Goal: Task Accomplishment & Management: Complete application form

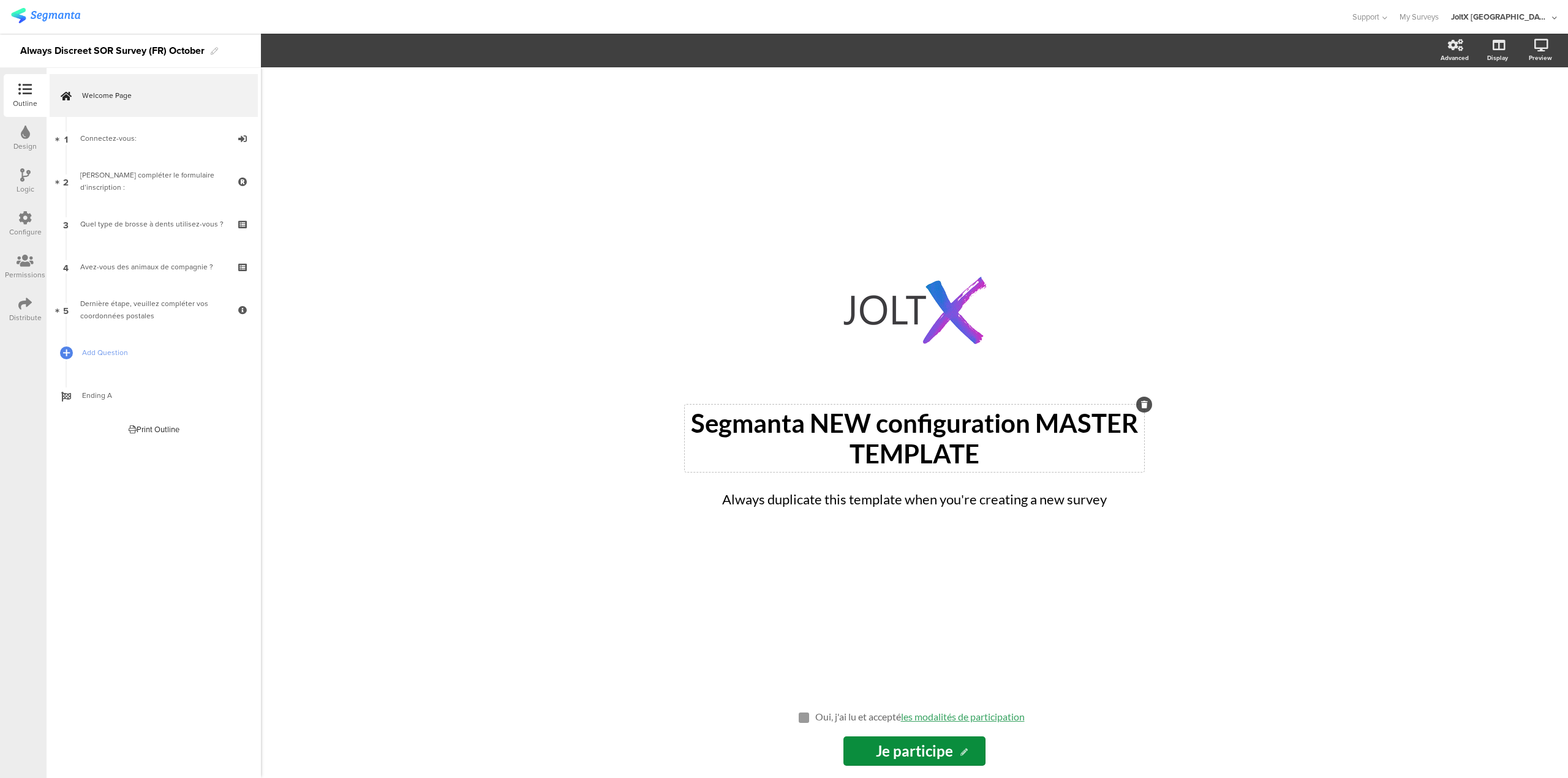
click at [899, 443] on div "Segmanta NEW configuration MASTER TEMPLATE Segmanta NEW configuration MASTER TE…" at bounding box center [915, 438] width 460 height 67
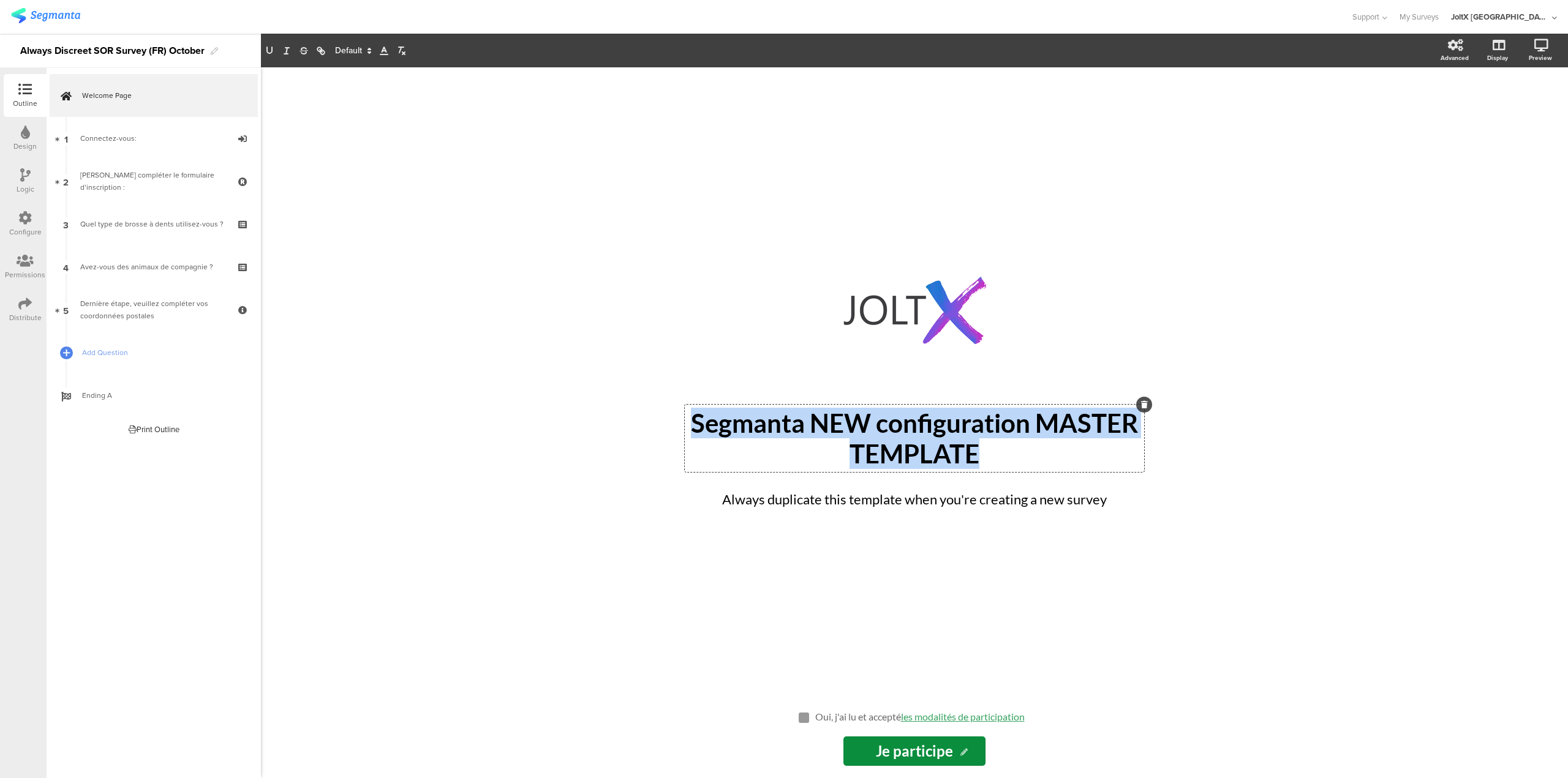
drag, startPoint x: 805, startPoint y: 435, endPoint x: 667, endPoint y: 426, distance: 138.3
click at [667, 426] on div "/ Segmanta NEW configuration MASTER TEMPLATE Segmanta NEW configuration MASTER …" at bounding box center [915, 422] width 515 height 711
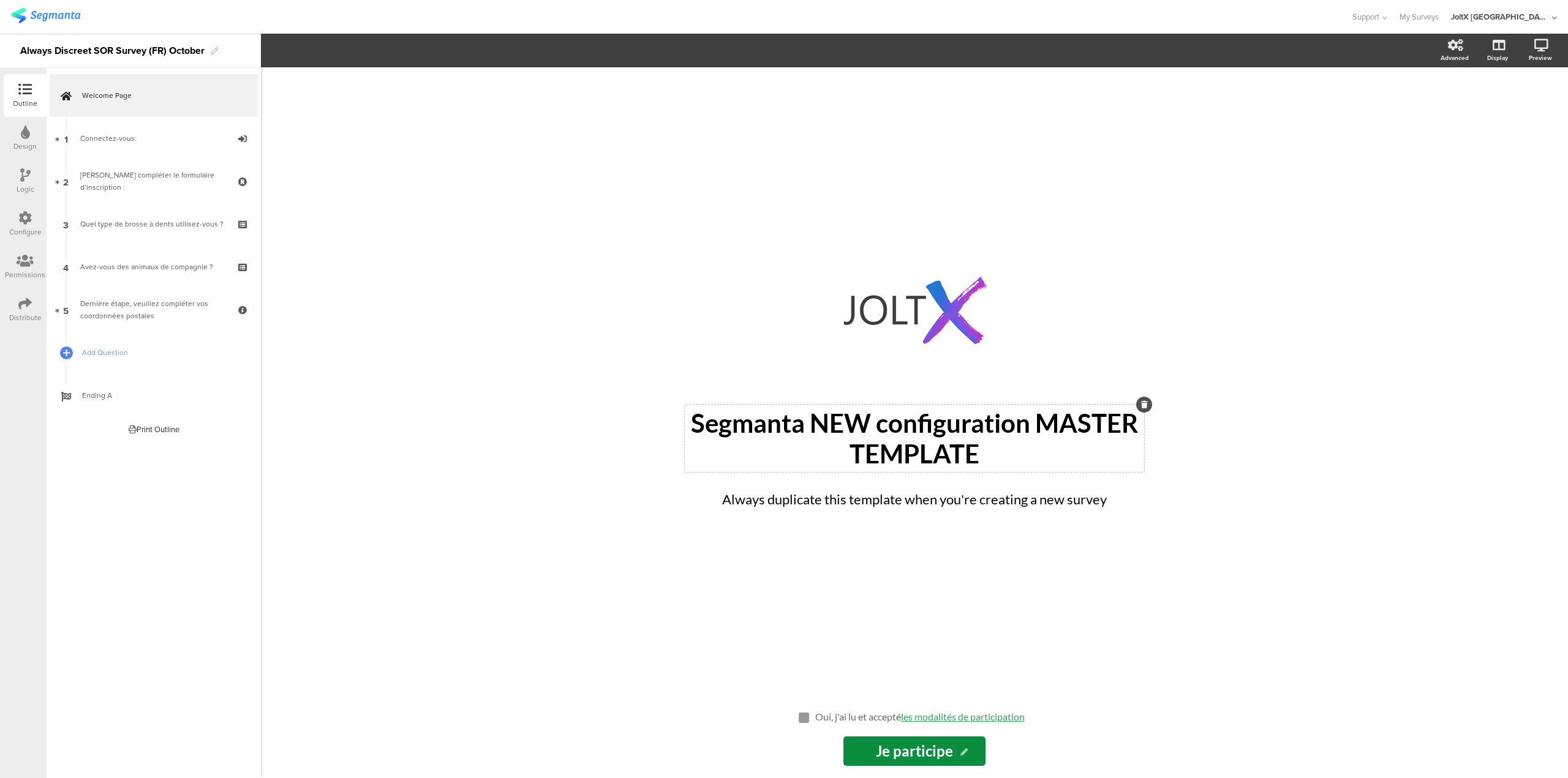
click at [922, 441] on div "Segmanta NEW configuration MASTER TEMPLATE Segmanta NEW configuration MASTER TE…" at bounding box center [915, 438] width 460 height 67
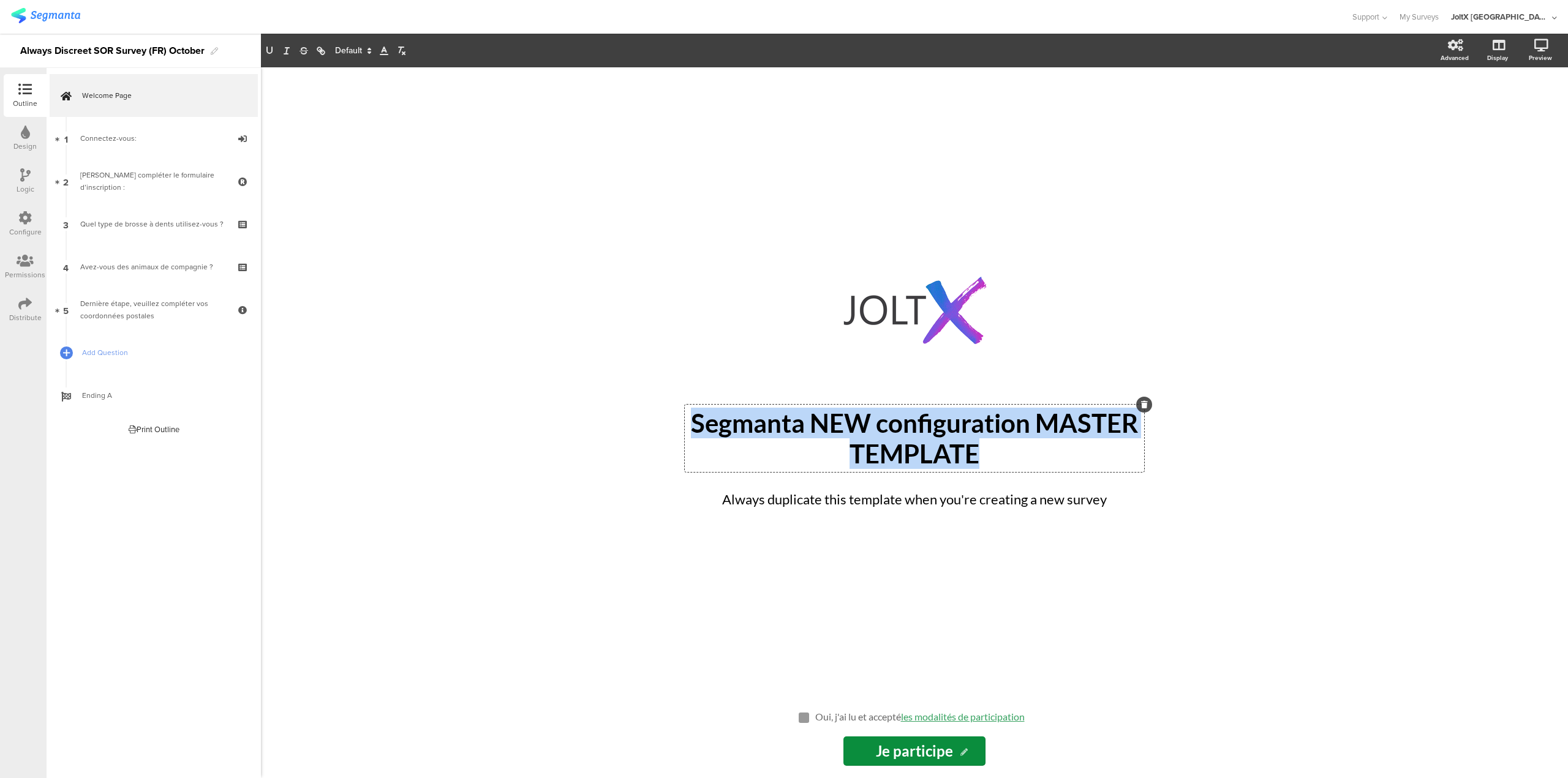
drag, startPoint x: 983, startPoint y: 446, endPoint x: 677, endPoint y: 390, distance: 311.1
click at [677, 390] on div "/ Segmanta NEW configuration MASTER TEMPLATE Segmanta NEW configuration MASTER …" at bounding box center [914, 380] width 490 height 625
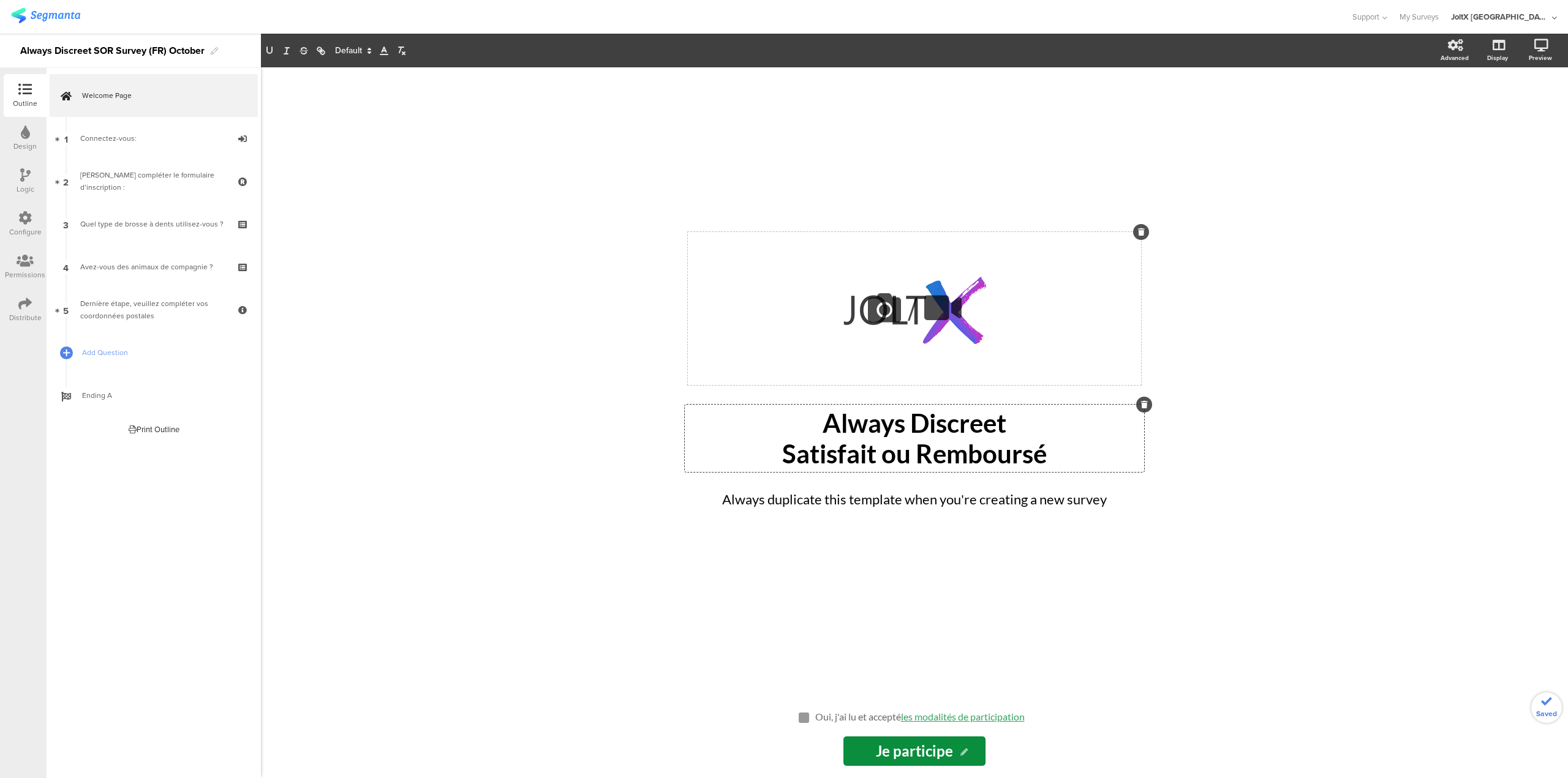
click at [990, 317] on div "/" at bounding box center [914, 309] width 453 height 153
click at [875, 308] on icon at bounding box center [885, 308] width 42 height 42
click at [884, 306] on icon at bounding box center [885, 308] width 42 height 42
click at [874, 312] on icon at bounding box center [885, 308] width 42 height 42
drag, startPoint x: 874, startPoint y: 312, endPoint x: 819, endPoint y: 305, distance: 55.4
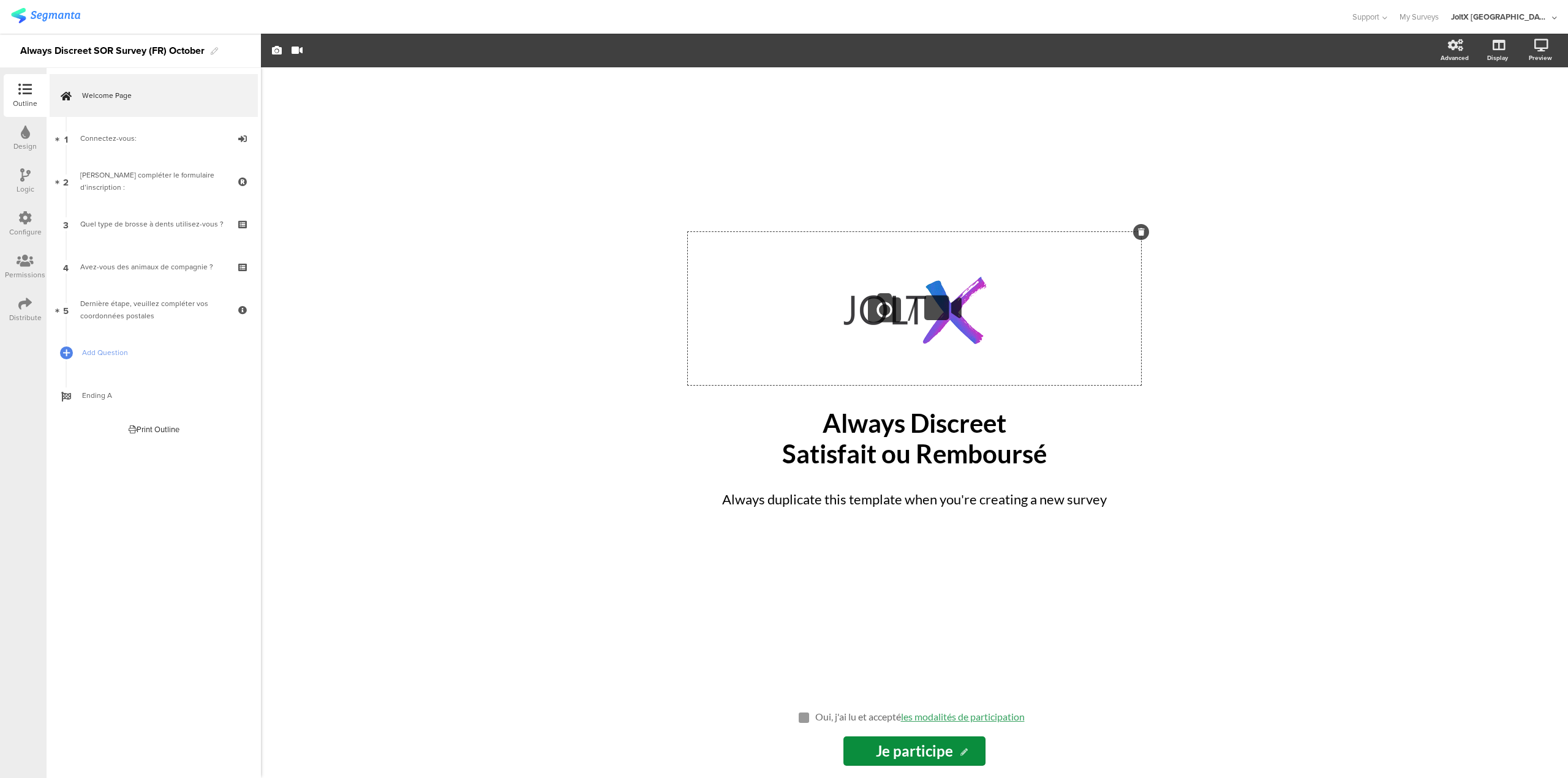
click at [819, 305] on div "/" at bounding box center [914, 309] width 453 height 153
click at [886, 305] on icon at bounding box center [885, 308] width 42 height 42
click at [272, 50] on span "button" at bounding box center [277, 50] width 15 height 10
click at [304, 164] on span "Upload" at bounding box center [298, 162] width 32 height 14
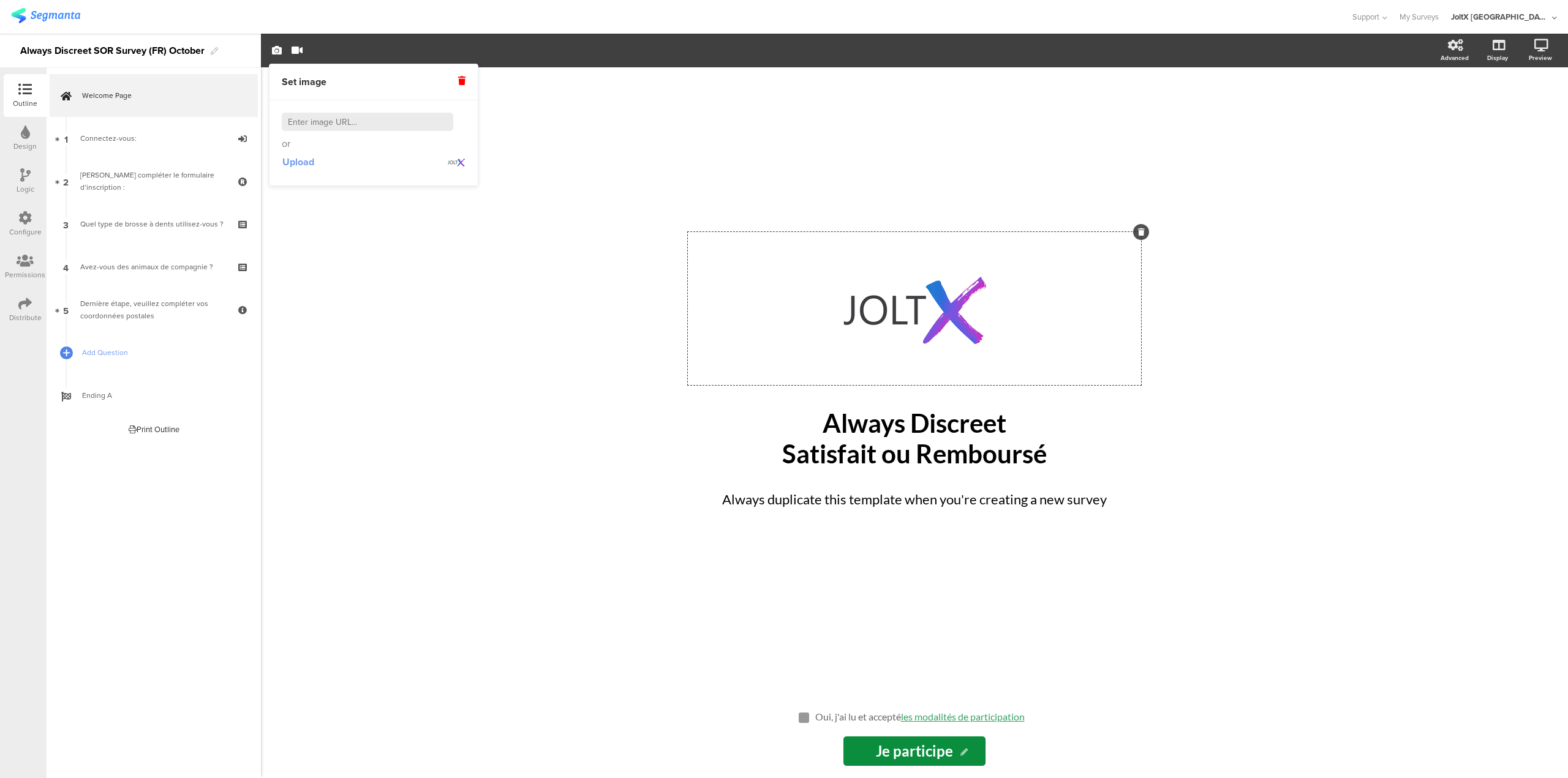
click at [286, 163] on span "Upload" at bounding box center [298, 162] width 32 height 14
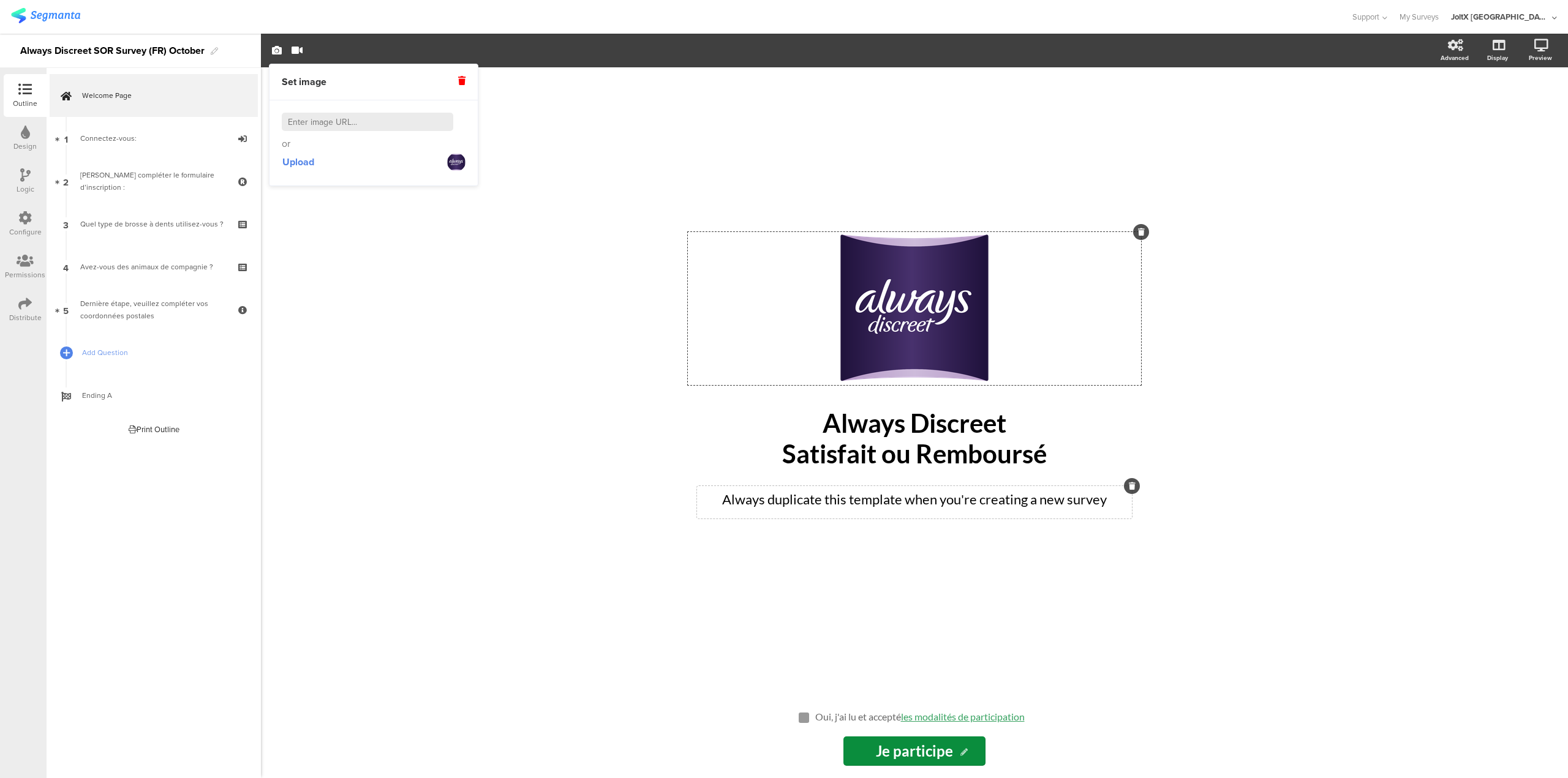
click at [853, 503] on div "Always duplicate this template when you're creating a new survey Always duplica…" at bounding box center [914, 503] width 435 height 33
click at [977, 498] on p "Always duplicate this template when you're creating a new survey" at bounding box center [914, 499] width 429 height 20
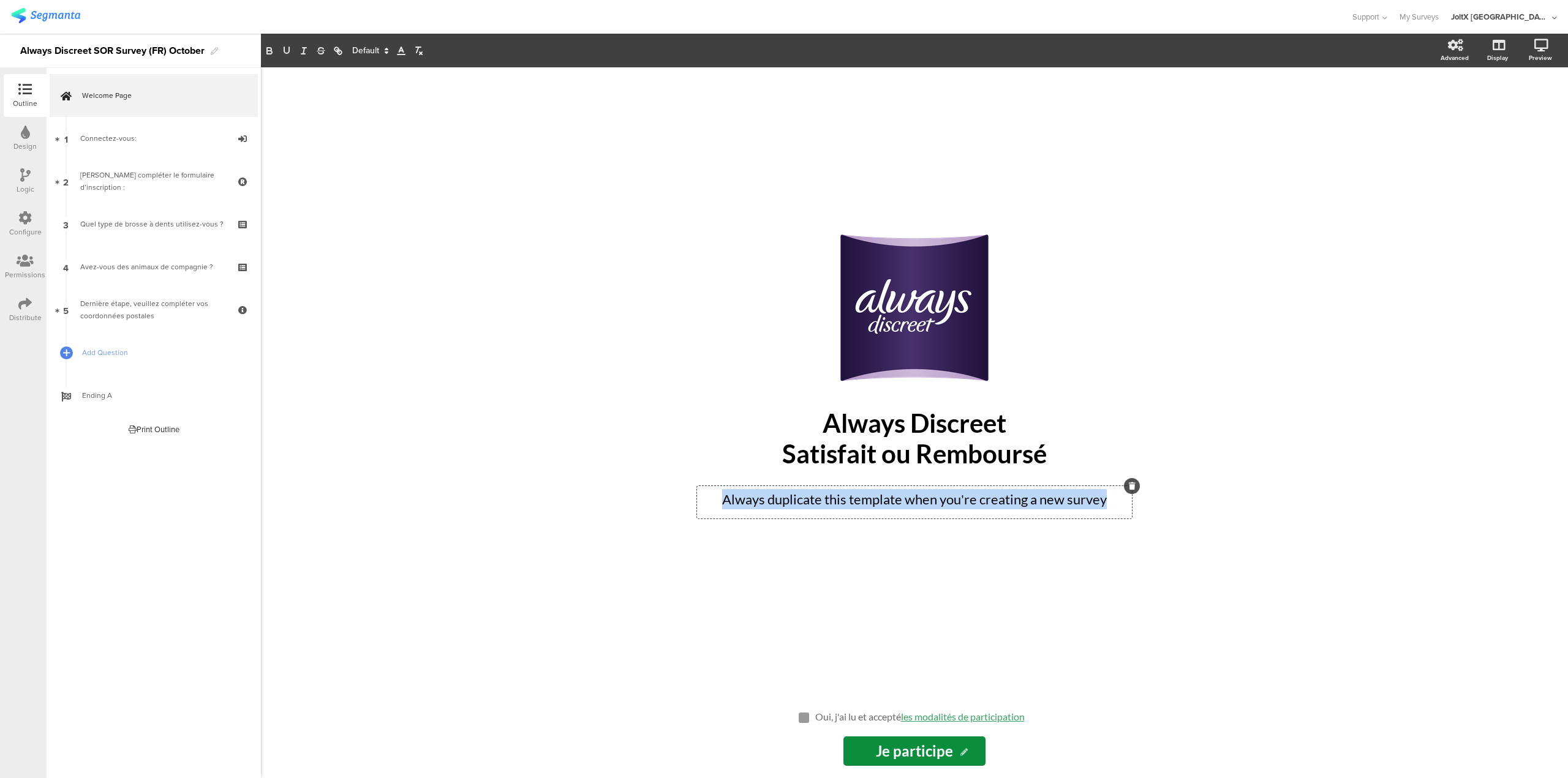
drag, startPoint x: 1106, startPoint y: 505, endPoint x: 632, endPoint y: 495, distance: 474.1
click at [632, 495] on div "/ Always Discreet Satisfait ou Remboursé Always Discreet Satisfait ou Remboursé…" at bounding box center [915, 422] width 1307 height 711
click at [500, 574] on div "/ Always Discreet Satisfait ou Remboursé Always Discreet Satisfait ou Remboursé…" at bounding box center [915, 422] width 1307 height 711
click at [1132, 483] on icon at bounding box center [1132, 486] width 7 height 7
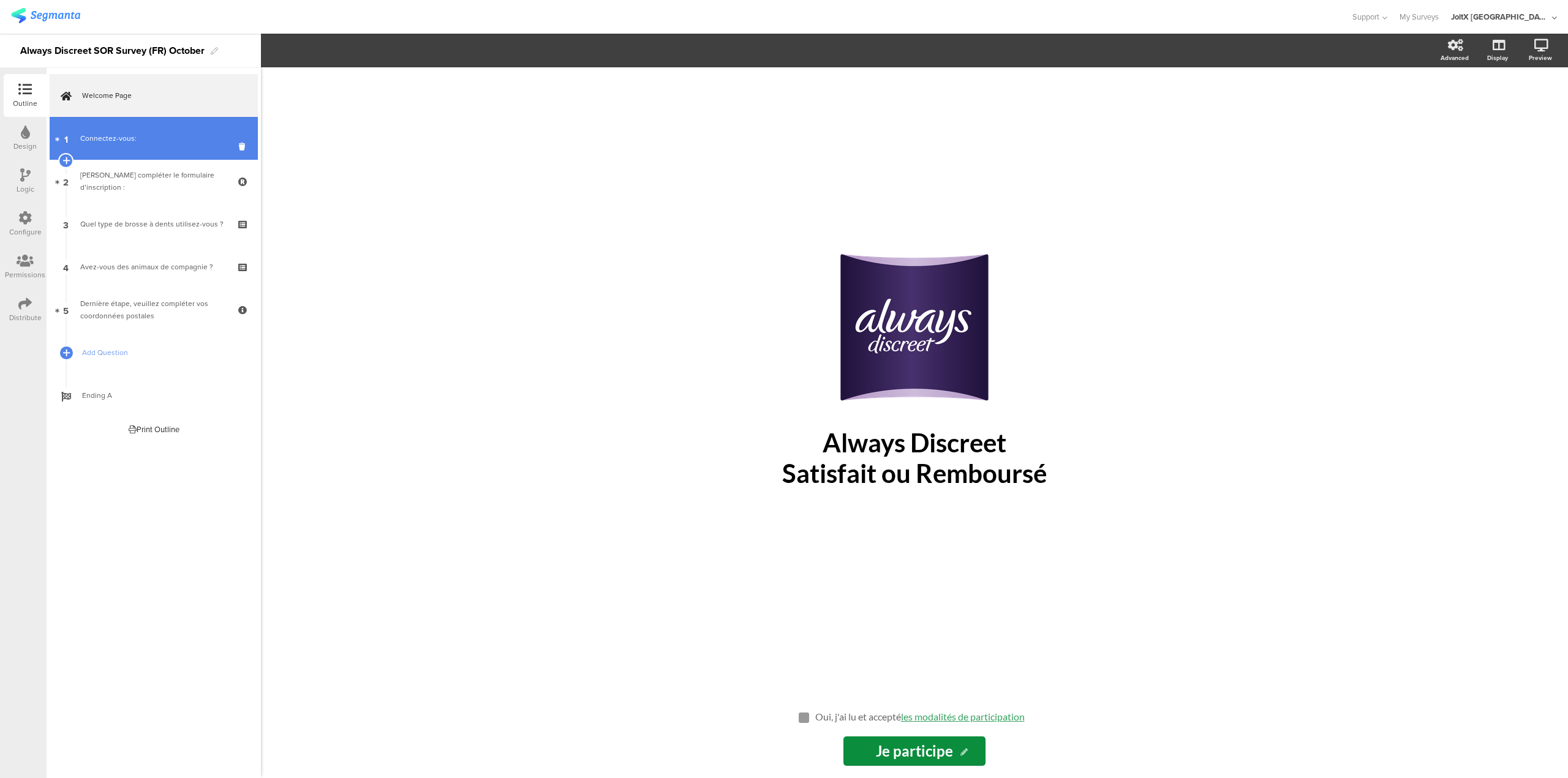
click at [112, 151] on link "1 Connectez-vous:" at bounding box center [153, 138] width 208 height 43
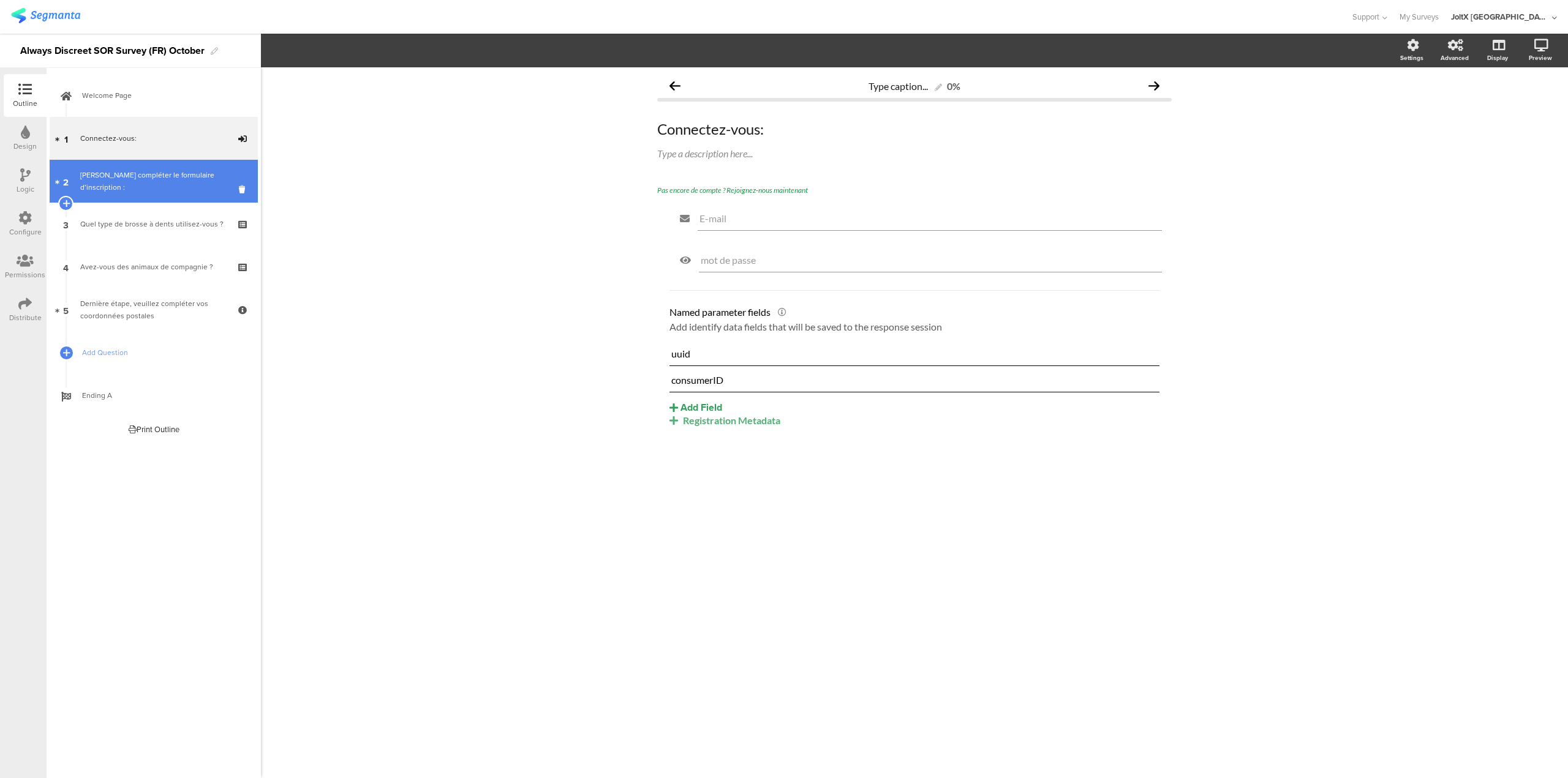
click at [104, 183] on div "[PERSON_NAME] compléter le formulaire d’inscription :" at bounding box center [153, 181] width 146 height 25
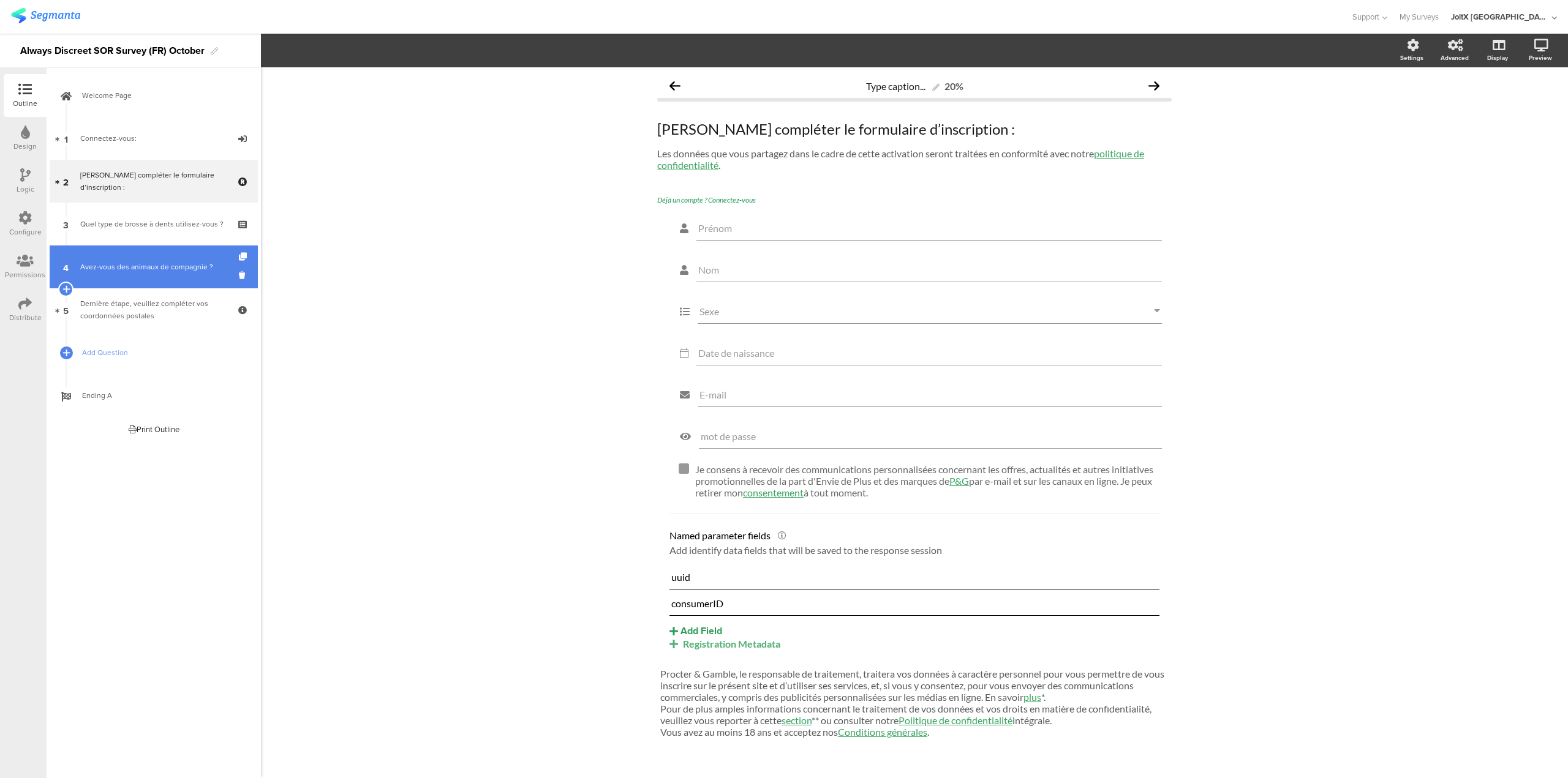
click at [101, 264] on div "Avez-vous des animaux de compagnie ?" at bounding box center [153, 267] width 146 height 12
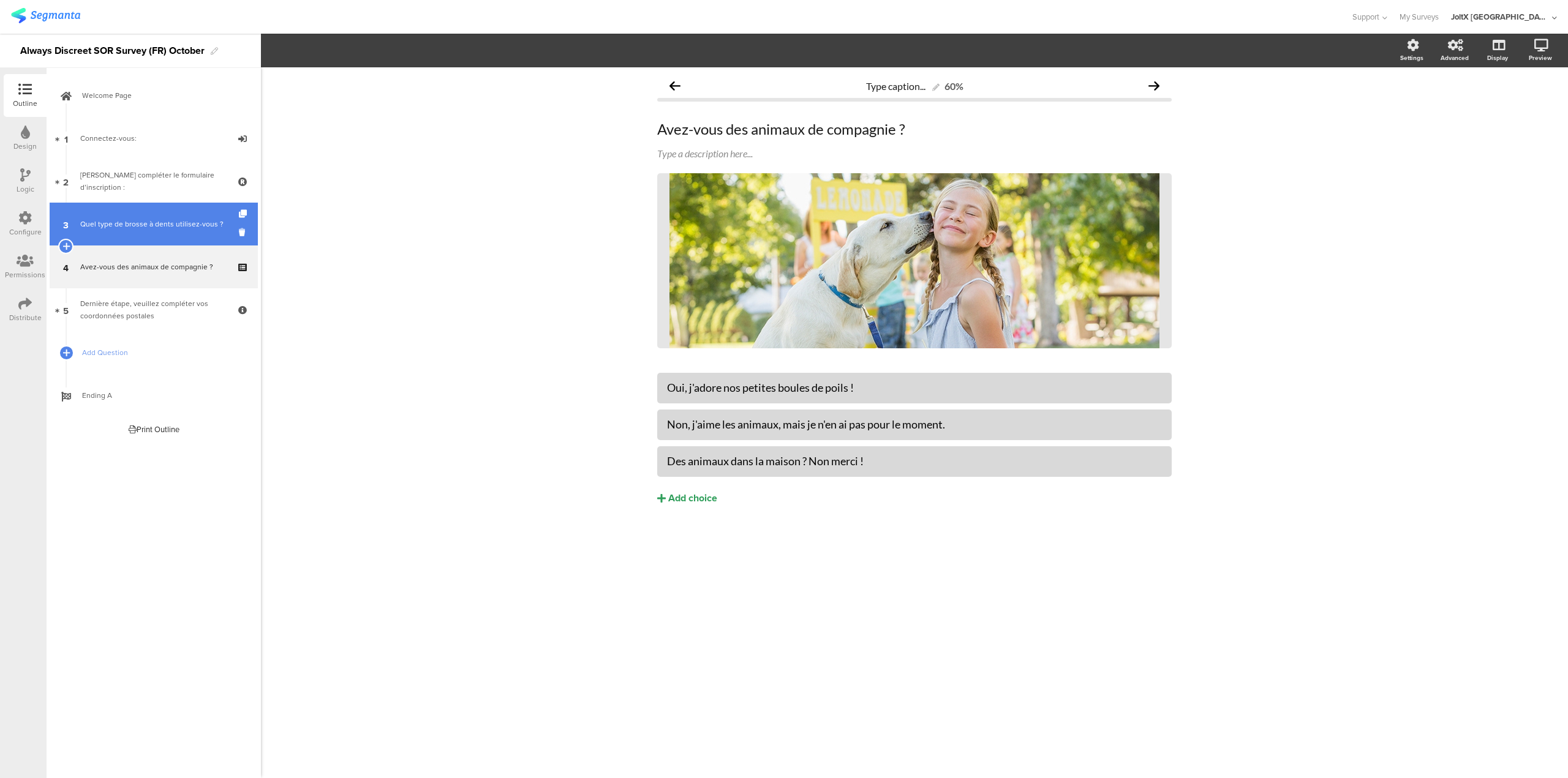
click at [152, 221] on div "Quel type de brosse à dents utilisez-vous ?" at bounding box center [153, 224] width 146 height 12
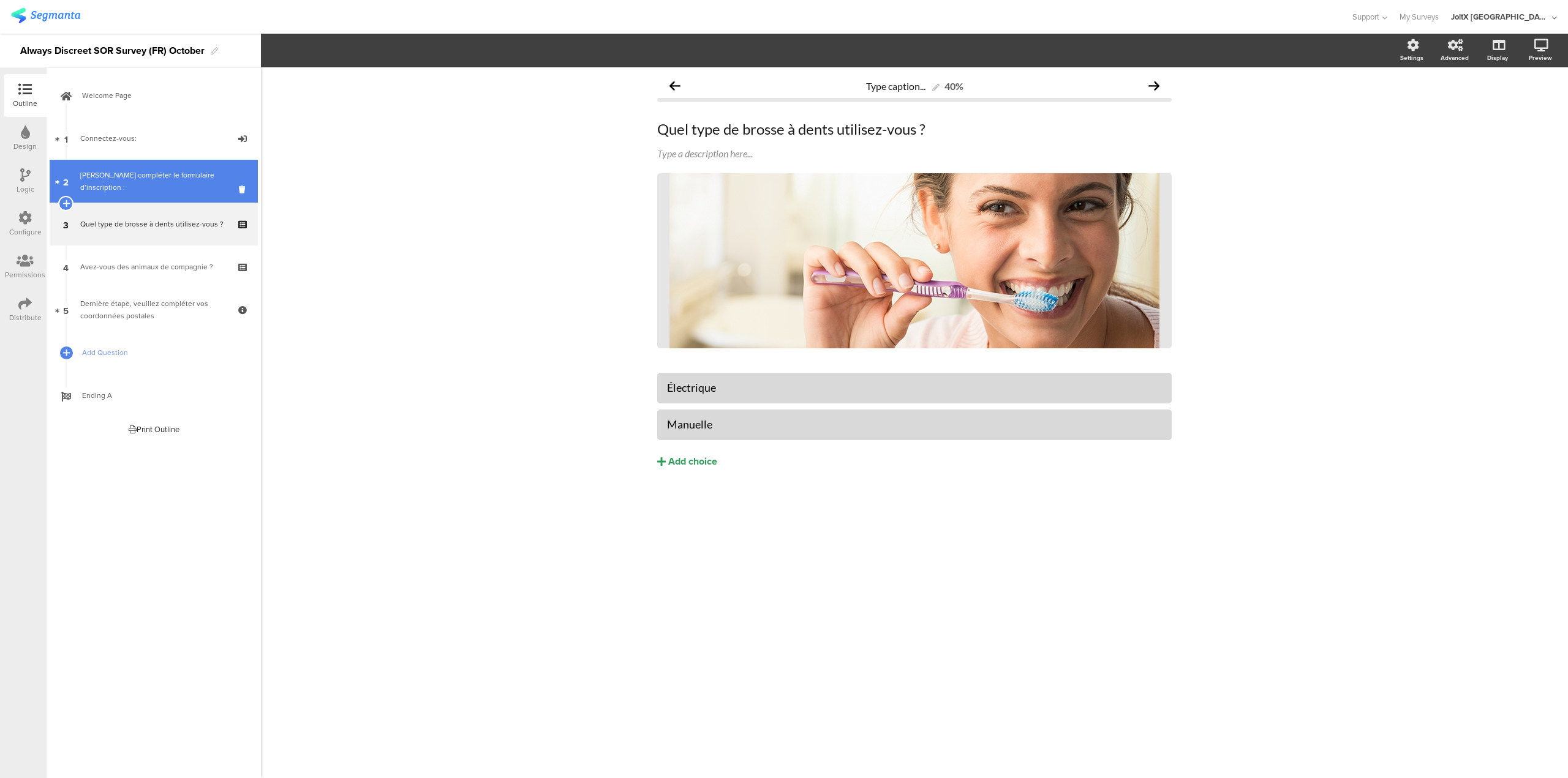
click at [161, 185] on div "[PERSON_NAME] compléter le formulaire d’inscription :" at bounding box center [153, 181] width 146 height 25
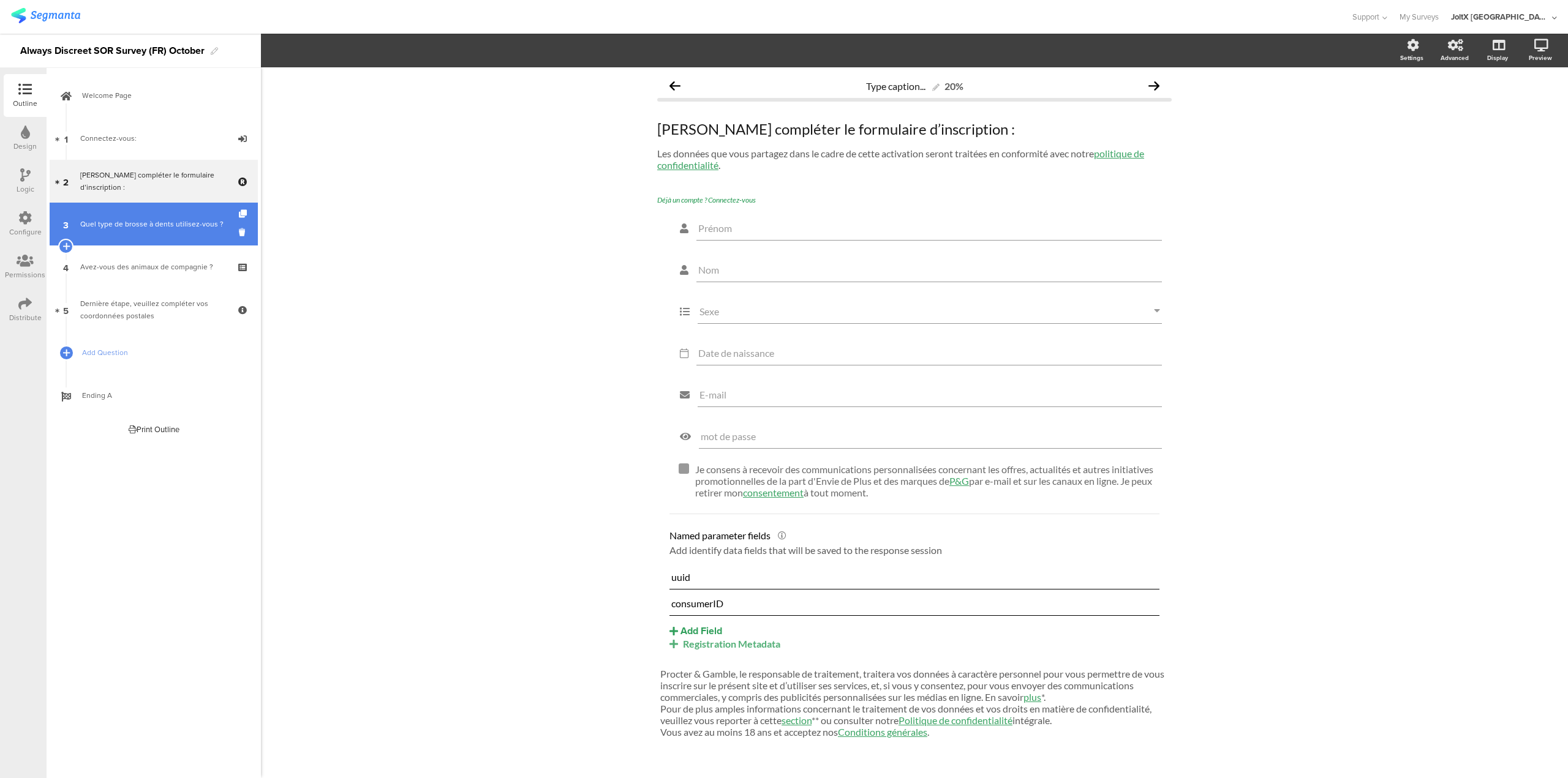
click at [144, 230] on div "Quel type de brosse à dents utilisez-vous ?" at bounding box center [153, 224] width 146 height 12
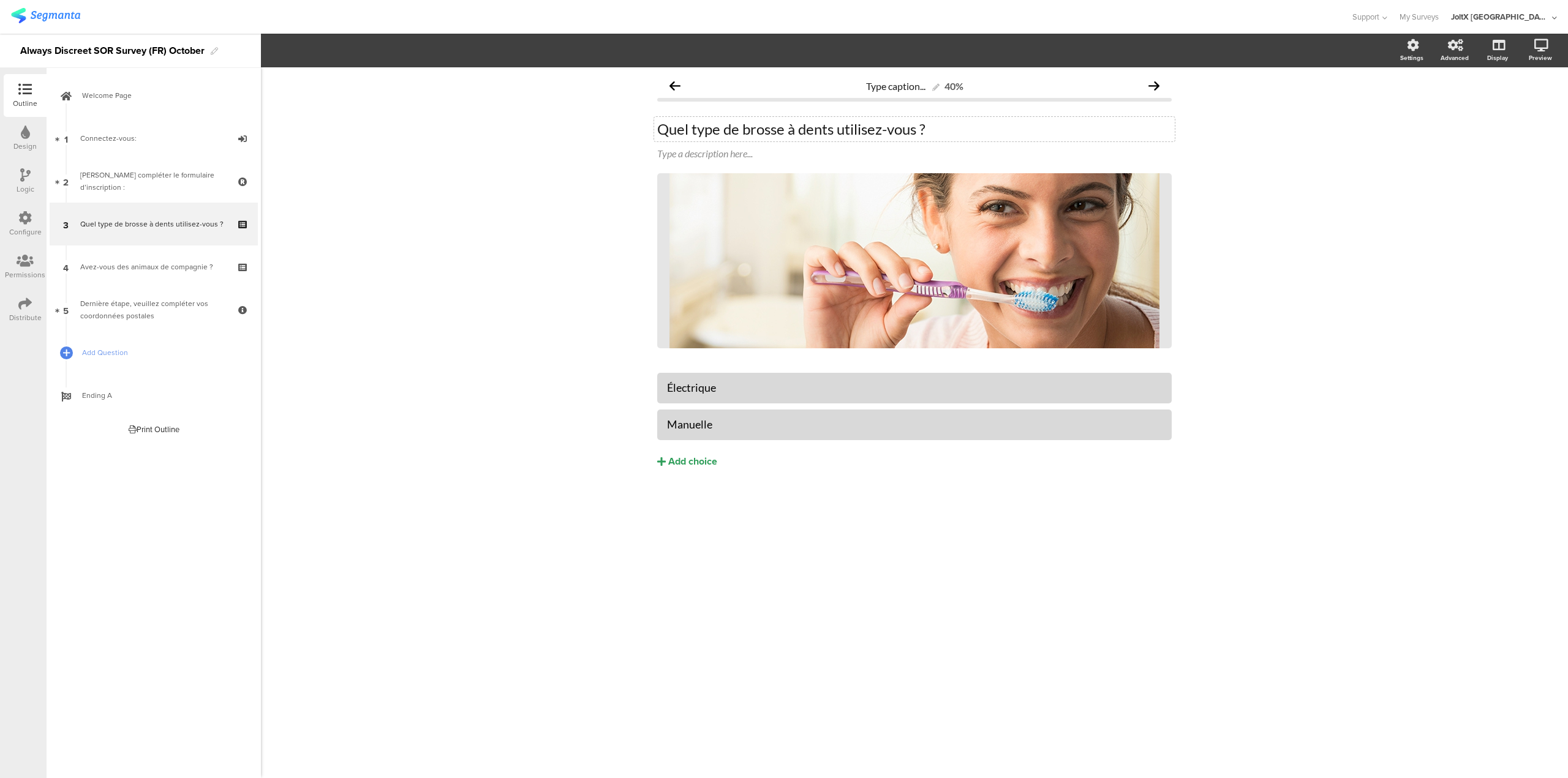
click at [877, 124] on div "Quel type de brosse à dents utilisez-vous ? Quel type de brosse à dents utilise…" at bounding box center [914, 129] width 520 height 25
drag, startPoint x: 959, startPoint y: 127, endPoint x: 636, endPoint y: 147, distance: 323.6
click at [636, 147] on div "Type caption... 40% Quel type de brosse à dents utilisez-vous ? Quel type de br…" at bounding box center [915, 422] width 1307 height 711
click at [703, 393] on div "Électrique" at bounding box center [915, 388] width 495 height 14
paste div
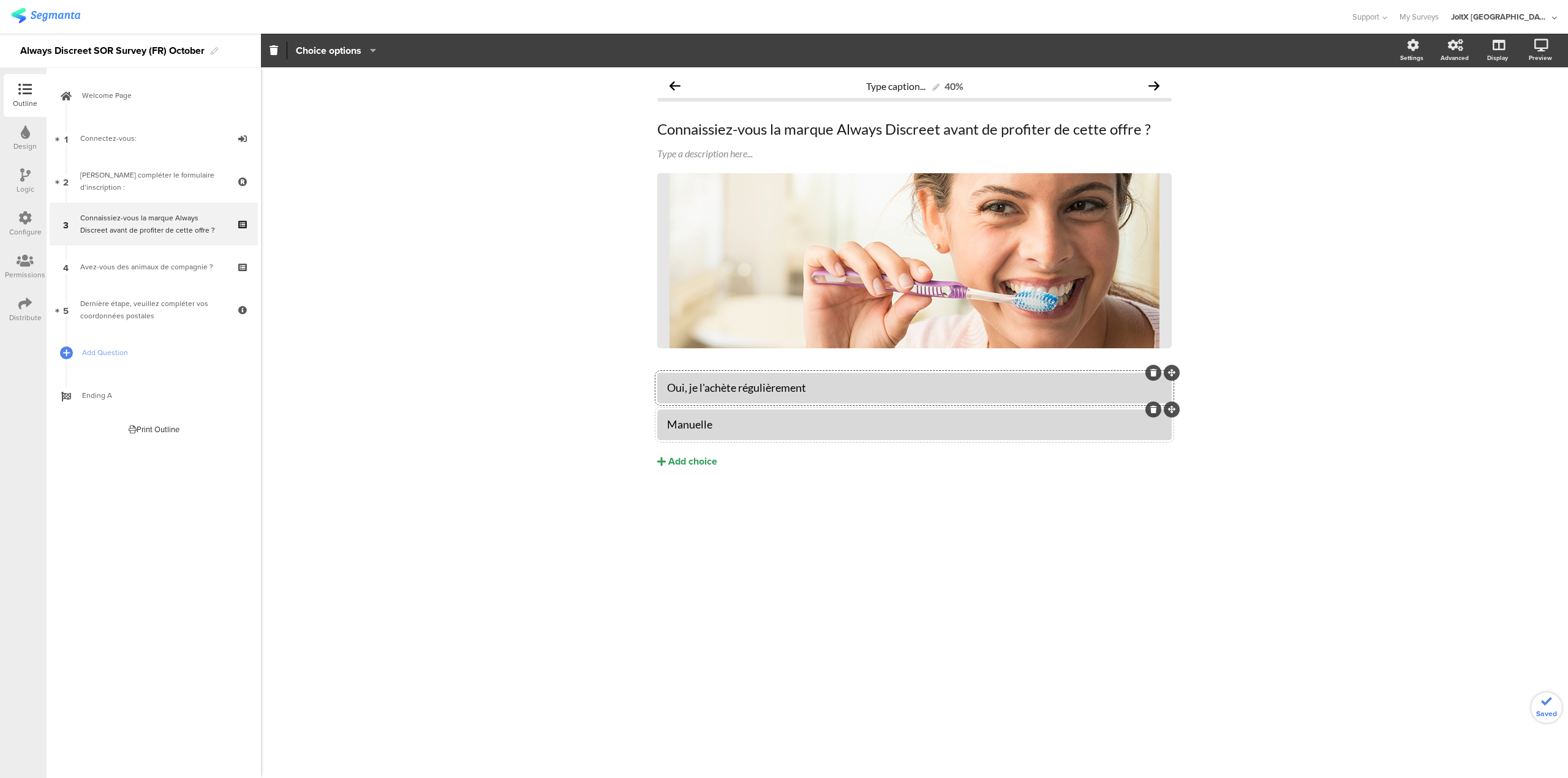
click at [718, 431] on div "Manuelle" at bounding box center [915, 425] width 495 height 14
click at [698, 429] on div "Manuelle" at bounding box center [915, 425] width 495 height 14
paste div
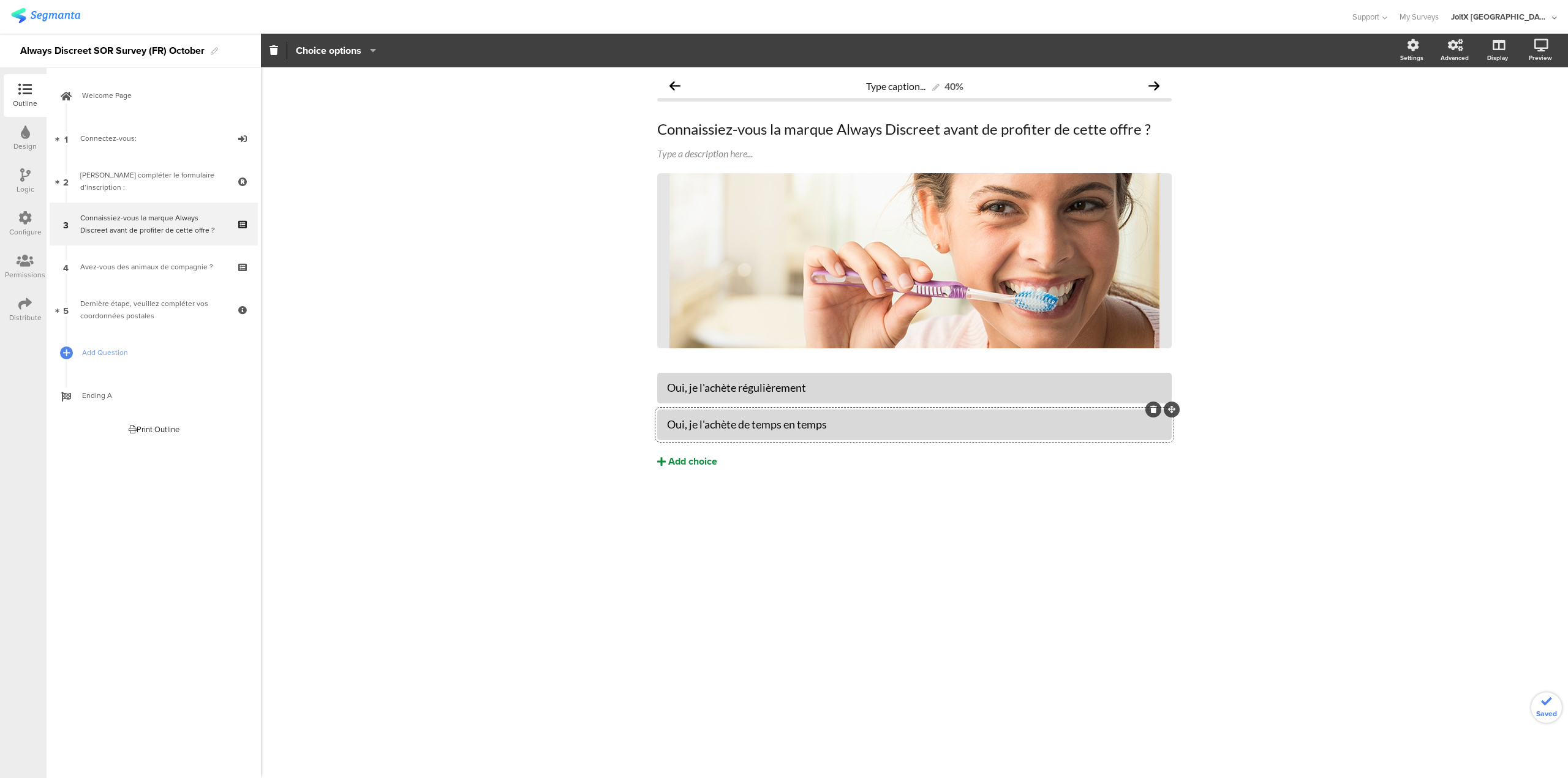
click at [682, 456] on div "Add choice" at bounding box center [692, 462] width 49 height 13
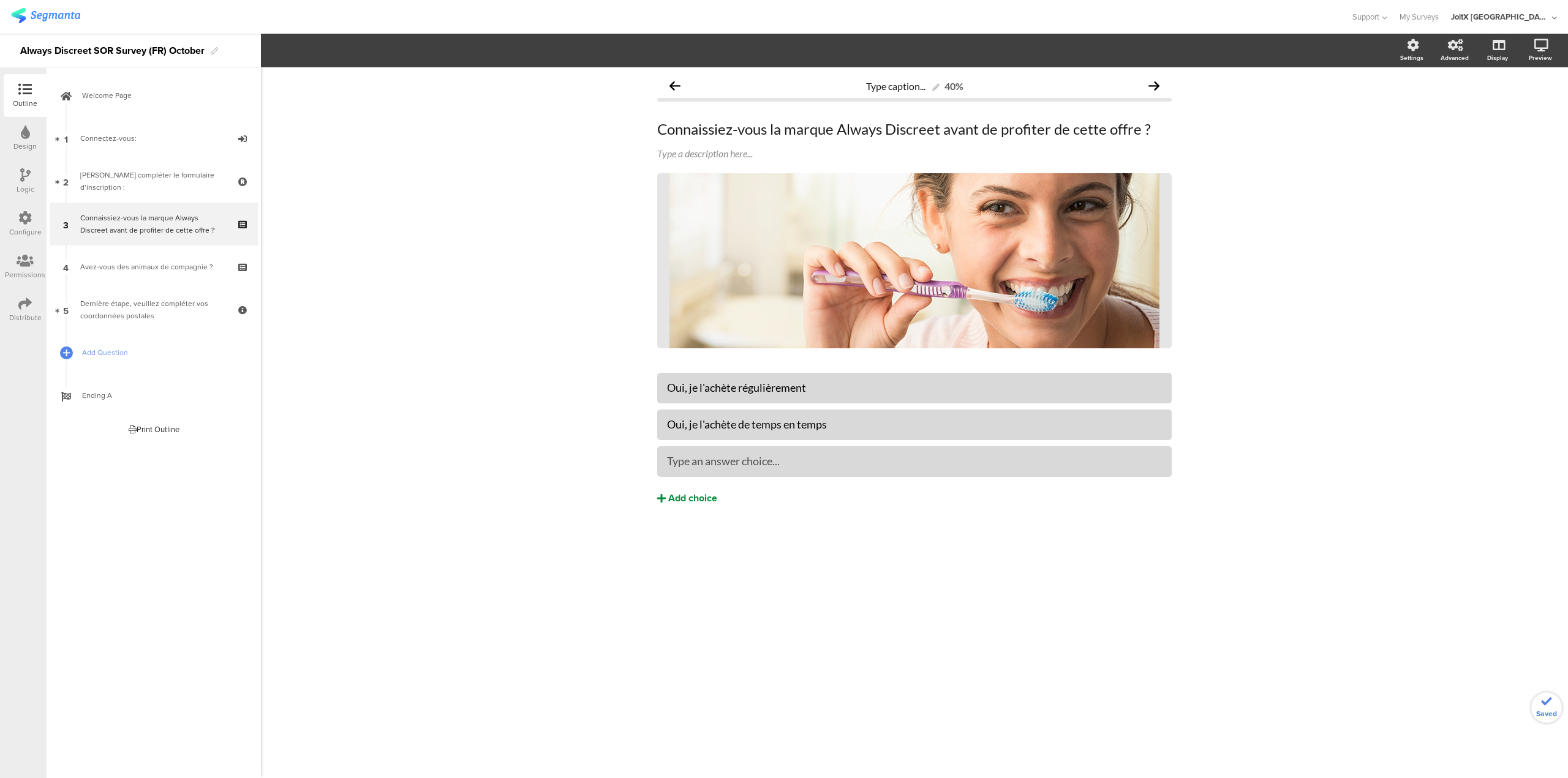
click at [667, 497] on button "Add choice" at bounding box center [915, 498] width 515 height 31
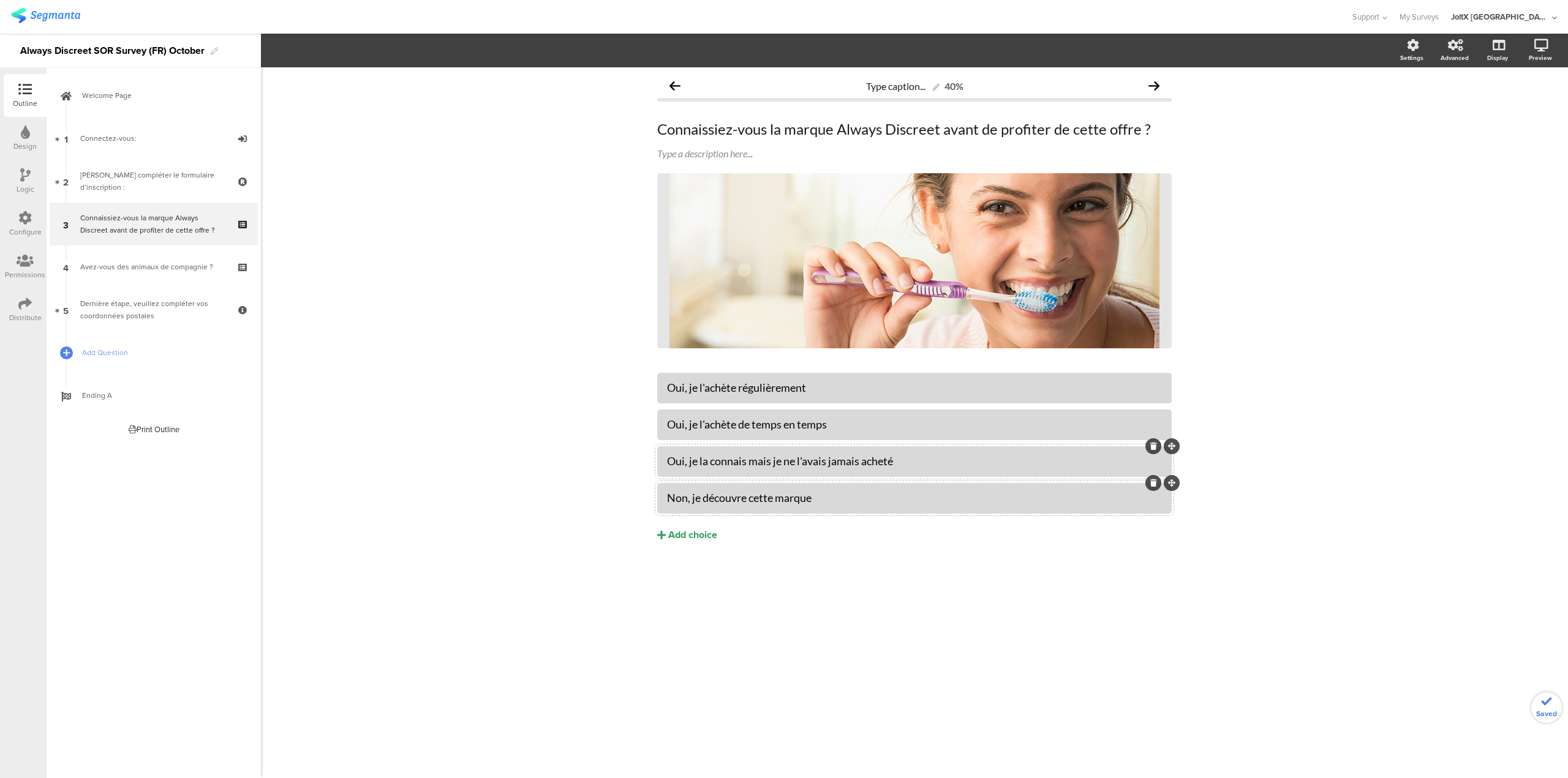
click at [712, 651] on div "Type caption... 40% Connaissiez-vous la marque Always Discreet avant de profite…" at bounding box center [915, 422] width 1307 height 711
drag, startPoint x: 123, startPoint y: 225, endPoint x: 99, endPoint y: 222, distance: 24.2
click at [99, 222] on div "Connaissiez-vous la marque Always Discreet avant de profiter de cette offre ?" at bounding box center [153, 225] width 146 height 25
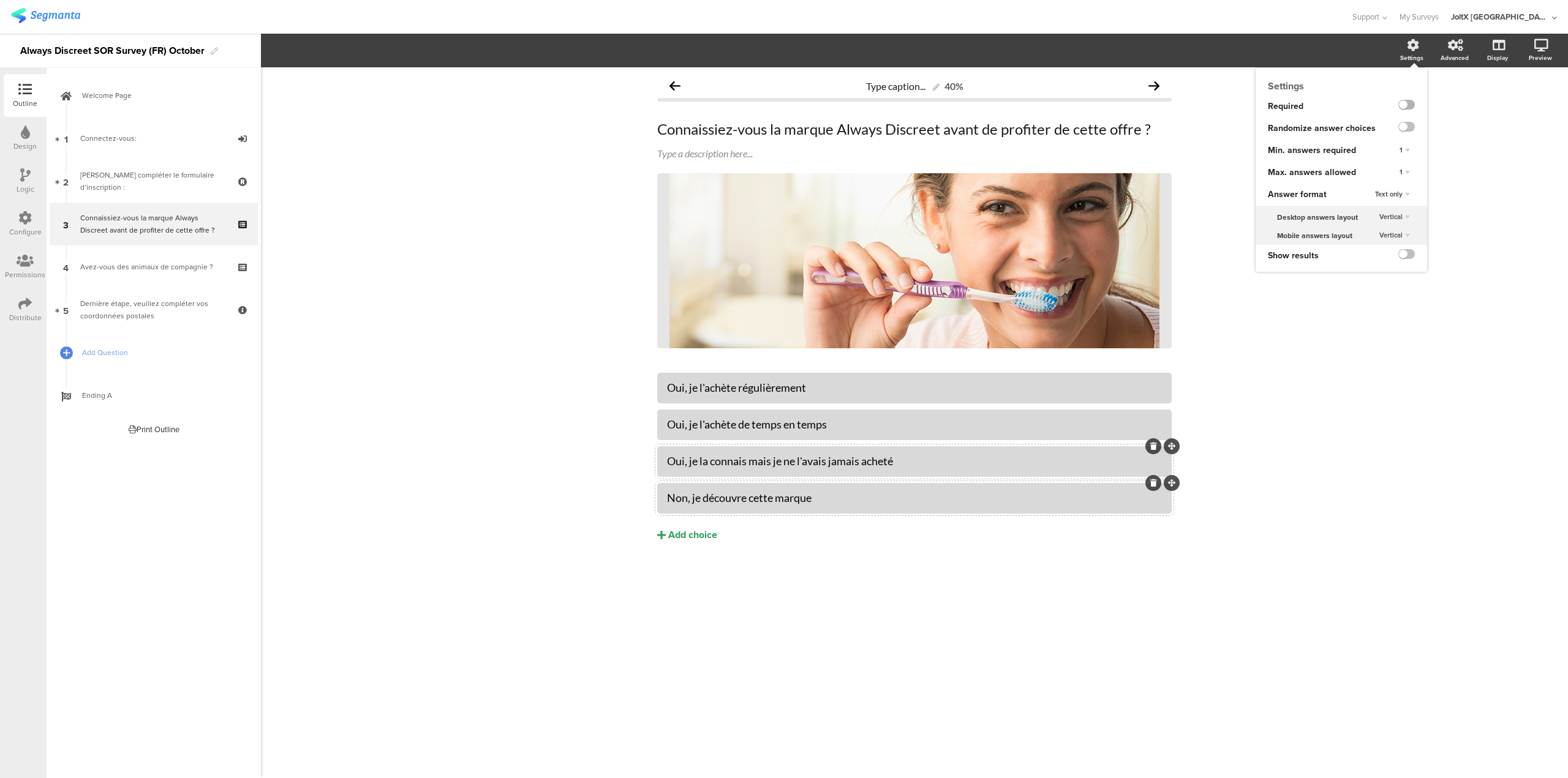
click at [1404, 106] on label at bounding box center [1407, 104] width 16 height 10
click at [0, 0] on input "checkbox" at bounding box center [0, 0] width 0 height 0
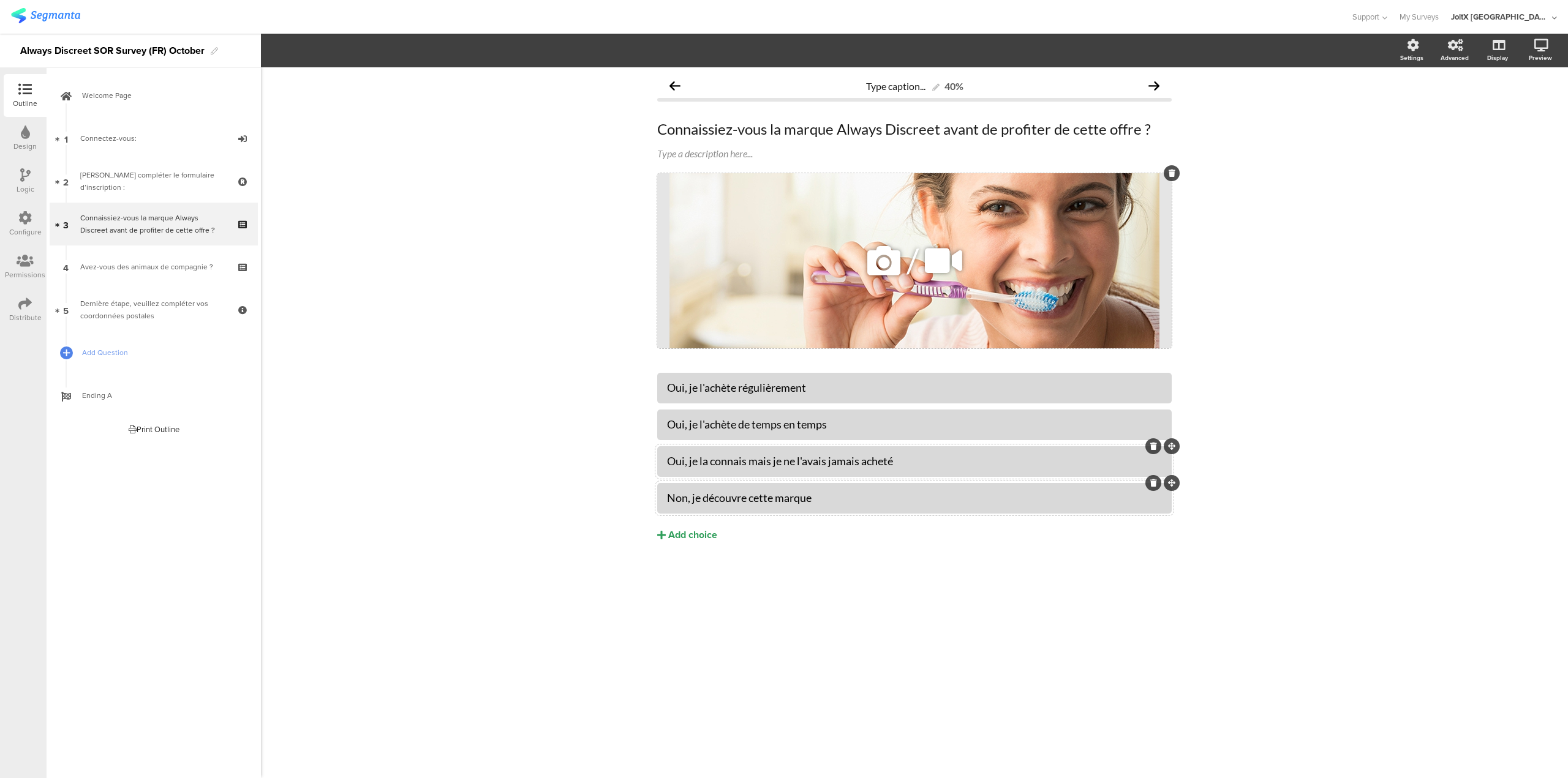
click at [1167, 172] on div at bounding box center [1172, 173] width 16 height 16
click at [1144, 236] on div "/" at bounding box center [915, 260] width 515 height 175
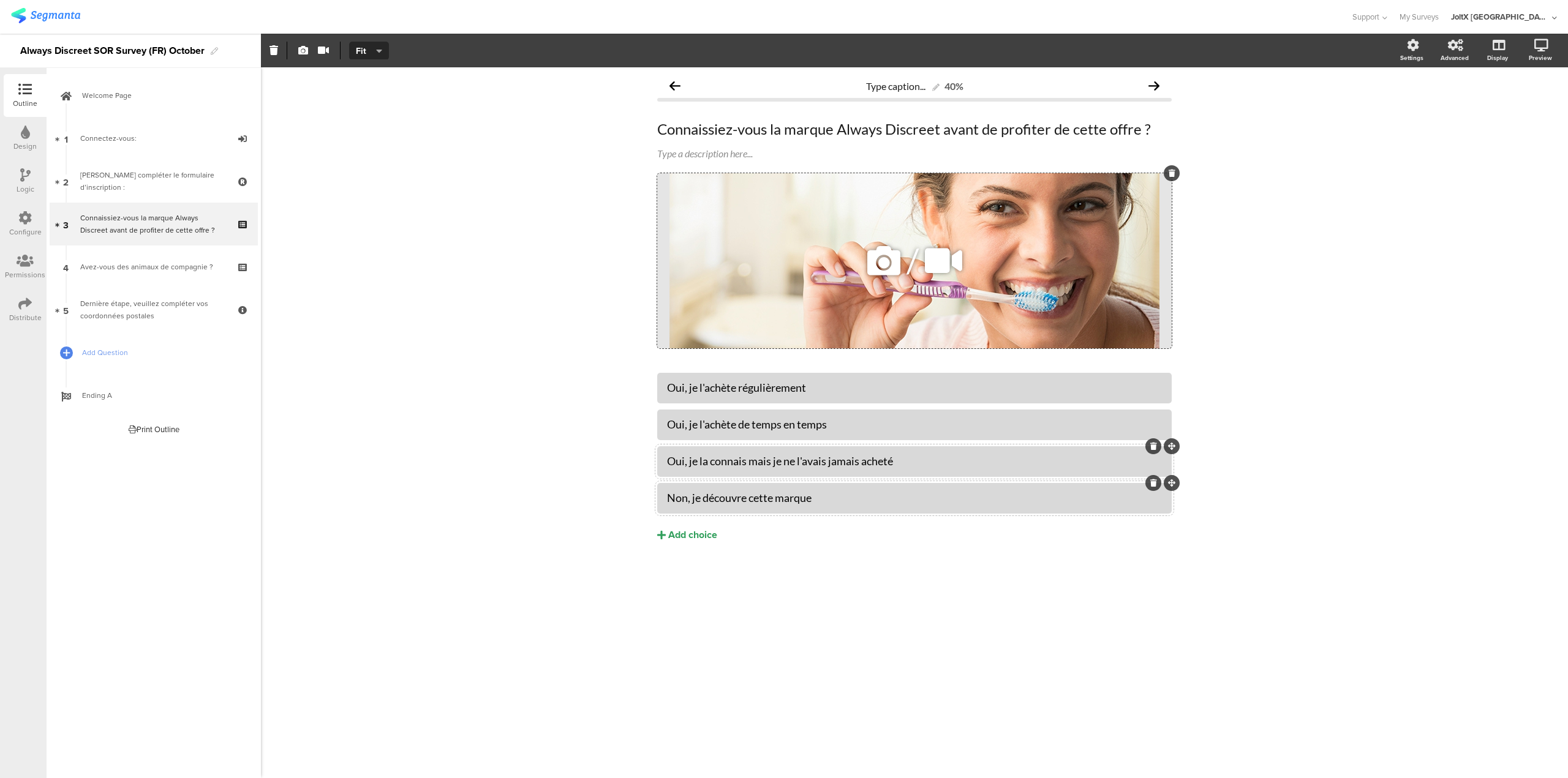
click at [1169, 174] on icon at bounding box center [1172, 173] width 7 height 7
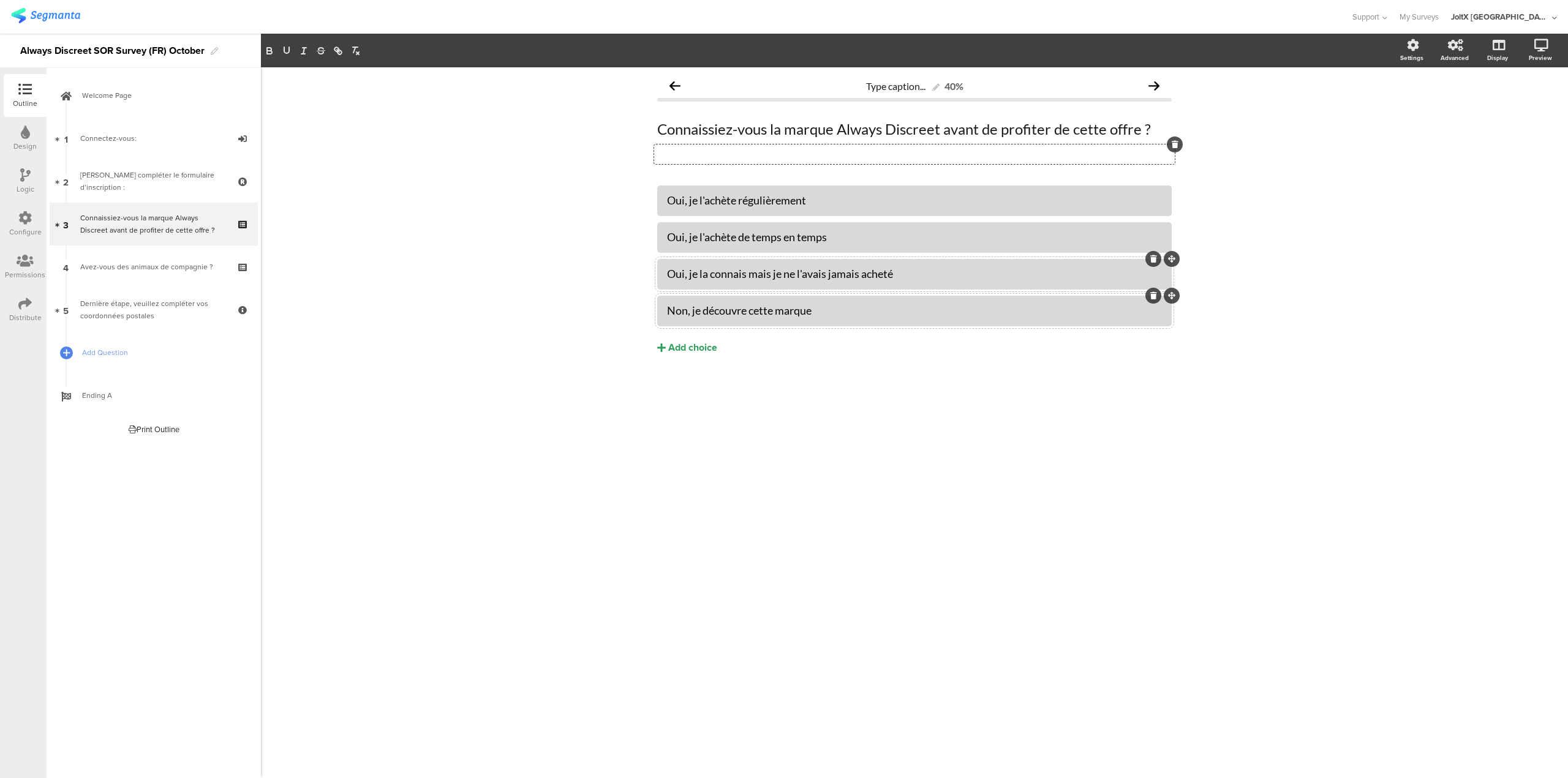
click at [1171, 146] on div at bounding box center [1175, 144] width 16 height 16
click at [1177, 142] on icon at bounding box center [1175, 144] width 7 height 7
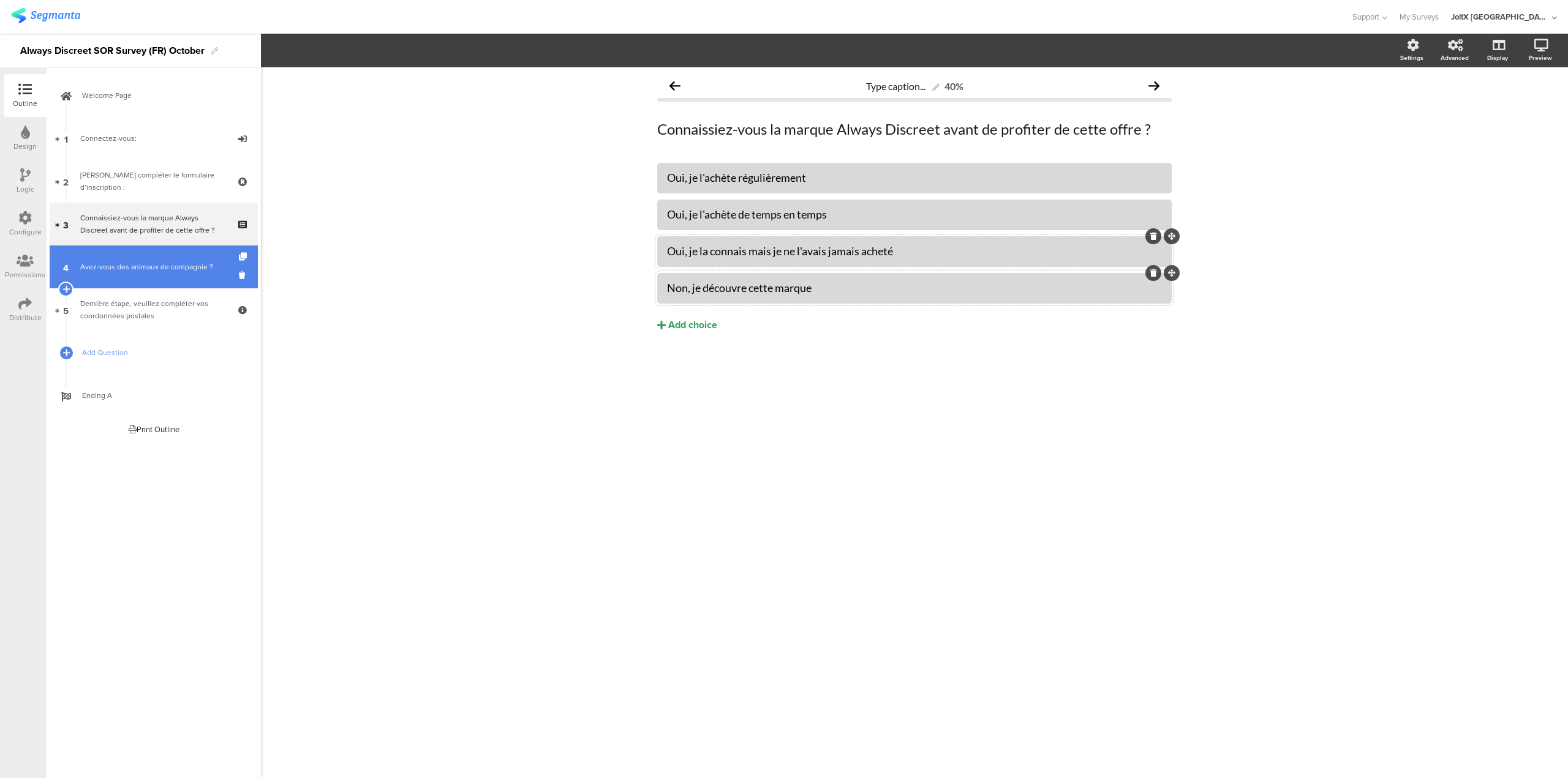
click at [151, 275] on link "4 Avez-vous des animaux de compagnie ?" at bounding box center [153, 267] width 208 height 43
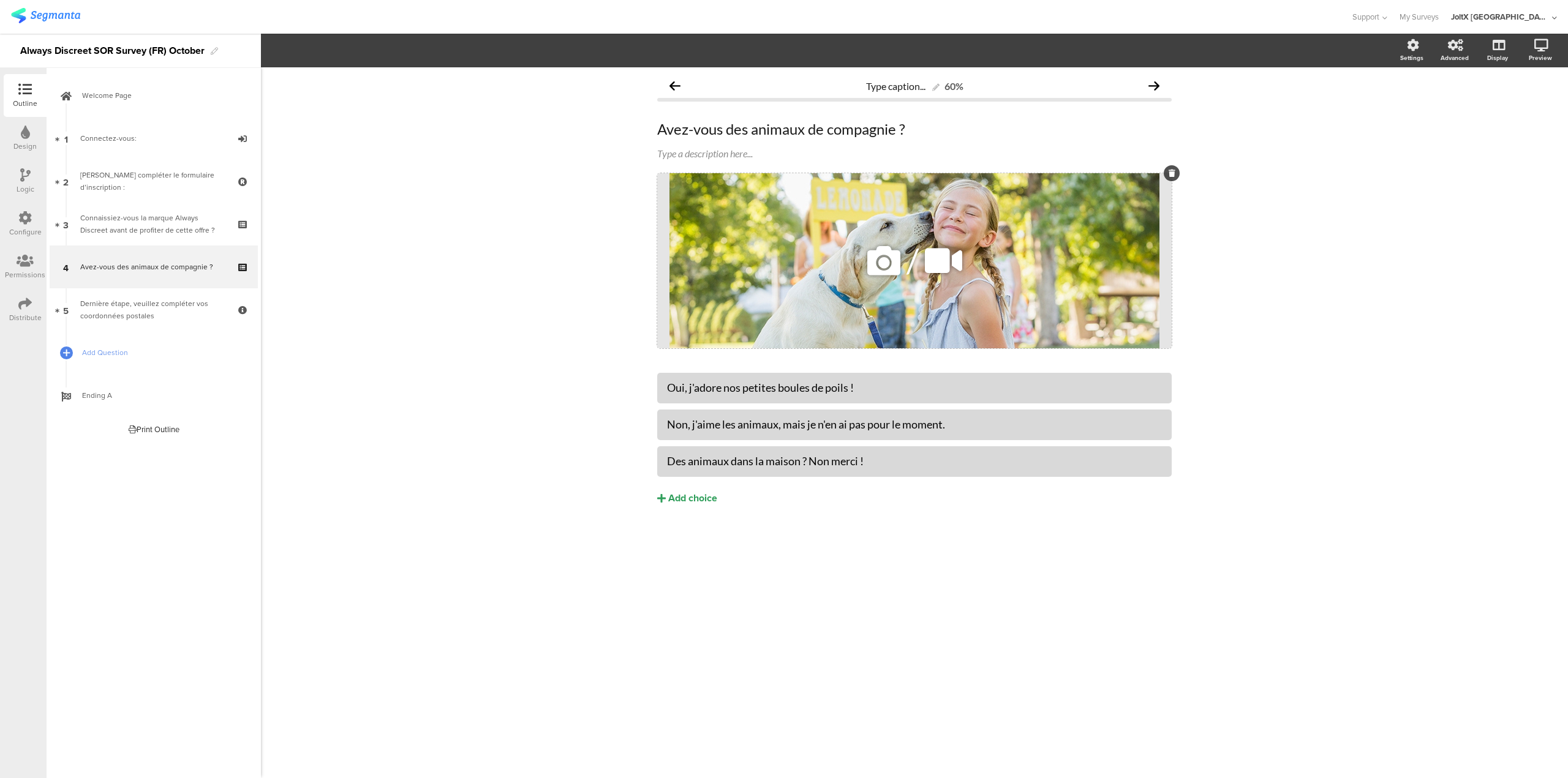
click at [1171, 170] on icon at bounding box center [1172, 173] width 7 height 7
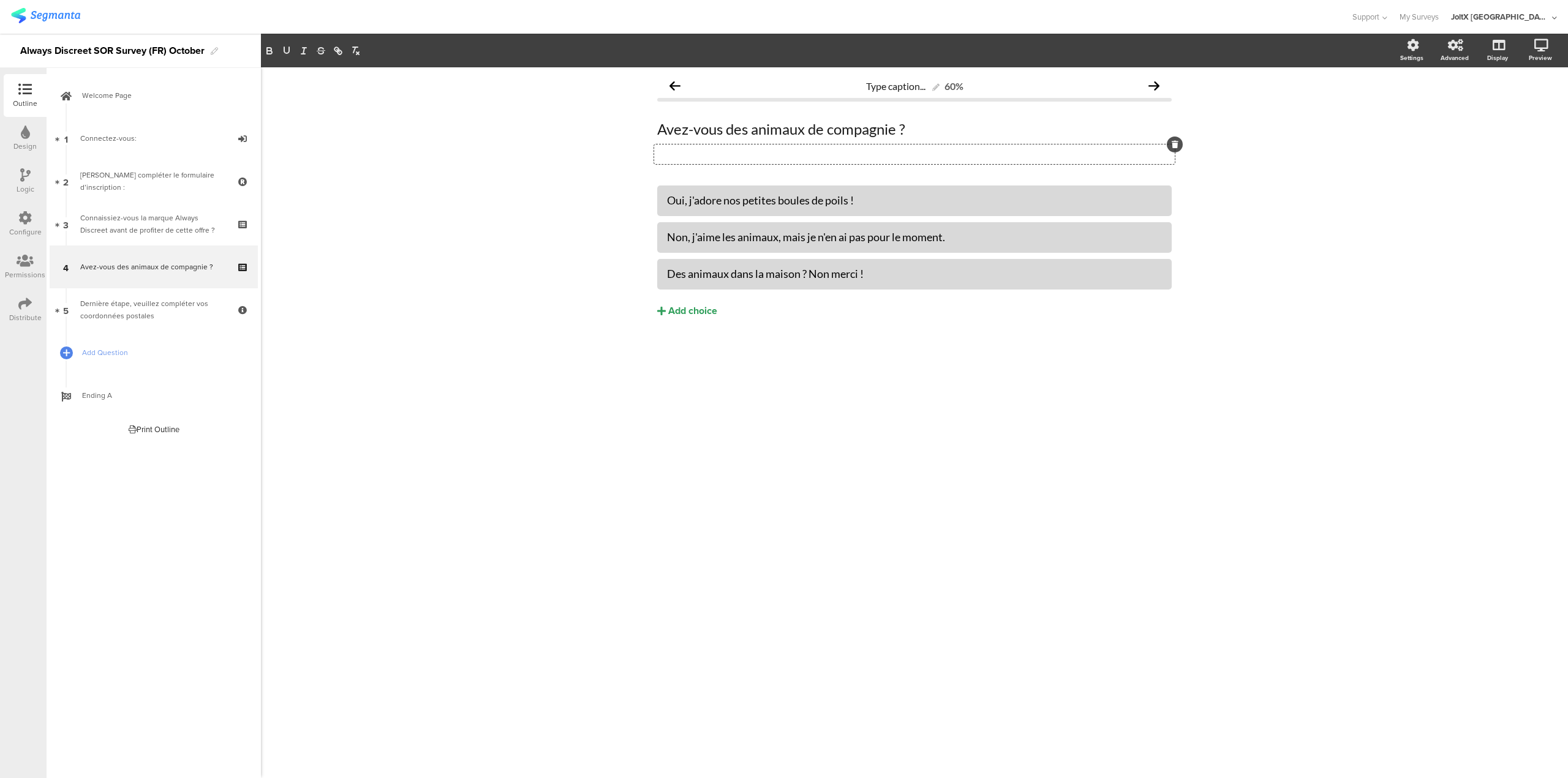
click at [1174, 148] on icon at bounding box center [1175, 144] width 7 height 7
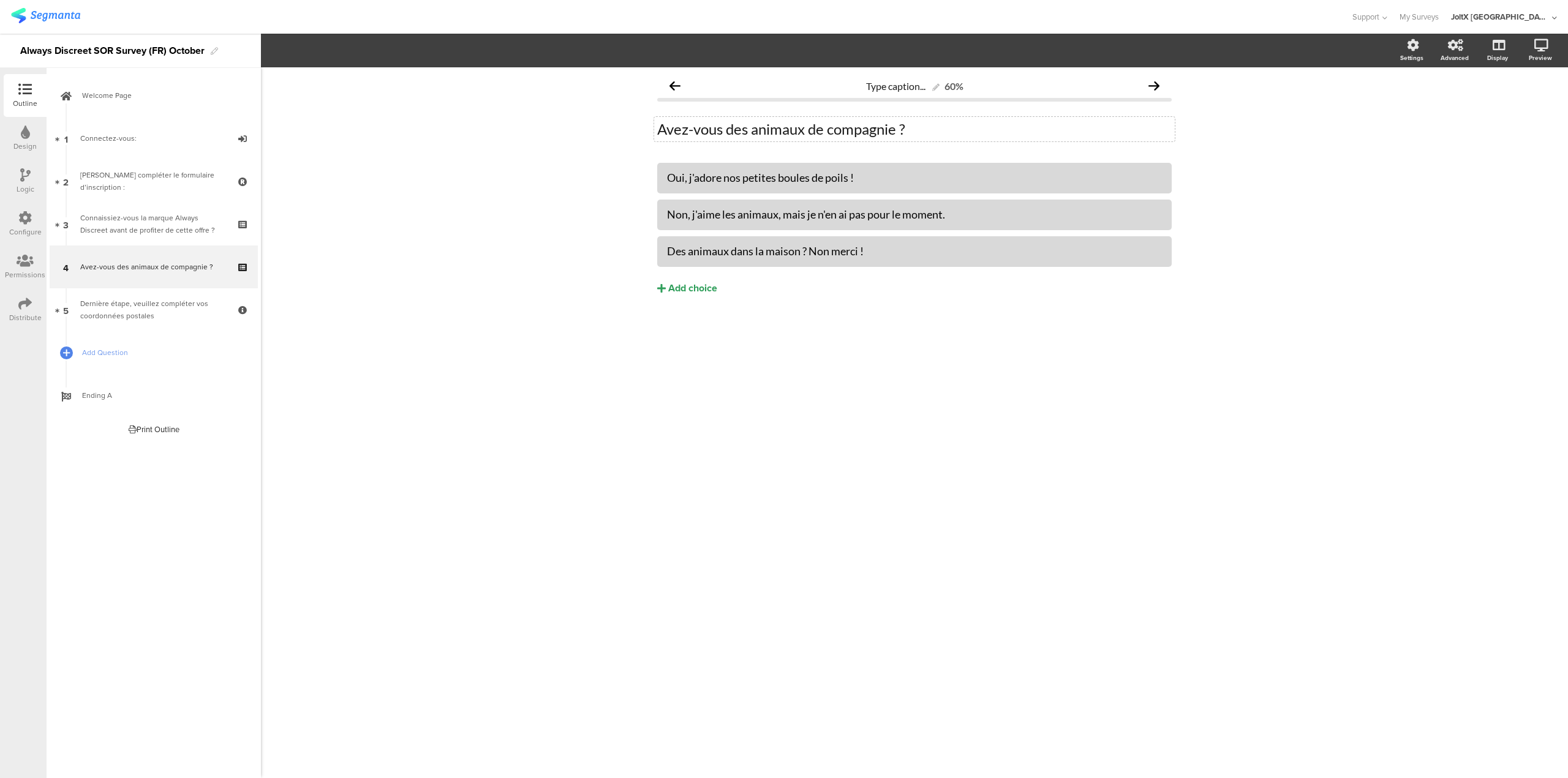
click at [881, 123] on div "Avez-vous des animaux de compagnie ? Avez-vous des animaux de compagnie ?" at bounding box center [914, 129] width 520 height 25
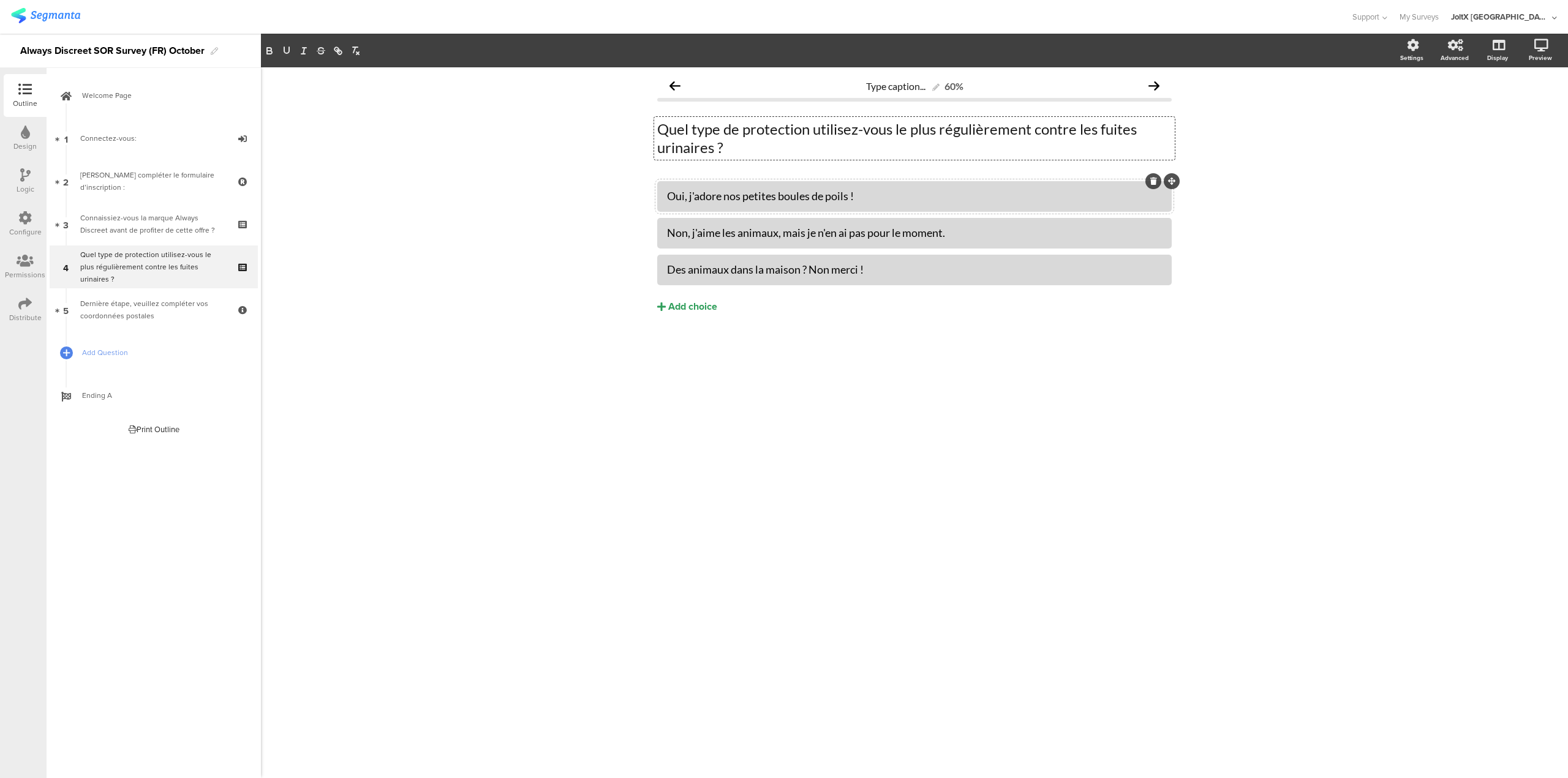
click at [741, 198] on div "Oui, j'adore nos petites boules de poils !" at bounding box center [915, 196] width 495 height 14
paste div
click at [746, 232] on div "Non, j'aime les animaux, mais je n'en ai pas pour le moment." at bounding box center [915, 233] width 495 height 14
paste div
click at [741, 268] on div "Des animaux dans la maison ? Non merci !" at bounding box center [915, 270] width 495 height 14
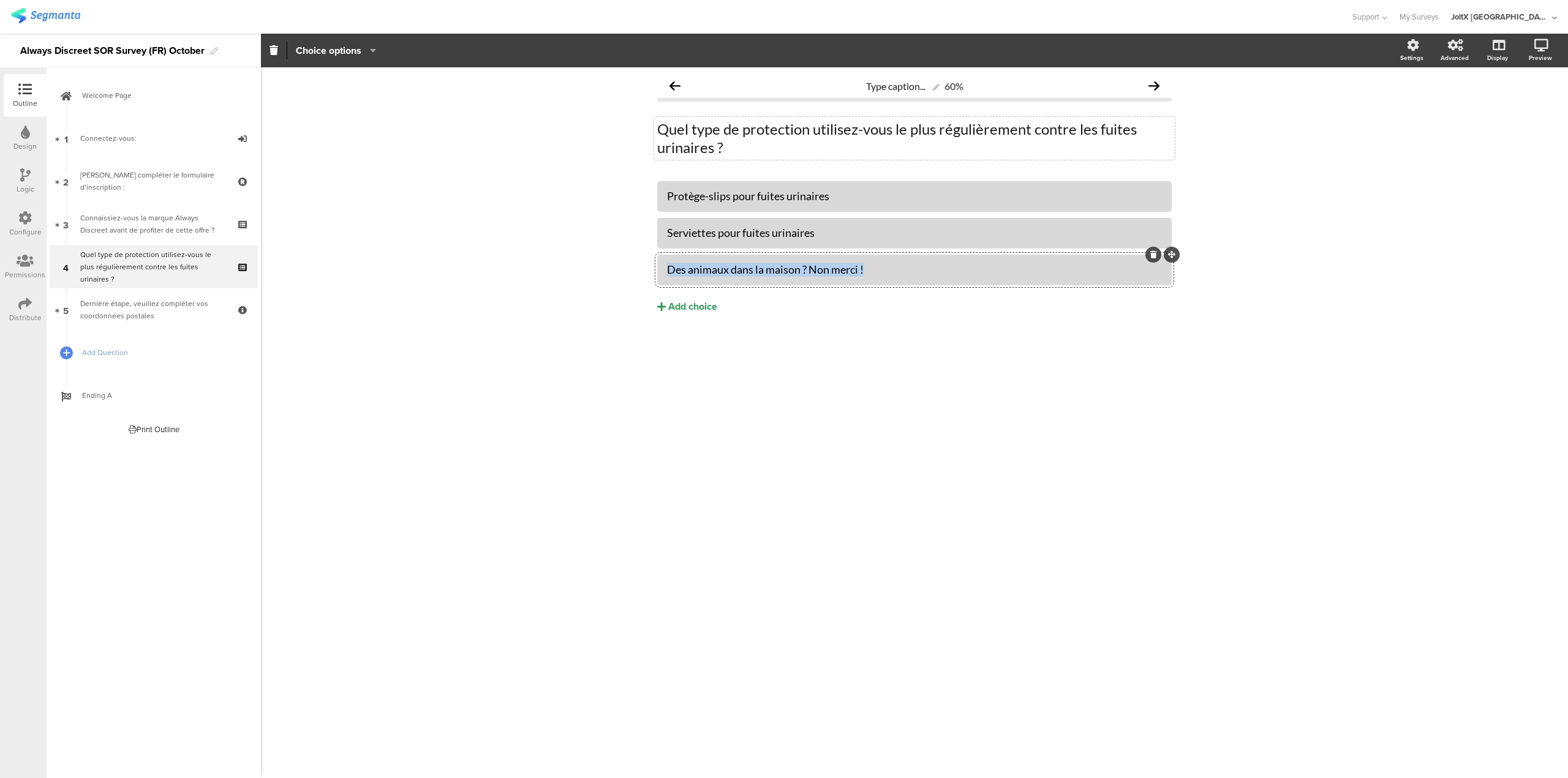
paste div
click at [714, 309] on div "Add choice" at bounding box center [692, 307] width 49 height 13
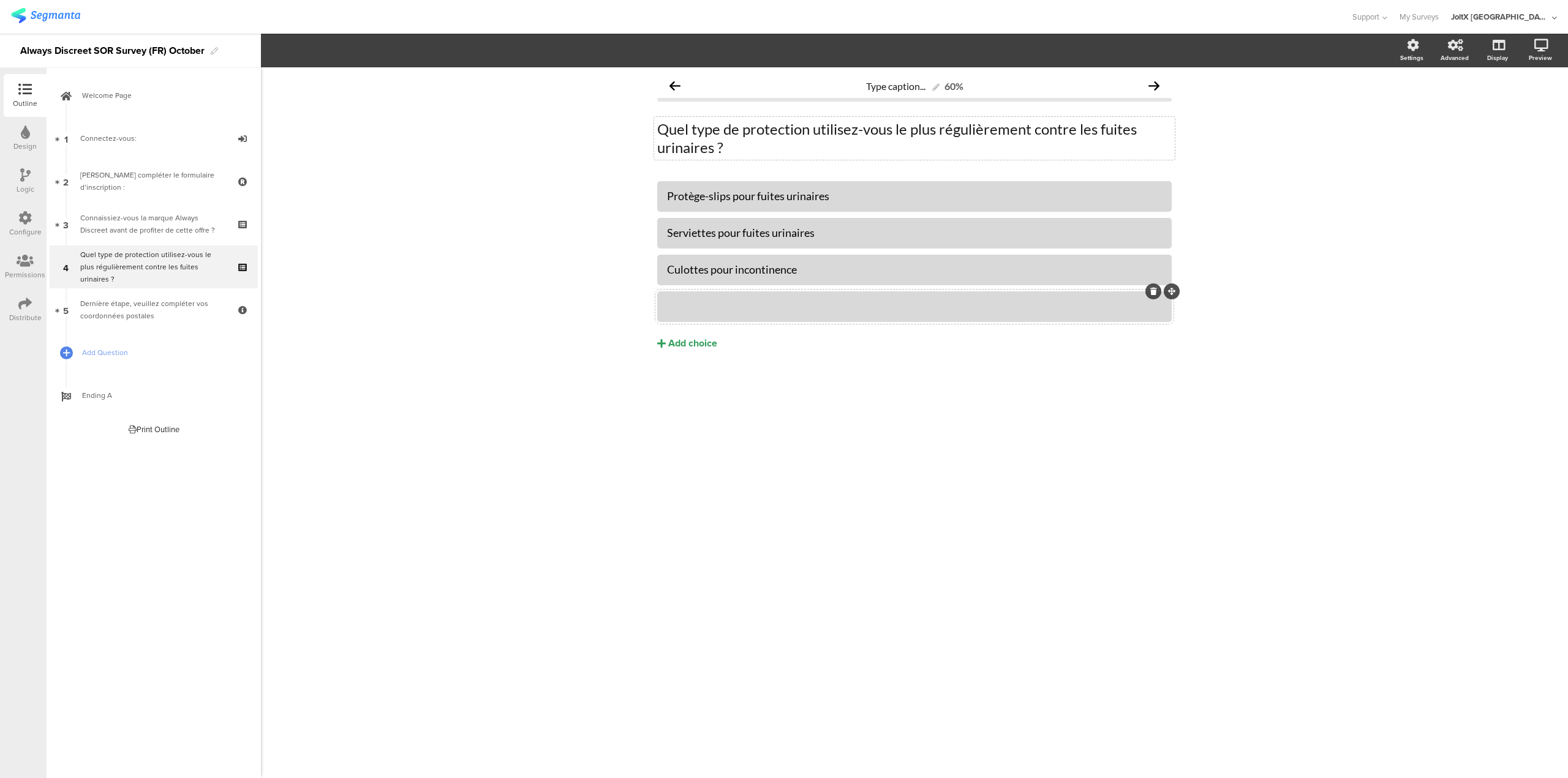
click at [778, 299] on div at bounding box center [915, 306] width 495 height 20
click at [589, 289] on div "Type caption... 60% Quel type de protection utilisez-vous le plus régulièrement…" at bounding box center [915, 422] width 1307 height 711
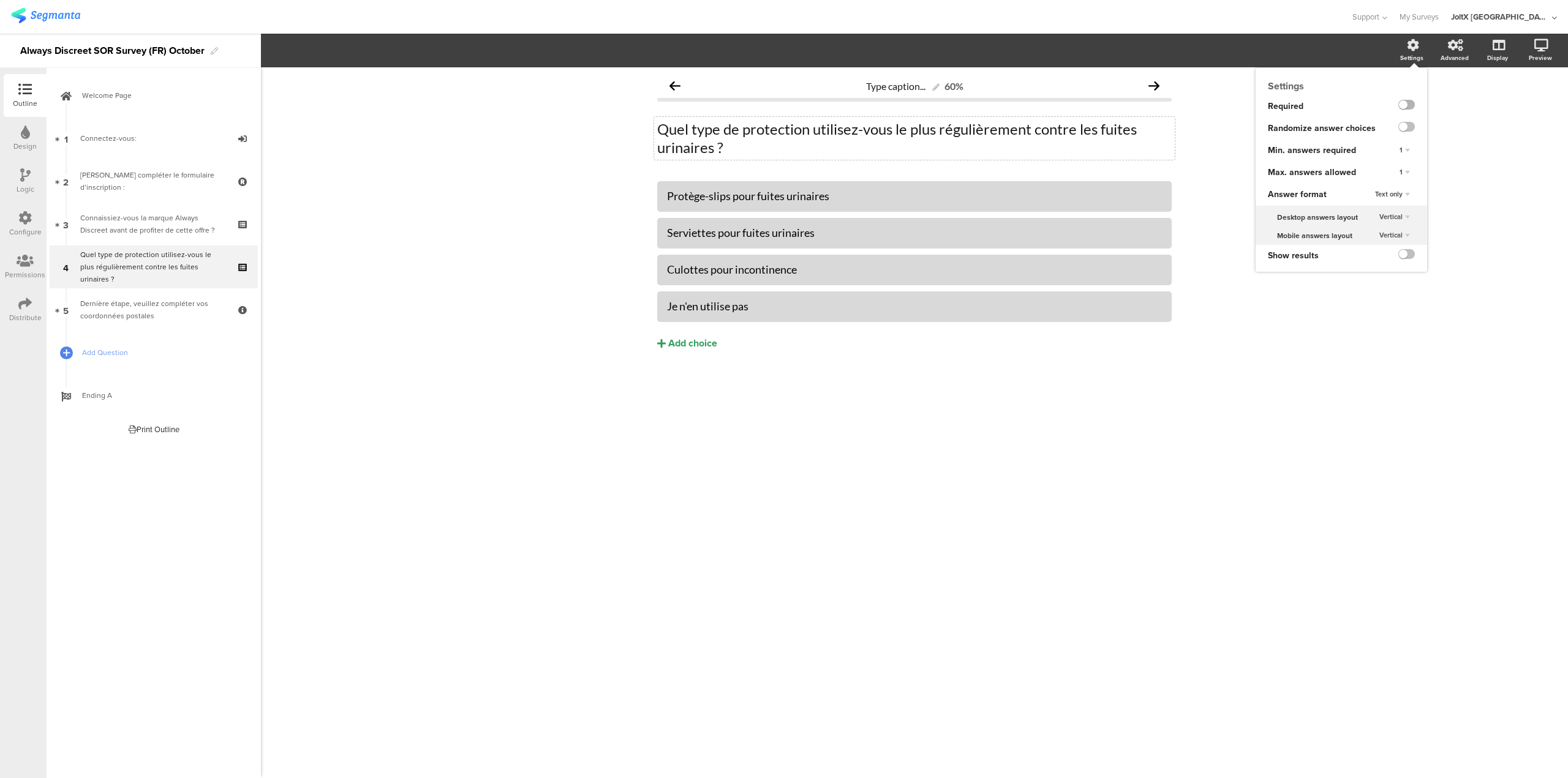
click at [1403, 102] on label at bounding box center [1407, 104] width 16 height 10
click at [0, 0] on input "checkbox" at bounding box center [0, 0] width 0 height 0
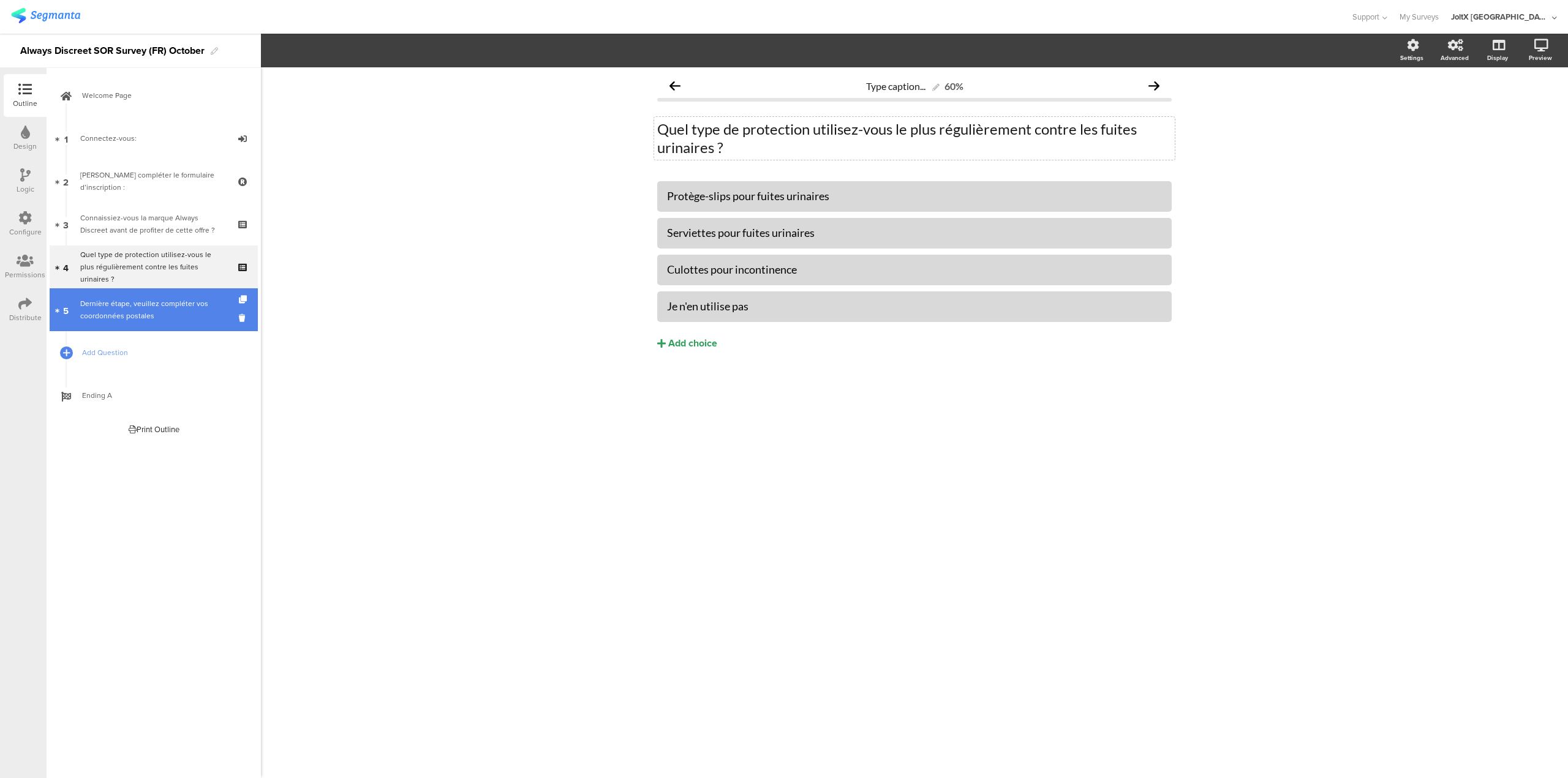
click at [132, 311] on div "Dernière étape, veuillez compléter vos coordonnées postales" at bounding box center [153, 310] width 146 height 25
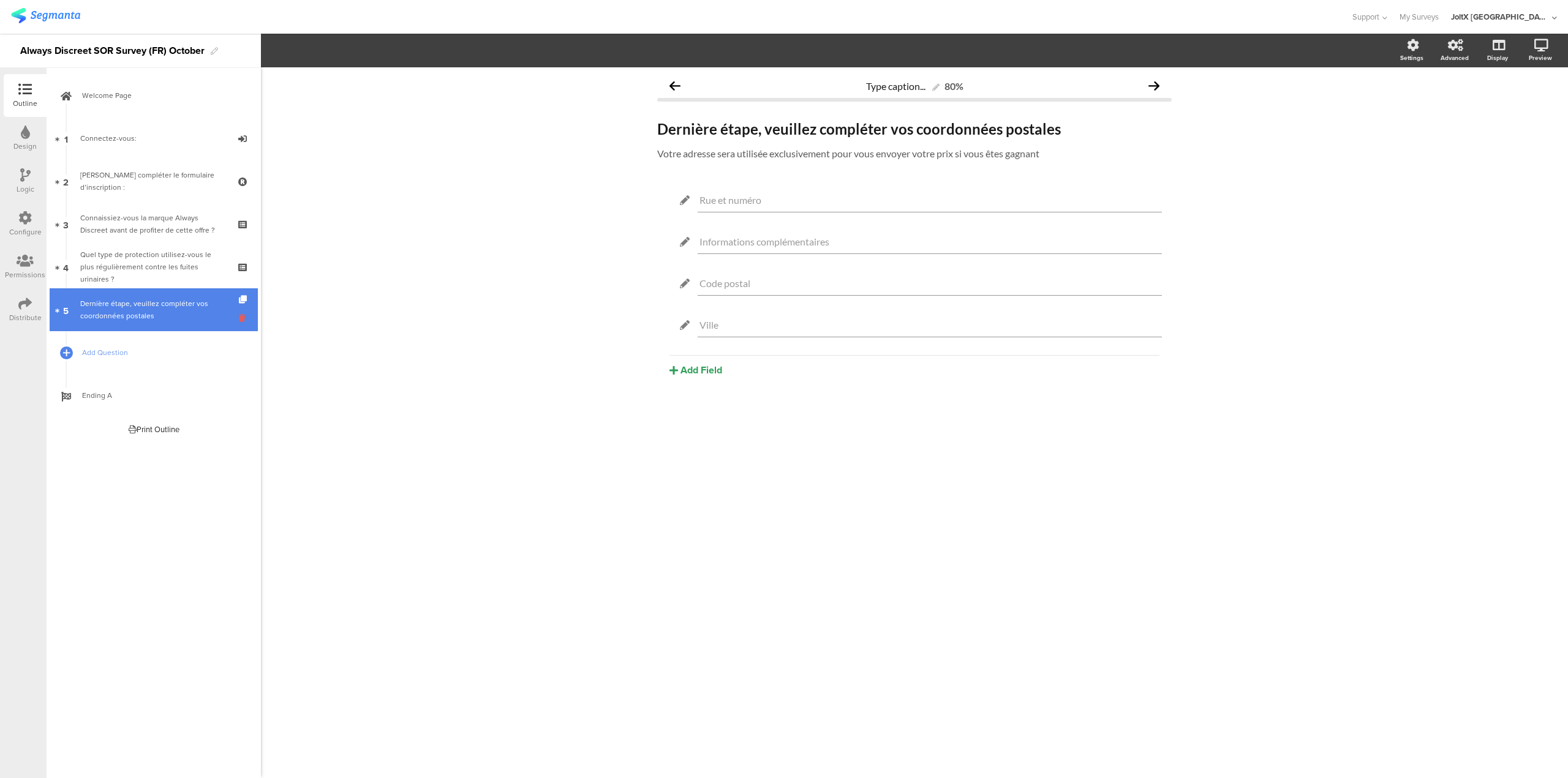
click at [242, 319] on icon at bounding box center [244, 318] width 10 height 12
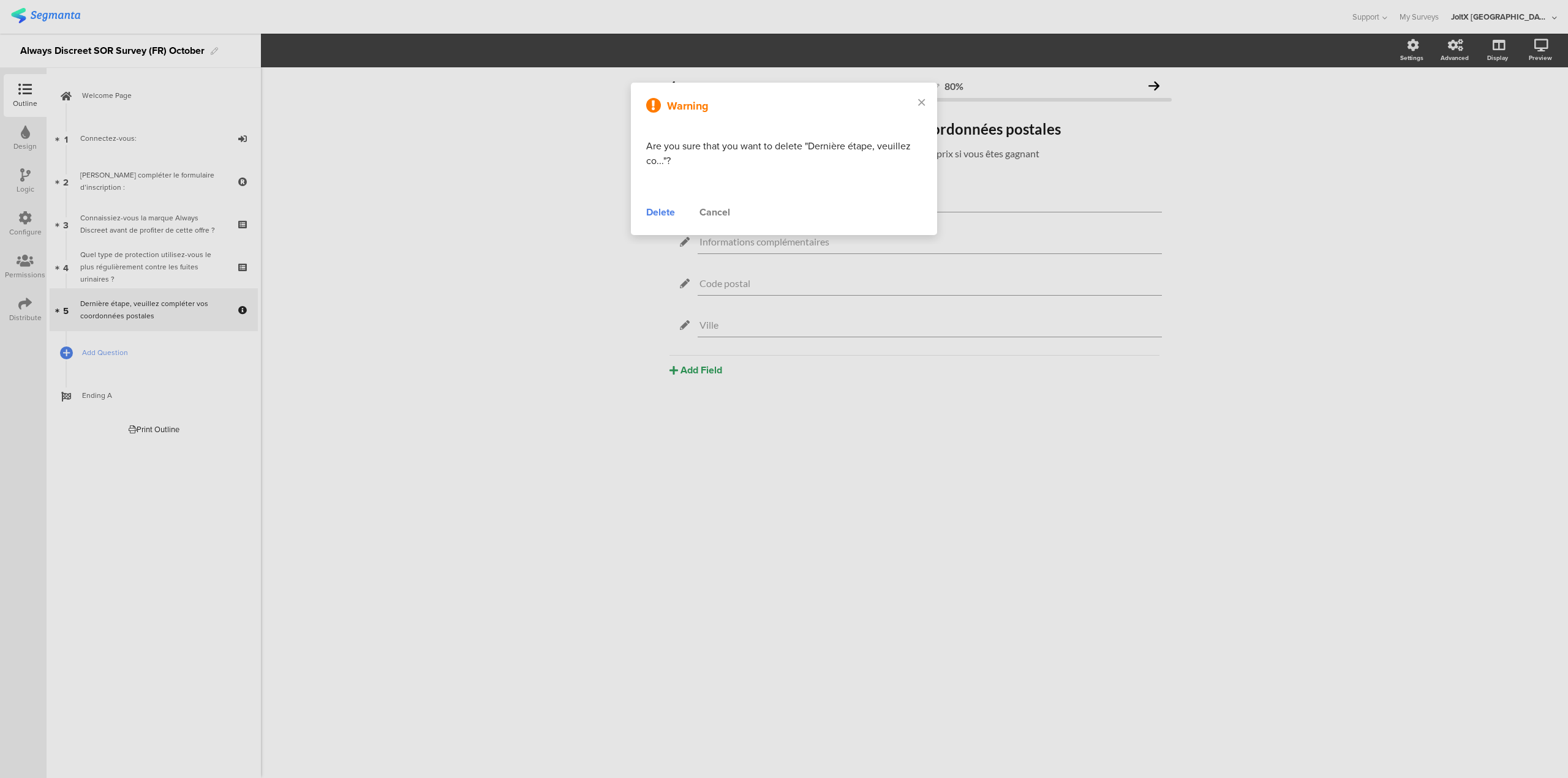
click at [669, 214] on div "Delete" at bounding box center [661, 212] width 29 height 15
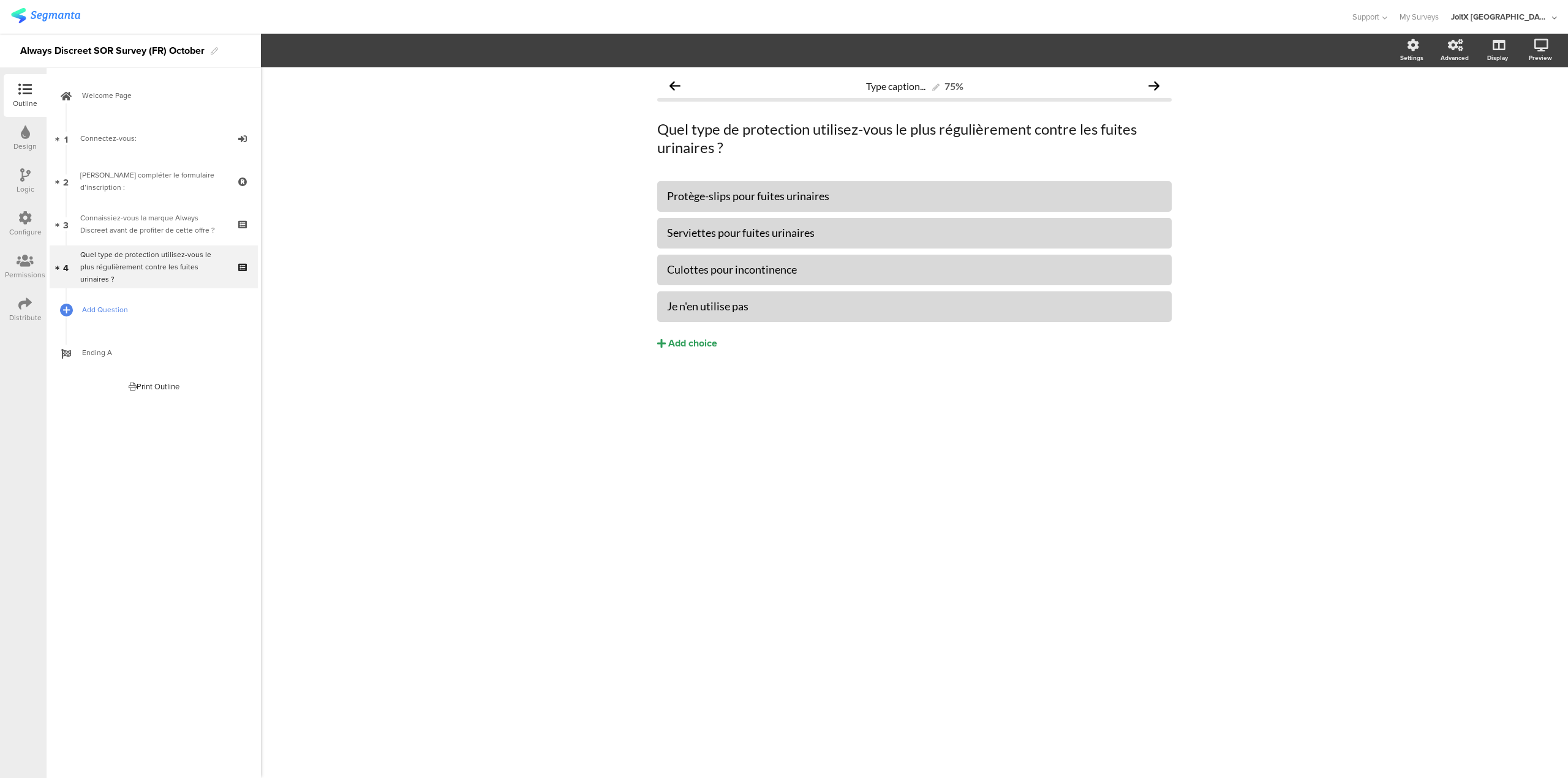
click at [75, 305] on link "Add Question" at bounding box center [153, 310] width 208 height 43
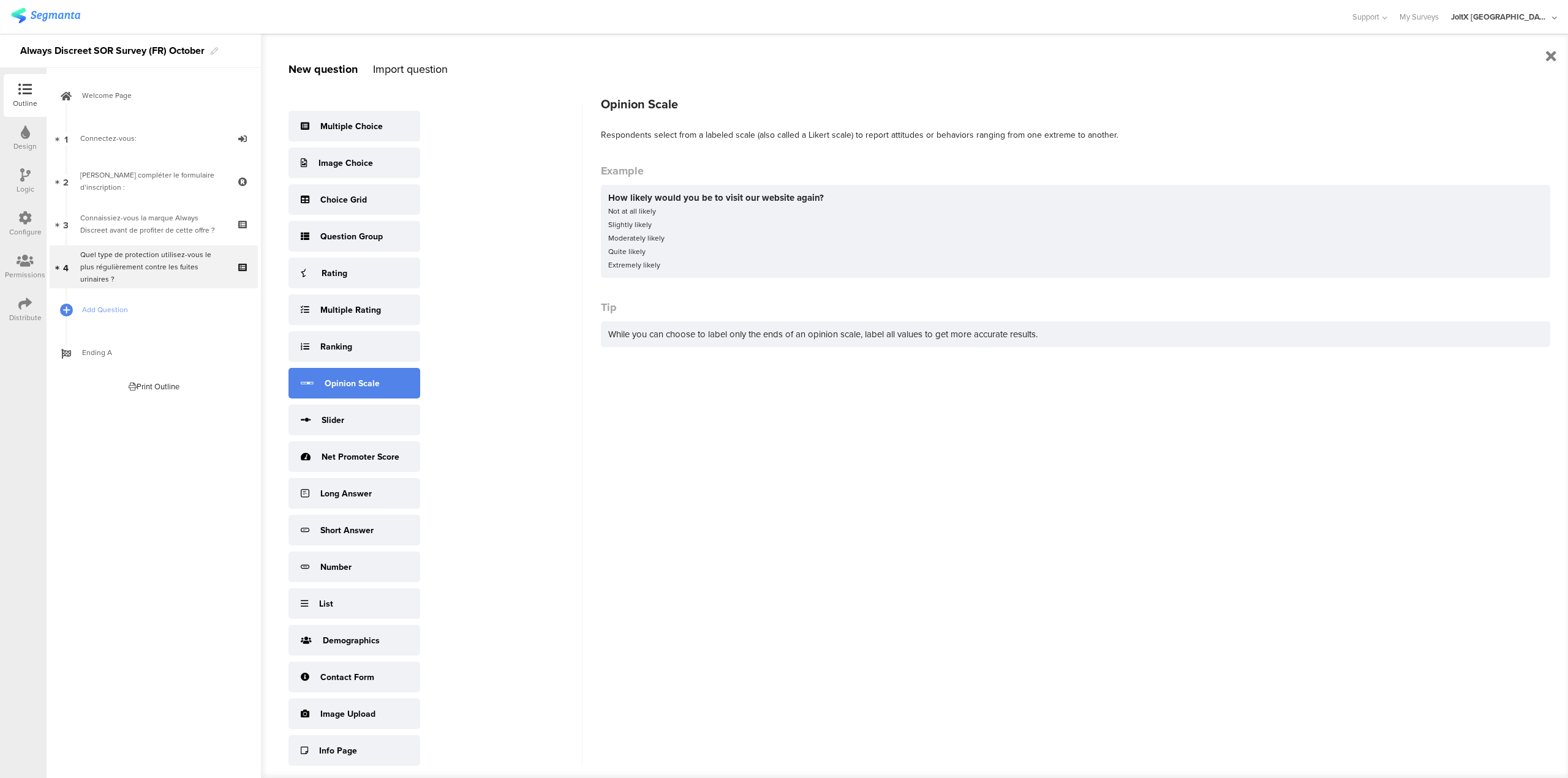
click at [367, 382] on div "Opinion Scale" at bounding box center [352, 384] width 55 height 13
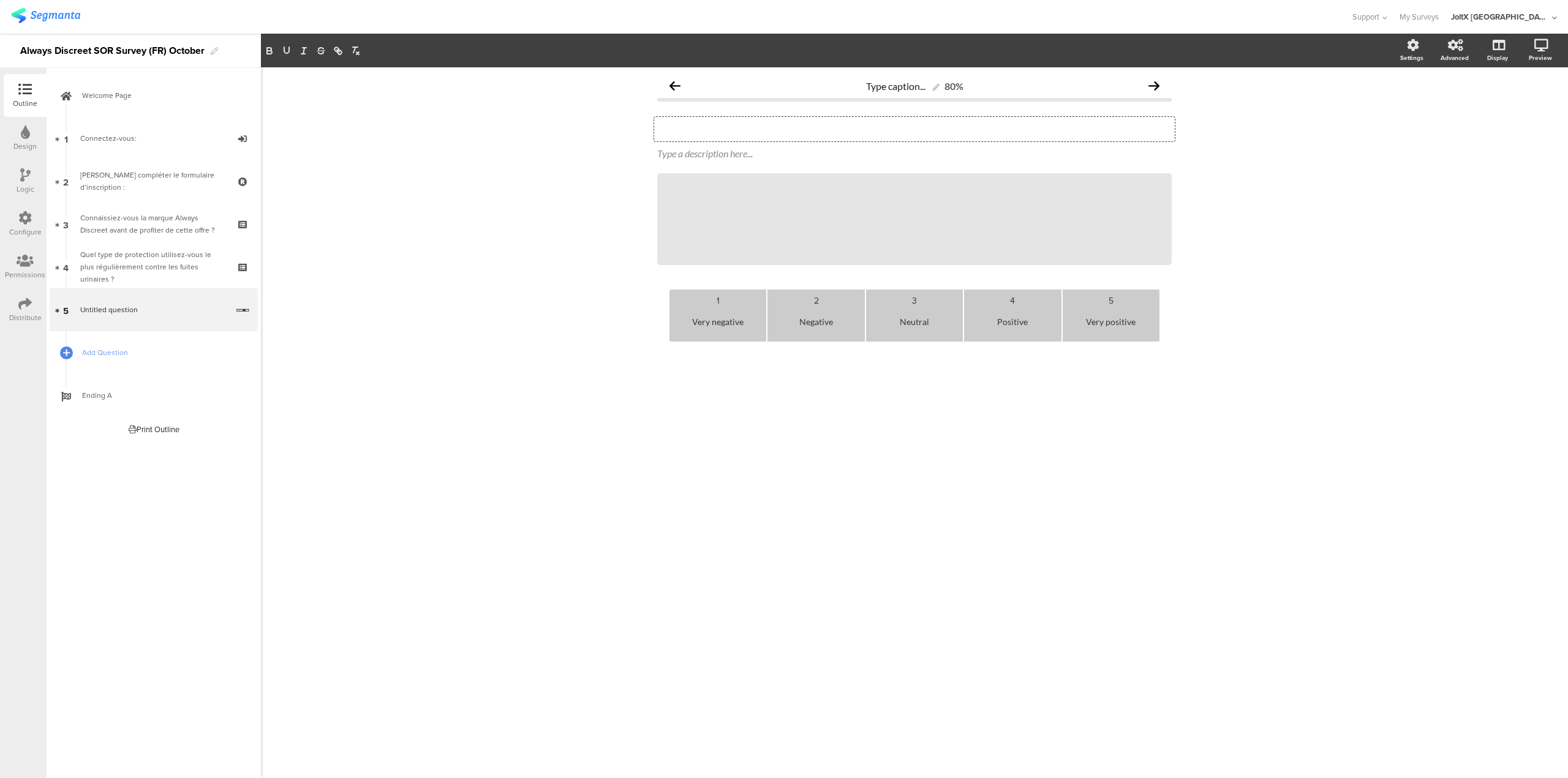
click at [742, 127] on div "Type your question here..." at bounding box center [914, 129] width 520 height 25
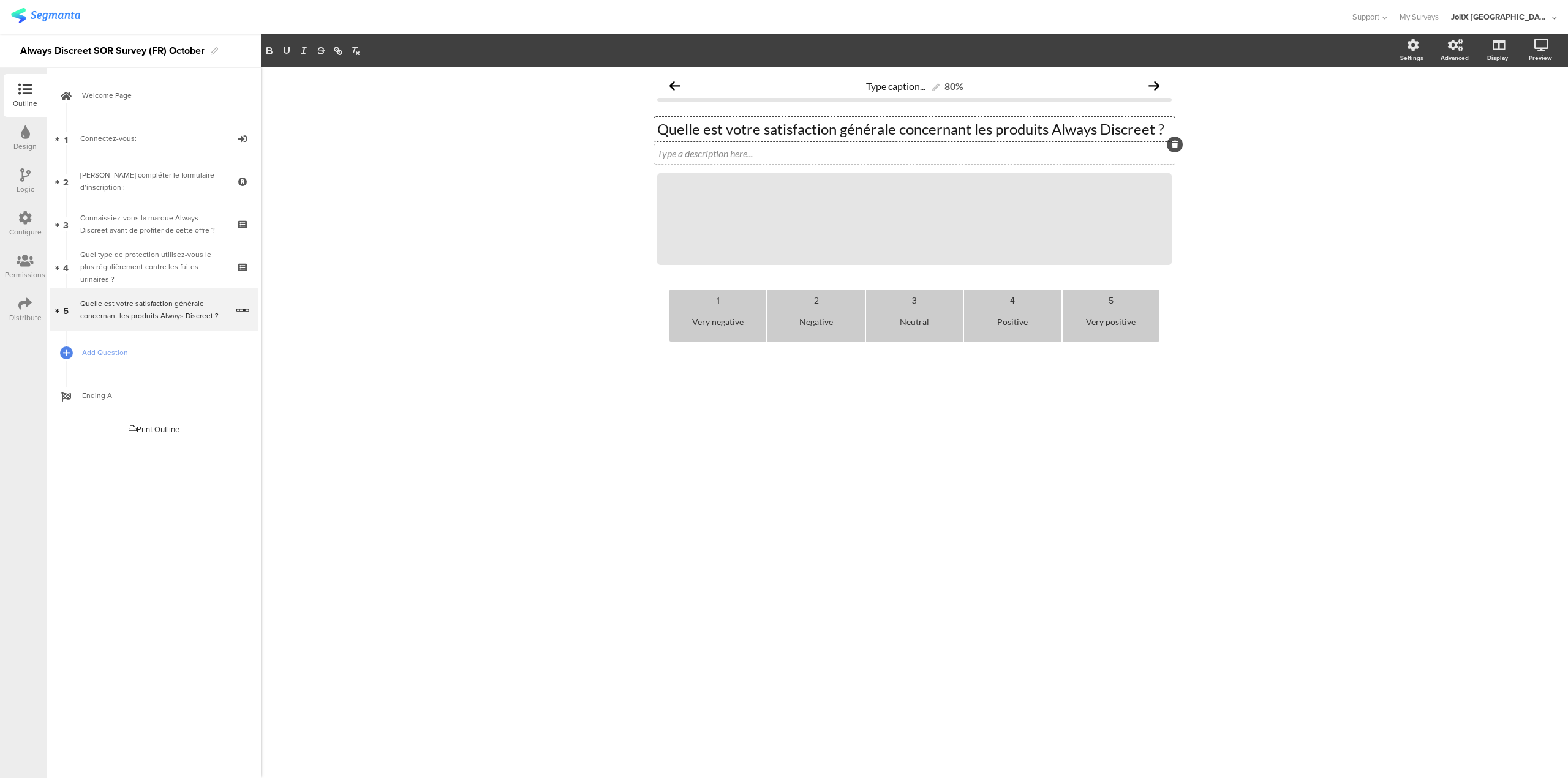
click at [1178, 146] on icon at bounding box center [1175, 144] width 7 height 7
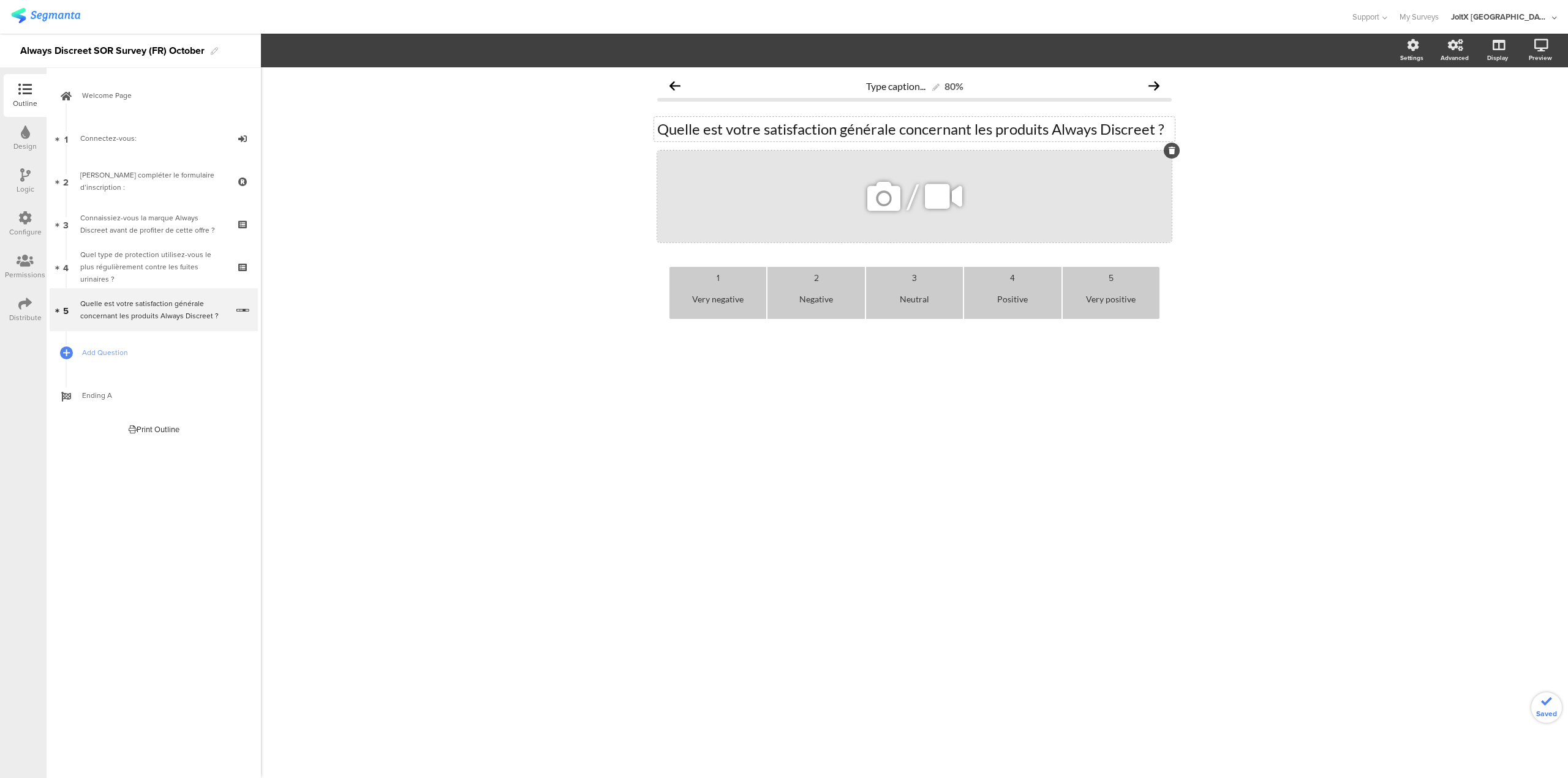
click at [1170, 151] on icon at bounding box center [1172, 150] width 7 height 7
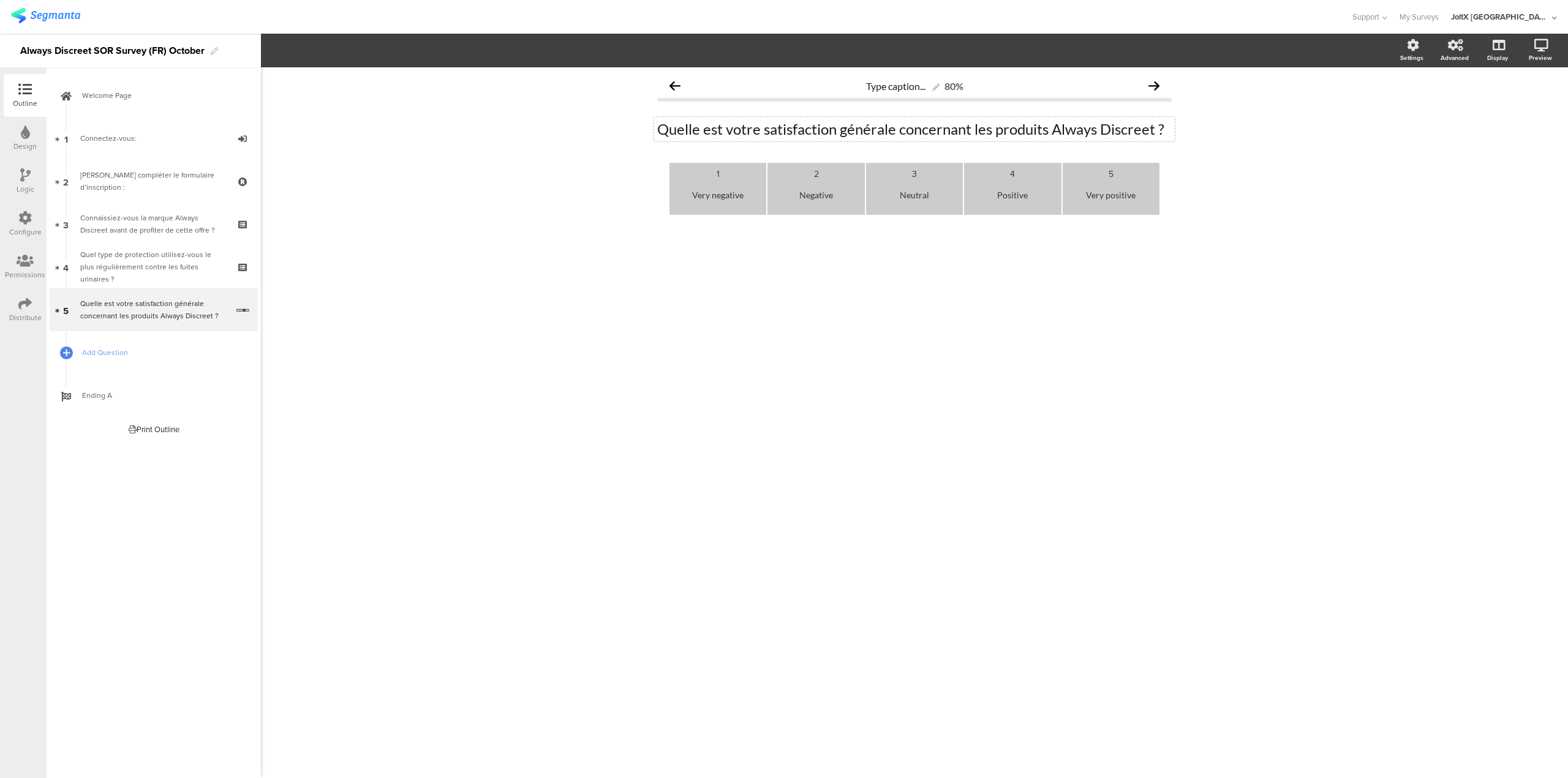
click at [728, 193] on div "Very negative" at bounding box center [718, 195] width 87 height 30
paste div
click at [718, 199] on div "Très insatisfaite" at bounding box center [718, 195] width 87 height 30
copy div "insatisfaite"
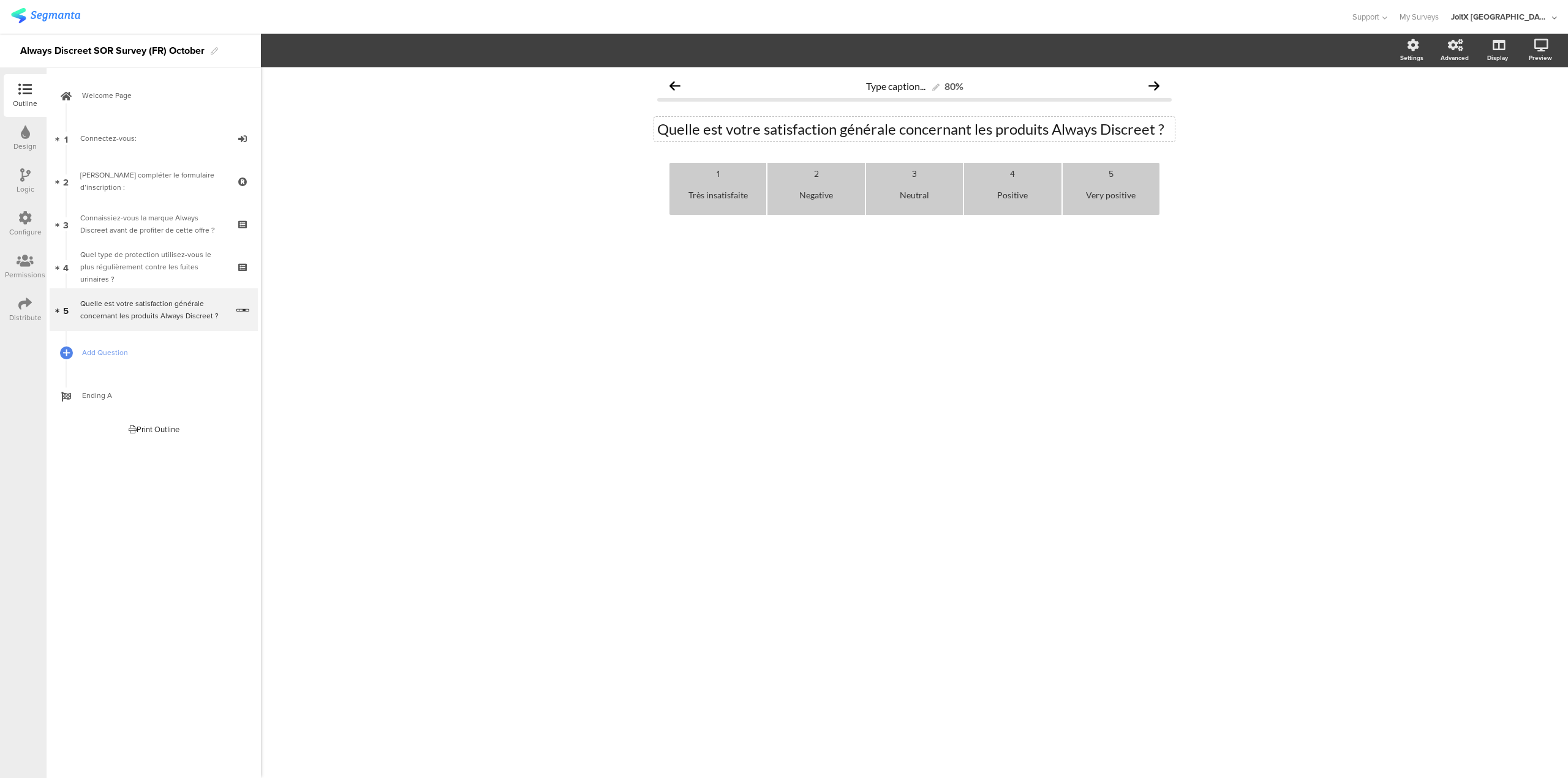
click at [803, 196] on div "Negative" at bounding box center [816, 195] width 87 height 30
paste div
click at [798, 199] on div "insatisfaite" at bounding box center [816, 195] width 87 height 30
click at [926, 200] on div "Neutral" at bounding box center [914, 195] width 87 height 30
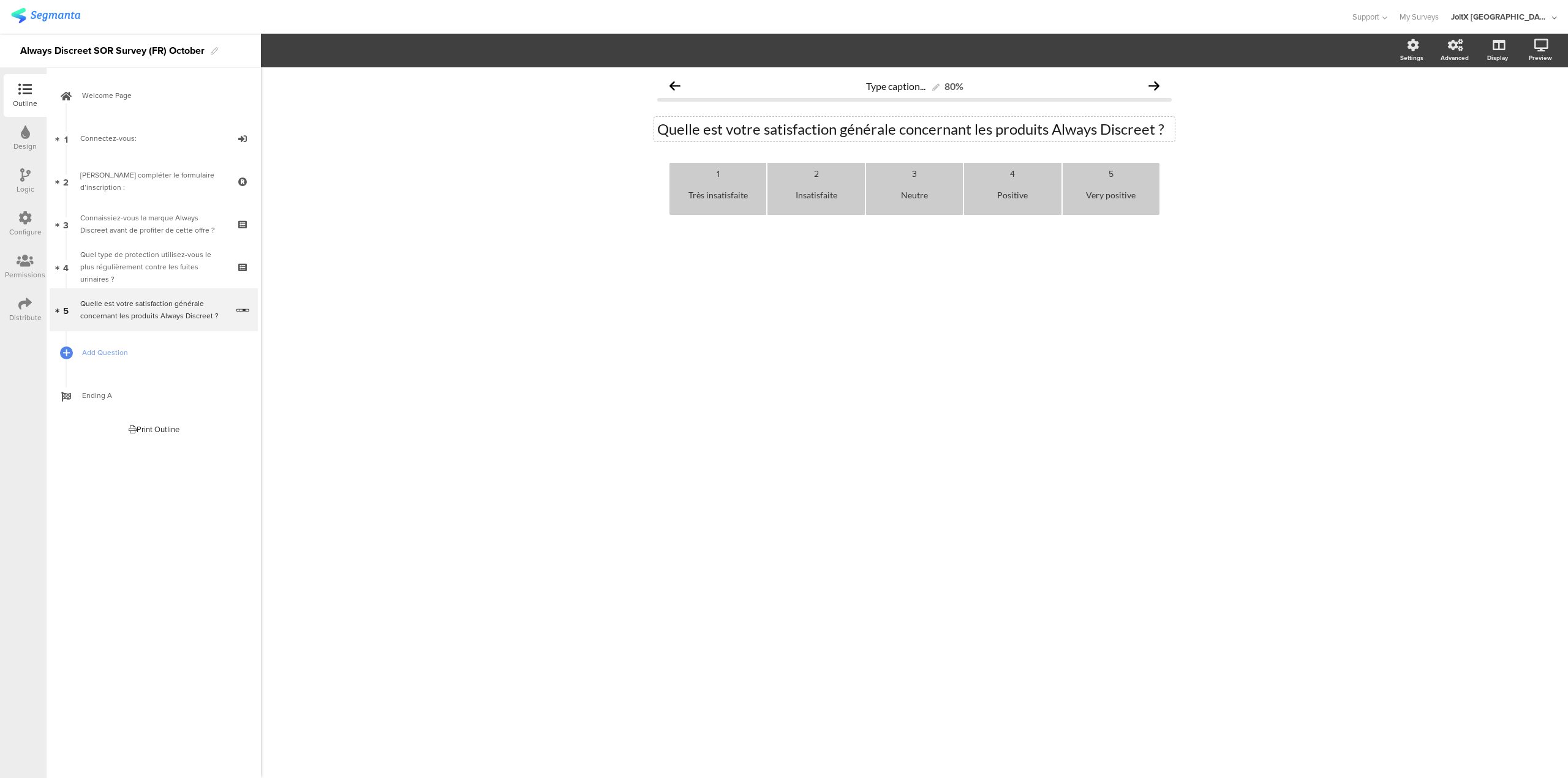
click at [1006, 196] on div "Positive" at bounding box center [1012, 195] width 87 height 30
paste div
click at [1117, 198] on div "Very positive" at bounding box center [1111, 195] width 87 height 30
drag, startPoint x: 1008, startPoint y: 195, endPoint x: 972, endPoint y: 198, distance: 36.1
click at [972, 198] on div "Très satisfaite" at bounding box center [1012, 195] width 87 height 30
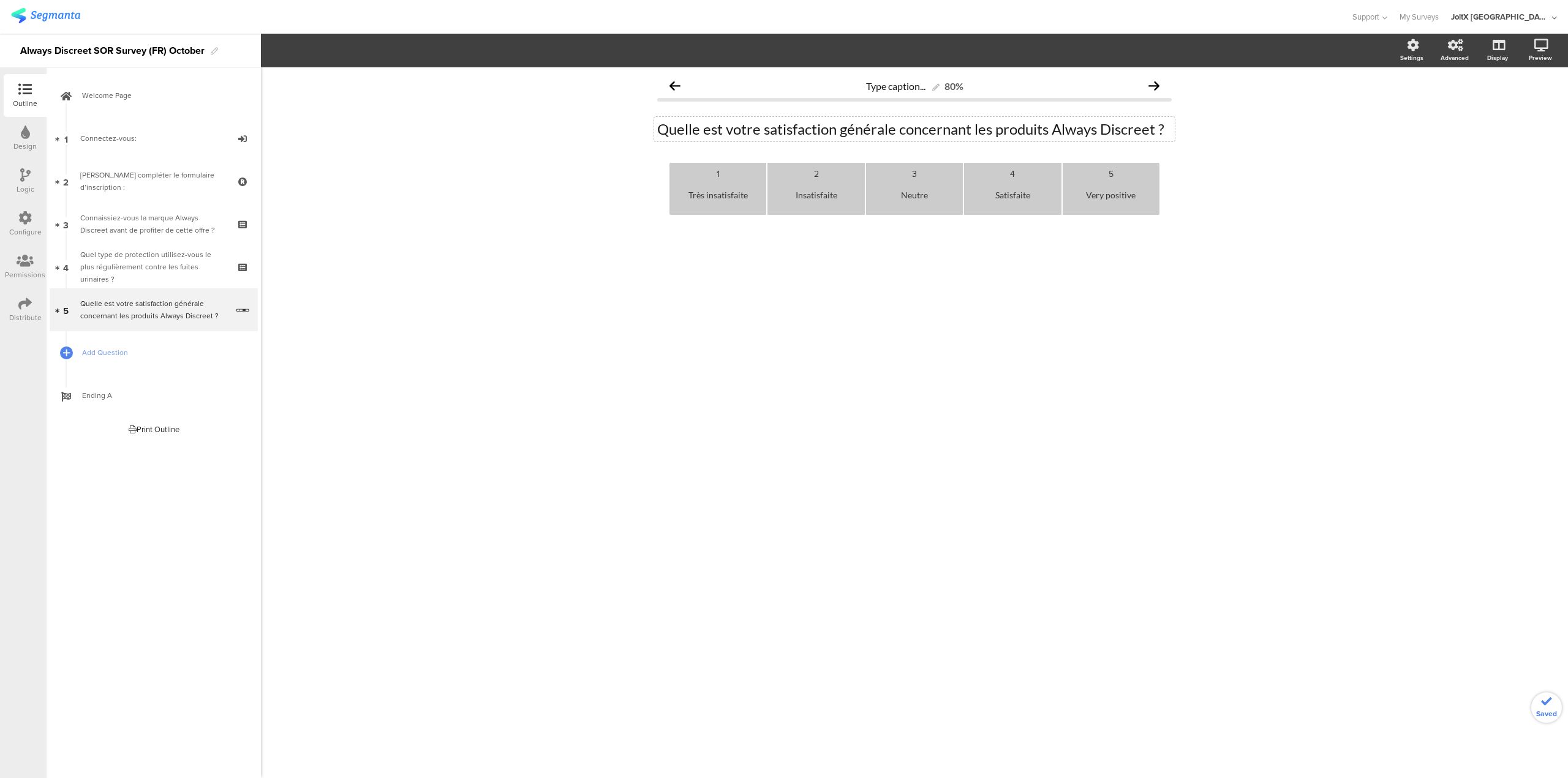
click at [1117, 200] on div "Very positive" at bounding box center [1111, 195] width 87 height 30
paste div
click at [958, 340] on div "Type caption... 80% Quelle est votre satisfaction générale concernant les produ…" at bounding box center [915, 422] width 1307 height 711
click at [743, 180] on div "Très insatisfaite" at bounding box center [718, 195] width 87 height 30
click at [1102, 295] on div "Type caption... 80% Quelle est votre satisfaction générale concernant les produ…" at bounding box center [915, 422] width 1307 height 711
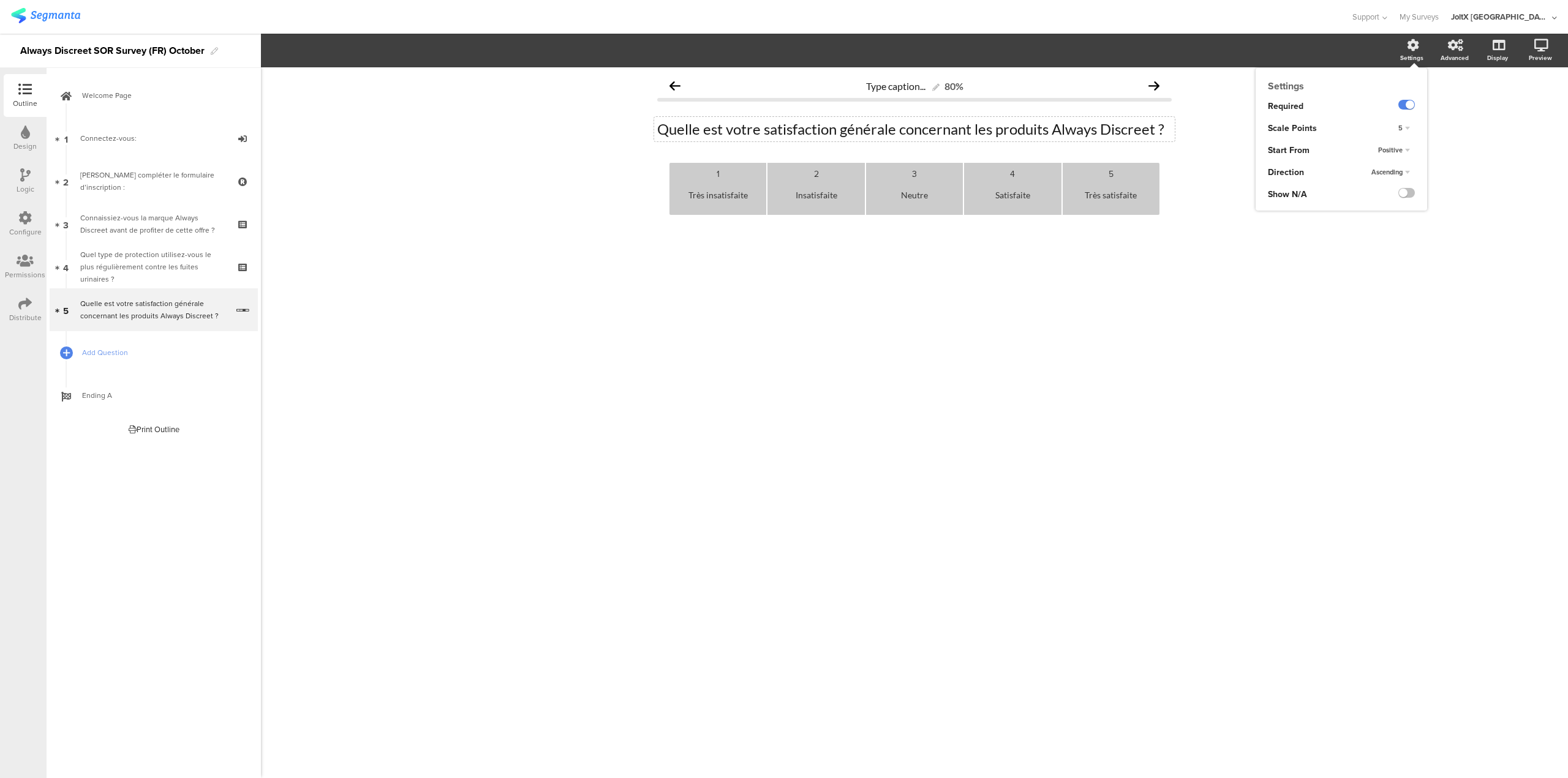
click at [1409, 49] on icon at bounding box center [1413, 45] width 12 height 12
click at [1399, 148] on span "Positive" at bounding box center [1391, 149] width 25 height 10
click at [1399, 148] on div "Positive" at bounding box center [1407, 150] width 17 height 8
click at [1399, 148] on span "Positive" at bounding box center [1391, 149] width 25 height 10
click at [1383, 174] on div "Negative" at bounding box center [1387, 175] width 72 height 13
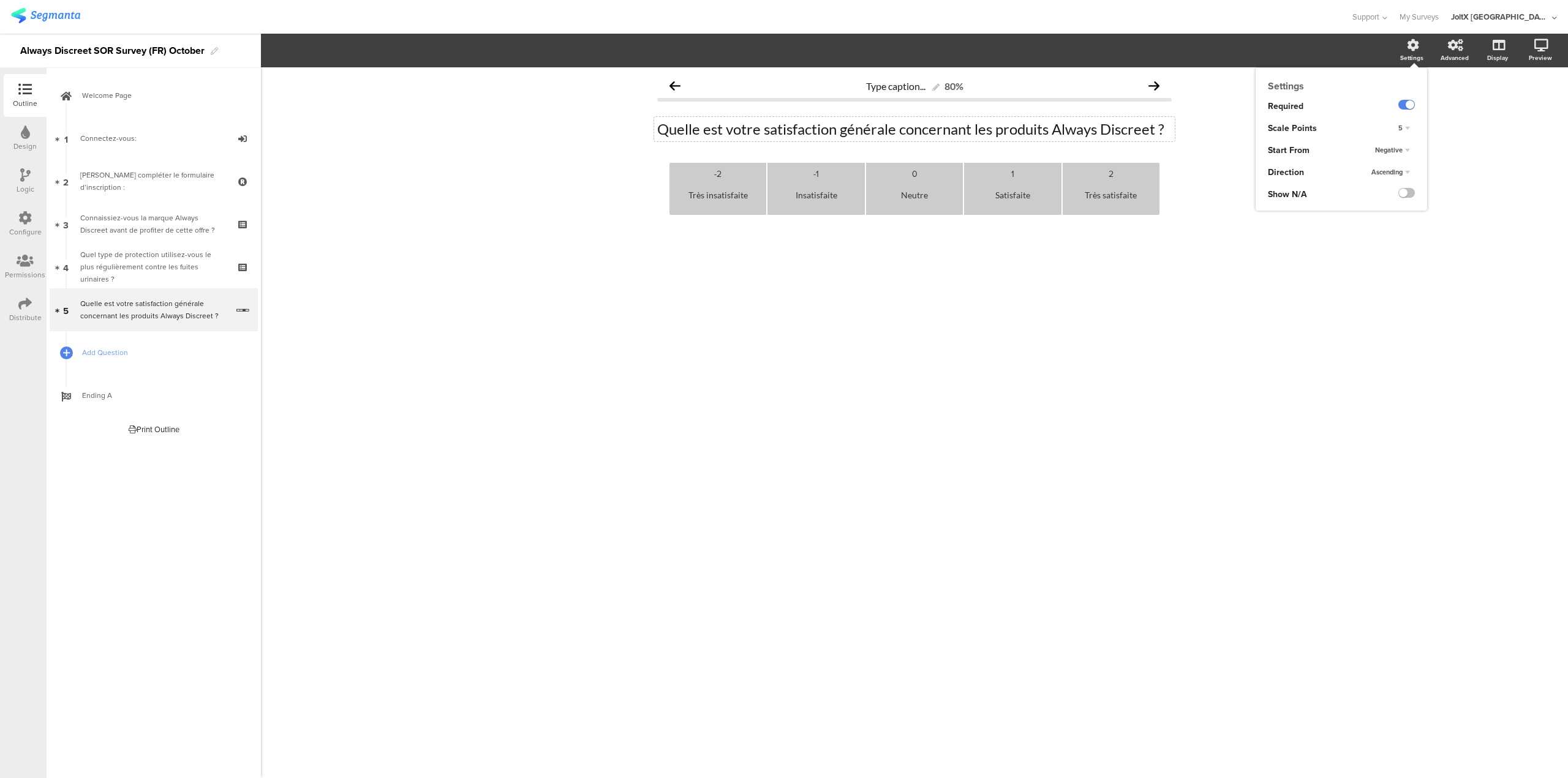
click at [1401, 153] on div "Negative" at bounding box center [1392, 150] width 44 height 15
click at [1394, 164] on div "Positive" at bounding box center [1387, 162] width 72 height 13
click at [1392, 174] on span "Ascending" at bounding box center [1387, 172] width 31 height 10
click at [1392, 174] on div "Ascending Ascending Descending Random" at bounding box center [1397, 173] width 61 height 22
click at [1448, 104] on label at bounding box center [1449, 104] width 16 height 10
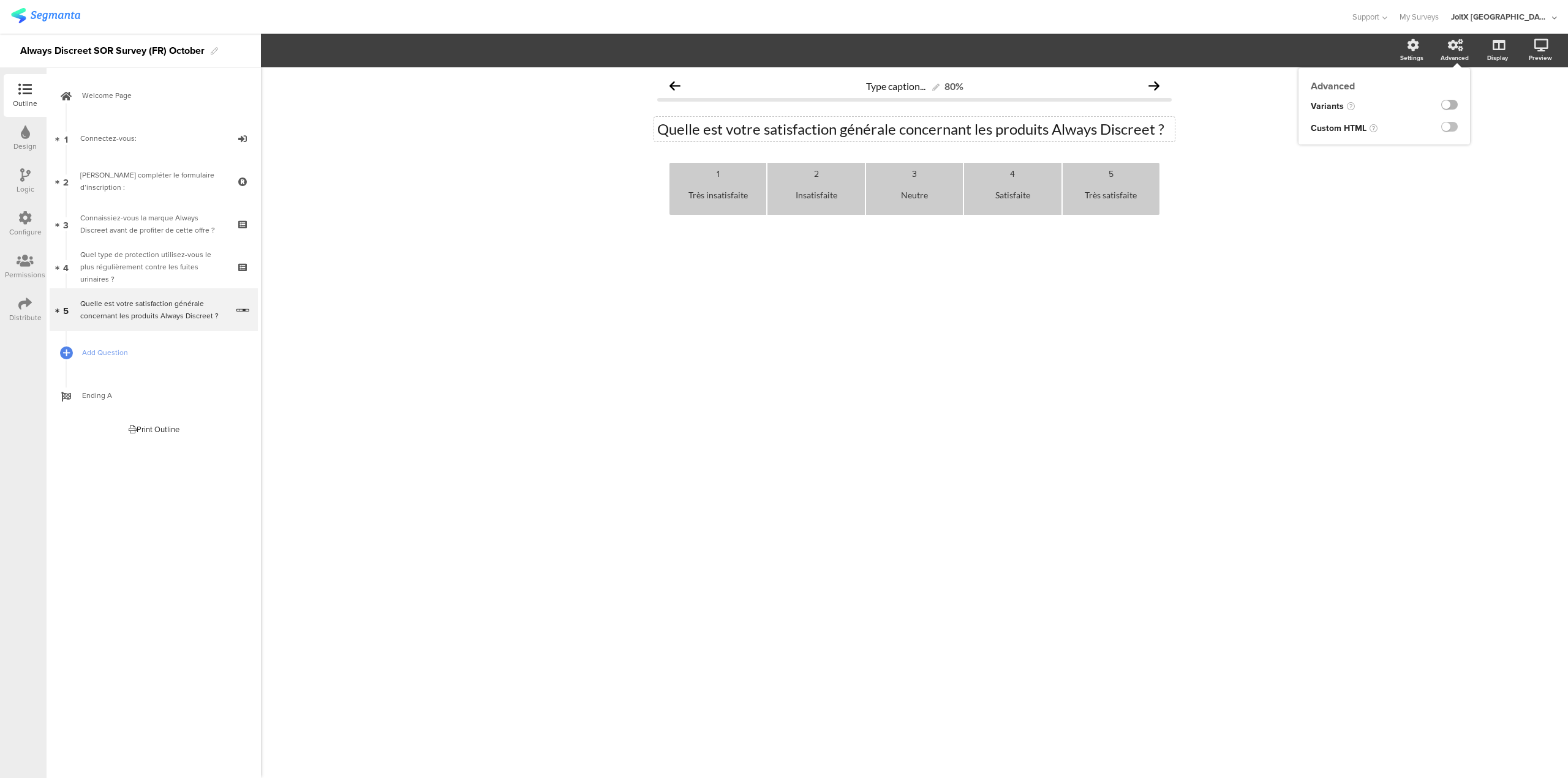
click at [0, 0] on input "checkbox" at bounding box center [0, 0] width 0 height 0
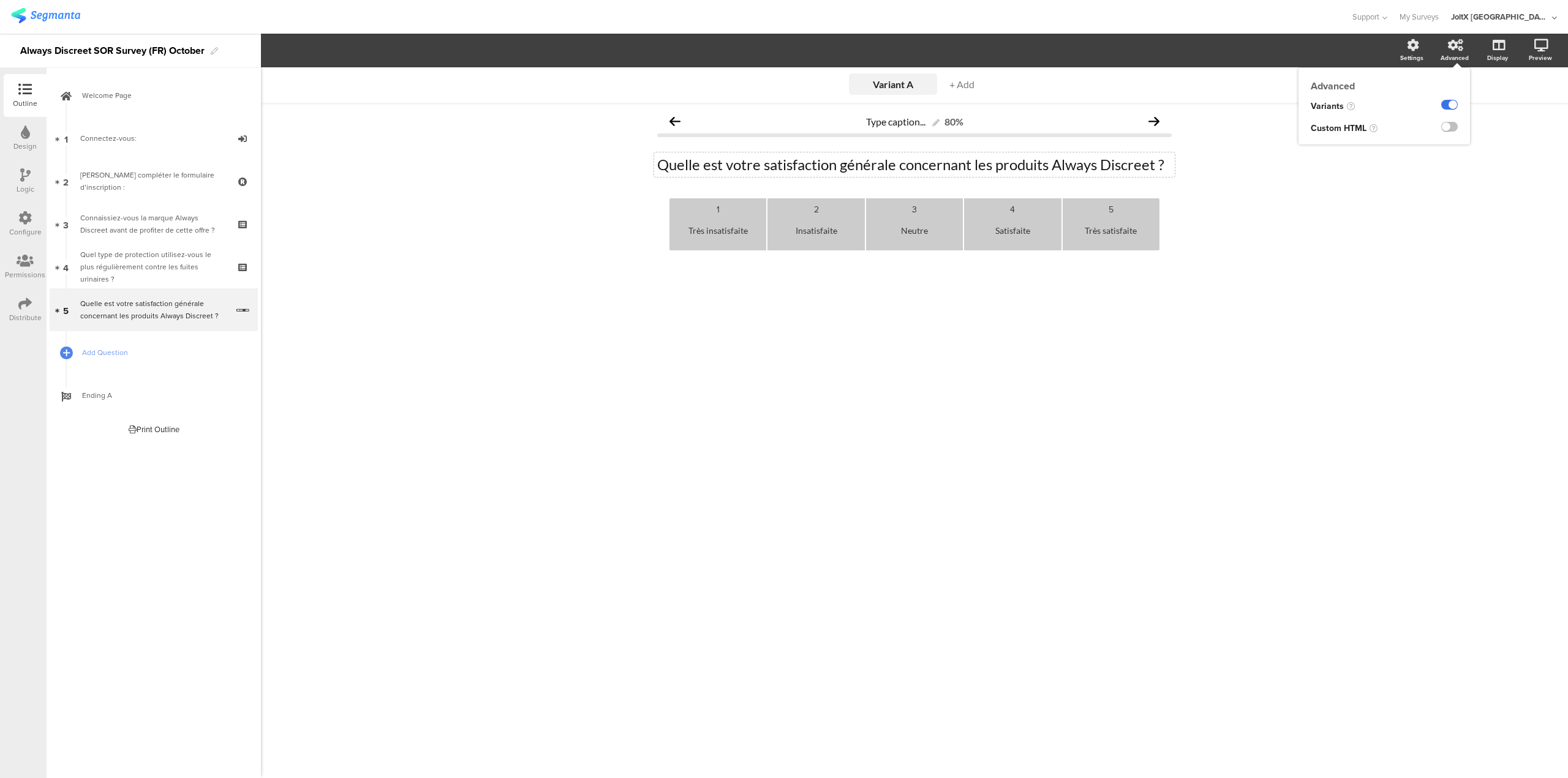
click at [1448, 104] on label at bounding box center [1449, 104] width 16 height 10
click at [0, 0] on input "checkbox" at bounding box center [0, 0] width 0 height 0
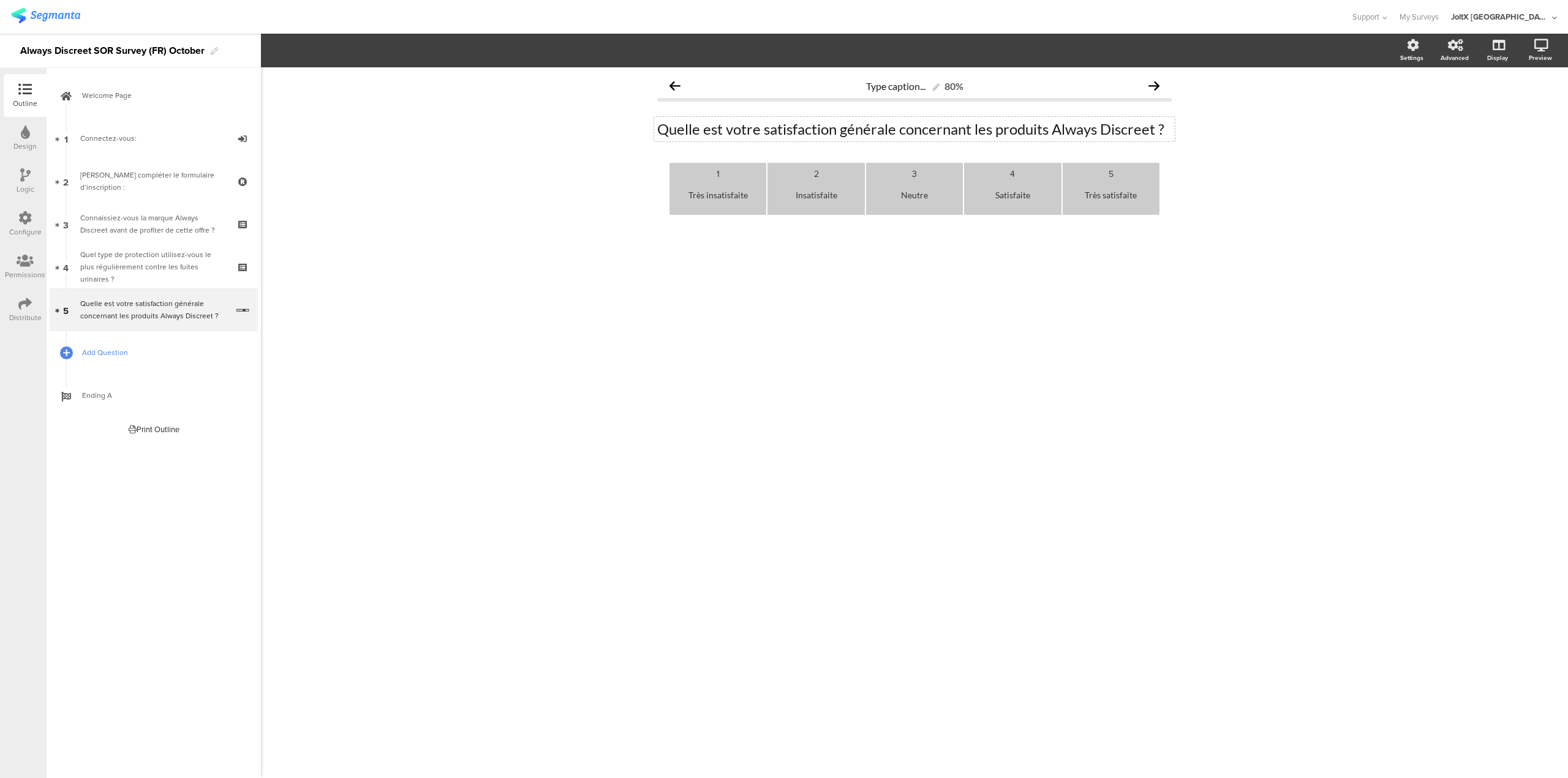
click at [80, 356] on link "Add Question" at bounding box center [153, 352] width 208 height 43
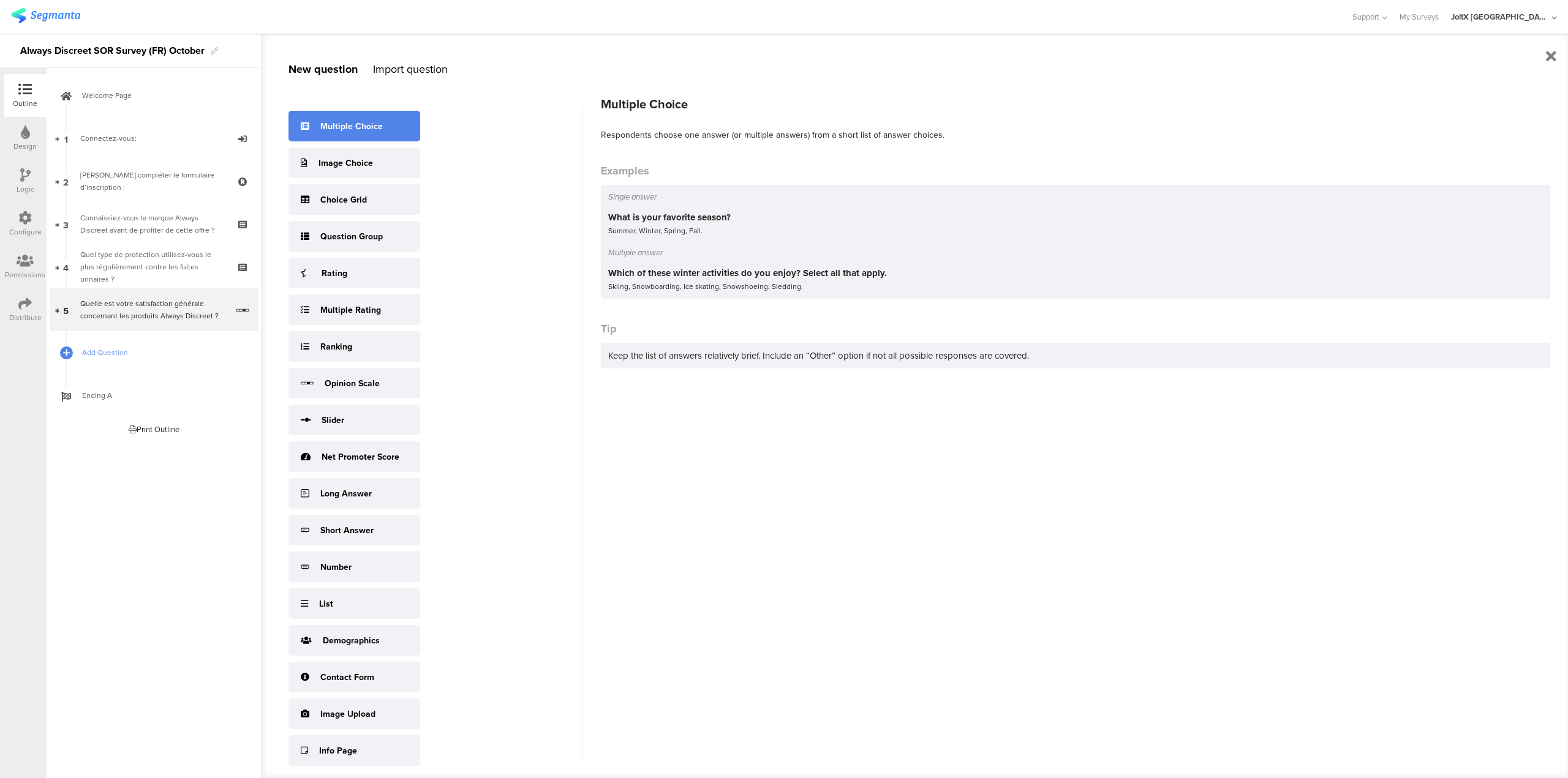
click at [371, 131] on div "Multiple Choice" at bounding box center [352, 127] width 63 height 13
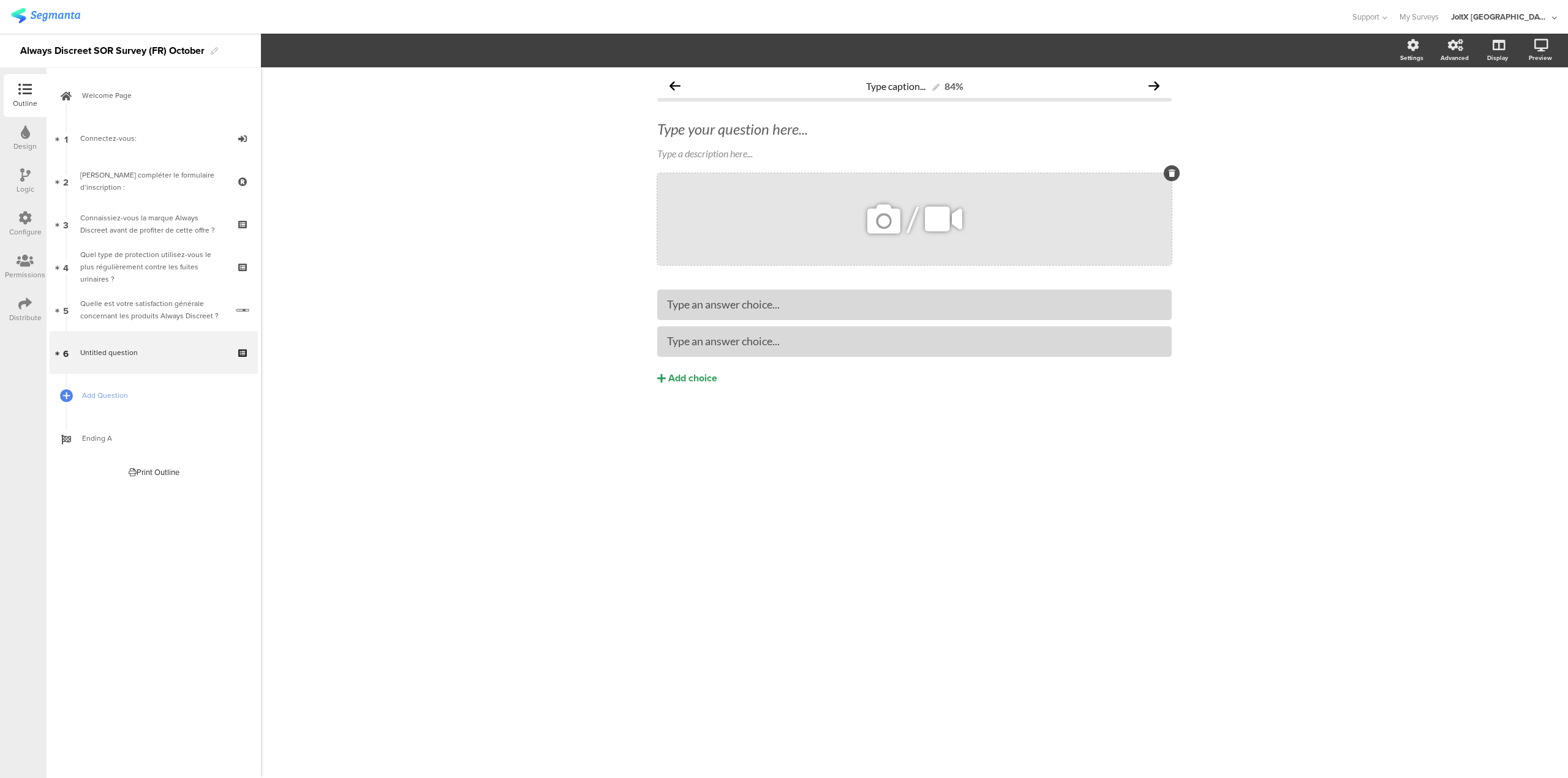
click at [1168, 175] on div at bounding box center [1172, 173] width 16 height 16
click at [1169, 170] on icon at bounding box center [1172, 173] width 7 height 7
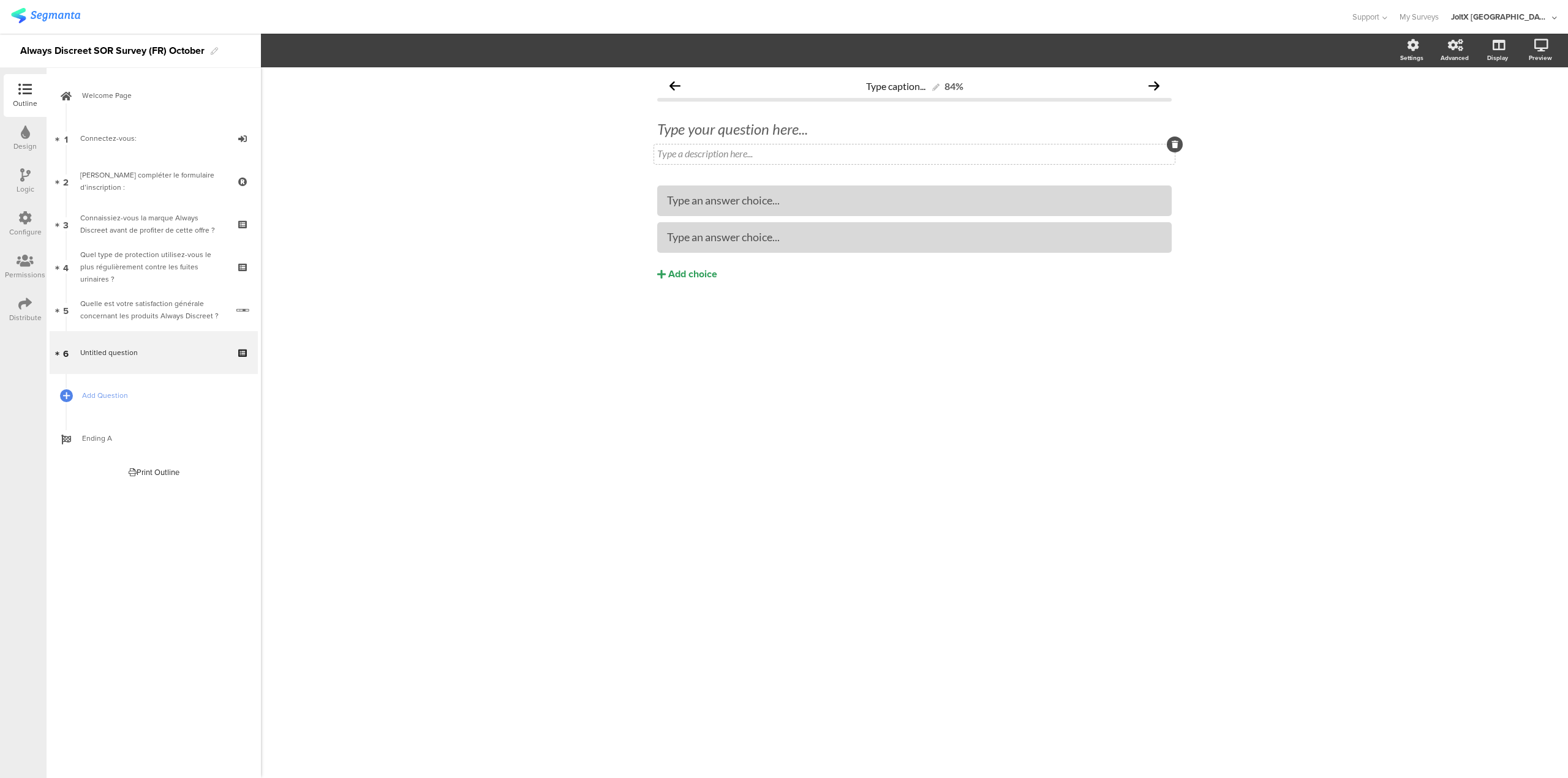
click at [1172, 144] on icon at bounding box center [1175, 144] width 7 height 7
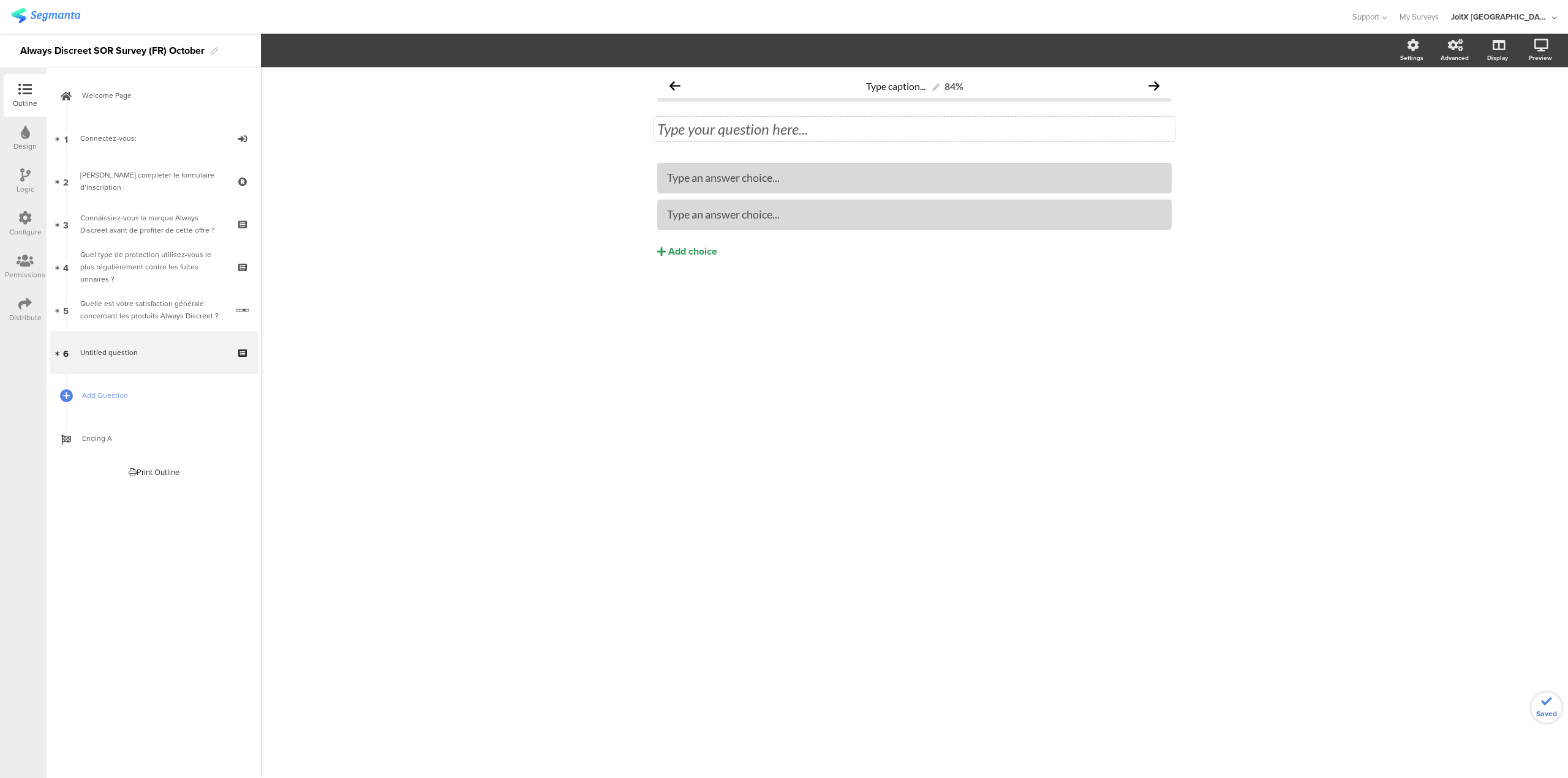
click at [797, 134] on div "Type your question here..." at bounding box center [914, 129] width 520 height 25
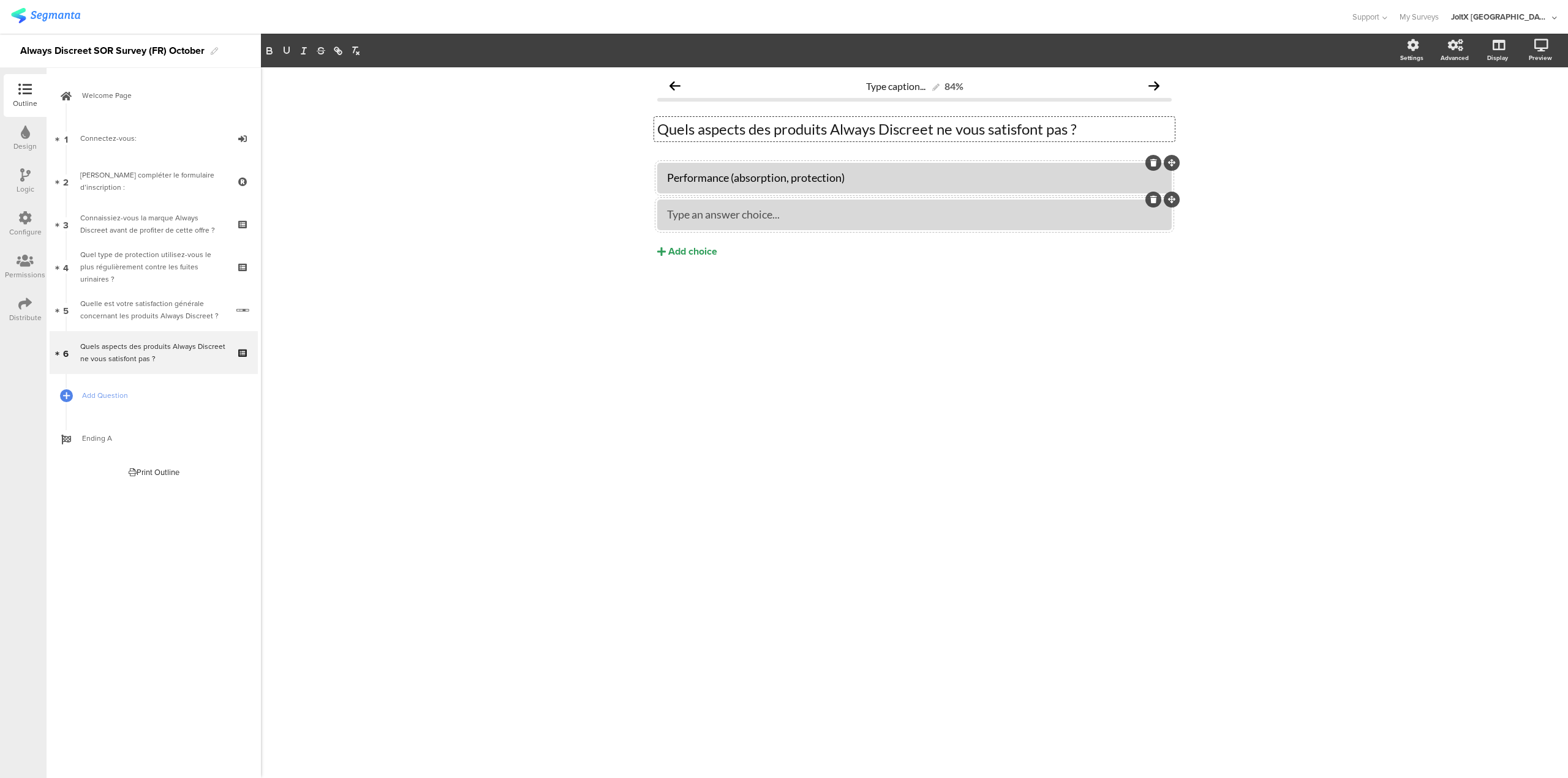
click at [785, 219] on div "Type an answer choice..." at bounding box center [915, 215] width 495 height 14
click at [668, 253] on div "Add choice" at bounding box center [692, 252] width 49 height 13
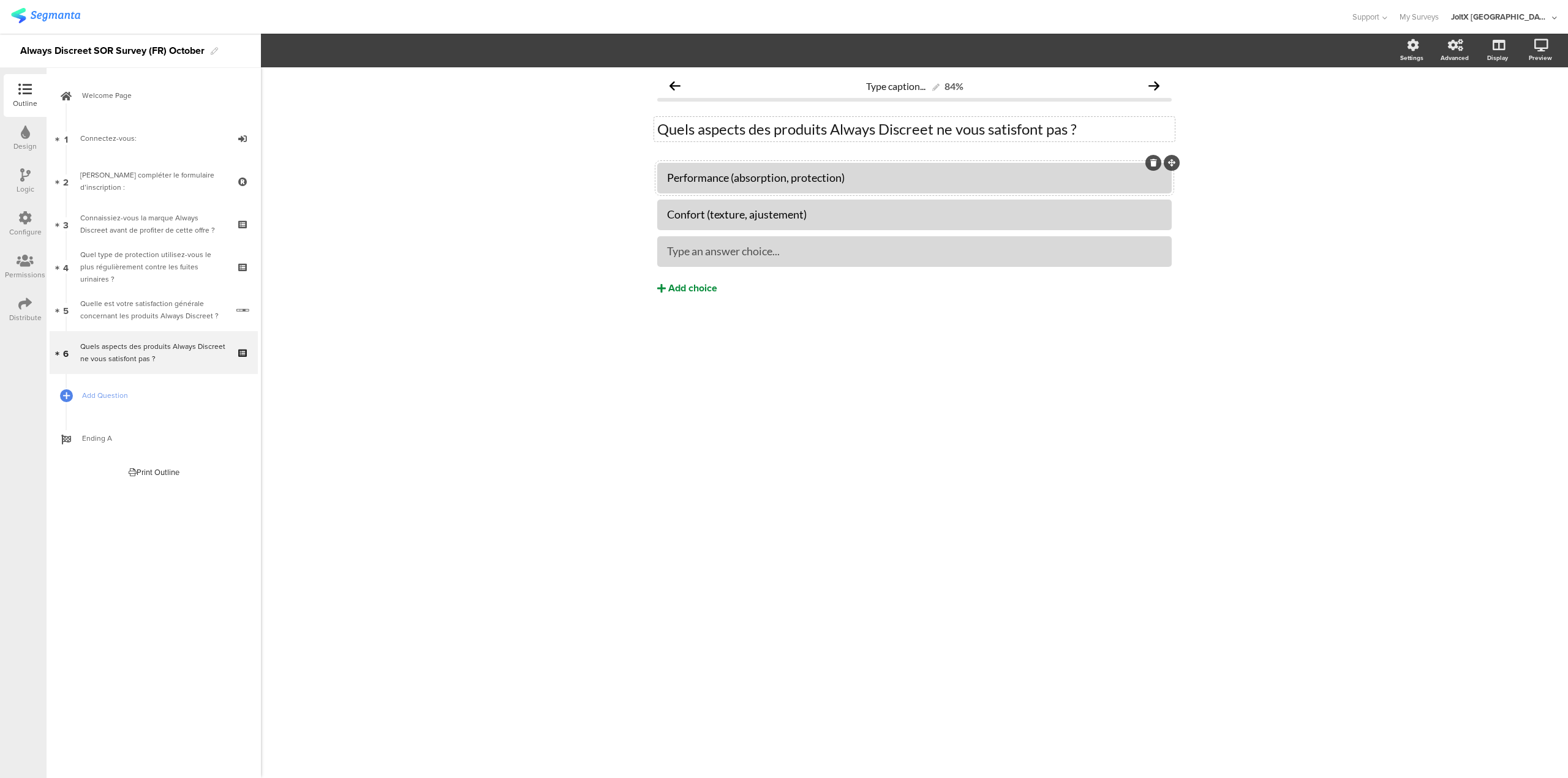
click at [667, 294] on button "Add choice" at bounding box center [915, 288] width 515 height 31
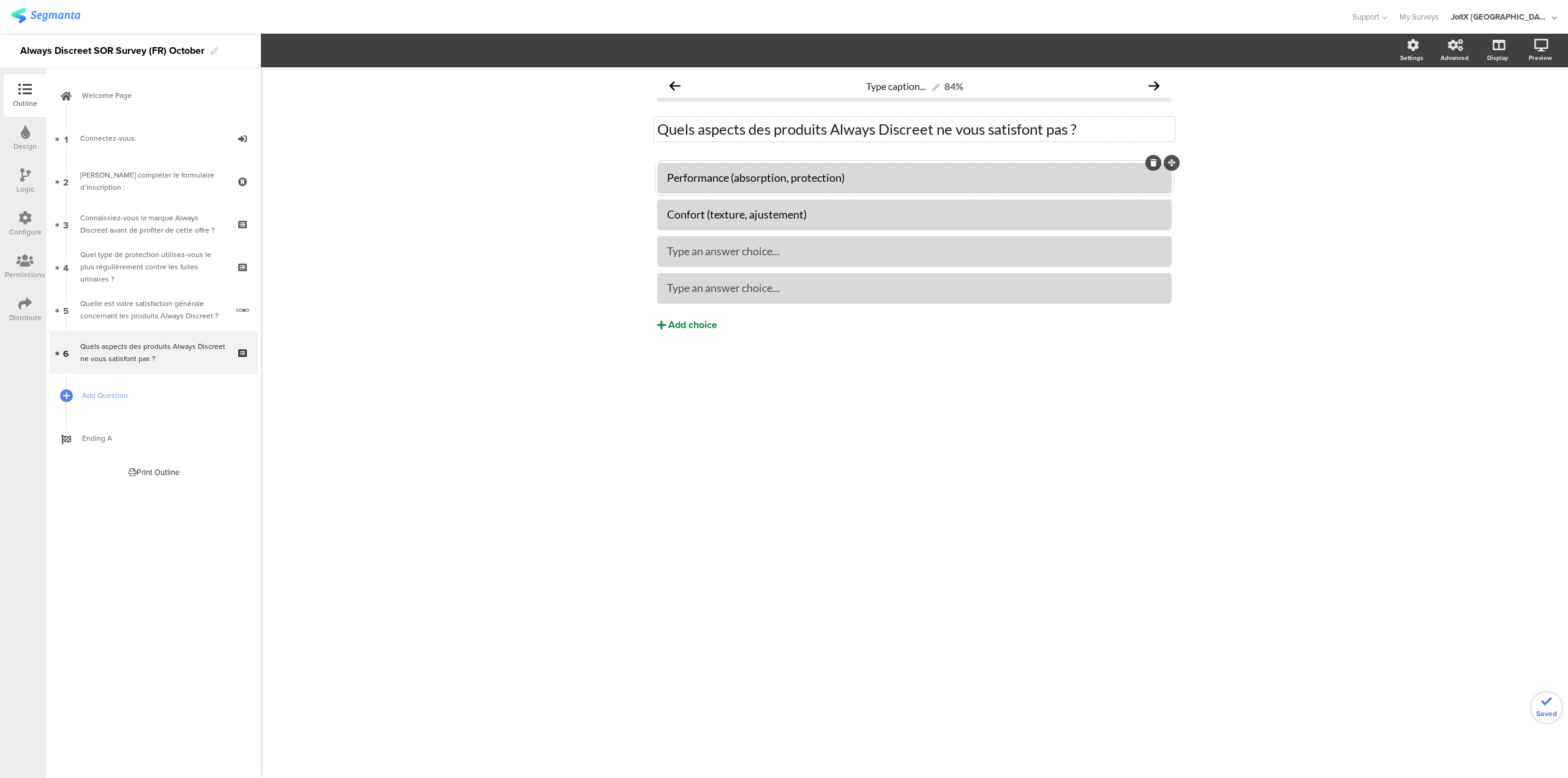
click at [663, 324] on icon at bounding box center [662, 325] width 8 height 10
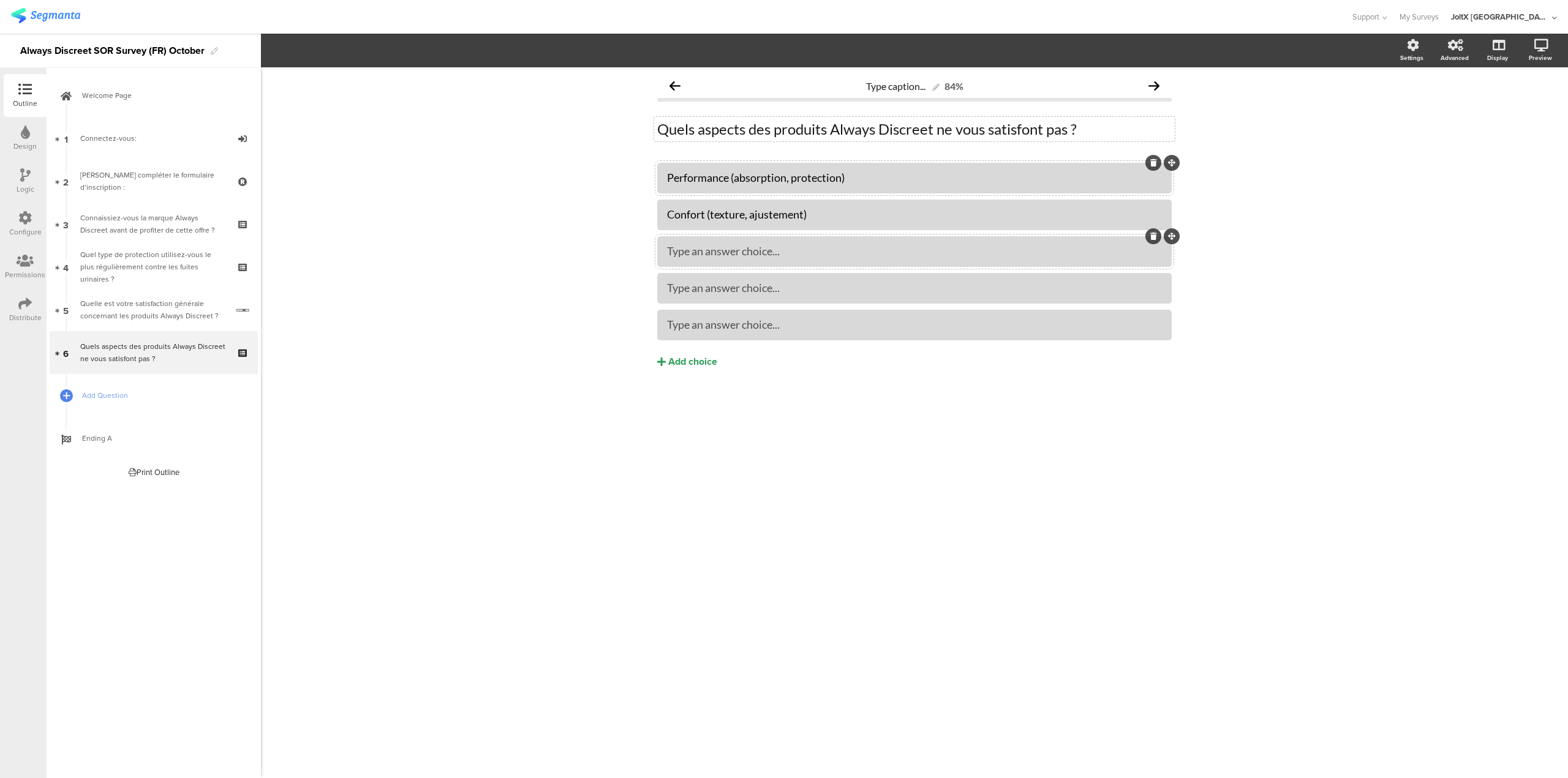
click at [862, 266] on div at bounding box center [915, 251] width 515 height 31
click at [862, 257] on div "Type an answer choice..." at bounding box center [915, 251] width 495 height 14
click at [658, 361] on icon at bounding box center [662, 362] width 8 height 10
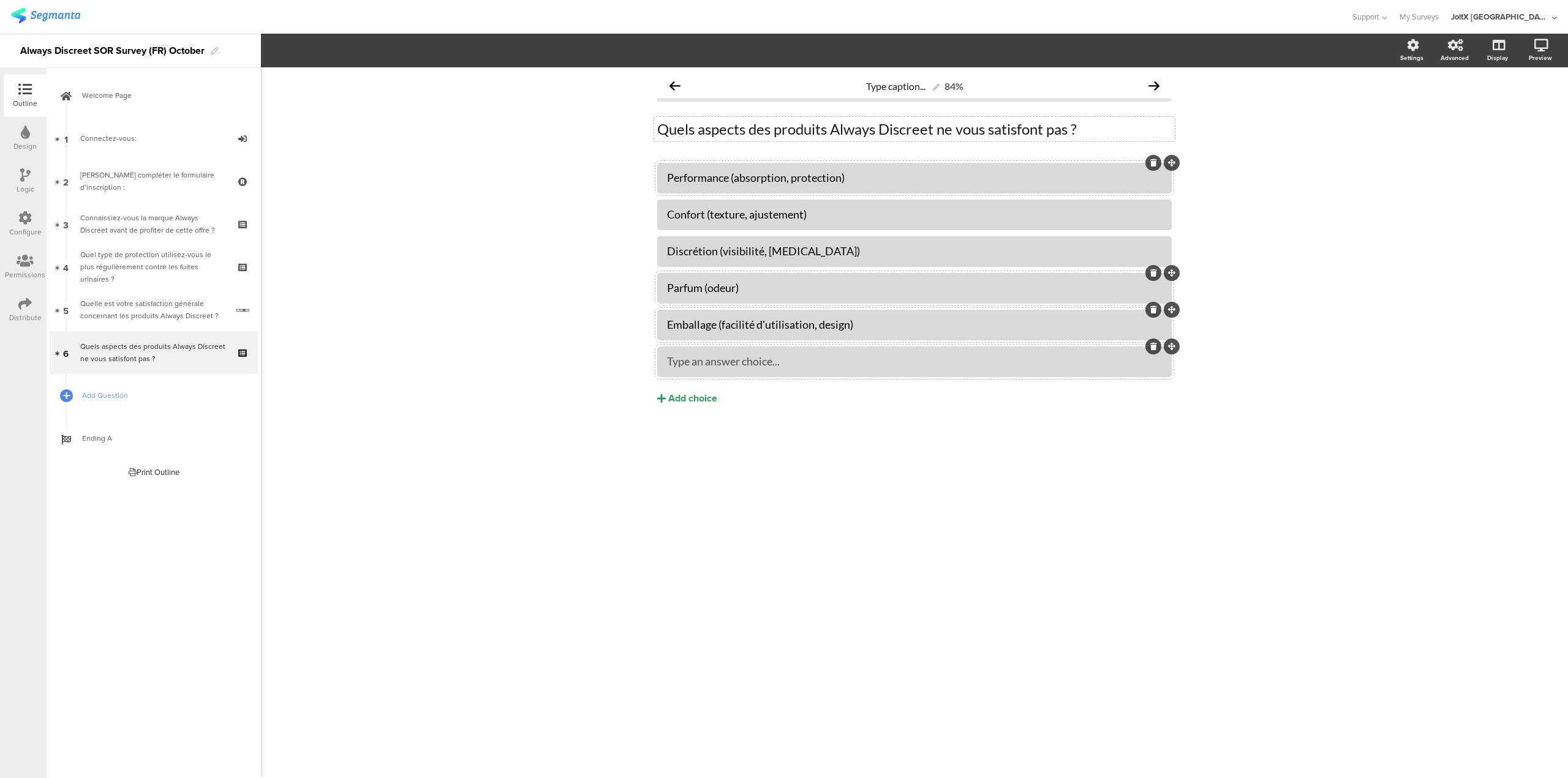
click at [769, 354] on div "Type an answer choice..." at bounding box center [915, 361] width 495 height 20
click at [573, 328] on div "Type caption... 84% Quels aspects des produits Always Discreet ne vous satisfon…" at bounding box center [915, 422] width 1307 height 711
click at [72, 397] on div at bounding box center [66, 396] width 17 height 17
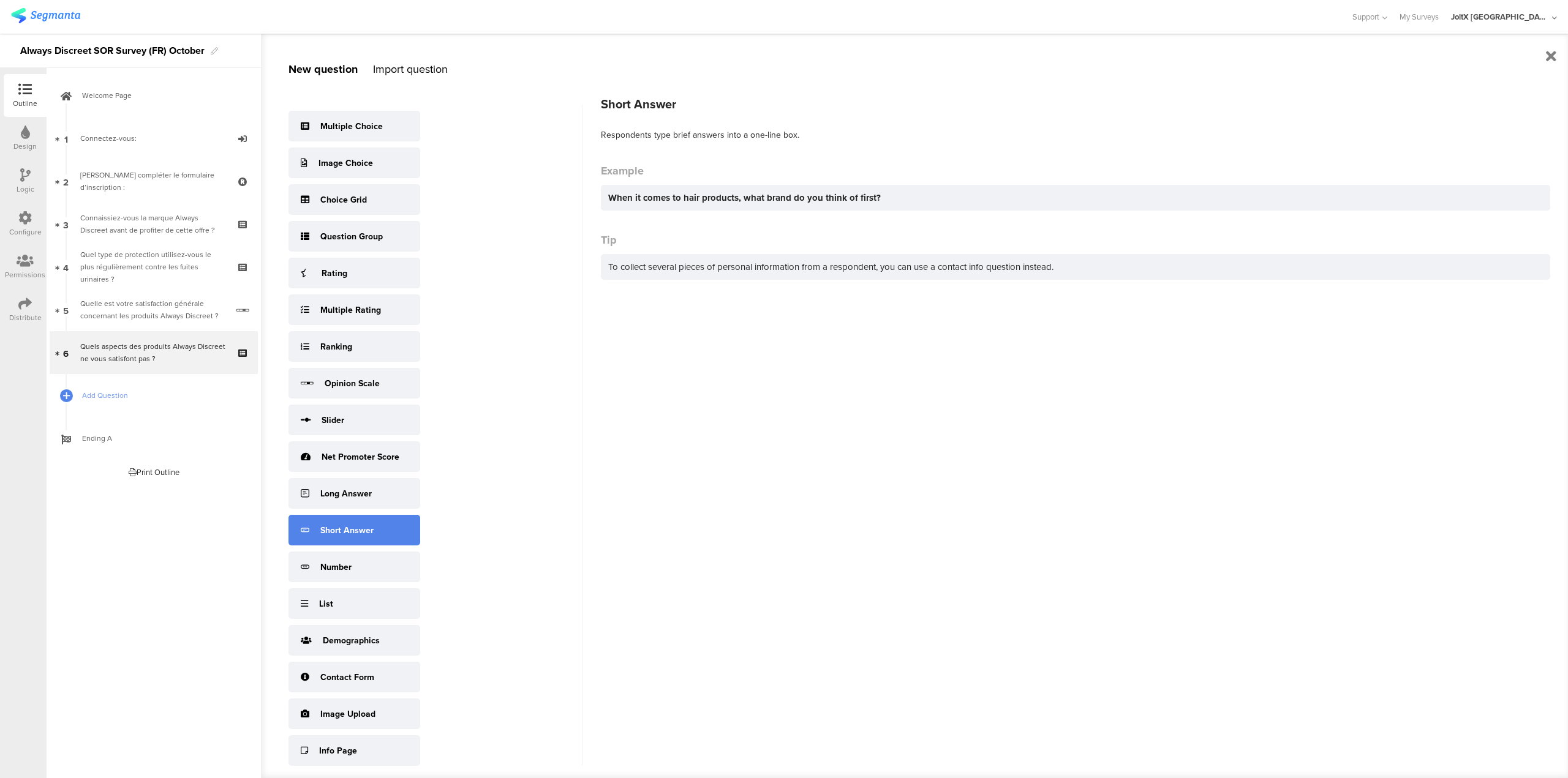
click at [389, 538] on div "Short Answer" at bounding box center [355, 530] width 132 height 31
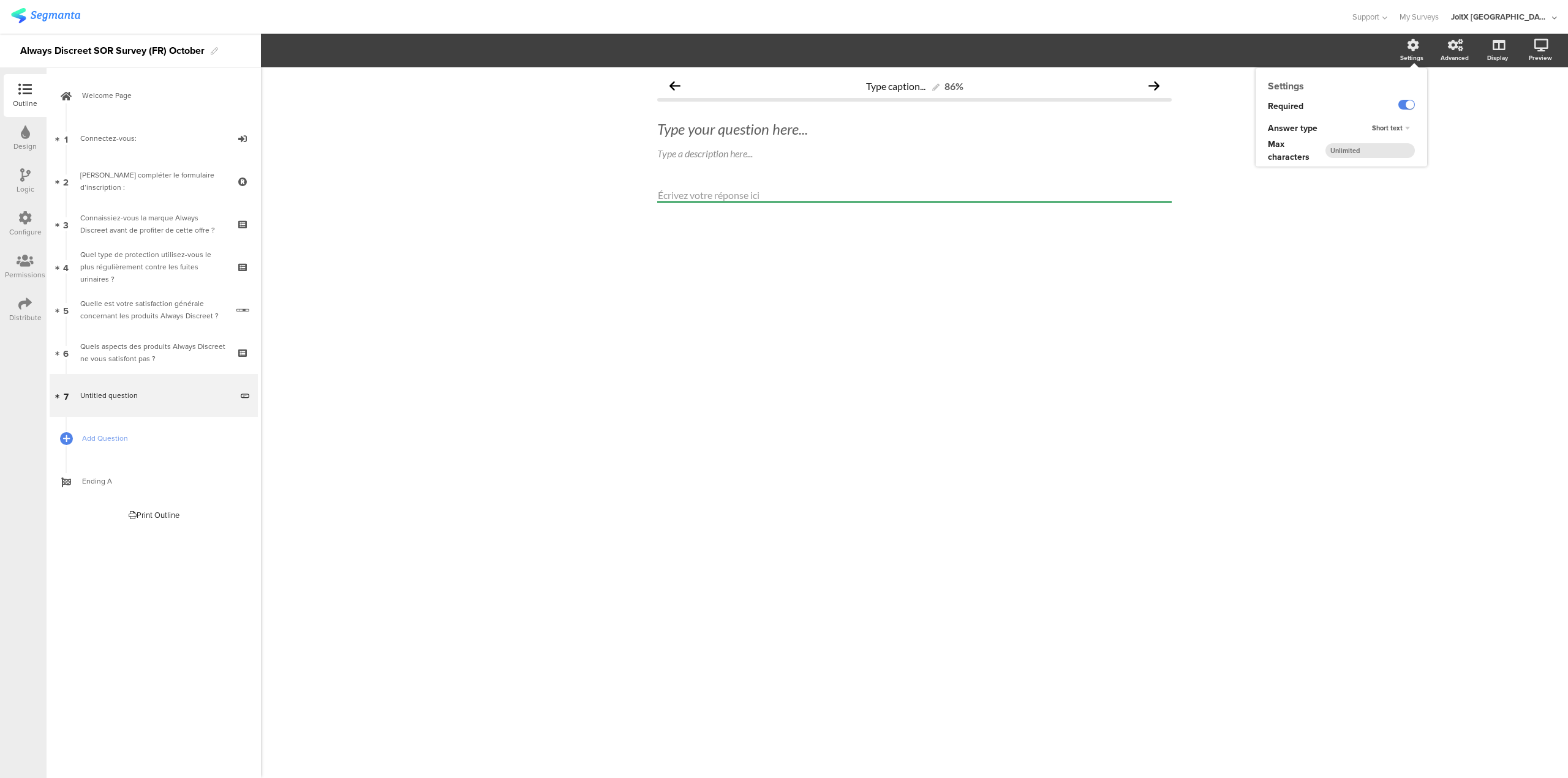
click at [1384, 126] on span "Short text" at bounding box center [1387, 128] width 31 height 10
click at [1384, 126] on div "Short text Long text Short text Number" at bounding box center [1399, 129] width 56 height 22
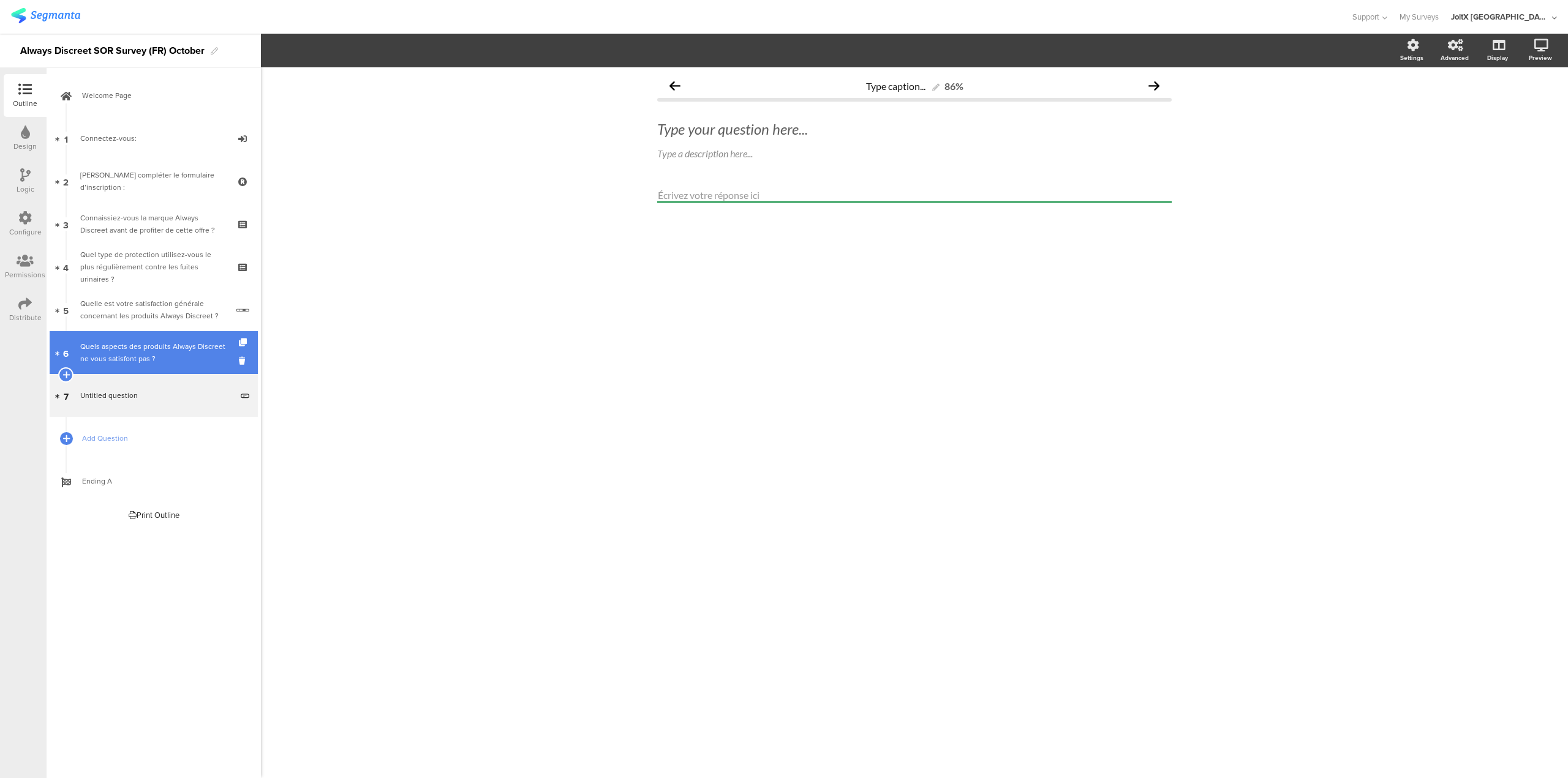
click at [138, 348] on div "Quels aspects des produits Always Discreet ne vous satisfont pas ?" at bounding box center [153, 353] width 146 height 25
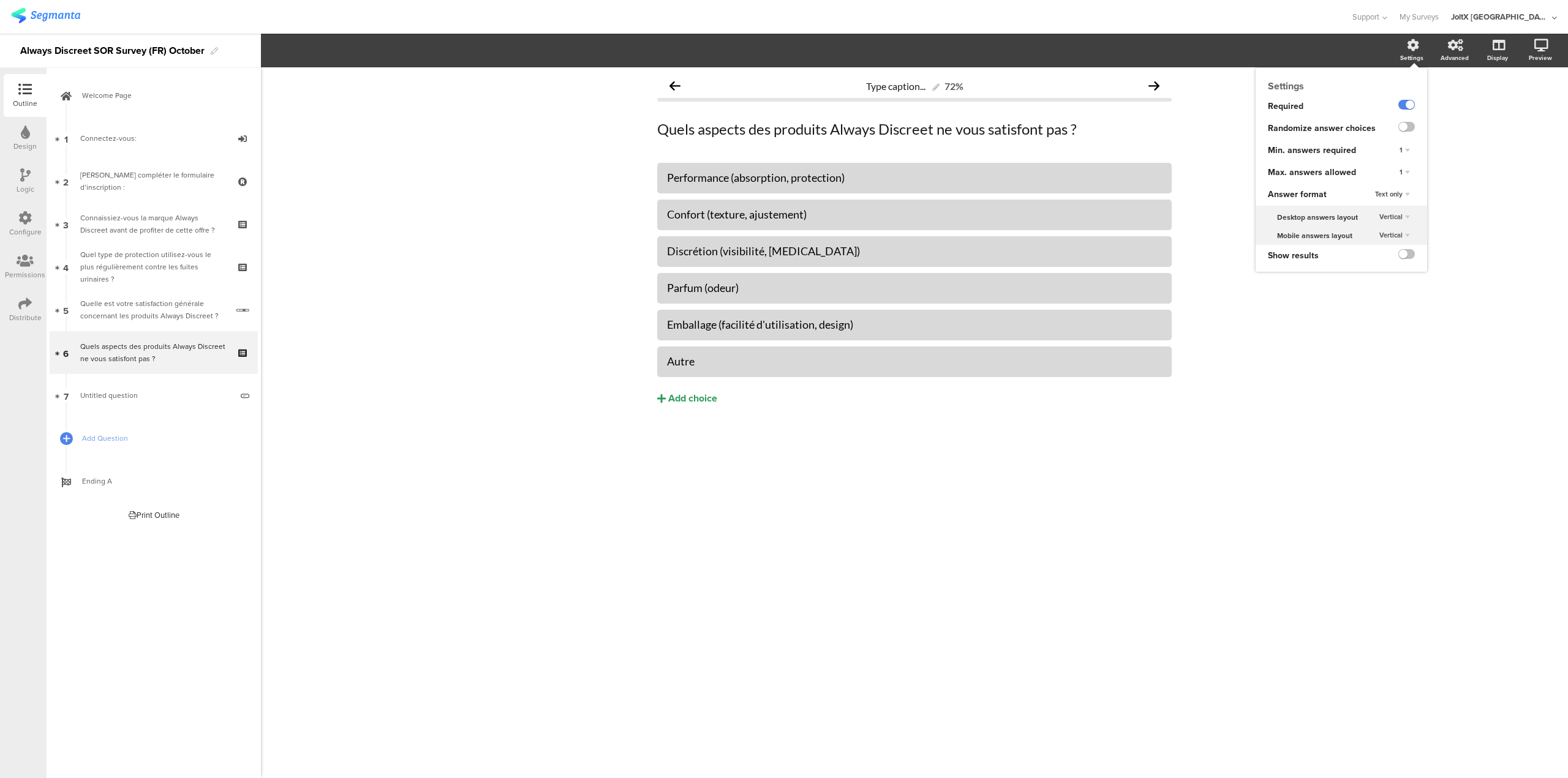
click at [1403, 172] on div "1" at bounding box center [1405, 172] width 20 height 15
click at [1379, 187] on span "Unlimited" at bounding box center [1369, 183] width 27 height 10
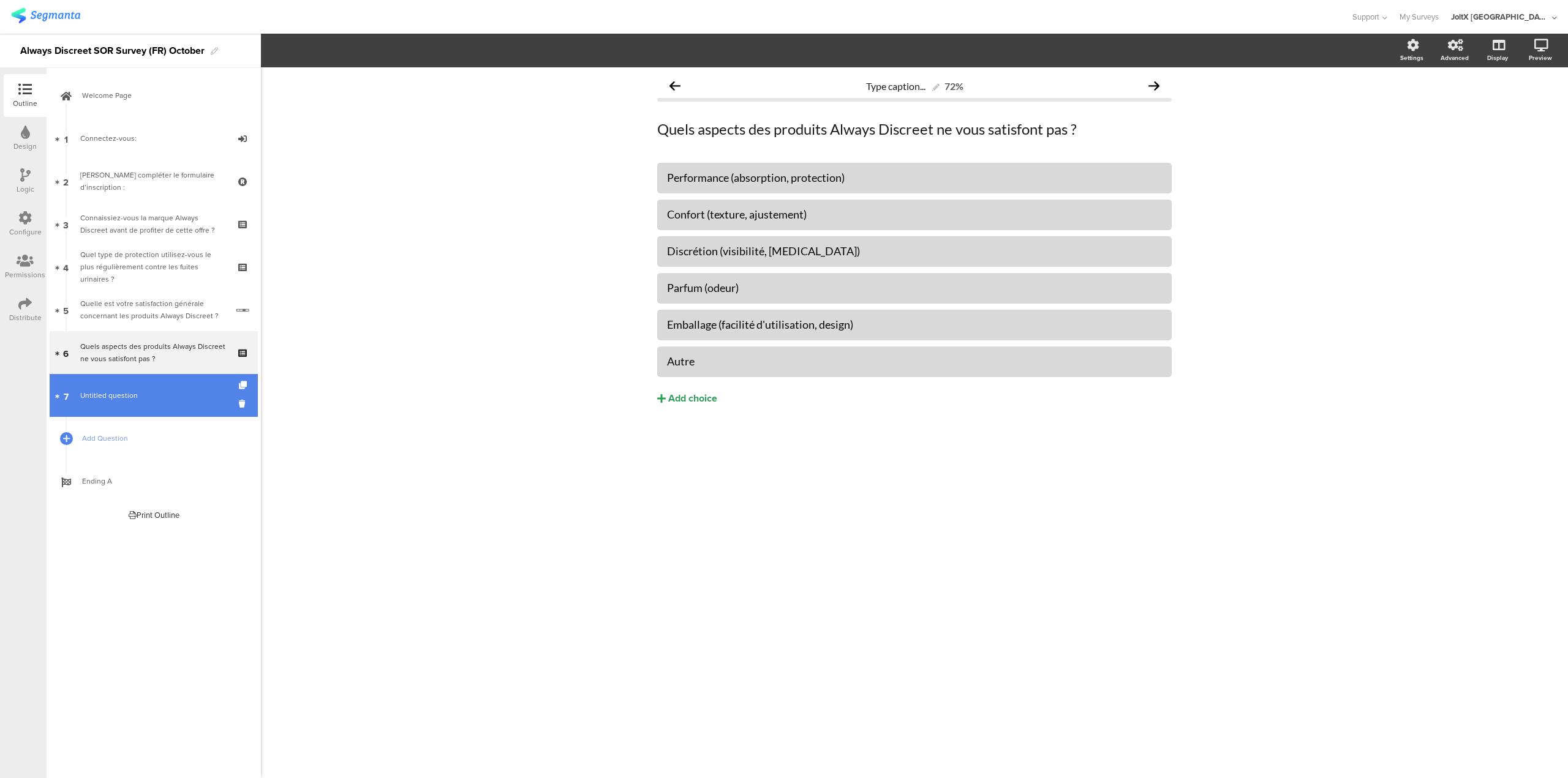
click at [109, 399] on span "Untitled question" at bounding box center [109, 396] width 57 height 11
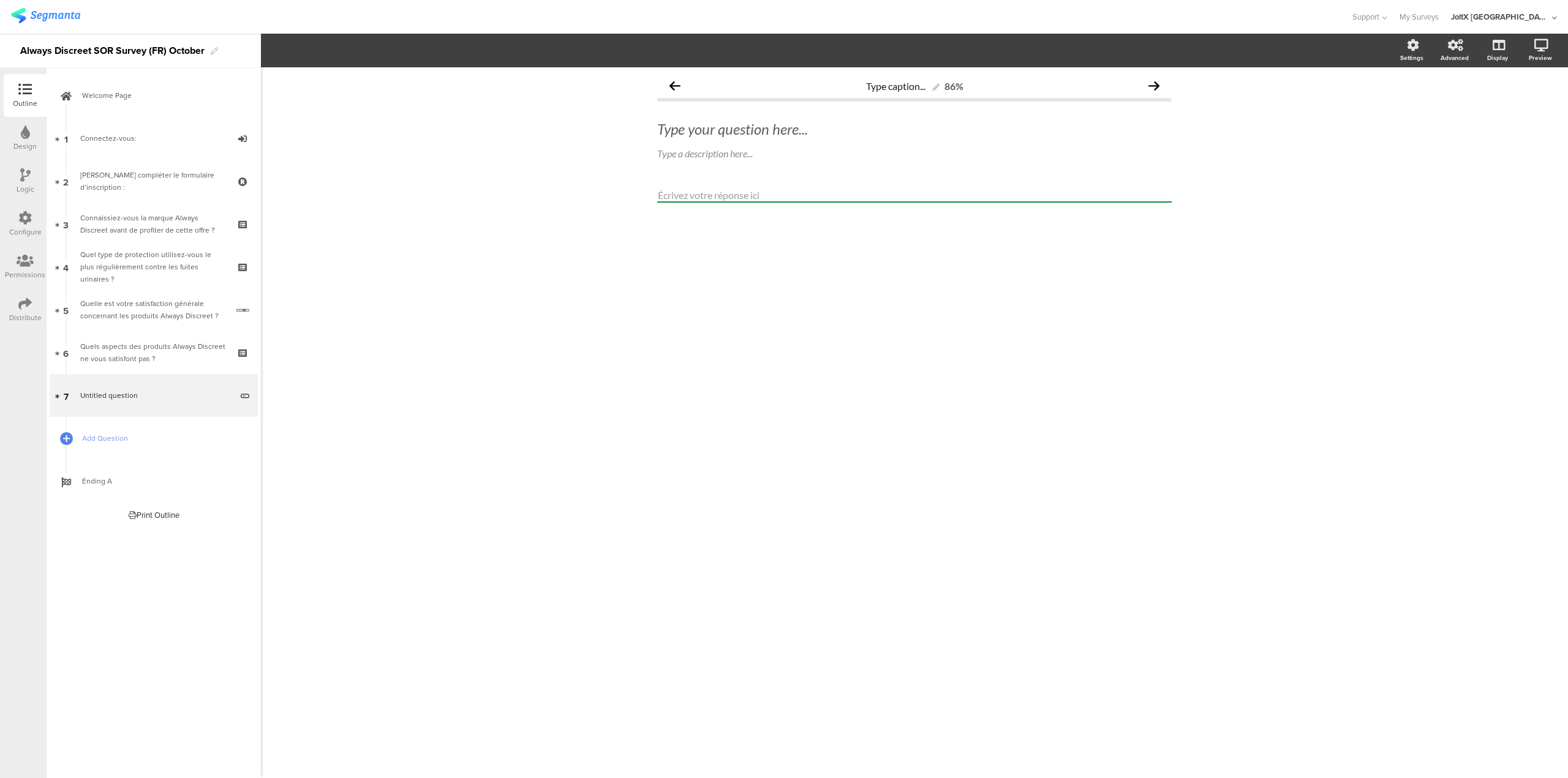
click at [17, 179] on div "Logic" at bounding box center [25, 181] width 43 height 43
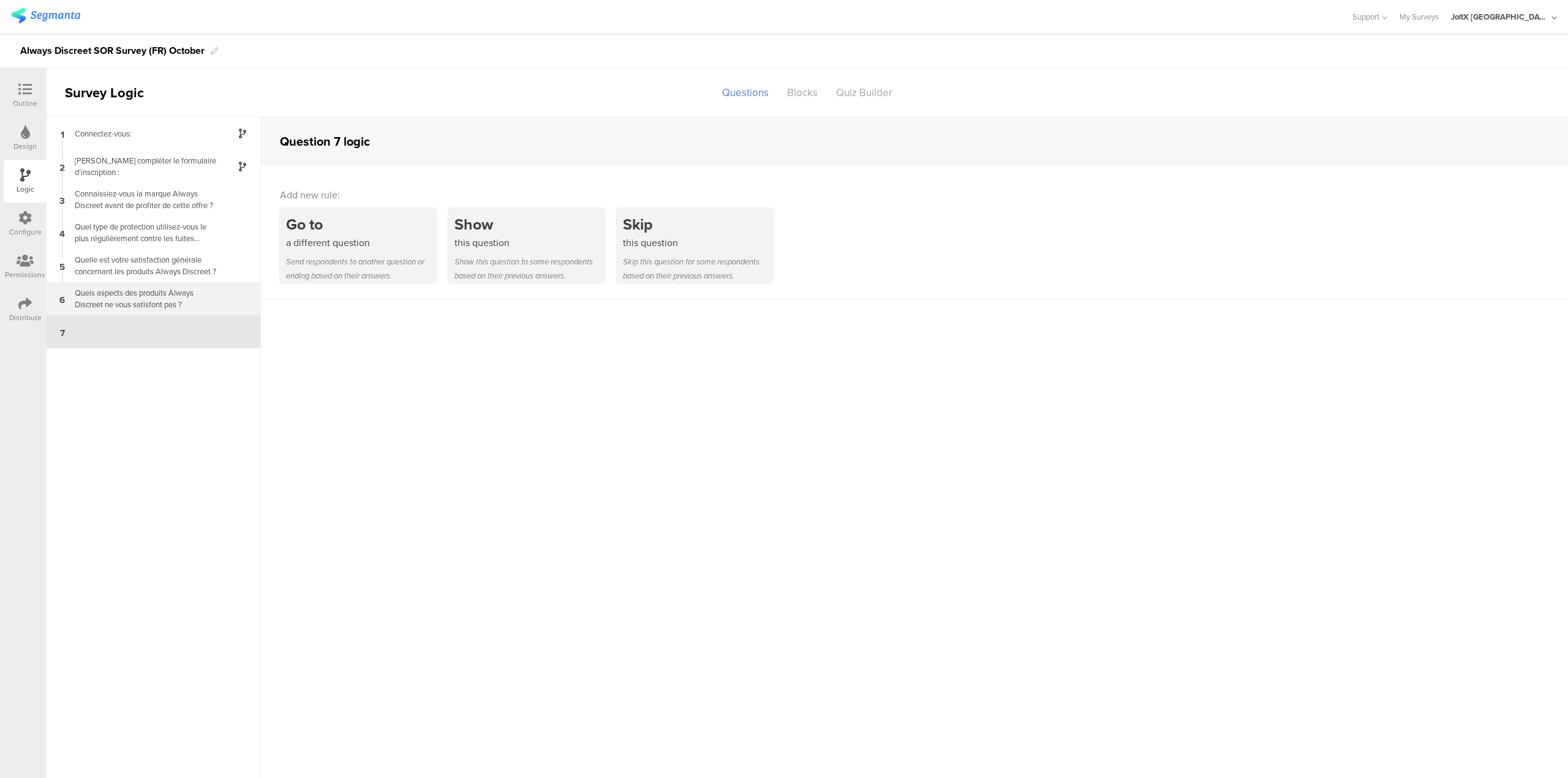
click at [146, 298] on div "Quels aspects des produits Always Discreet ne vous satisfont pas ?" at bounding box center [144, 299] width 153 height 23
click at [103, 335] on div "7" at bounding box center [153, 332] width 214 height 33
click at [584, 230] on div "Show" at bounding box center [530, 224] width 150 height 23
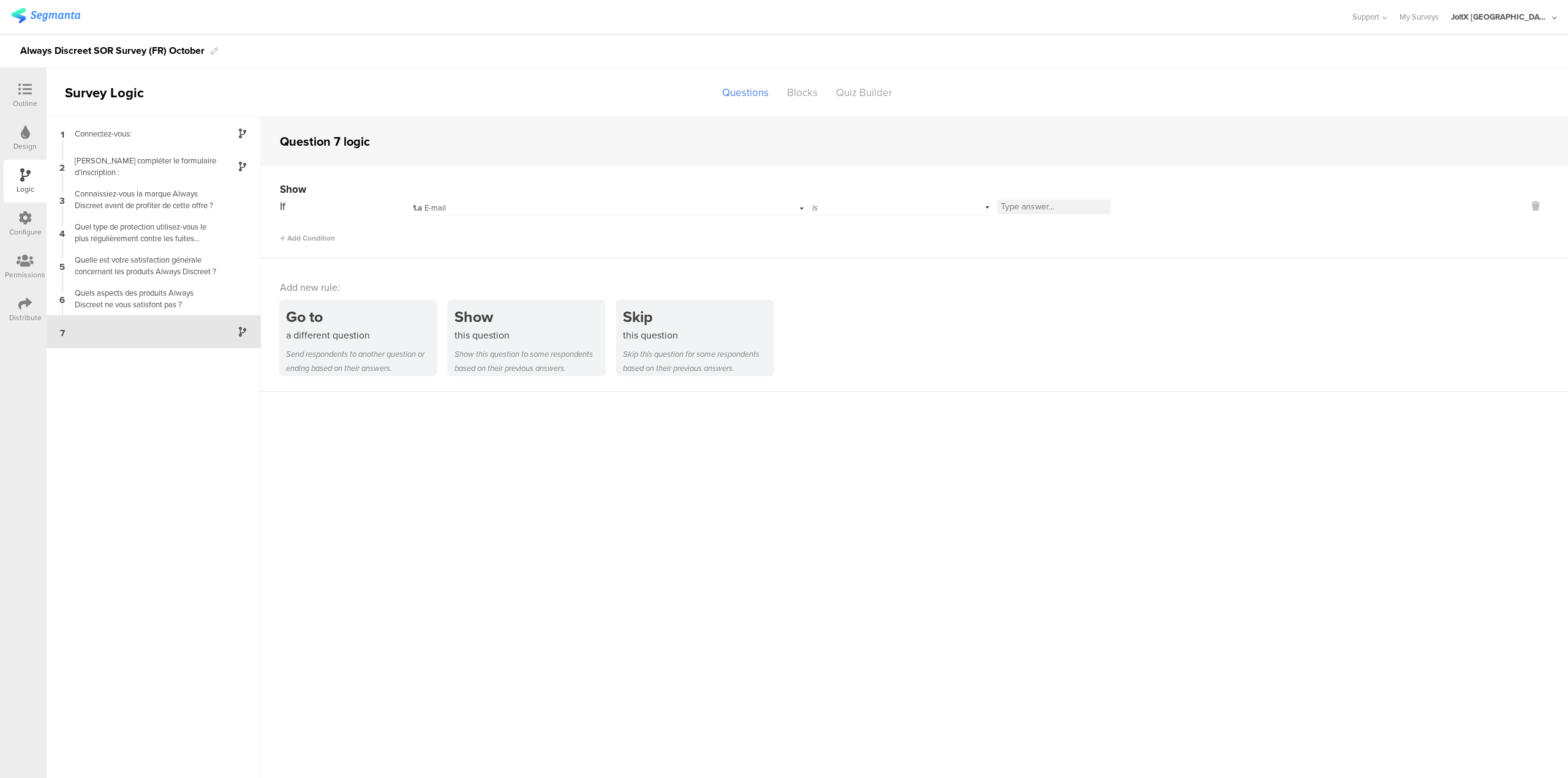
click at [470, 205] on div "1.a E-mail" at bounding box center [582, 208] width 339 height 11
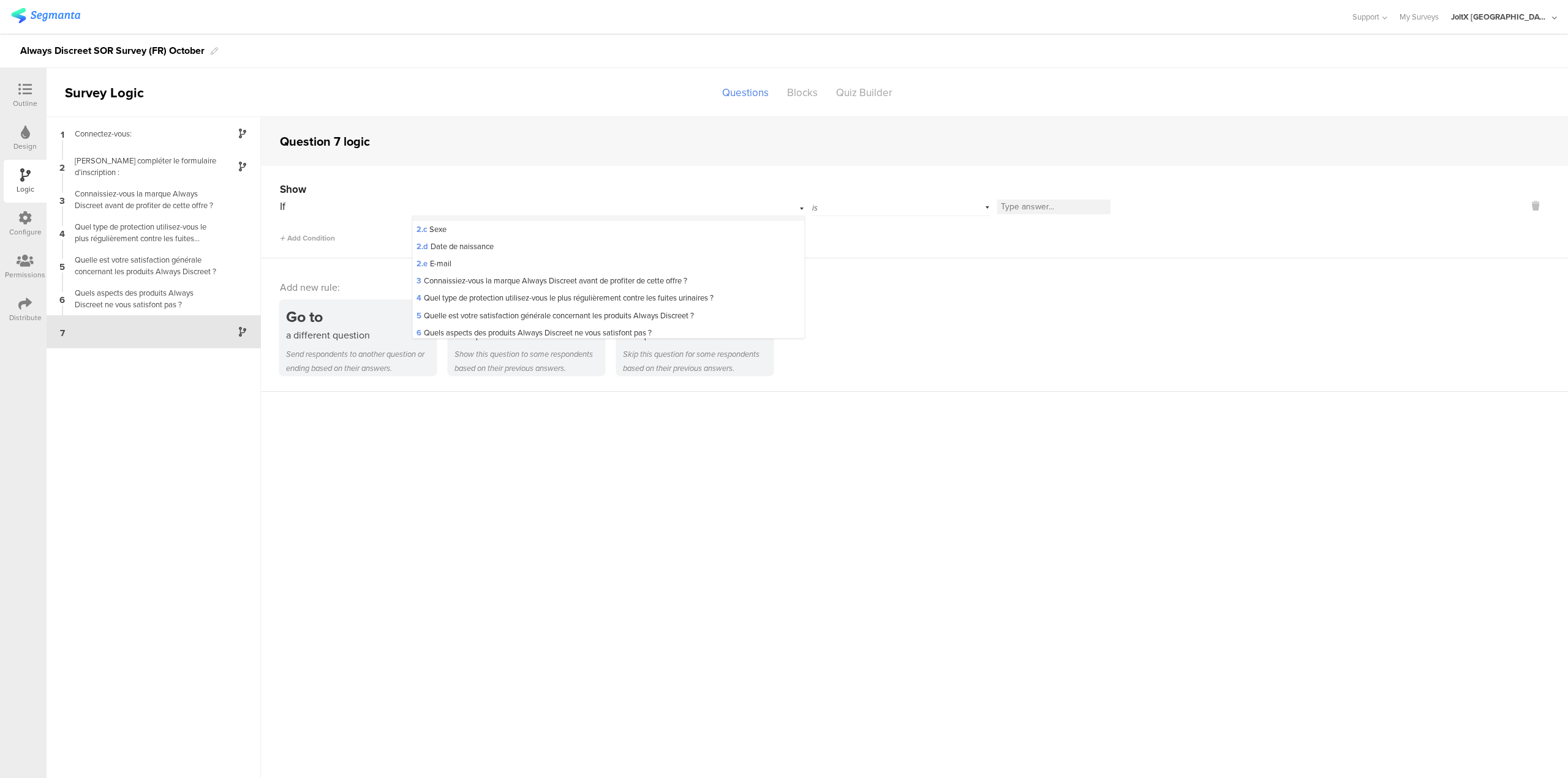
scroll to position [102, 0]
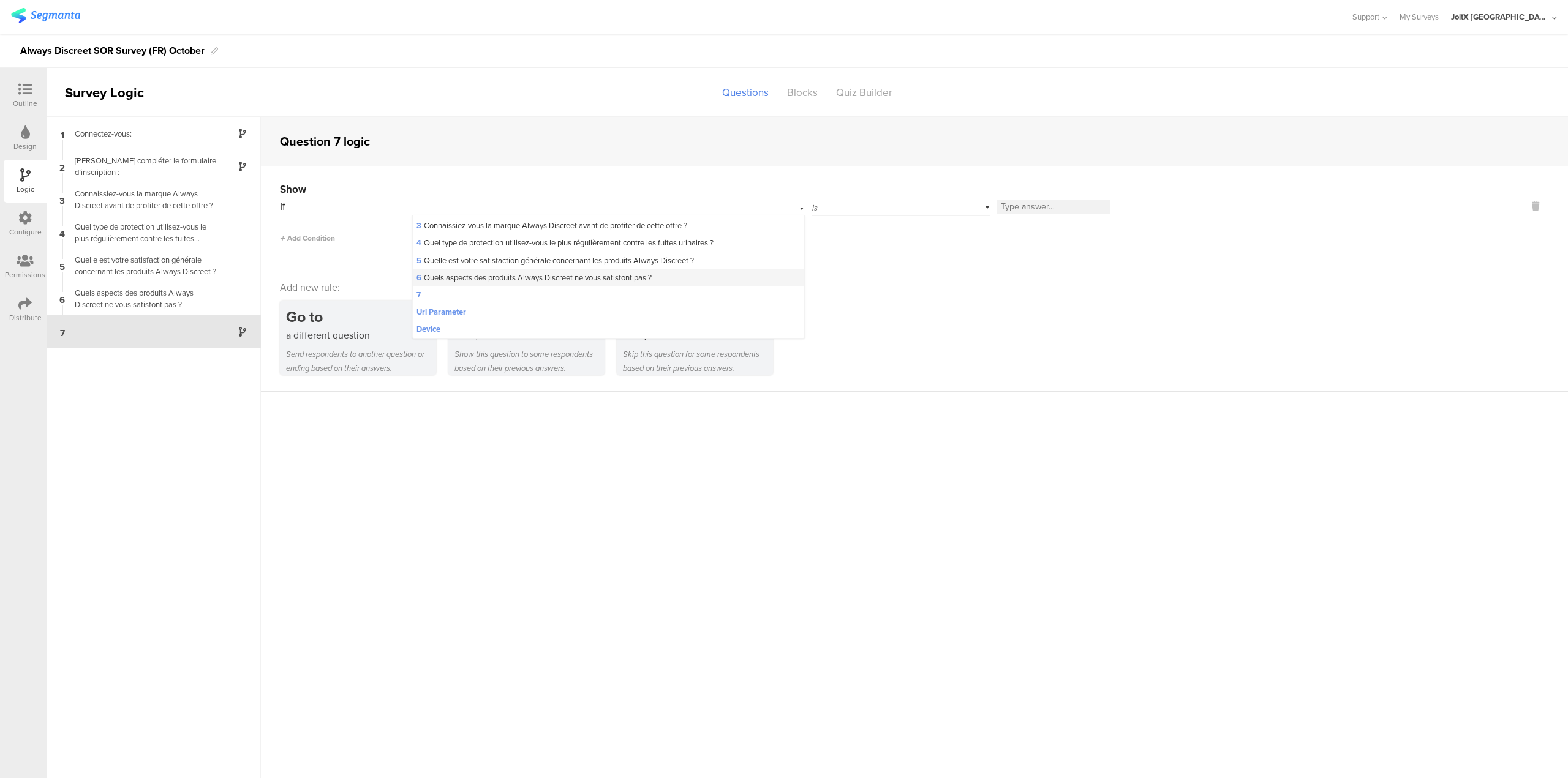
click at [664, 277] on div "6 Quels aspects des produits Always Discreet ne vous satisfont pas ?" at bounding box center [609, 278] width 392 height 17
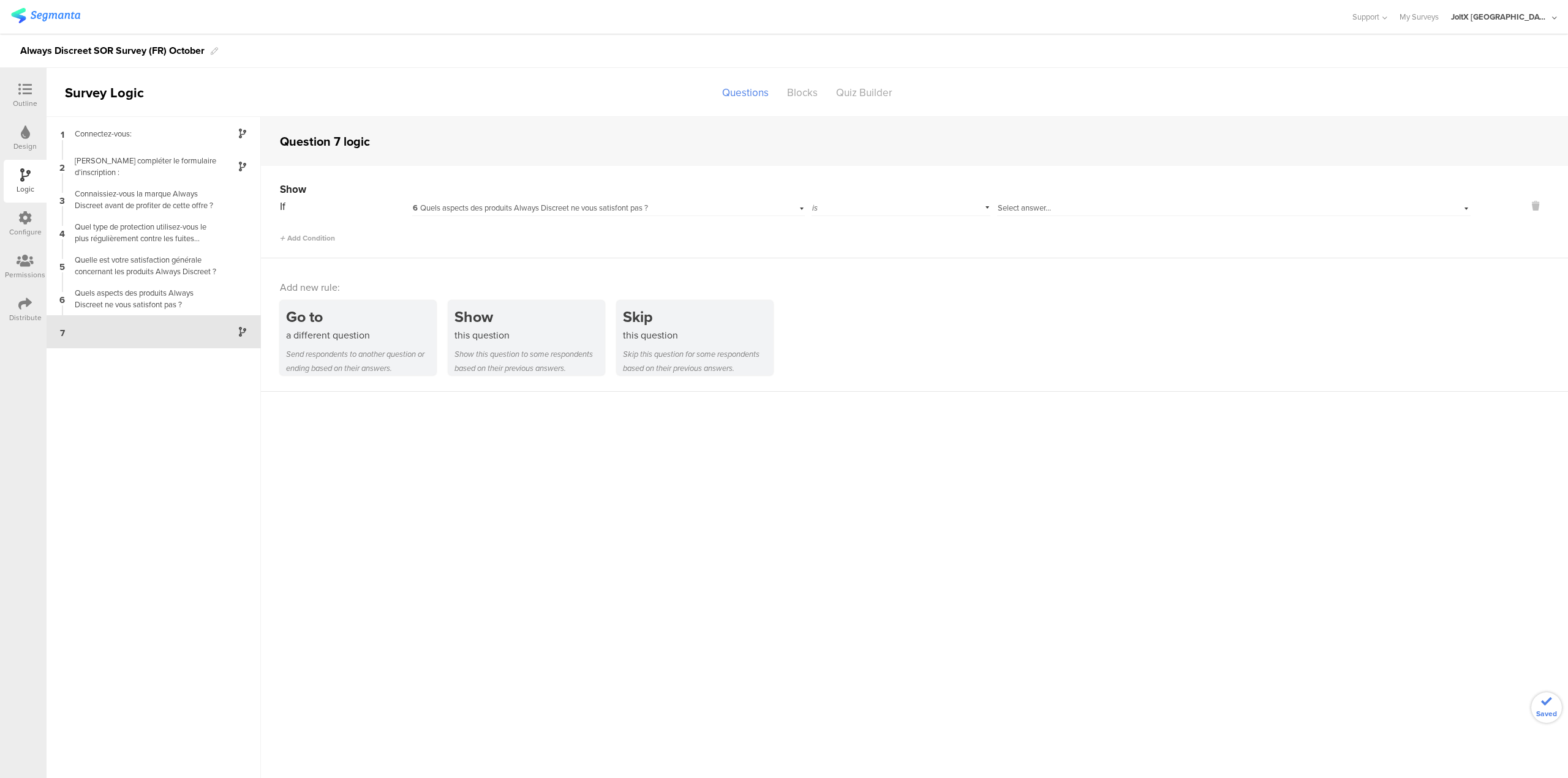
click at [893, 213] on div "is" at bounding box center [901, 206] width 179 height 19
click at [1025, 208] on span "Select answer..." at bounding box center [1025, 208] width 54 height 12
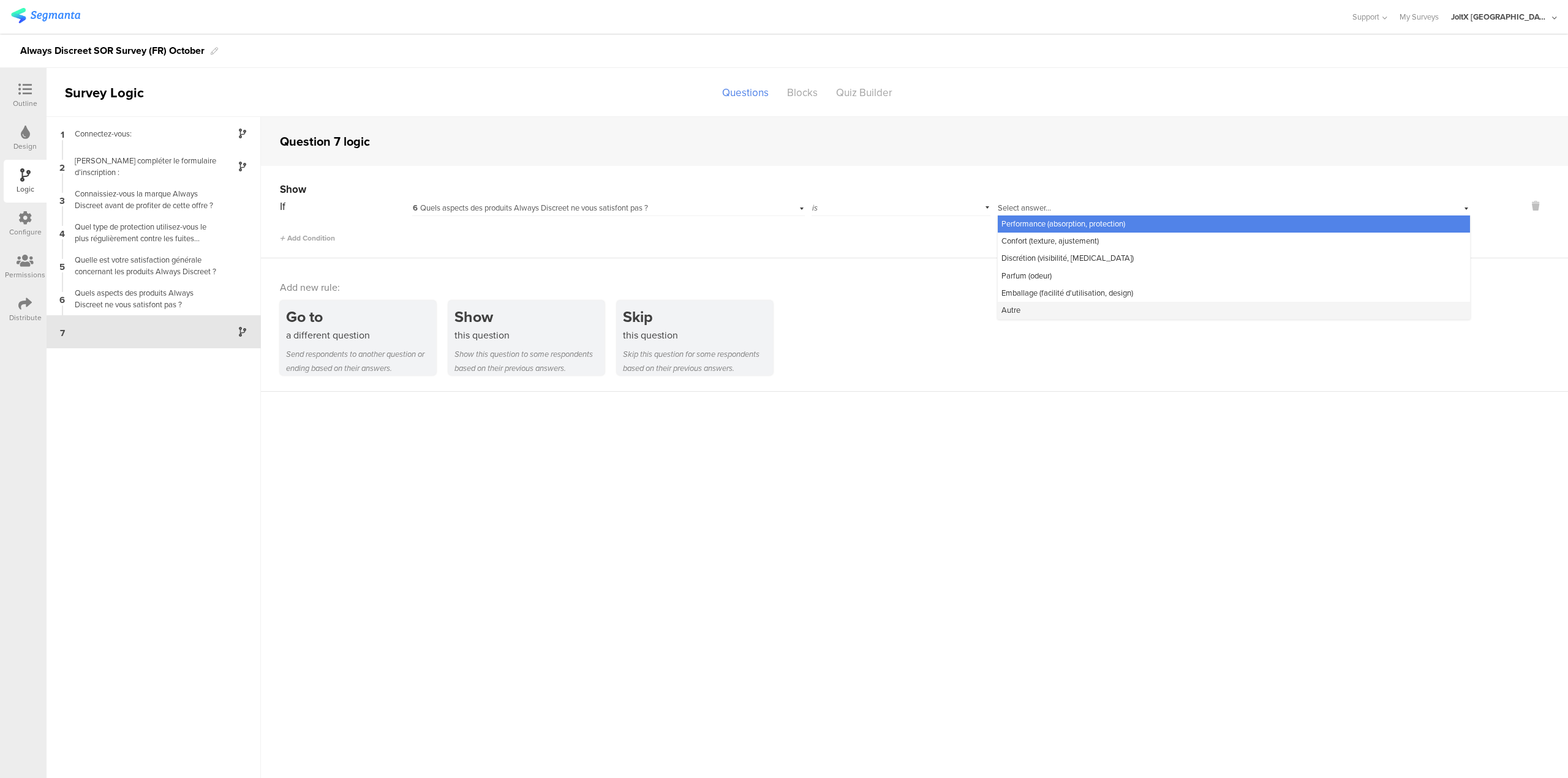
click at [1031, 309] on div "Autre" at bounding box center [1234, 310] width 472 height 17
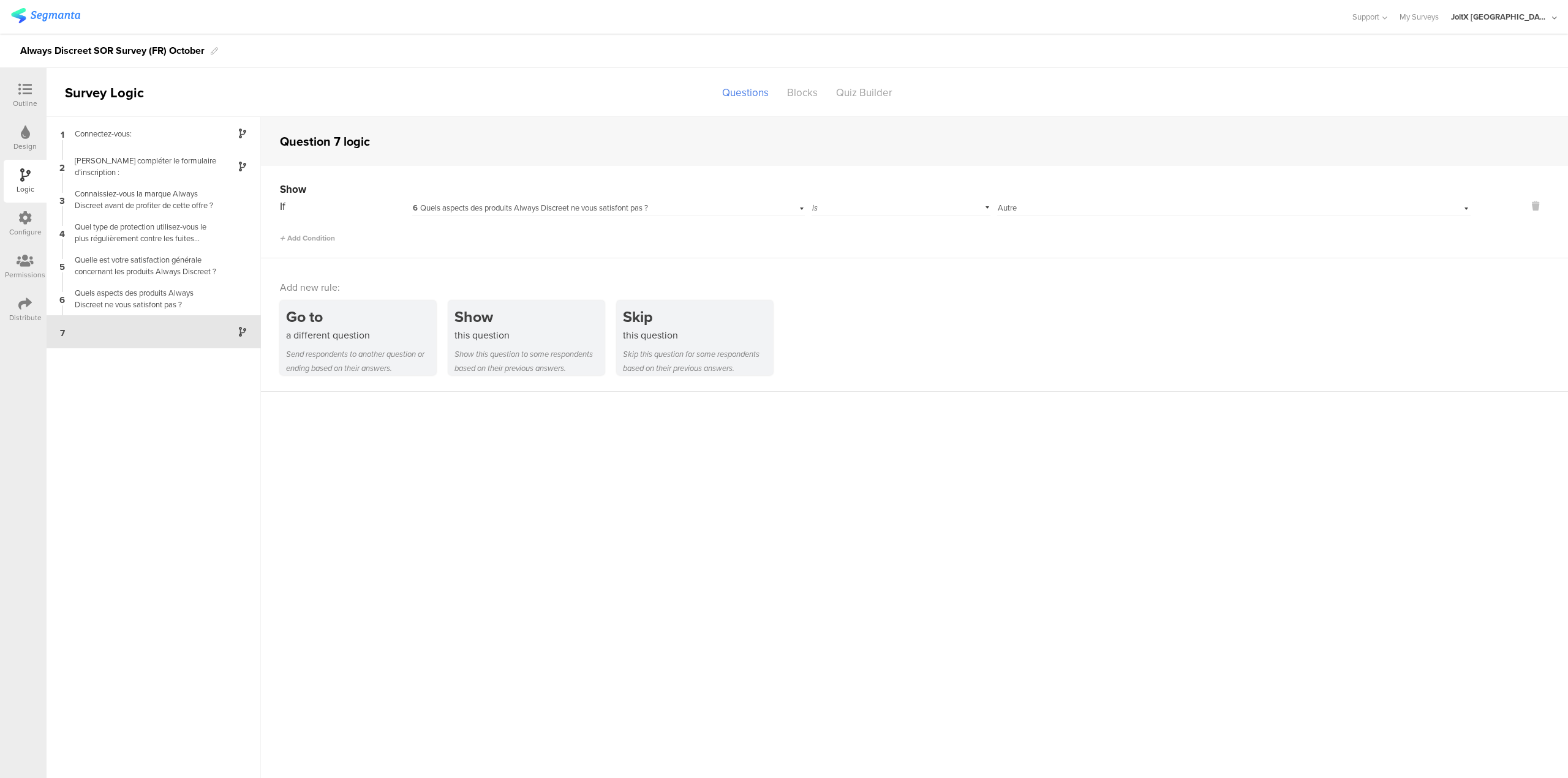
click at [334, 271] on div "Add new rule: Go to a different question Send respondents to another question o…" at bounding box center [915, 325] width 1307 height 133
click at [164, 366] on div "1 Connectez-vous: 2 Veuillez compléter le formulaire d’inscription : 3 Connaiss…" at bounding box center [153, 447] width 214 height 661
click at [19, 150] on div "Design" at bounding box center [25, 146] width 24 height 11
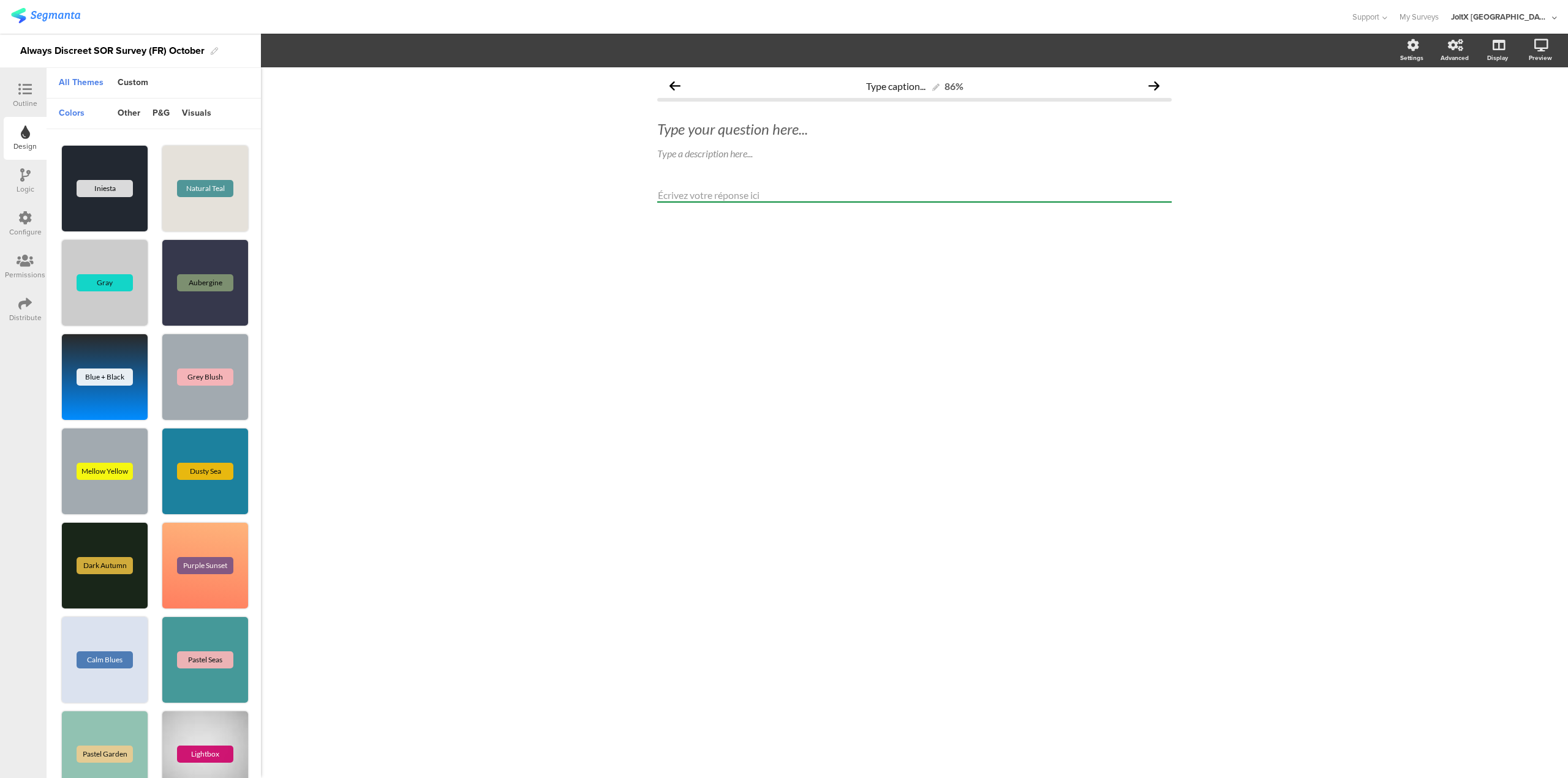
click at [23, 105] on div "Outline" at bounding box center [25, 103] width 25 height 11
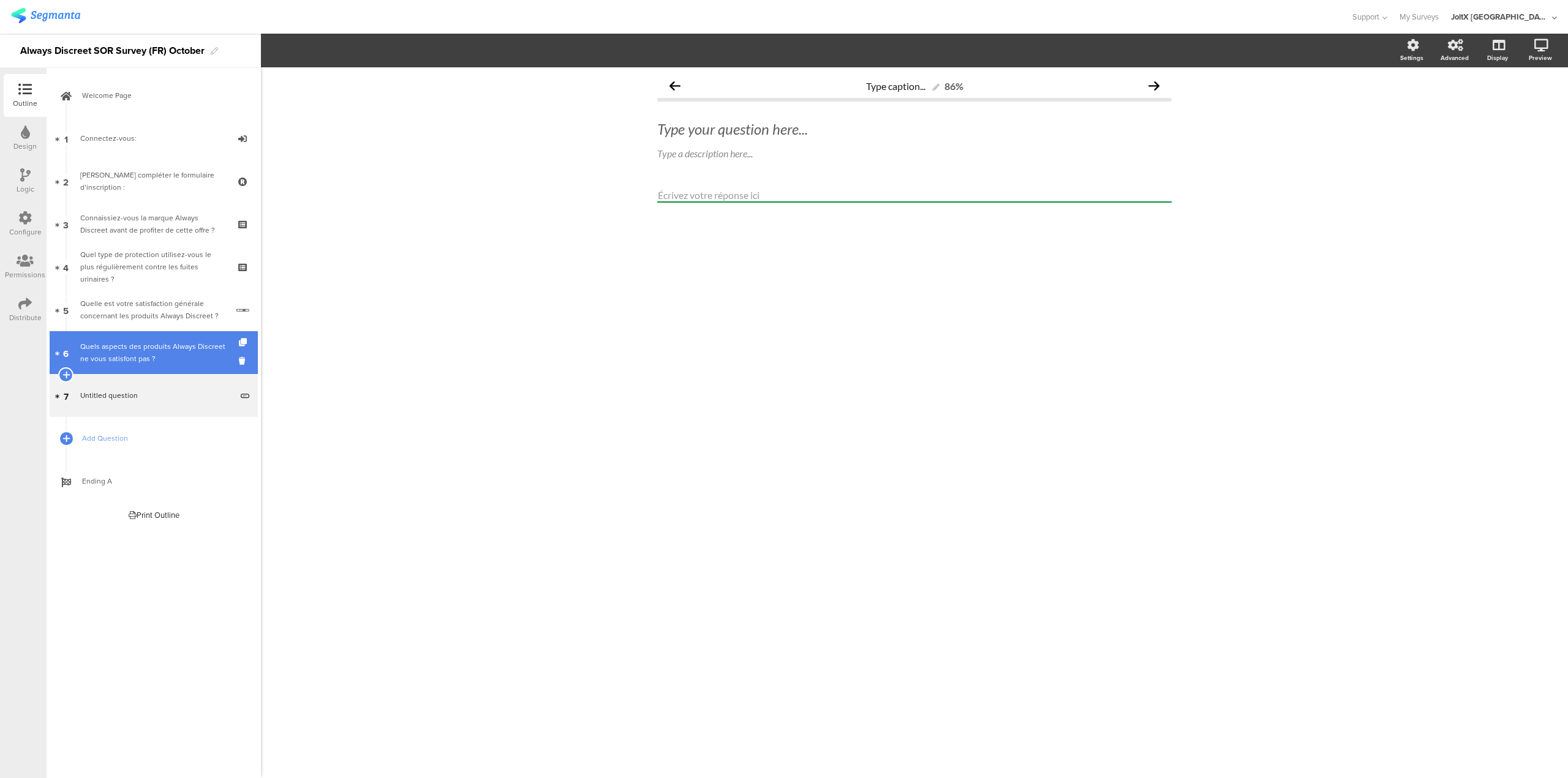
click at [137, 354] on div "Quels aspects des produits Always Discreet ne vous satisfont pas ?" at bounding box center [153, 353] width 146 height 25
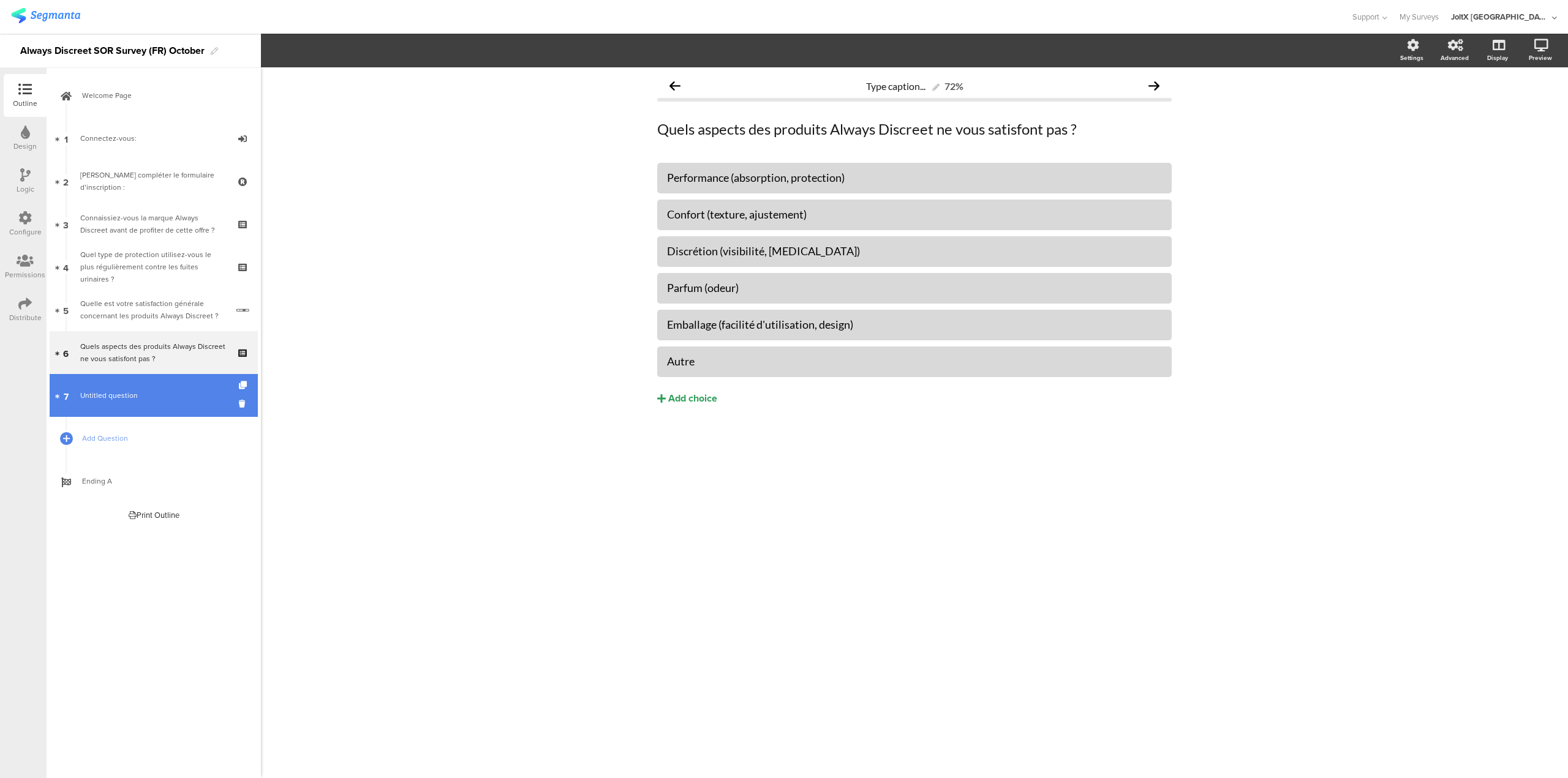
click at [136, 389] on link "7 Untitled question" at bounding box center [153, 396] width 208 height 43
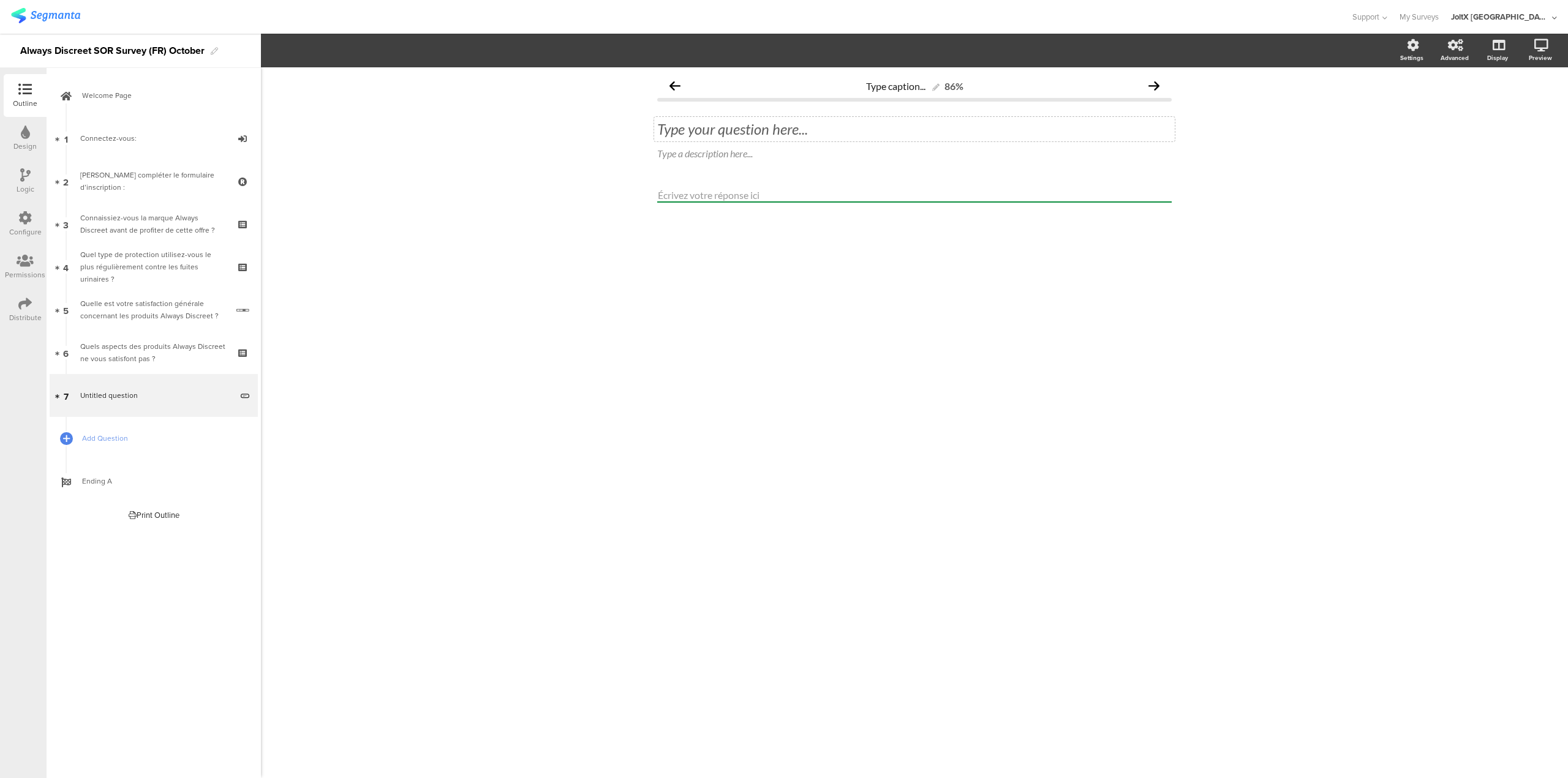
click at [729, 134] on div "Type your question here..." at bounding box center [914, 129] width 520 height 25
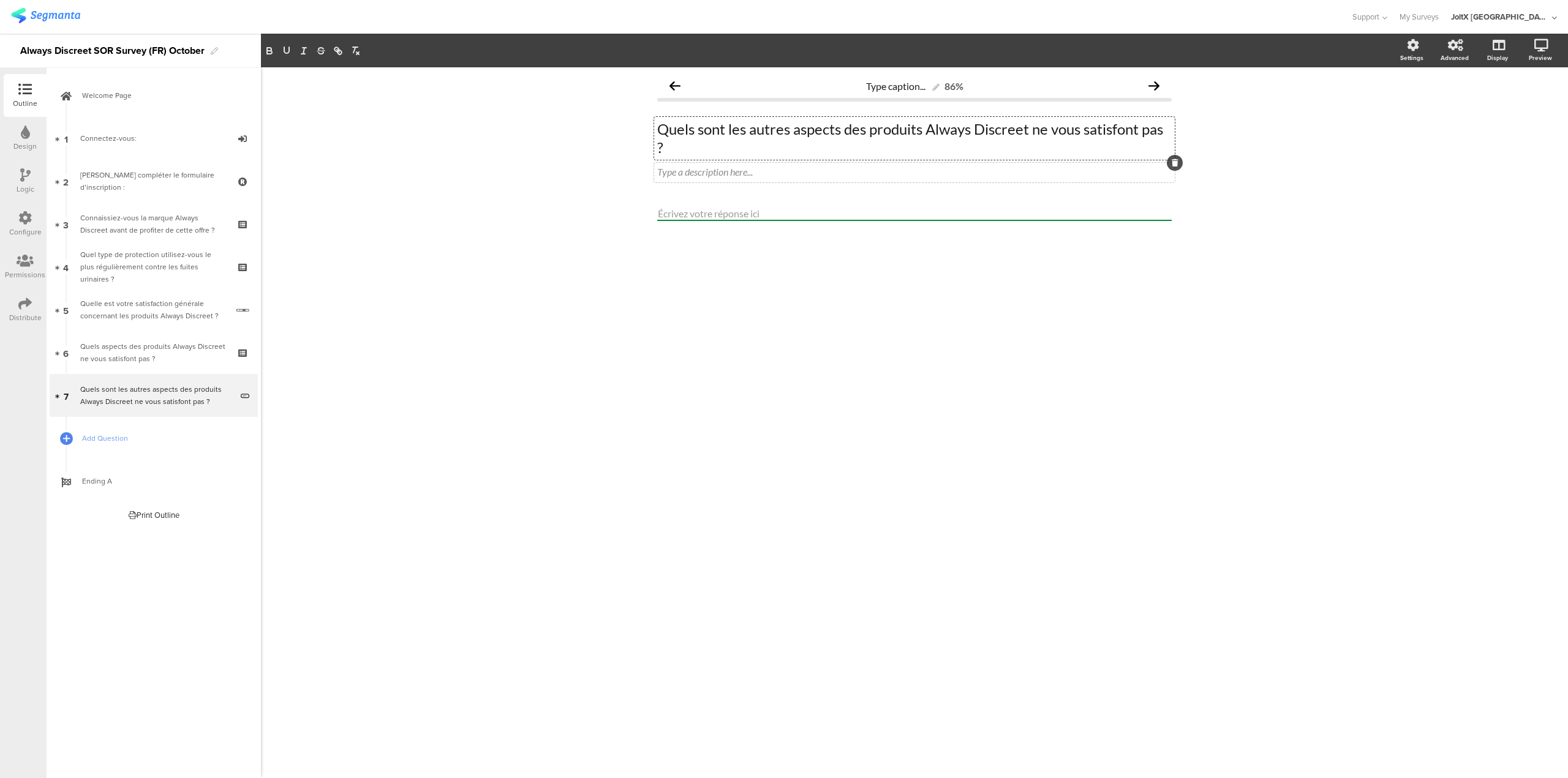
click at [1176, 163] on icon at bounding box center [1175, 163] width 7 height 7
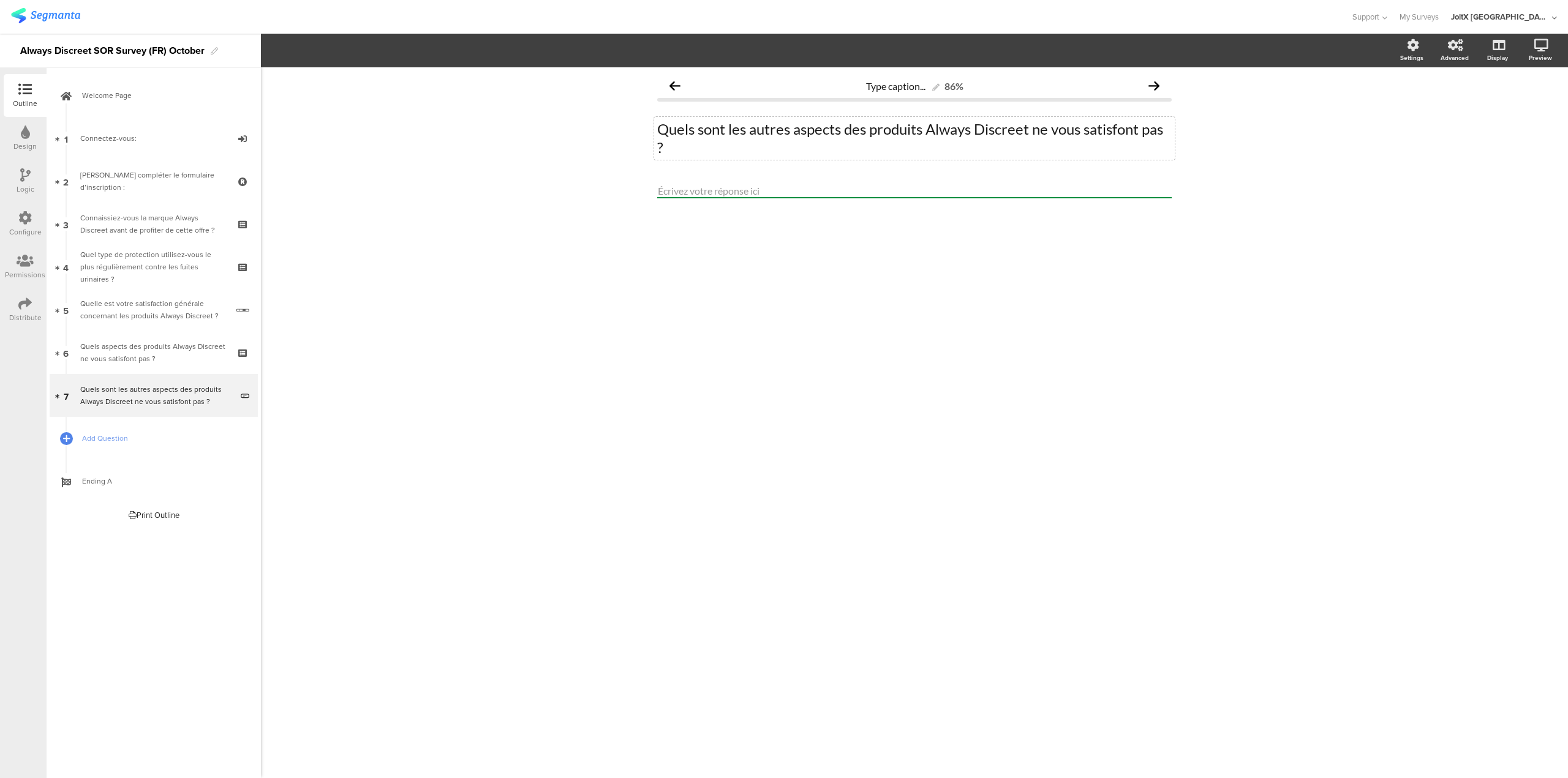
click at [1101, 129] on div "Quels sont les autres aspects des produits Always Discreet ne vous satisfont pa…" at bounding box center [914, 138] width 520 height 43
drag, startPoint x: 1168, startPoint y: 133, endPoint x: 646, endPoint y: 127, distance: 522.0
click at [646, 127] on div "Type caption... 86% Quels sont les autres aspects des produits Always Discreet …" at bounding box center [914, 157] width 539 height 180
copy p "Quels sont les autres aspects des produits Always Discreet ne vous satisfont pas"
click at [94, 447] on link "Add Question" at bounding box center [153, 439] width 208 height 43
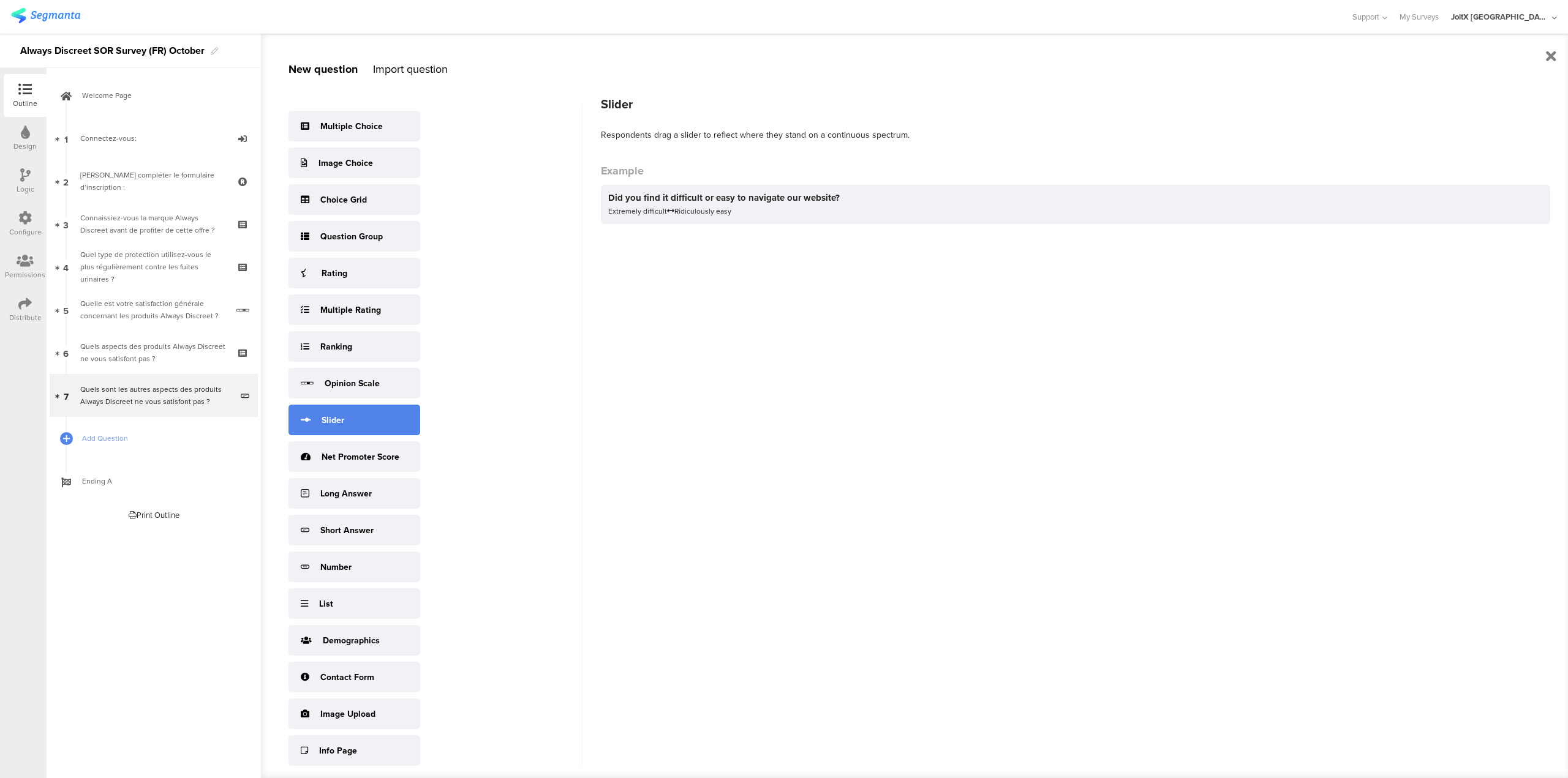
click at [345, 428] on div "Slider" at bounding box center [355, 420] width 132 height 31
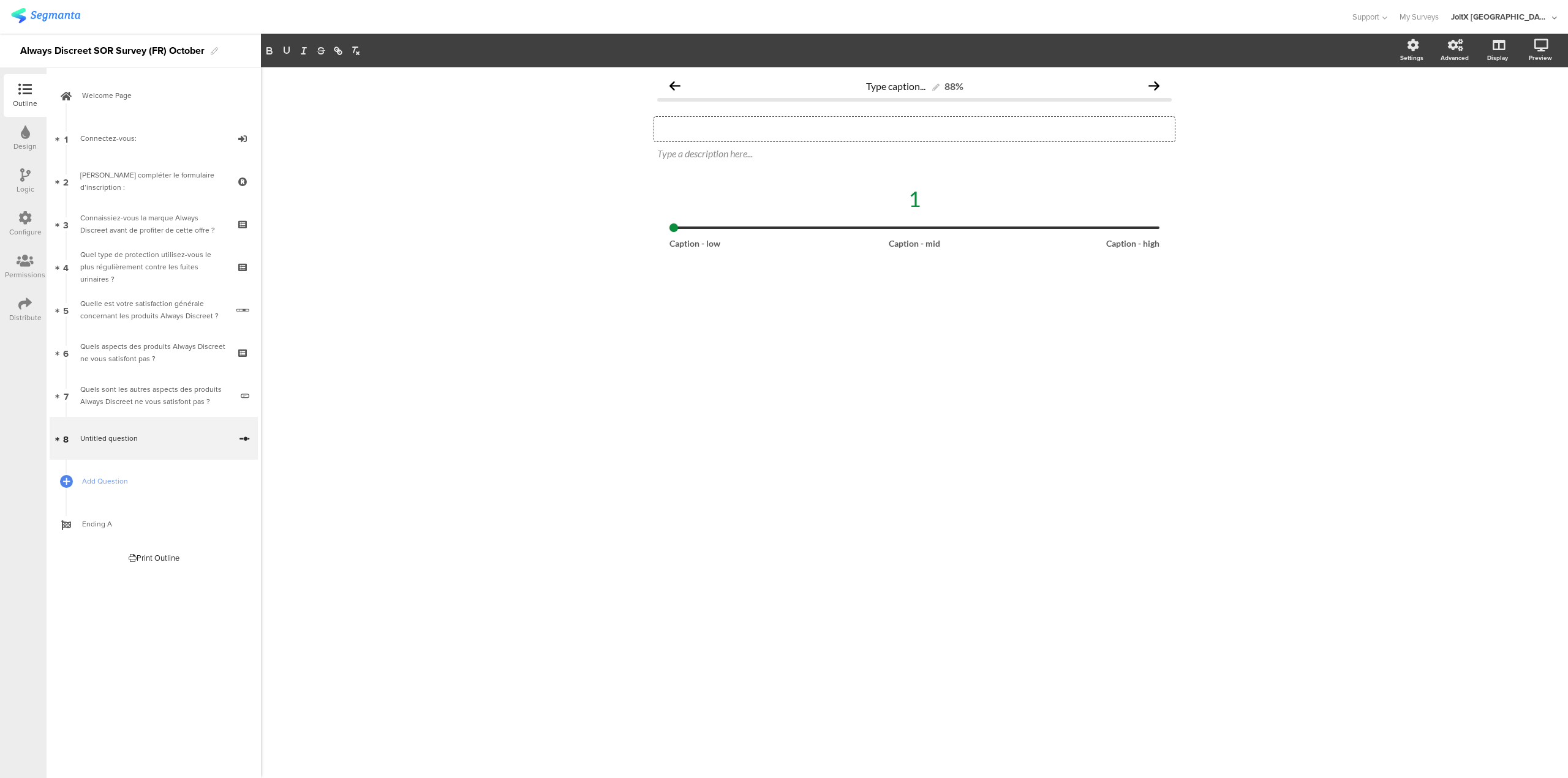
click at [724, 133] on div "Type your question here..." at bounding box center [914, 129] width 520 height 25
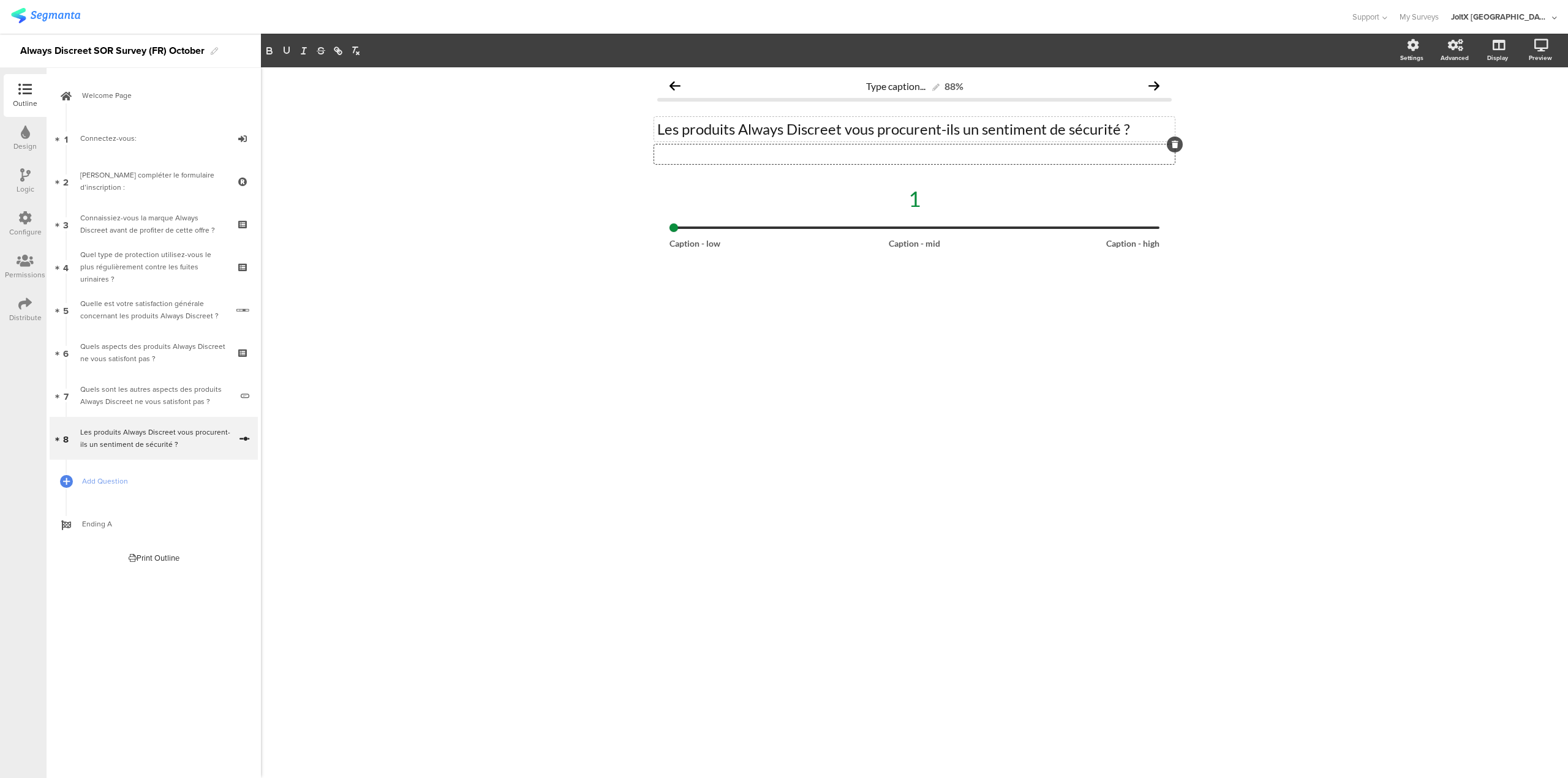
click at [1176, 142] on icon at bounding box center [1175, 144] width 7 height 7
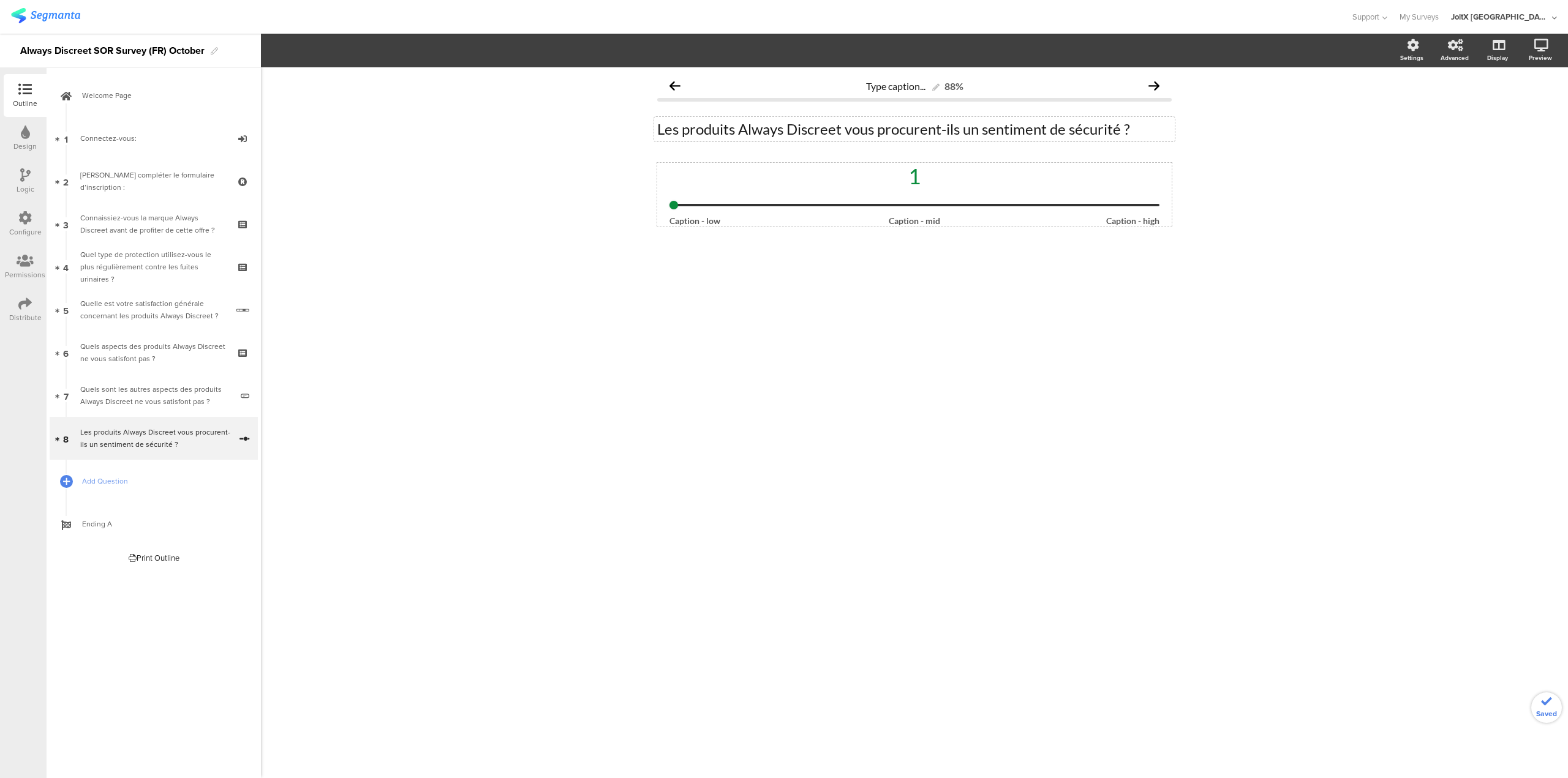
click at [938, 187] on div "1" at bounding box center [914, 176] width 490 height 25
click at [908, 213] on div "1 Caption - low Caption - high" at bounding box center [914, 194] width 490 height 63
click at [937, 193] on div "1" at bounding box center [914, 185] width 490 height 44
click at [938, 179] on div "1" at bounding box center [914, 176] width 490 height 25
drag, startPoint x: 674, startPoint y: 204, endPoint x: 716, endPoint y: 206, distance: 42.0
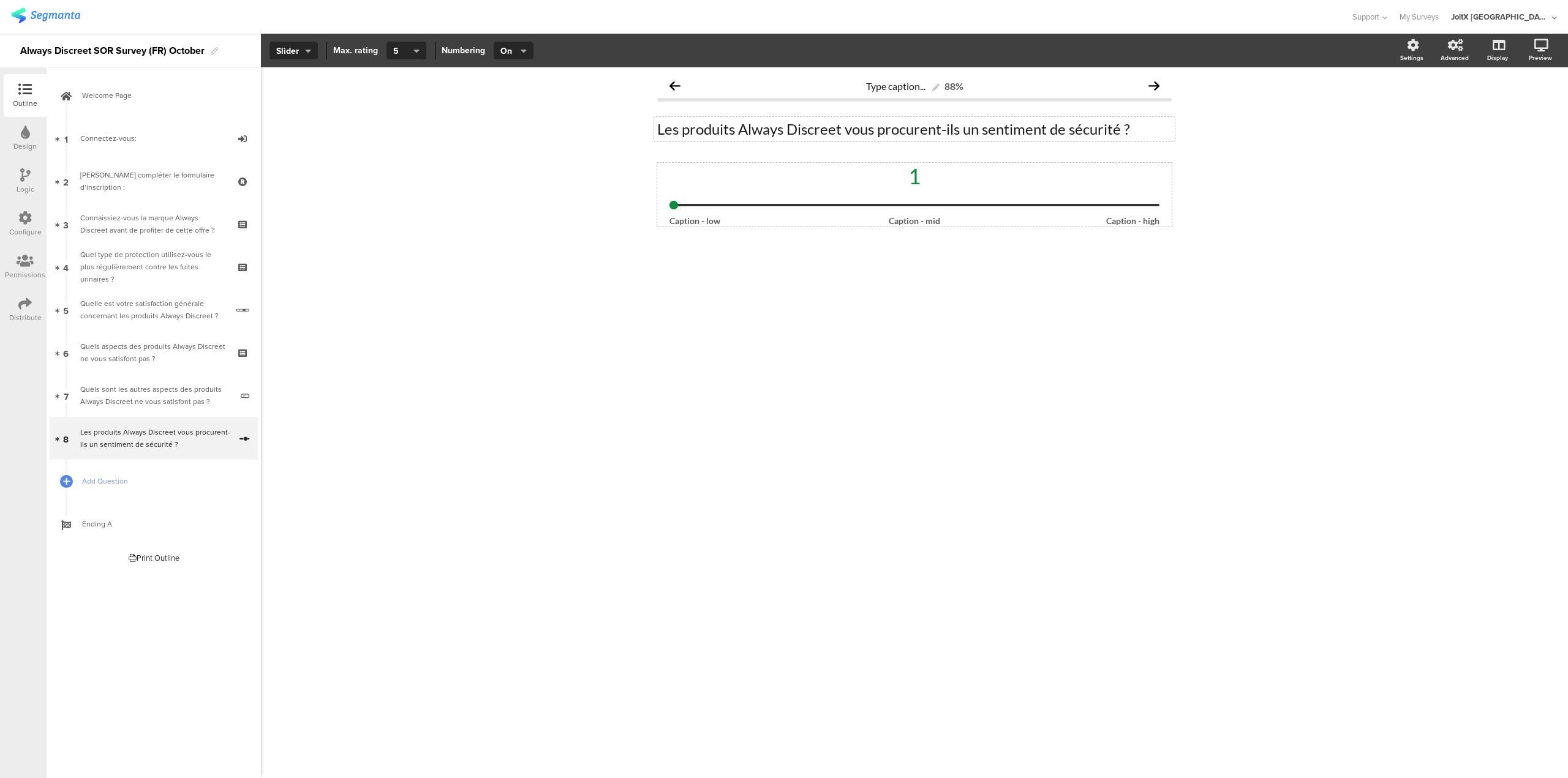
click at [716, 206] on input "range" at bounding box center [914, 205] width 490 height 3
drag, startPoint x: 675, startPoint y: 201, endPoint x: 759, endPoint y: 240, distance: 92.6
click at [756, 206] on input "range" at bounding box center [914, 205] width 490 height 3
click at [924, 177] on div "1" at bounding box center [914, 176] width 490 height 25
click at [918, 173] on div "1" at bounding box center [914, 176] width 490 height 25
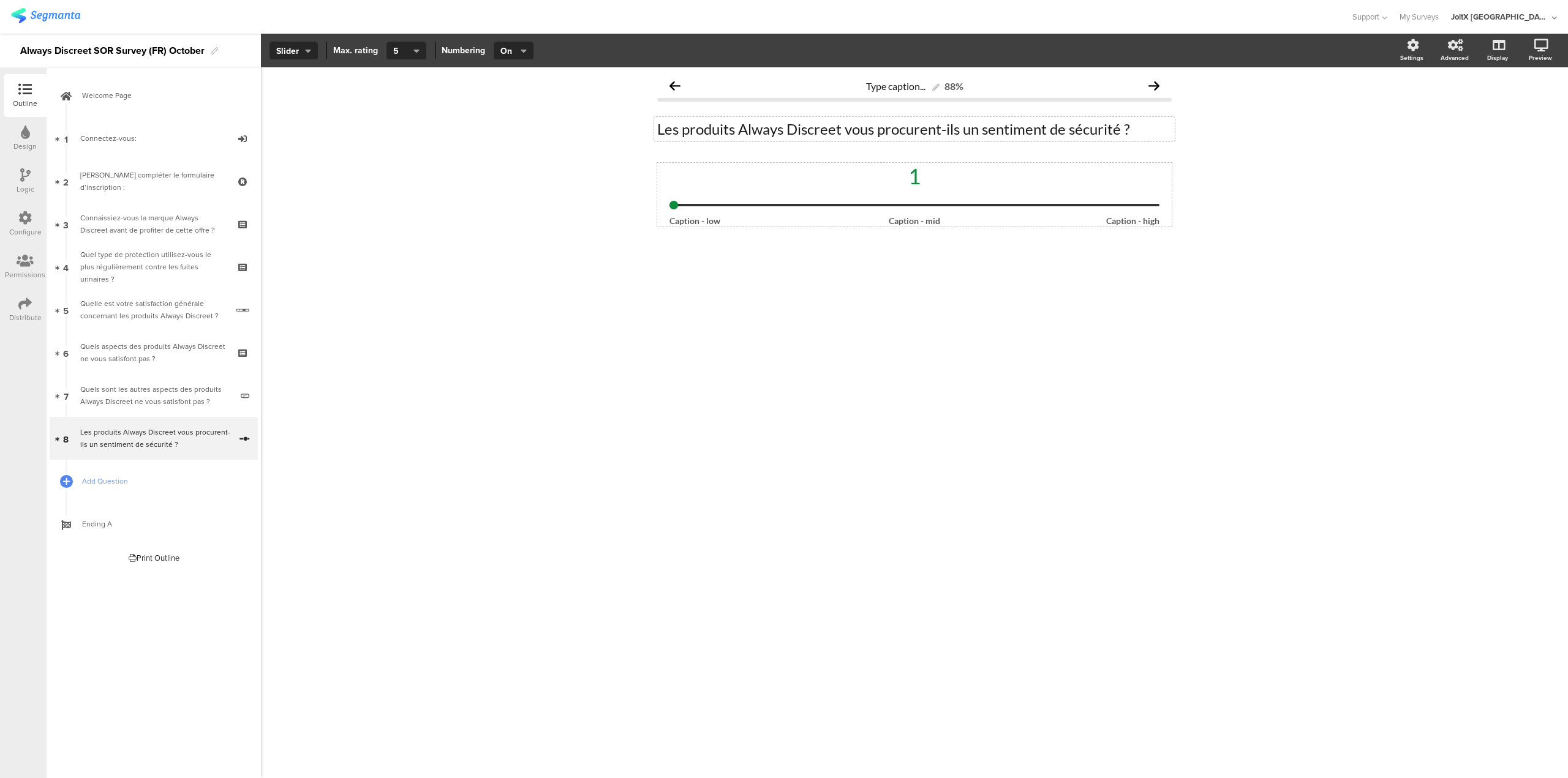
click at [918, 173] on div "1" at bounding box center [914, 176] width 490 height 25
click at [914, 182] on div "1" at bounding box center [914, 176] width 490 height 25
click at [933, 183] on div "1" at bounding box center [914, 176] width 490 height 25
click at [969, 185] on div "1" at bounding box center [914, 176] width 490 height 25
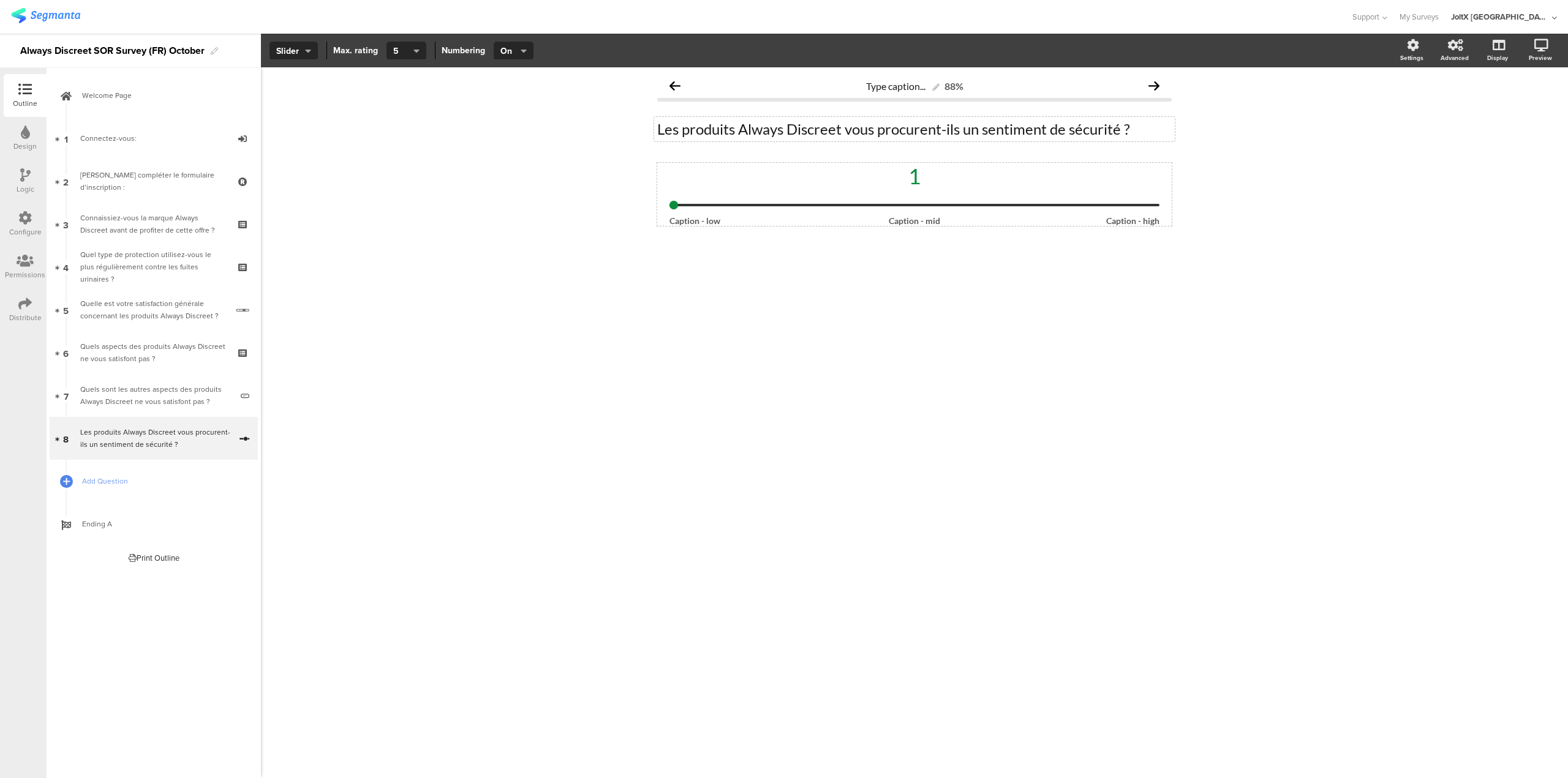
type input "3"
click at [934, 204] on input "range" at bounding box center [914, 205] width 490 height 3
click at [916, 180] on div "1" at bounding box center [914, 176] width 490 height 25
click at [916, 178] on div "1" at bounding box center [914, 176] width 490 height 25
click at [871, 174] on div "1" at bounding box center [914, 176] width 490 height 25
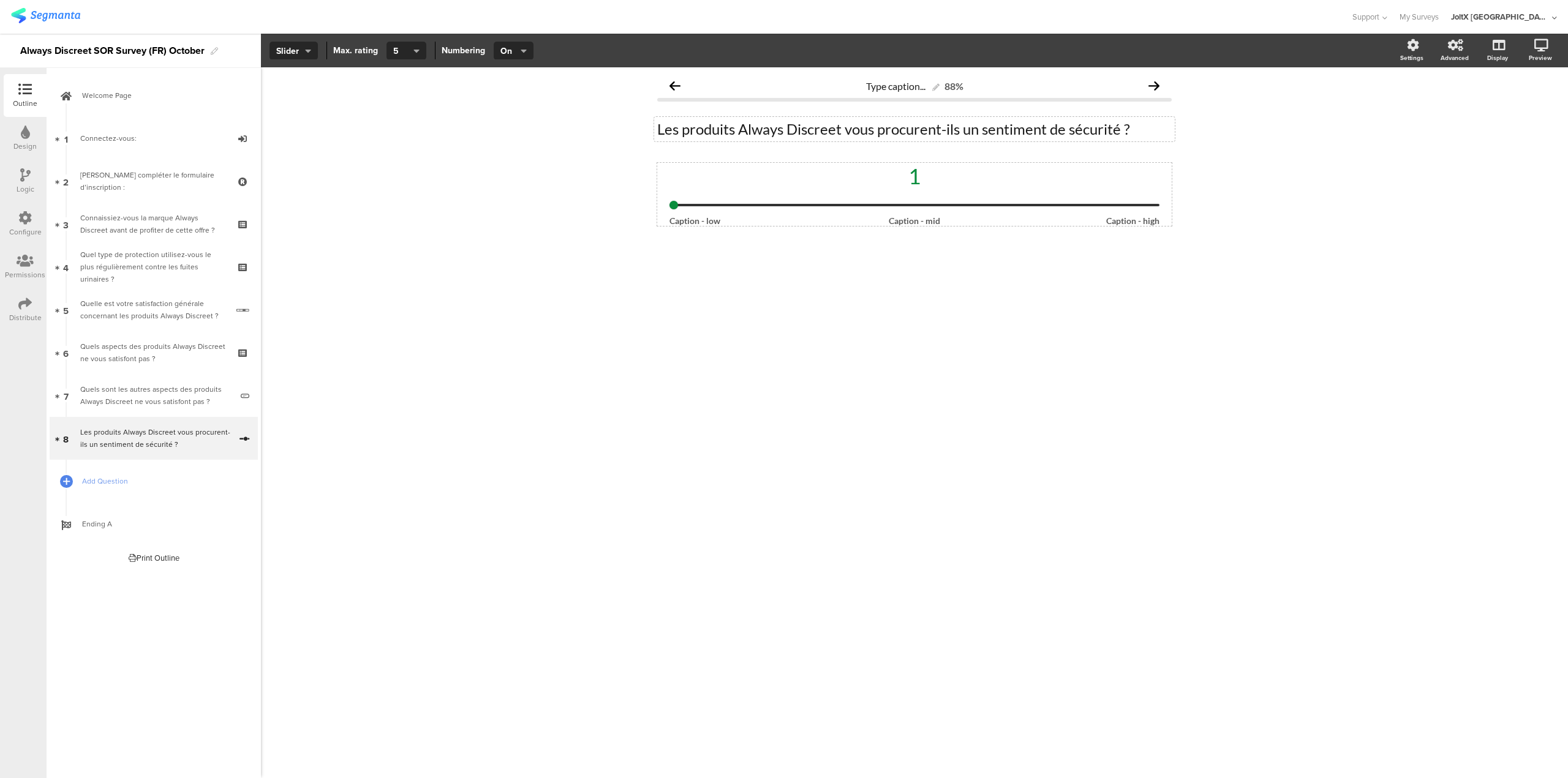
click at [973, 204] on input "range" at bounding box center [914, 205] width 490 height 3
click at [875, 241] on div "1 Caption - low Caption - mid Caption - high" at bounding box center [915, 216] width 515 height 106
click at [931, 217] on div at bounding box center [915, 226] width 72 height 21
click at [1132, 227] on div at bounding box center [1124, 226] width 72 height 21
click at [916, 174] on div "1" at bounding box center [914, 176] width 490 height 25
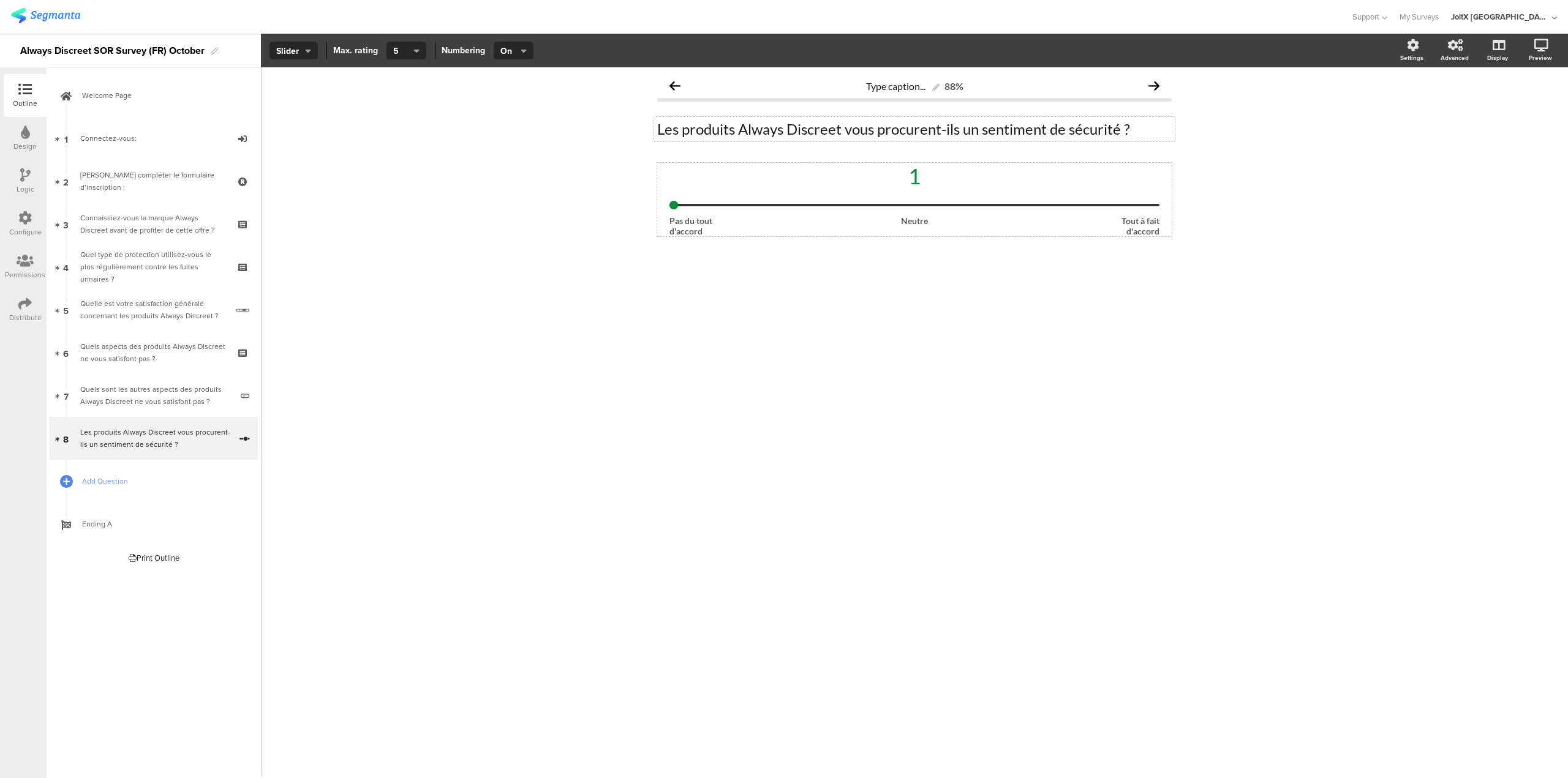
click at [916, 174] on div "1" at bounding box center [914, 176] width 490 height 25
click at [916, 187] on div "1" at bounding box center [914, 176] width 490 height 25
click at [1339, 271] on div "Type caption... 88% Les produits Always Discreet vous procurent-ils un sentimen…" at bounding box center [915, 422] width 1307 height 711
click at [1502, 112] on icon at bounding box center [1497, 110] width 13 height 12
click at [75, 480] on link "Add Question" at bounding box center [153, 481] width 208 height 43
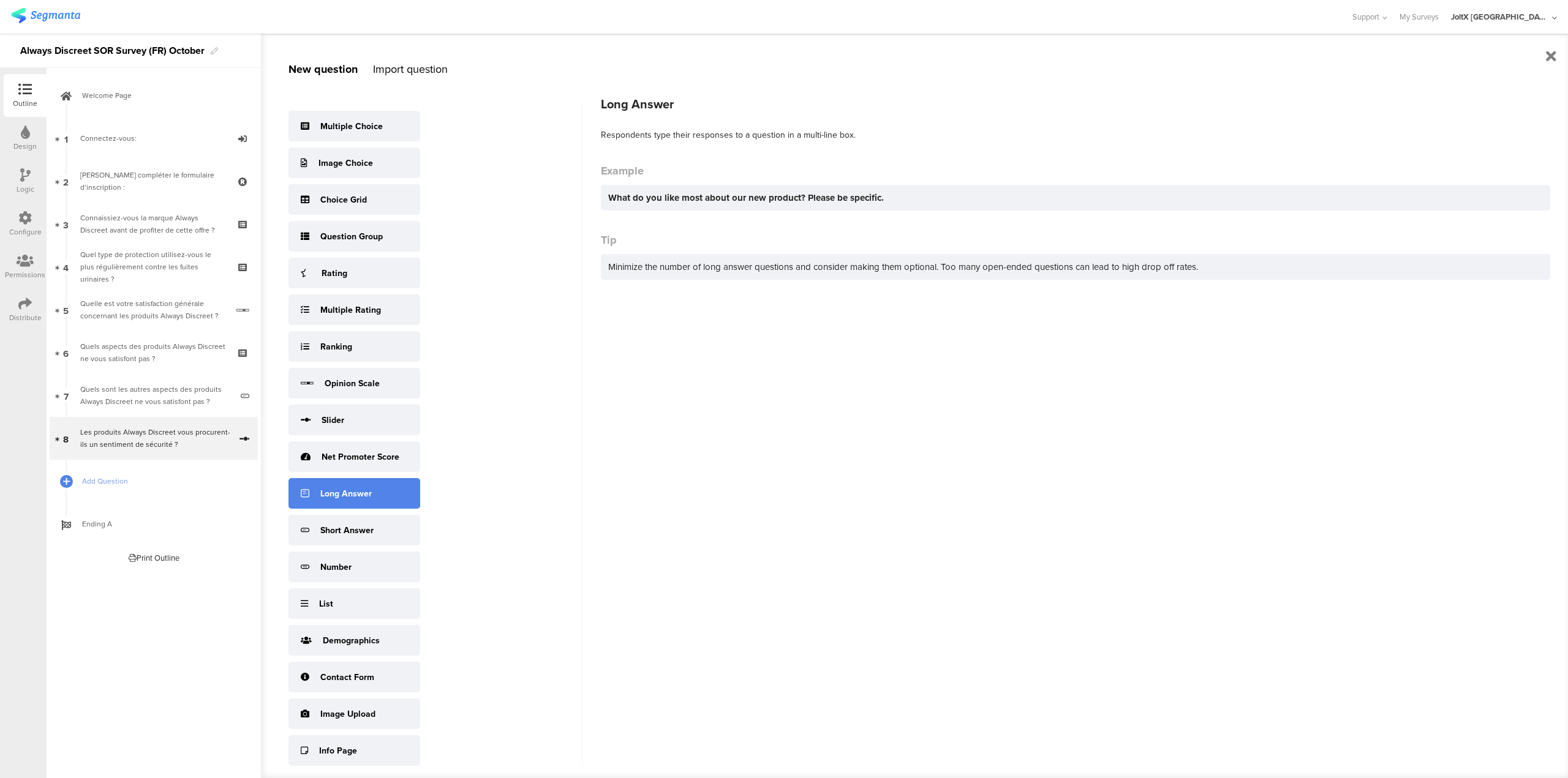
click at [355, 495] on div "Long Answer" at bounding box center [346, 494] width 52 height 13
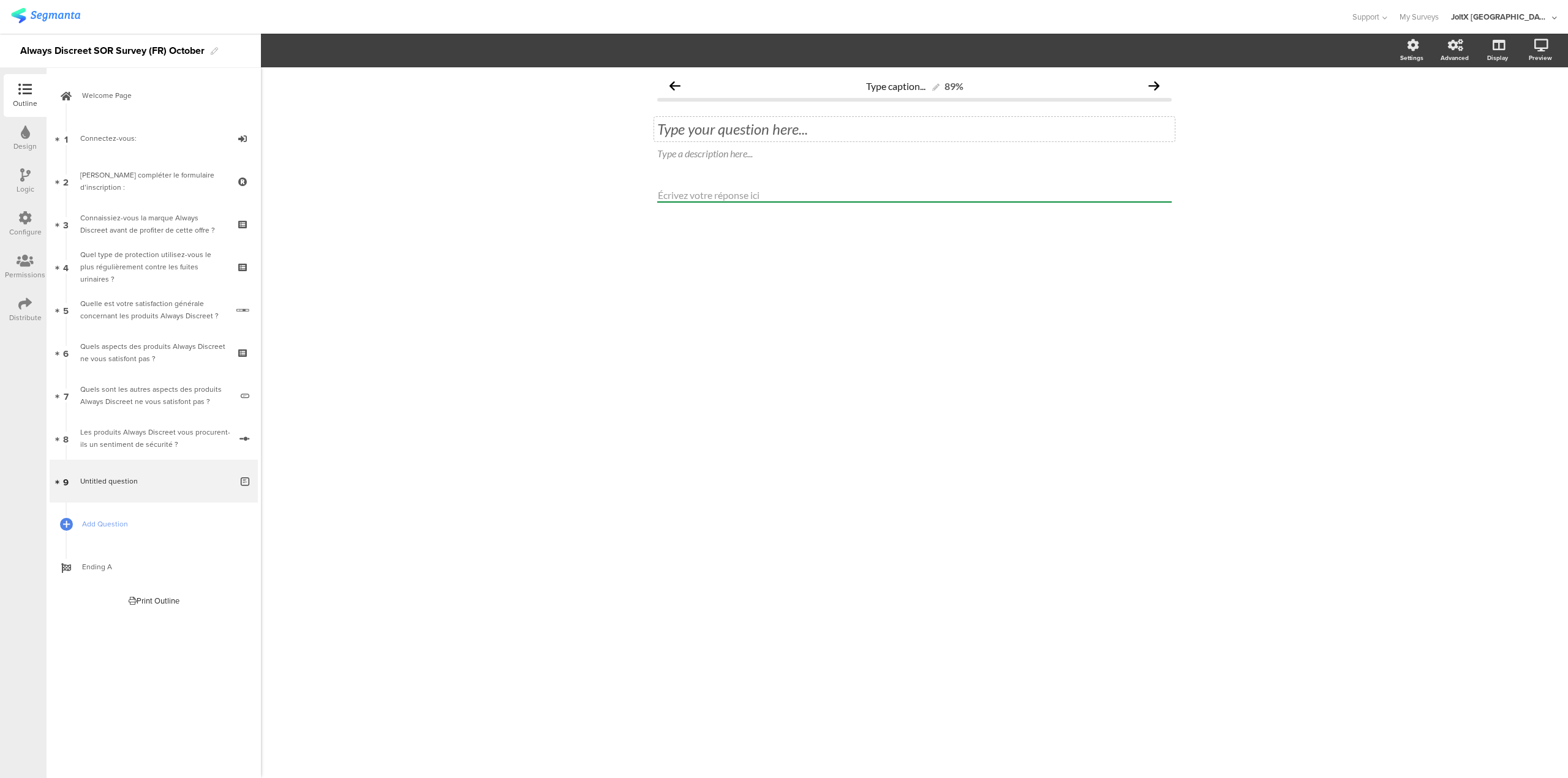
click at [724, 138] on div "Type your question here..." at bounding box center [914, 129] width 520 height 25
click at [1175, 147] on icon at bounding box center [1175, 144] width 7 height 7
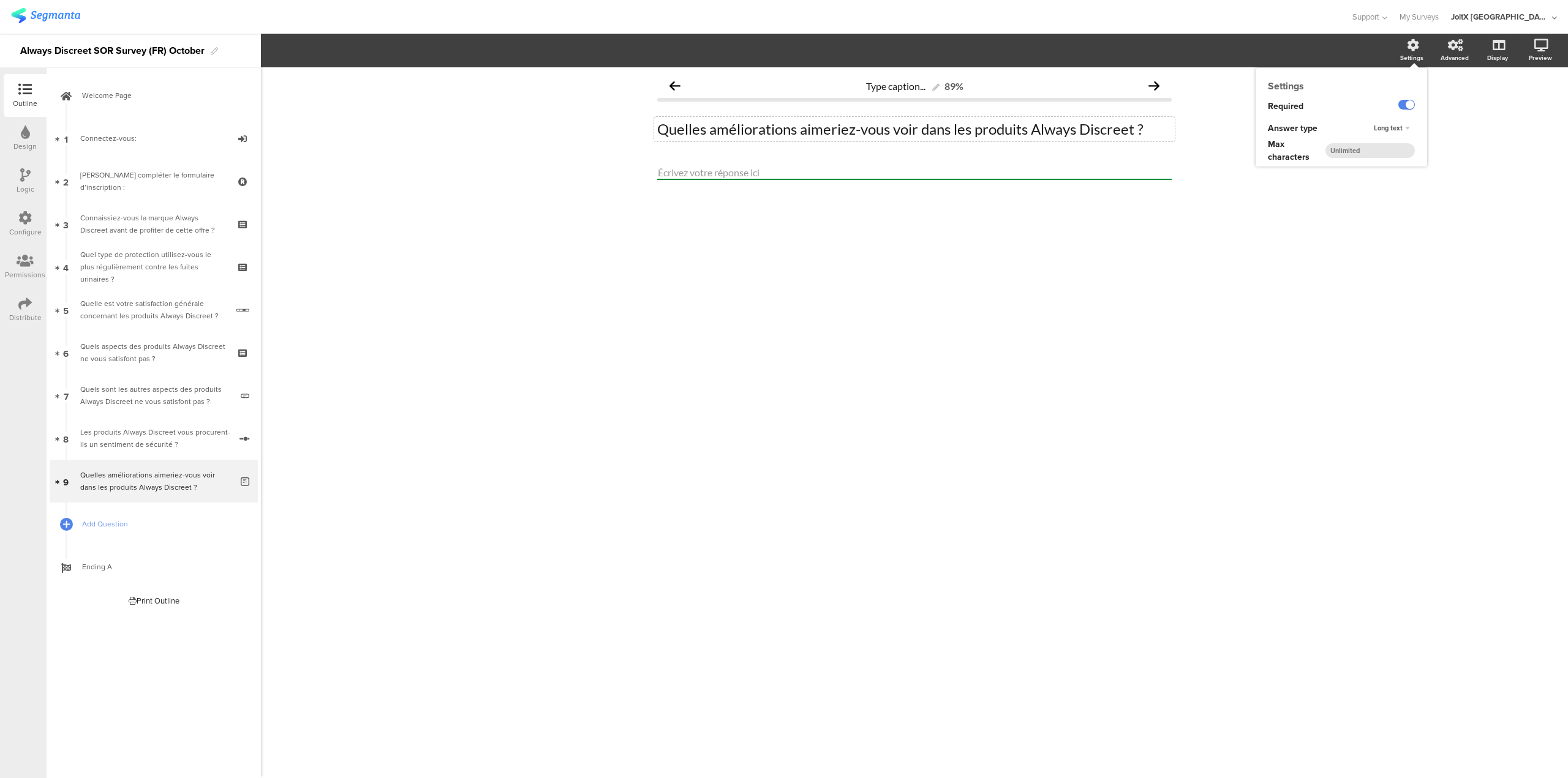
click at [1381, 149] on input "number" at bounding box center [1370, 150] width 89 height 15
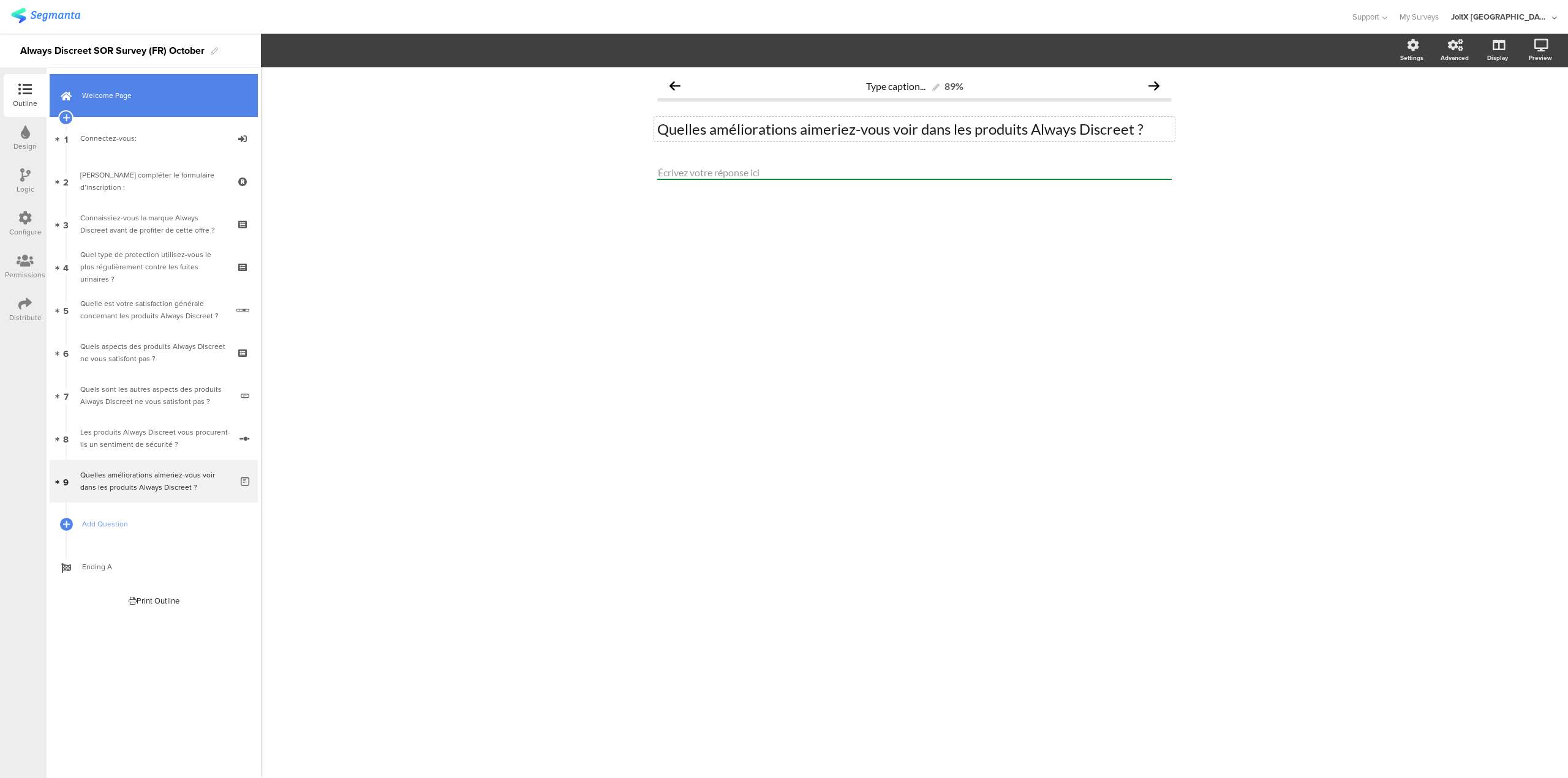
click at [144, 98] on span "Welcome Page" at bounding box center [161, 95] width 157 height 12
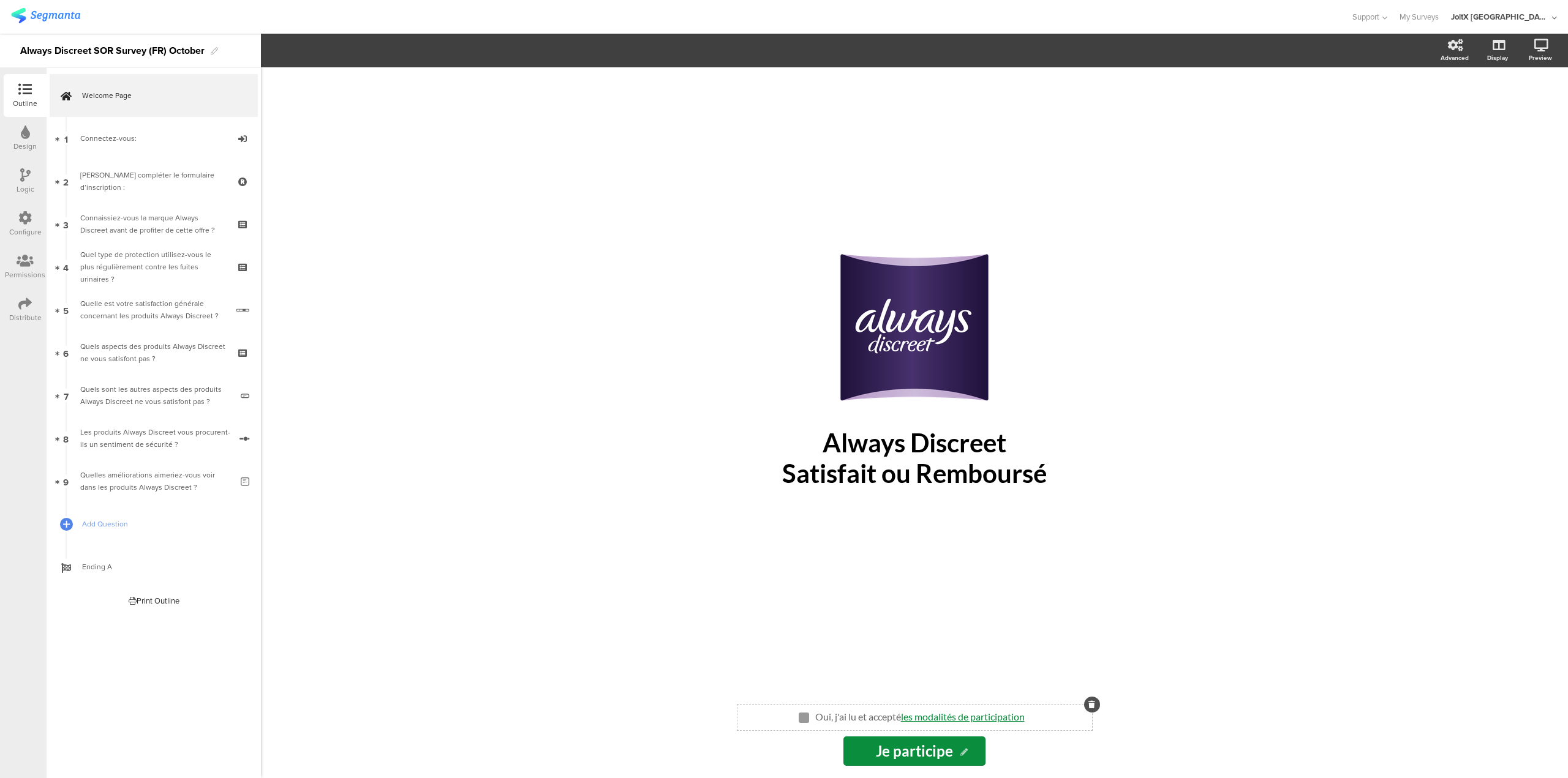
click at [980, 720] on div "Oui, j'ai lu et accepté les modalités de participation Oui, j'ai lu et accepté …" at bounding box center [920, 717] width 216 height 20
click at [1012, 716] on link "les modalités de participation" at bounding box center [963, 717] width 123 height 12
click at [1057, 736] on link at bounding box center [1042, 740] width 29 height 10
paste input "conditions-d-utilisation-rub"
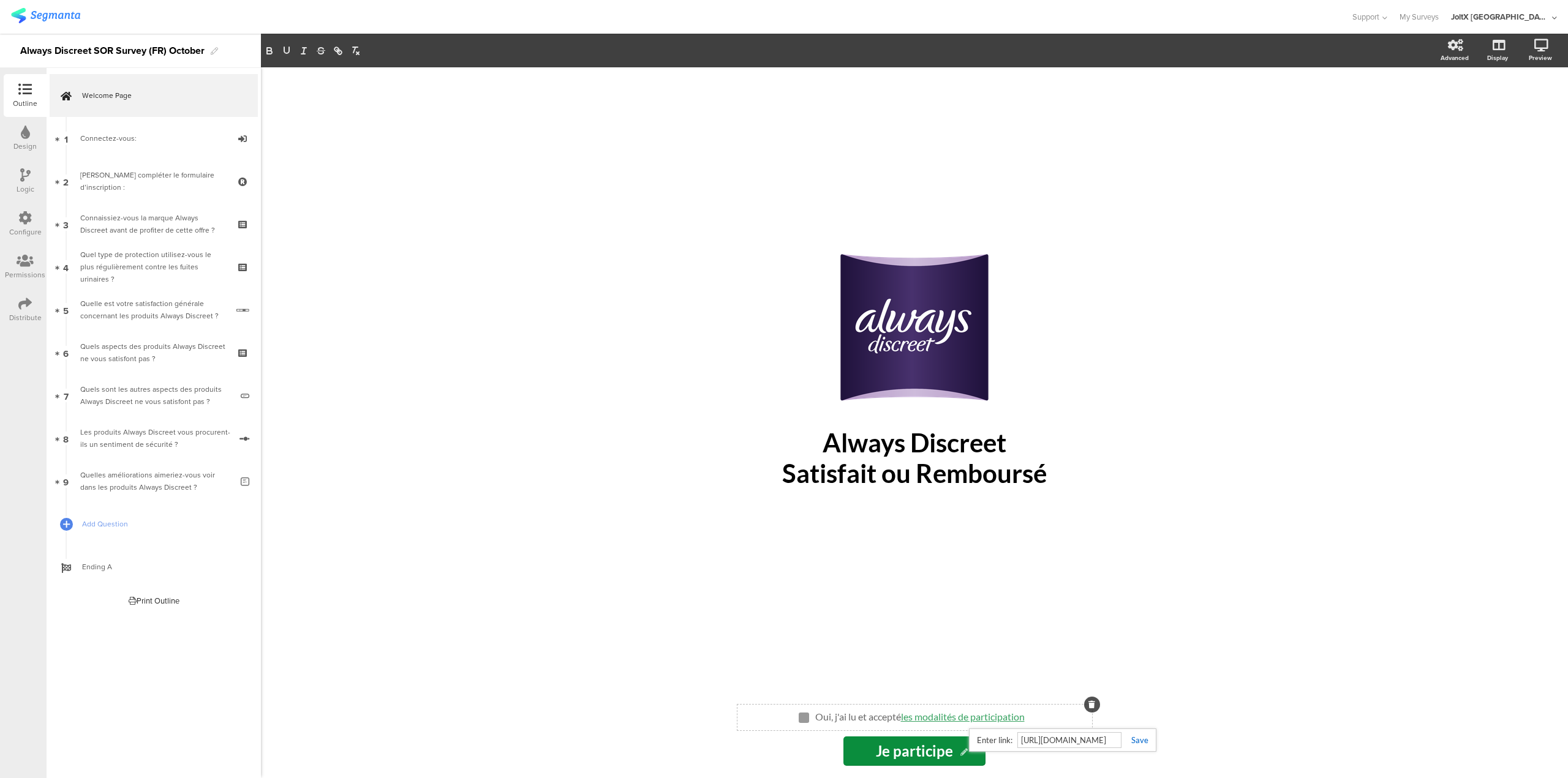
type input "https://www.enviedeplus.com/conditions-d-utilisation-rub"
click at [1132, 742] on link at bounding box center [1135, 740] width 27 height 10
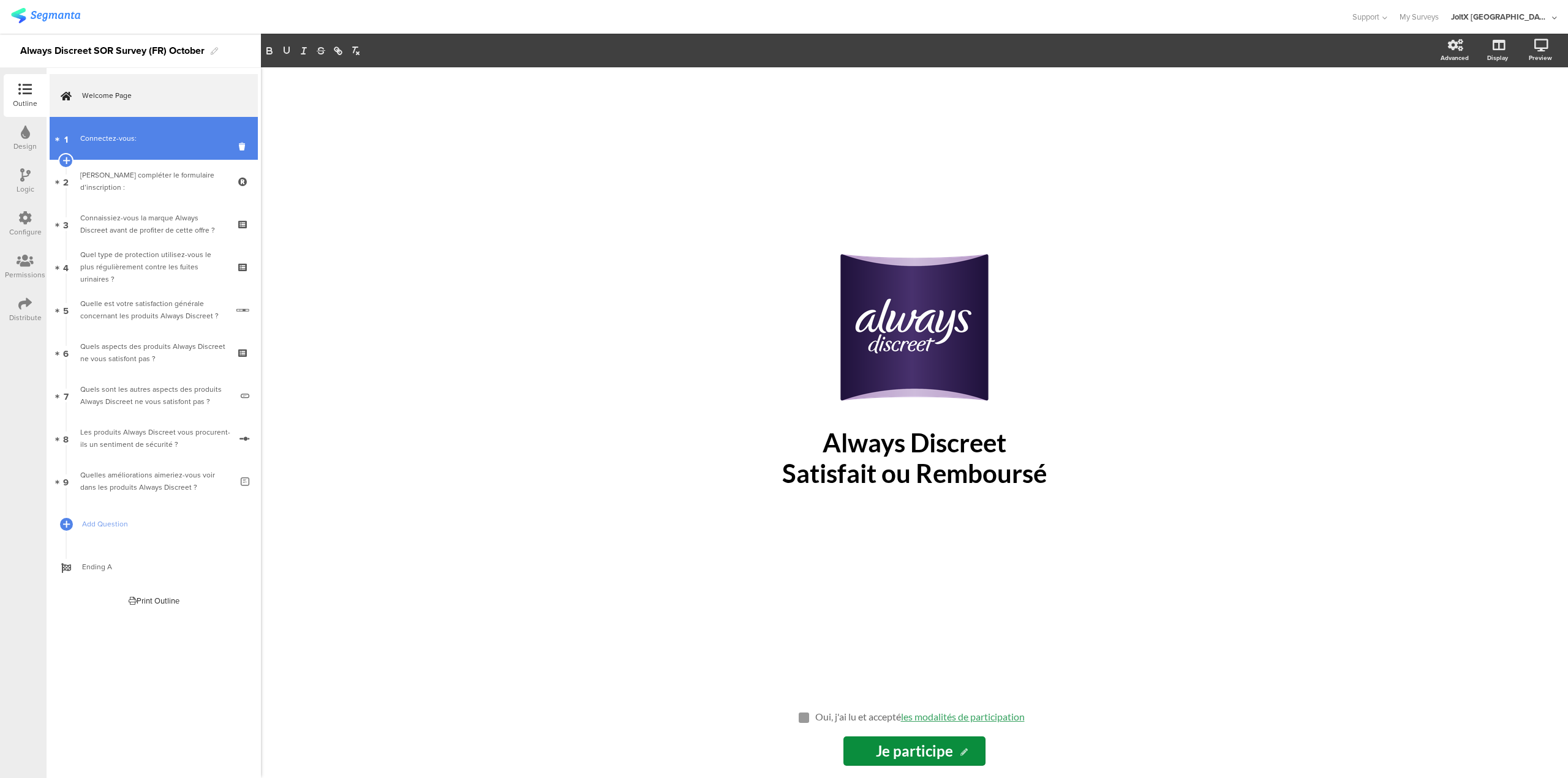
click at [159, 139] on div "Connectez-vous:" at bounding box center [153, 138] width 146 height 12
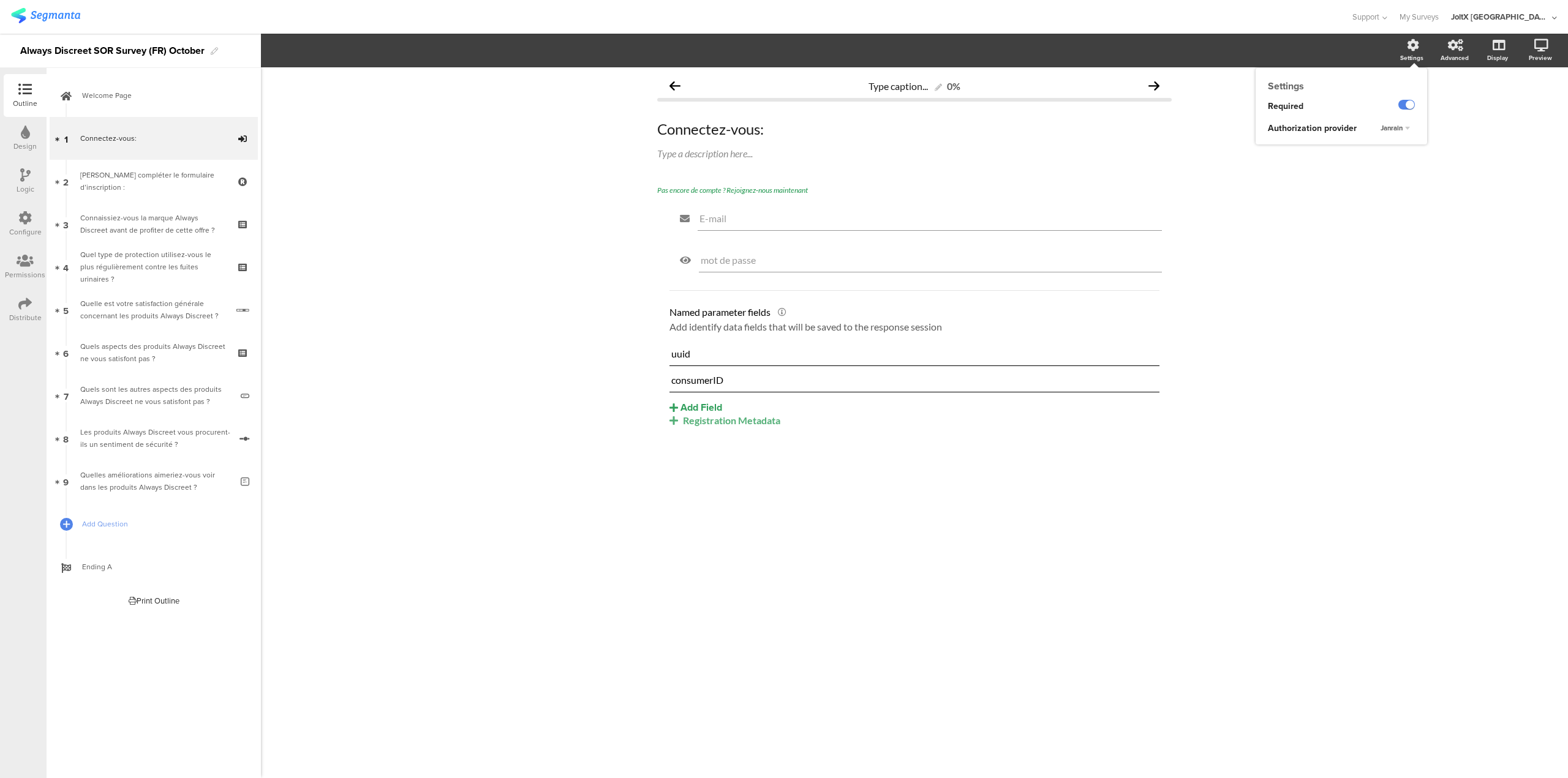
click at [1418, 52] on div "Settings" at bounding box center [1418, 50] width 43 height 31
click at [1390, 129] on span "Janrain" at bounding box center [1392, 128] width 22 height 10
click at [1390, 154] on div "Okta" at bounding box center [1387, 153] width 72 height 13
click at [1390, 154] on div "Type caption... 0% Connectez-vous: Connectez-vous: Type a description here... P…" at bounding box center [915, 422] width 1307 height 711
click at [173, 181] on div "[PERSON_NAME] compléter le formulaire d’inscription :" at bounding box center [153, 181] width 146 height 25
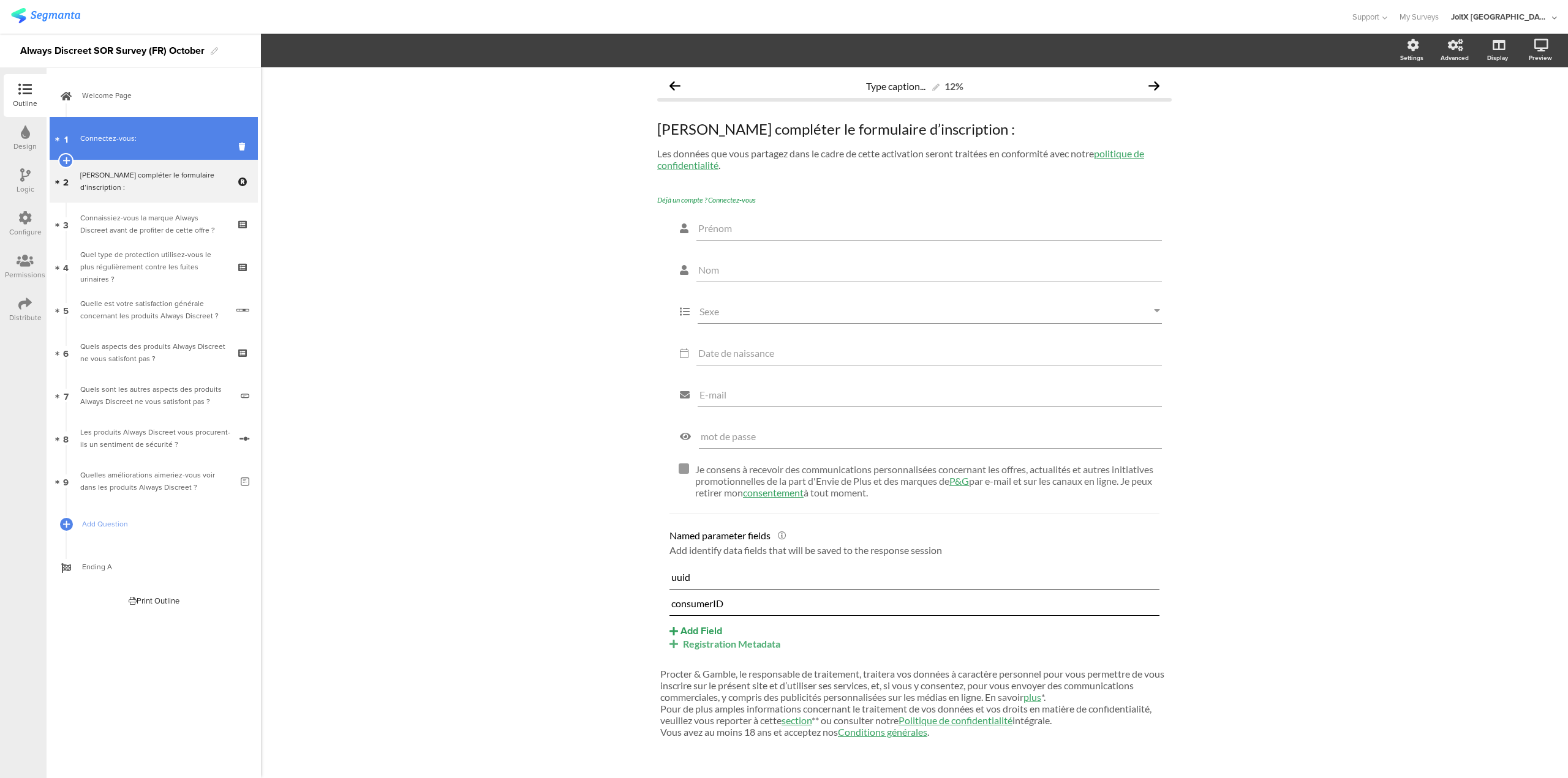
click at [136, 134] on div "Connectez-vous:" at bounding box center [153, 138] width 146 height 12
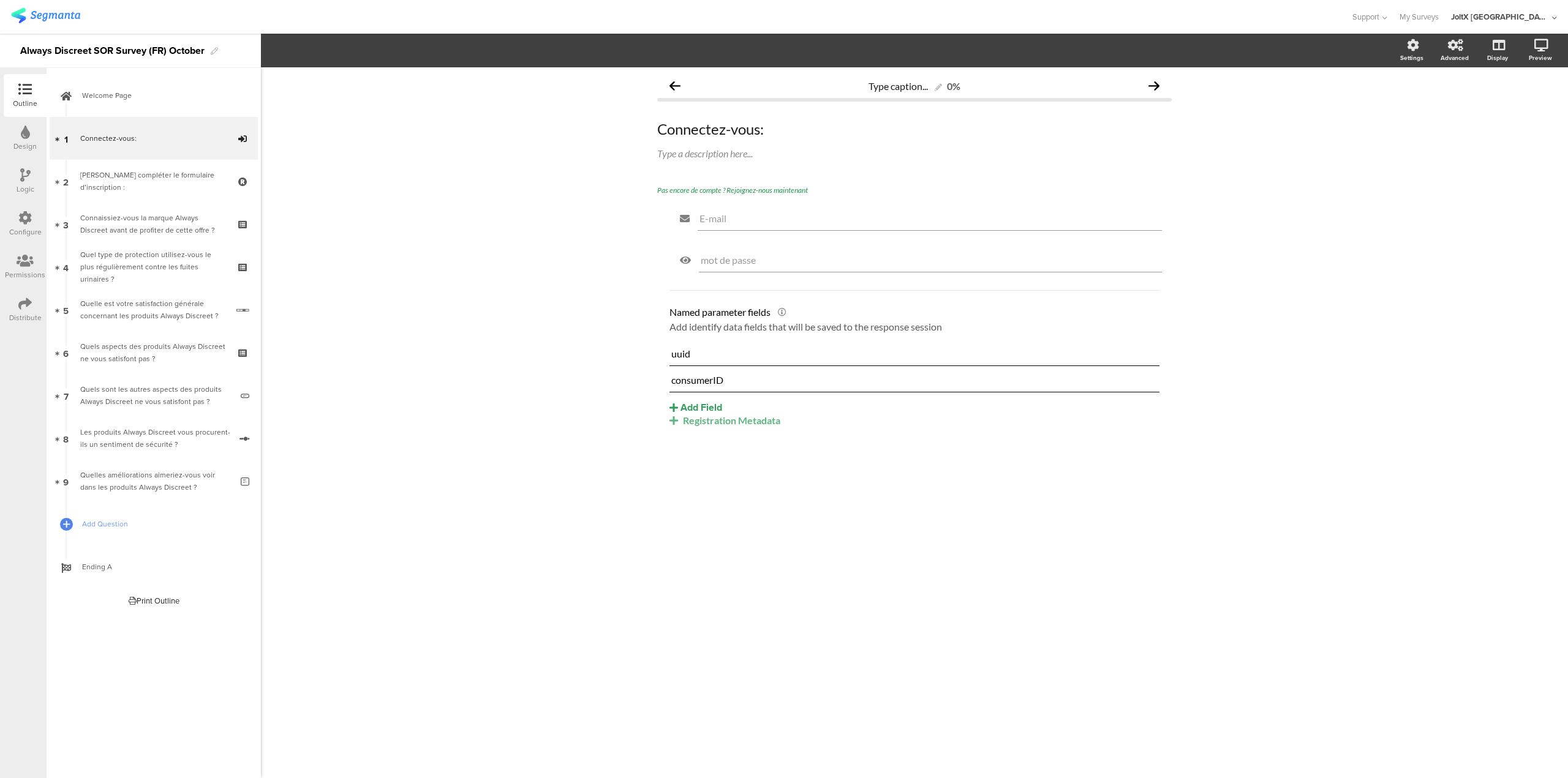
click at [673, 420] on icon at bounding box center [673, 420] width 8 height 10
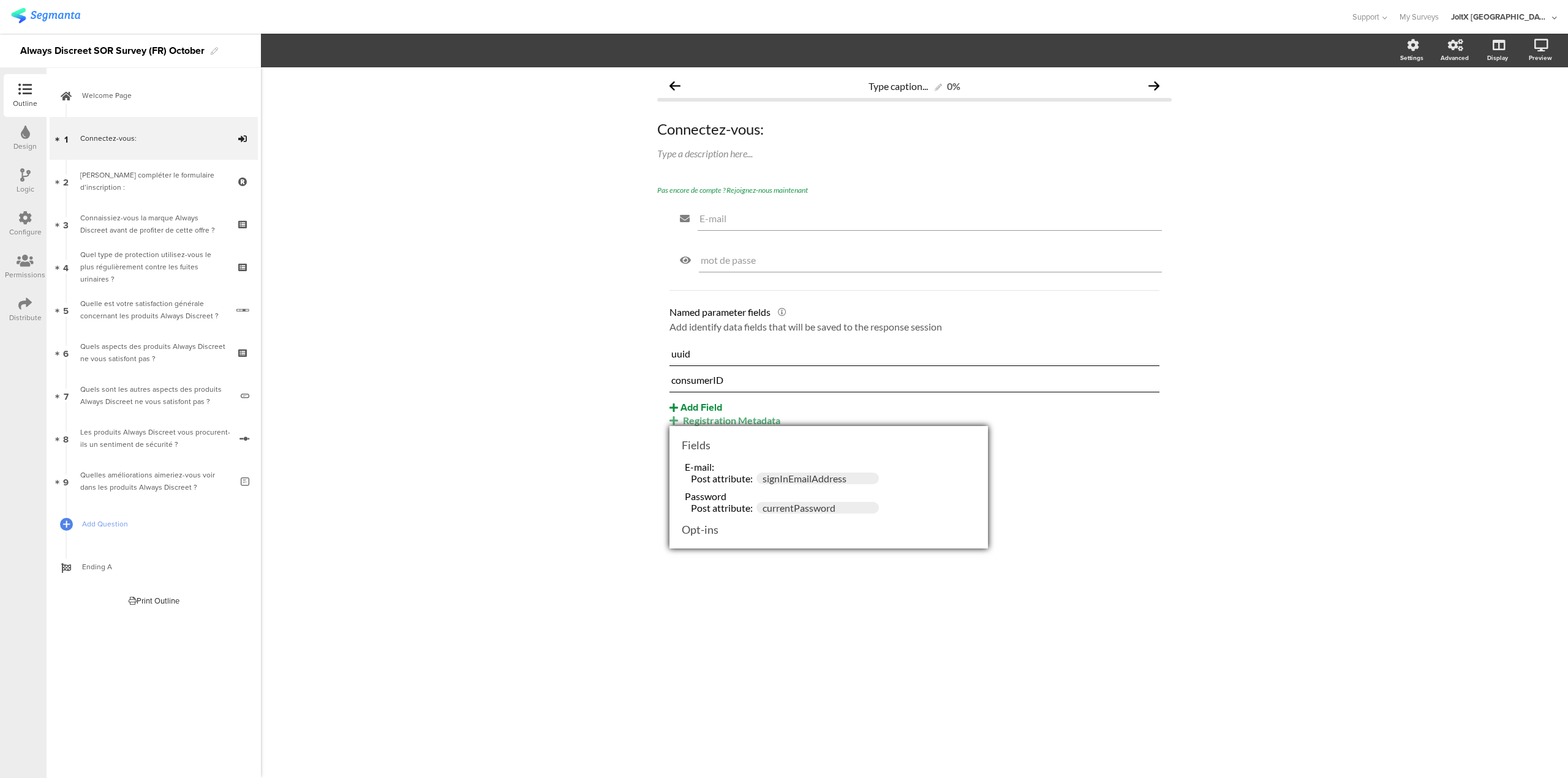
click at [671, 409] on icon at bounding box center [673, 407] width 8 height 10
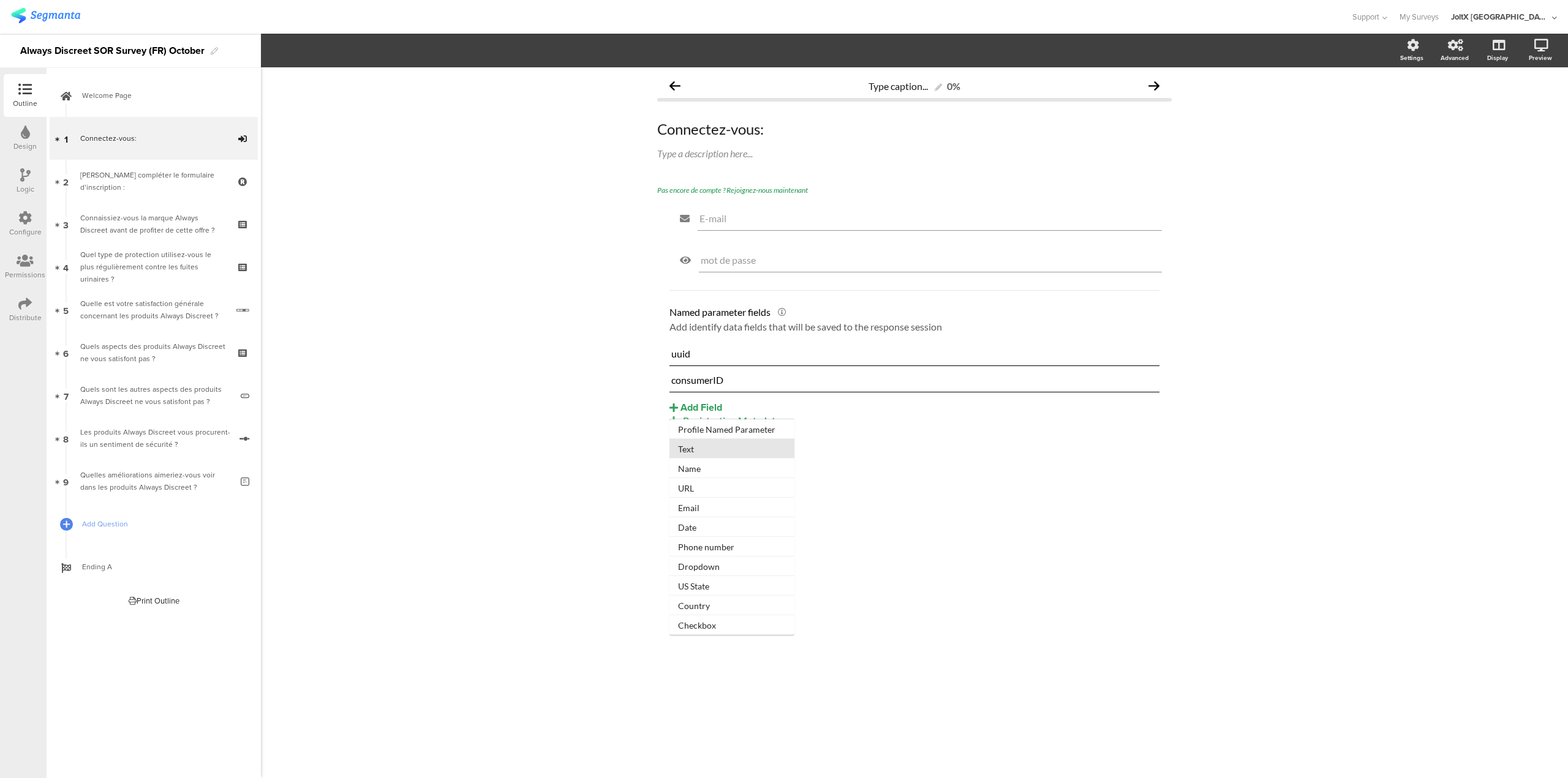
click at [686, 447] on button "Text" at bounding box center [731, 449] width 125 height 20
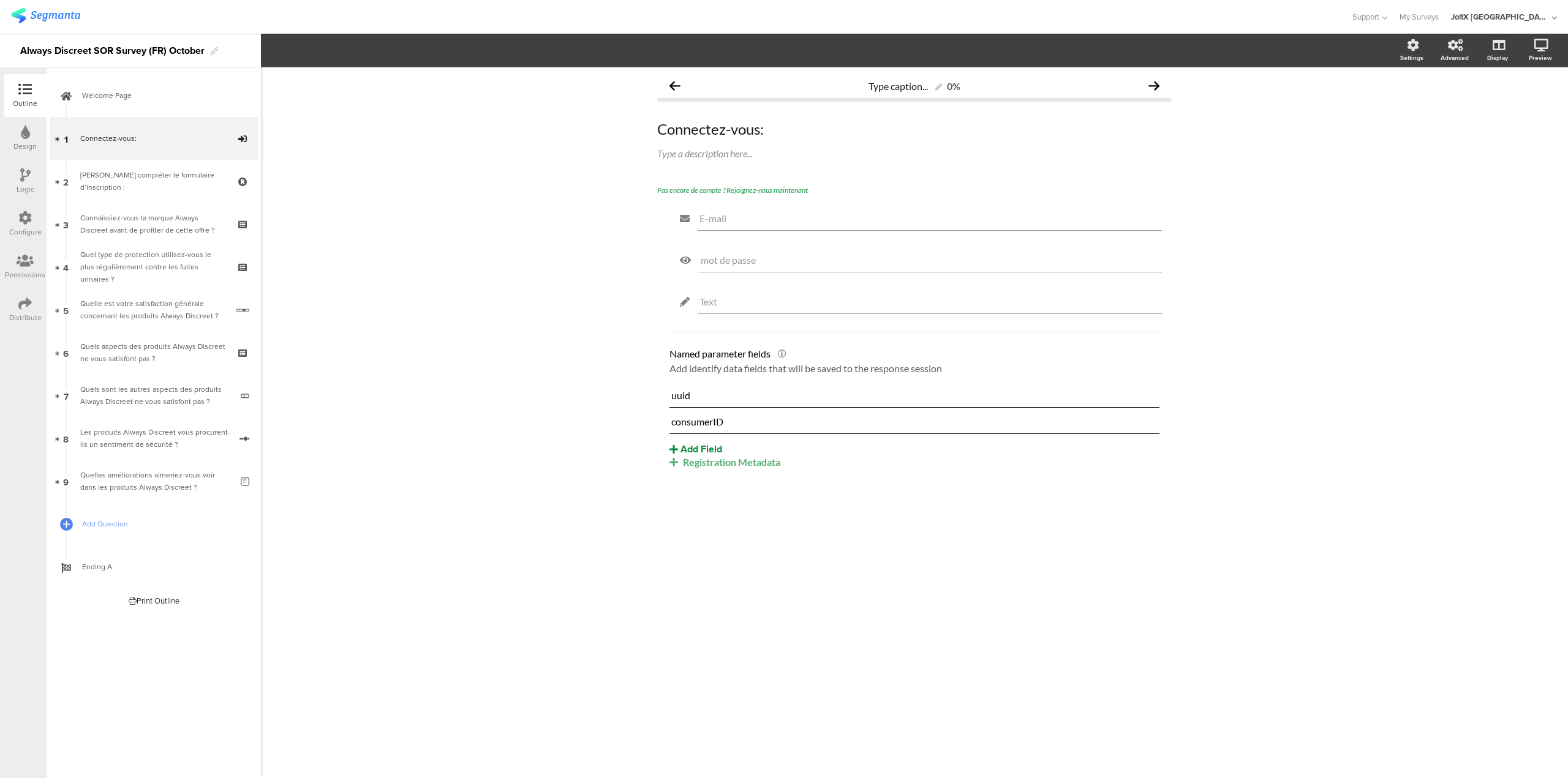
click at [673, 450] on icon at bounding box center [673, 449] width 8 height 10
click at [683, 491] on button "Text" at bounding box center [731, 490] width 125 height 20
click at [1146, 287] on icon at bounding box center [1146, 287] width 7 height 7
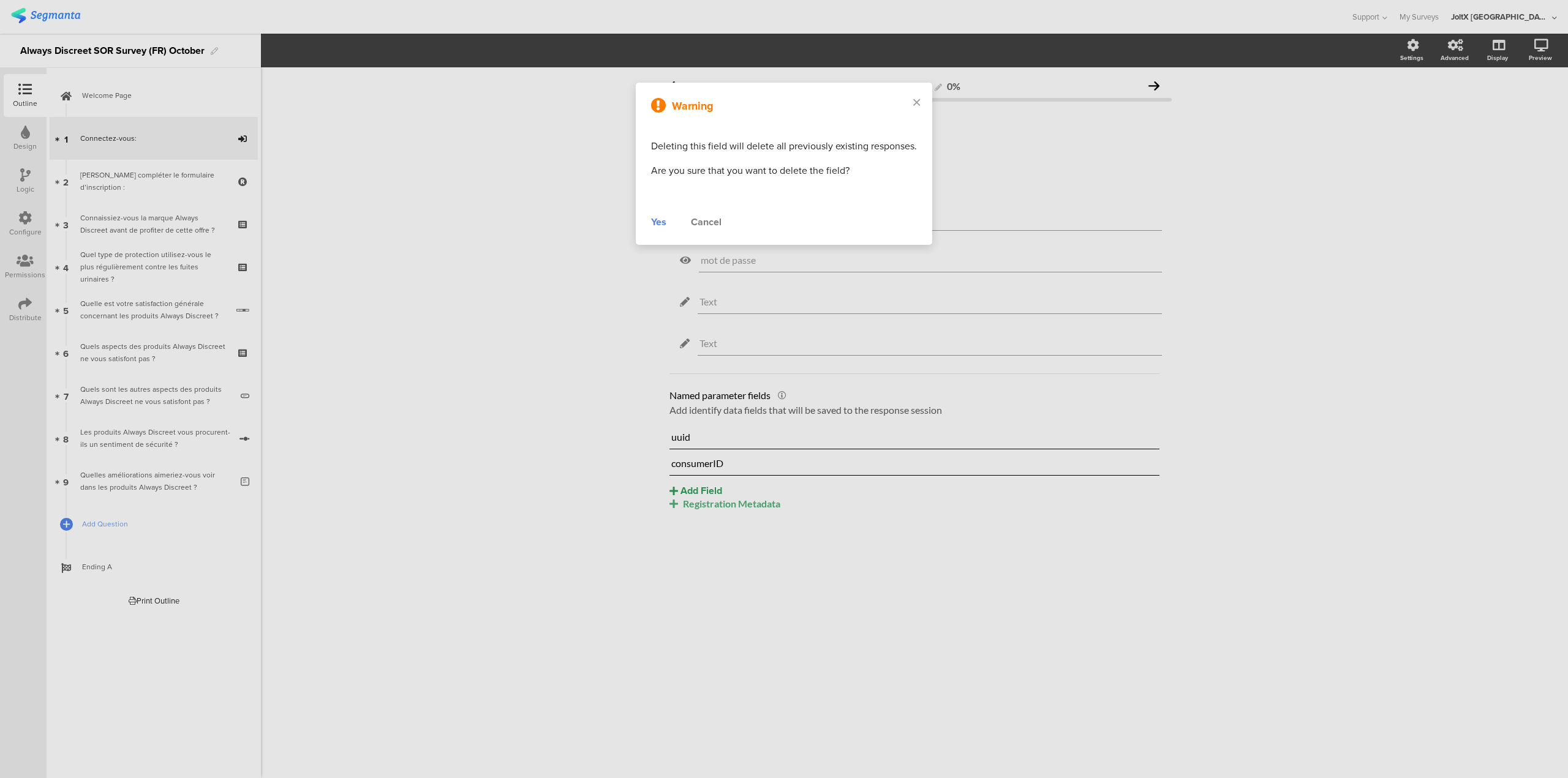
click at [656, 221] on div "Yes" at bounding box center [658, 222] width 15 height 15
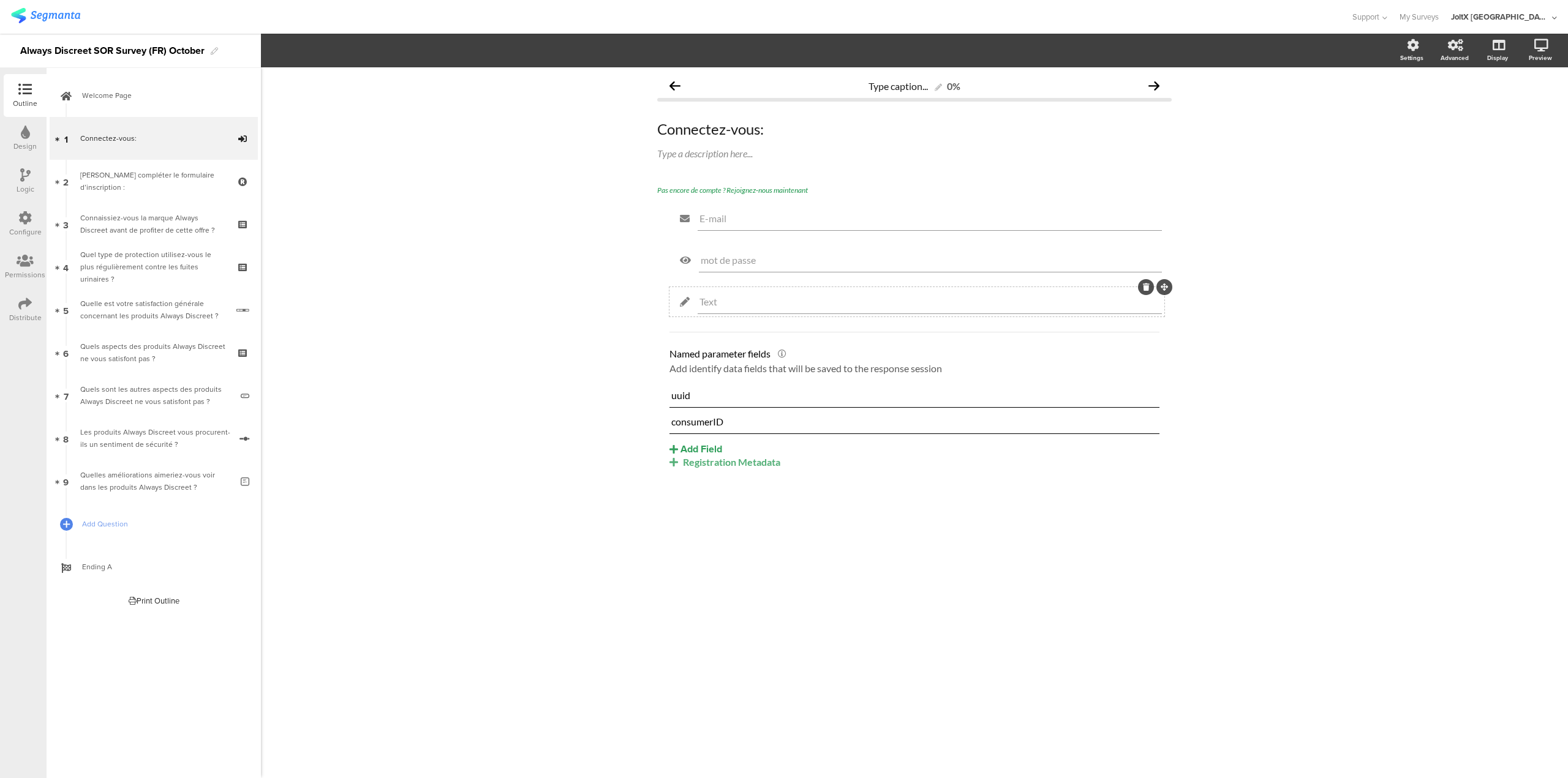
click at [711, 302] on input "Text" at bounding box center [929, 302] width 460 height 12
click at [736, 303] on input "Text" at bounding box center [929, 302] width 460 height 12
type input "T"
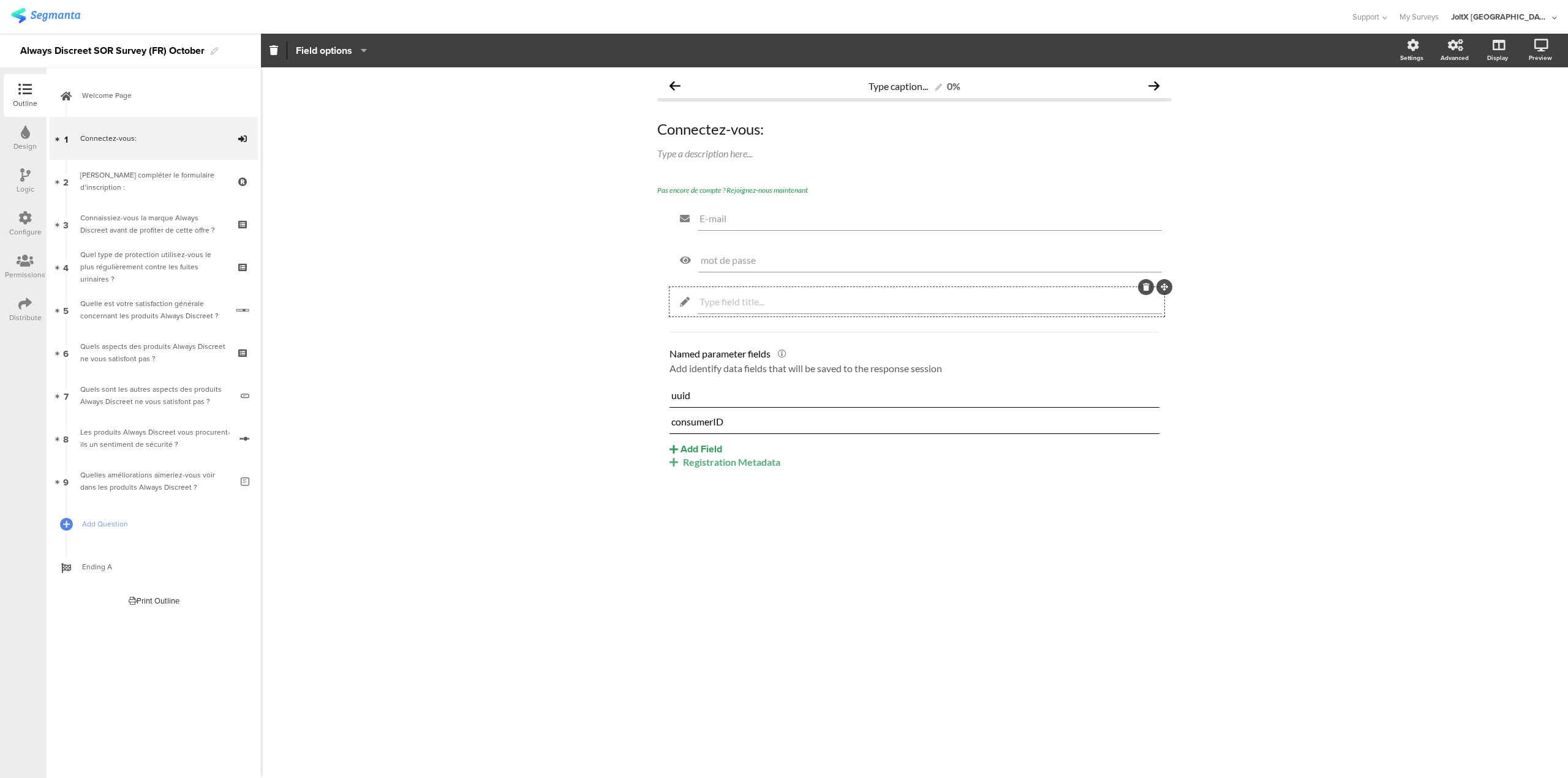
paste input "ConsumerId"
type input "ConsumerId"
click at [519, 310] on div "Type caption... 0% Connectez-vous: Connectez-vous: Type a description here... P…" at bounding box center [915, 422] width 1307 height 711
click at [743, 460] on div "Registration Metadata" at bounding box center [914, 462] width 490 height 12
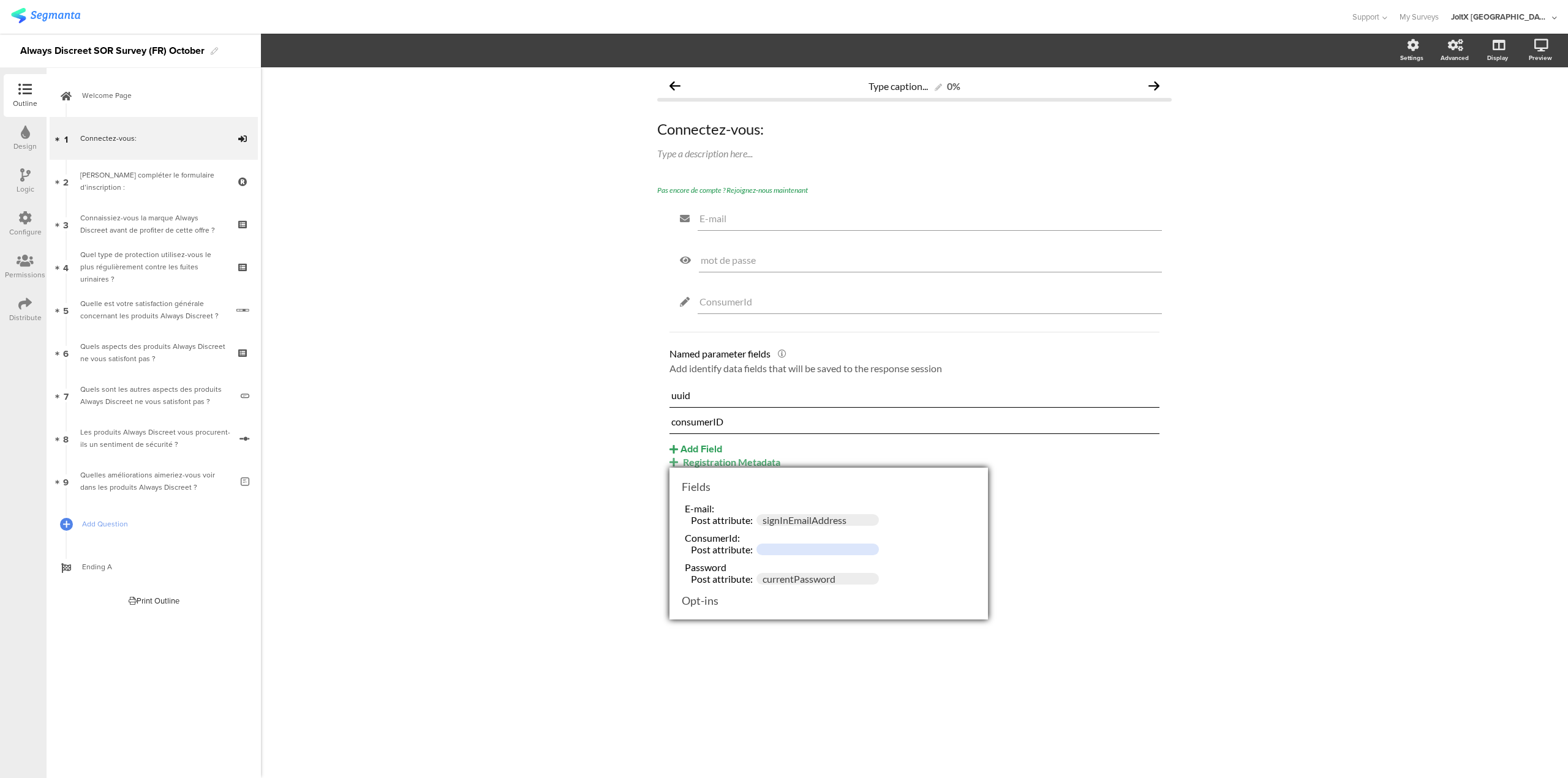
click at [776, 548] on input "text" at bounding box center [818, 550] width 123 height 12
paste input "consumerId"
type input "consumerId"
click at [633, 580] on div "Type caption... 0% Connectez-vous: Connectez-vous: Type a description here... P…" at bounding box center [915, 422] width 1307 height 711
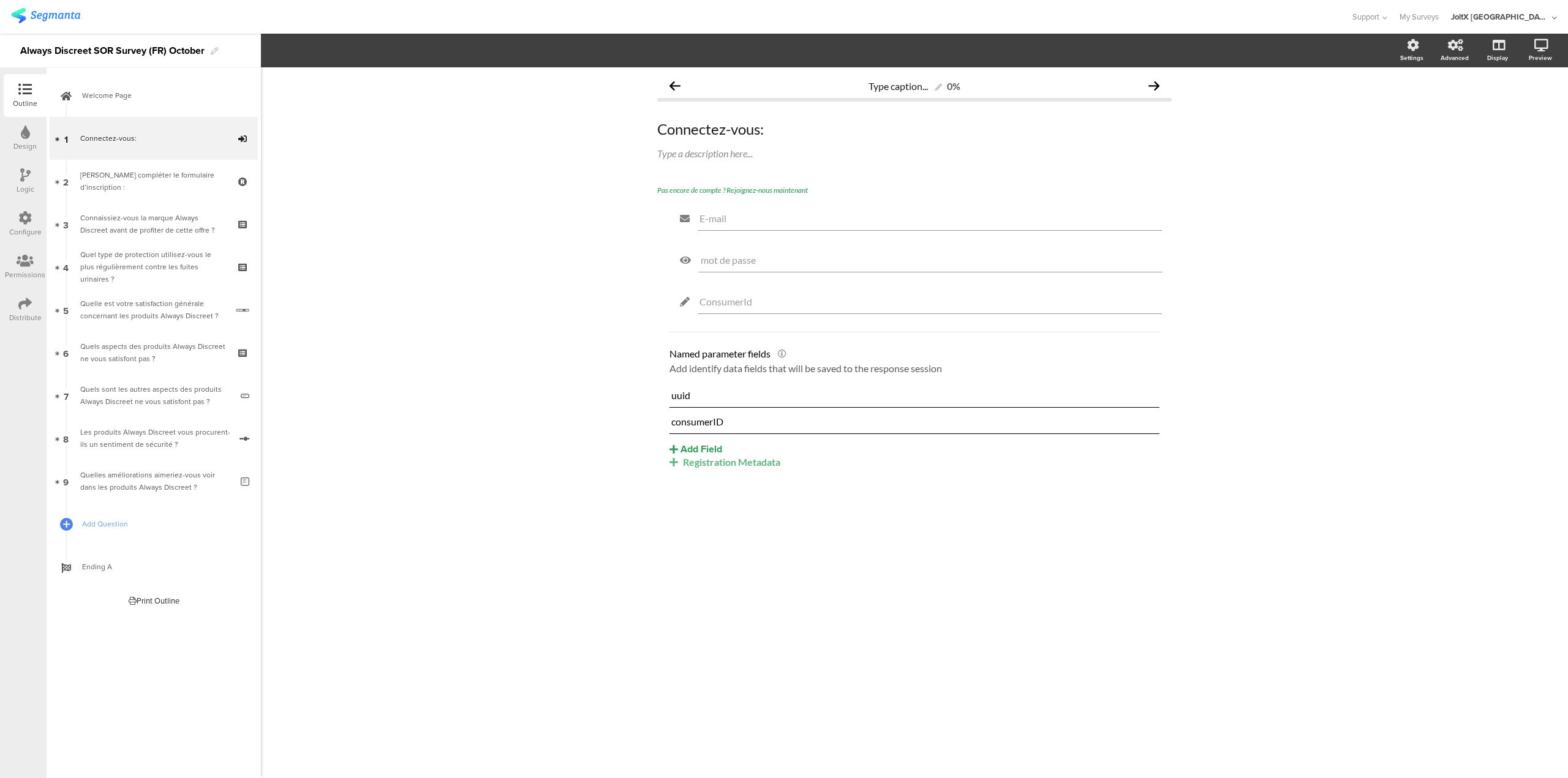
click at [684, 466] on div "Registration Metadata" at bounding box center [914, 462] width 490 height 12
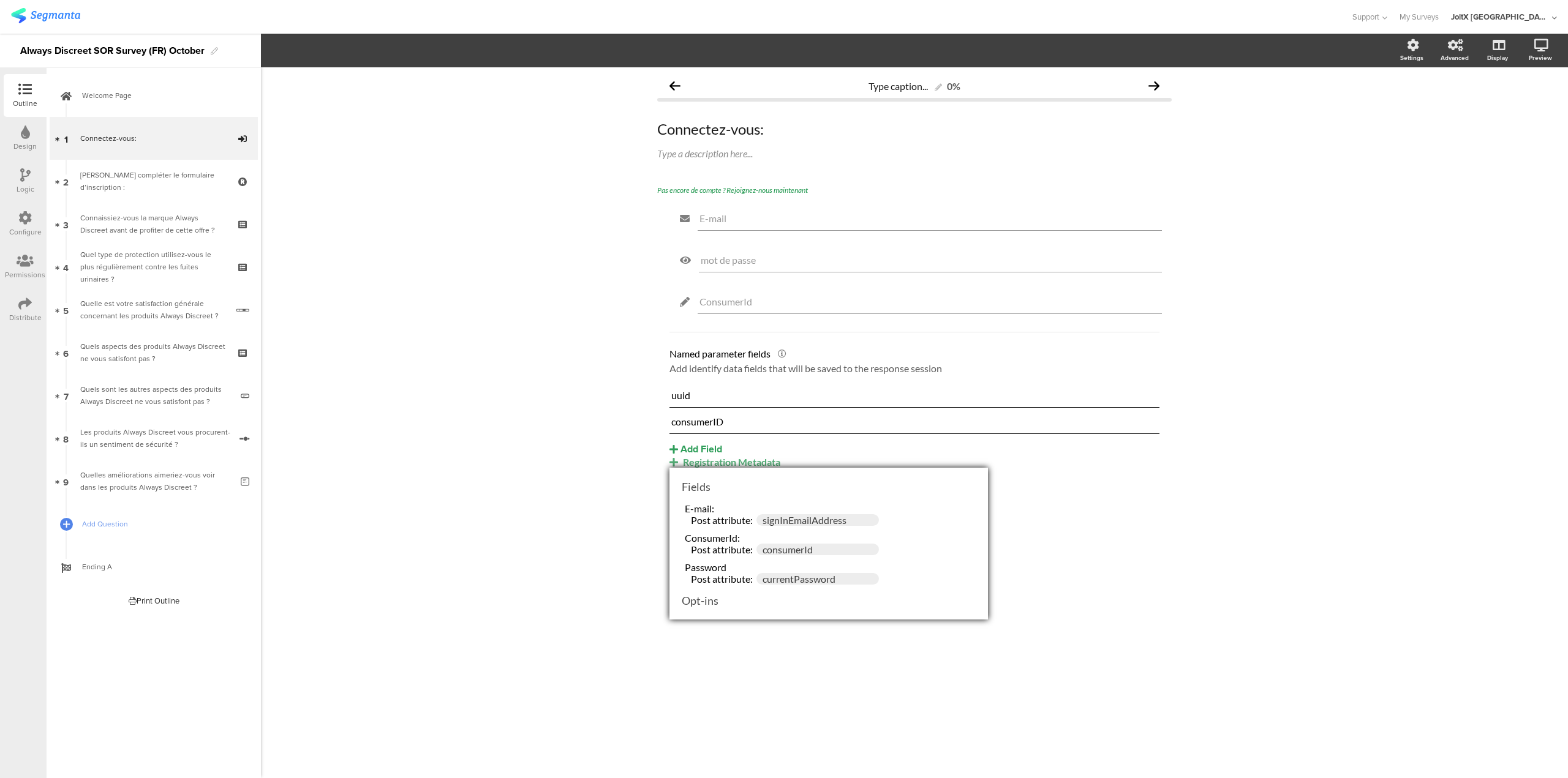
click at [27, 210] on div "Configure" at bounding box center [25, 224] width 43 height 43
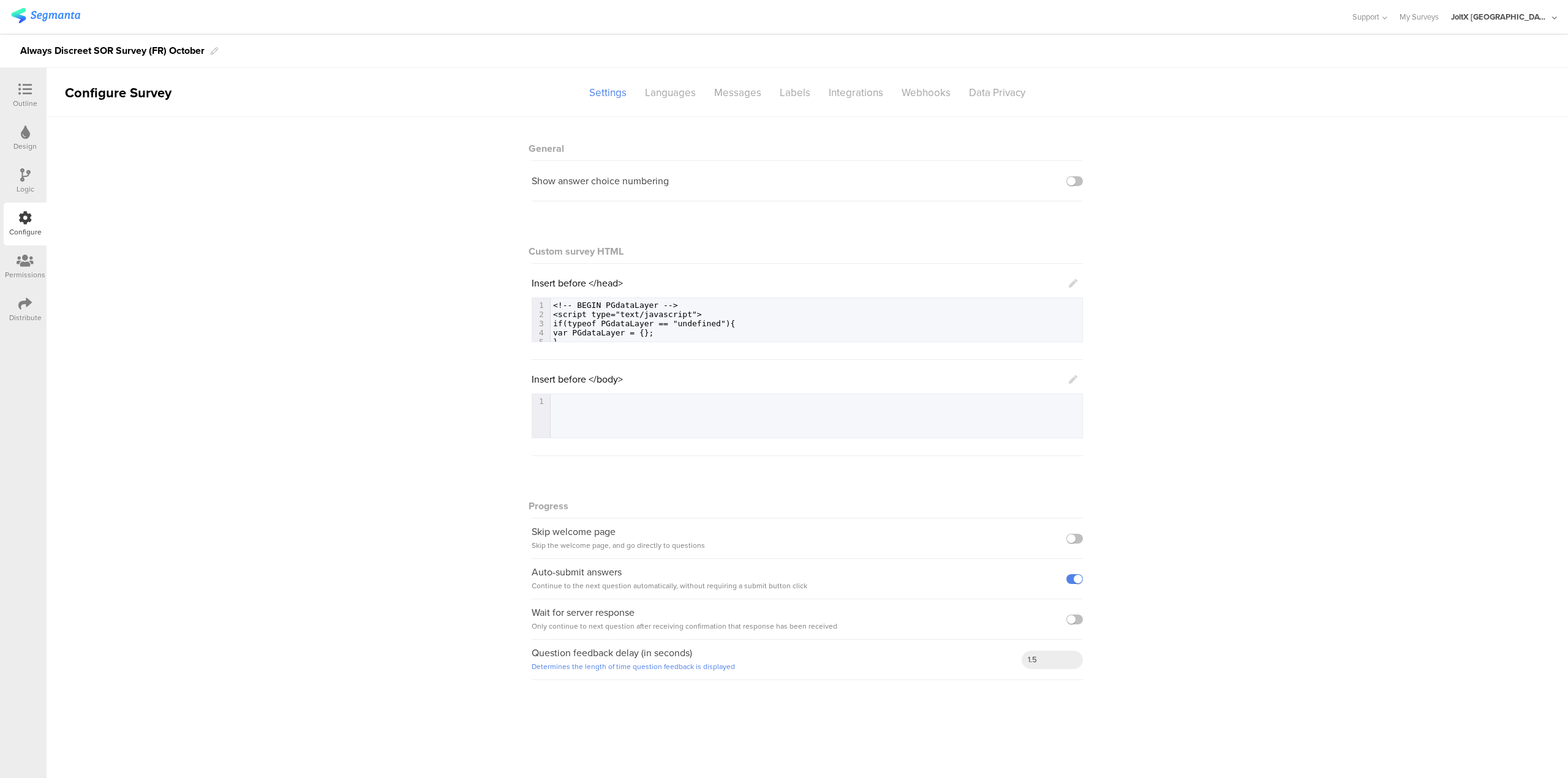
click at [19, 99] on div "Outline" at bounding box center [25, 103] width 25 height 11
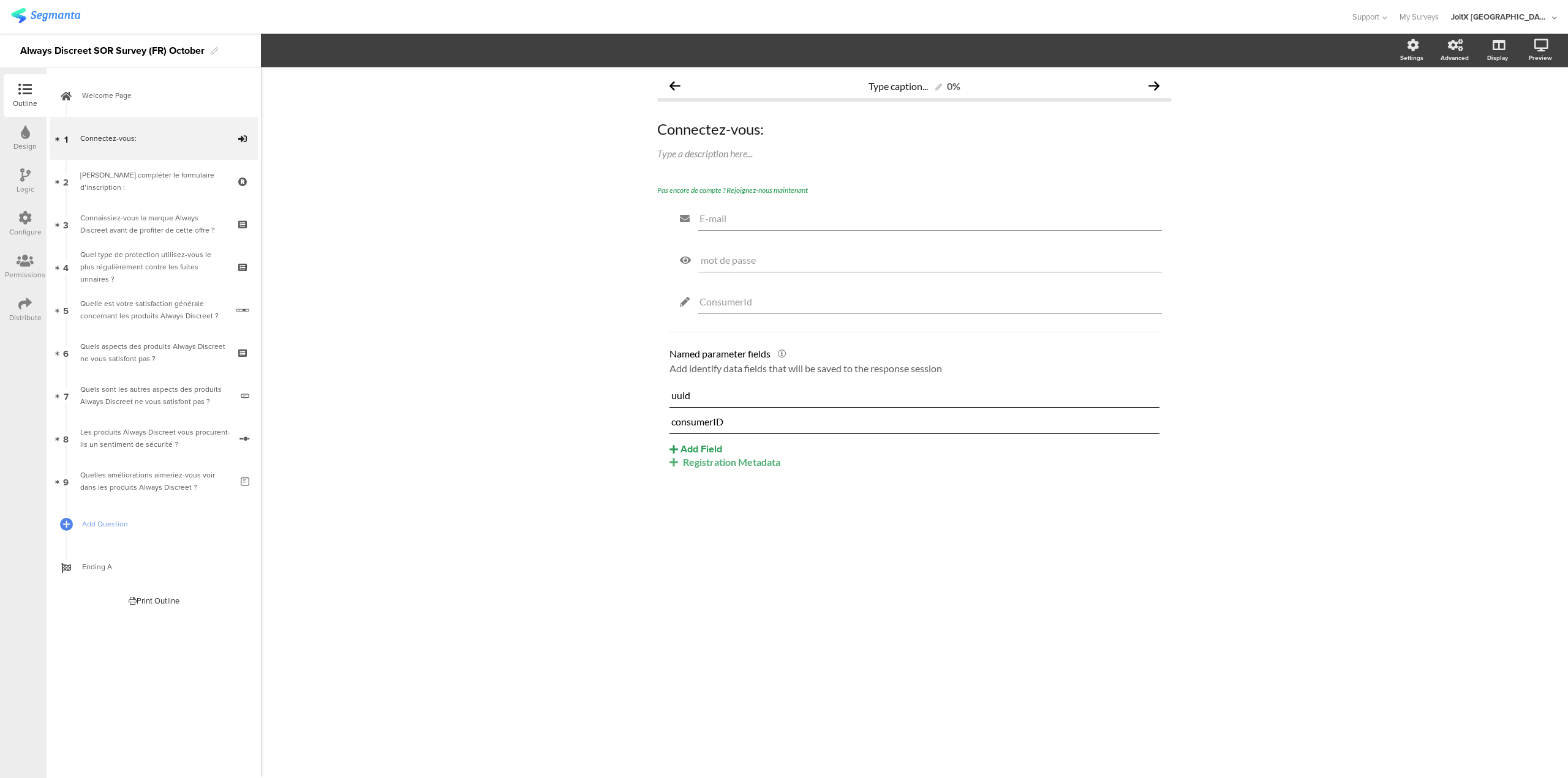
click at [24, 228] on div "Configure" at bounding box center [25, 232] width 33 height 11
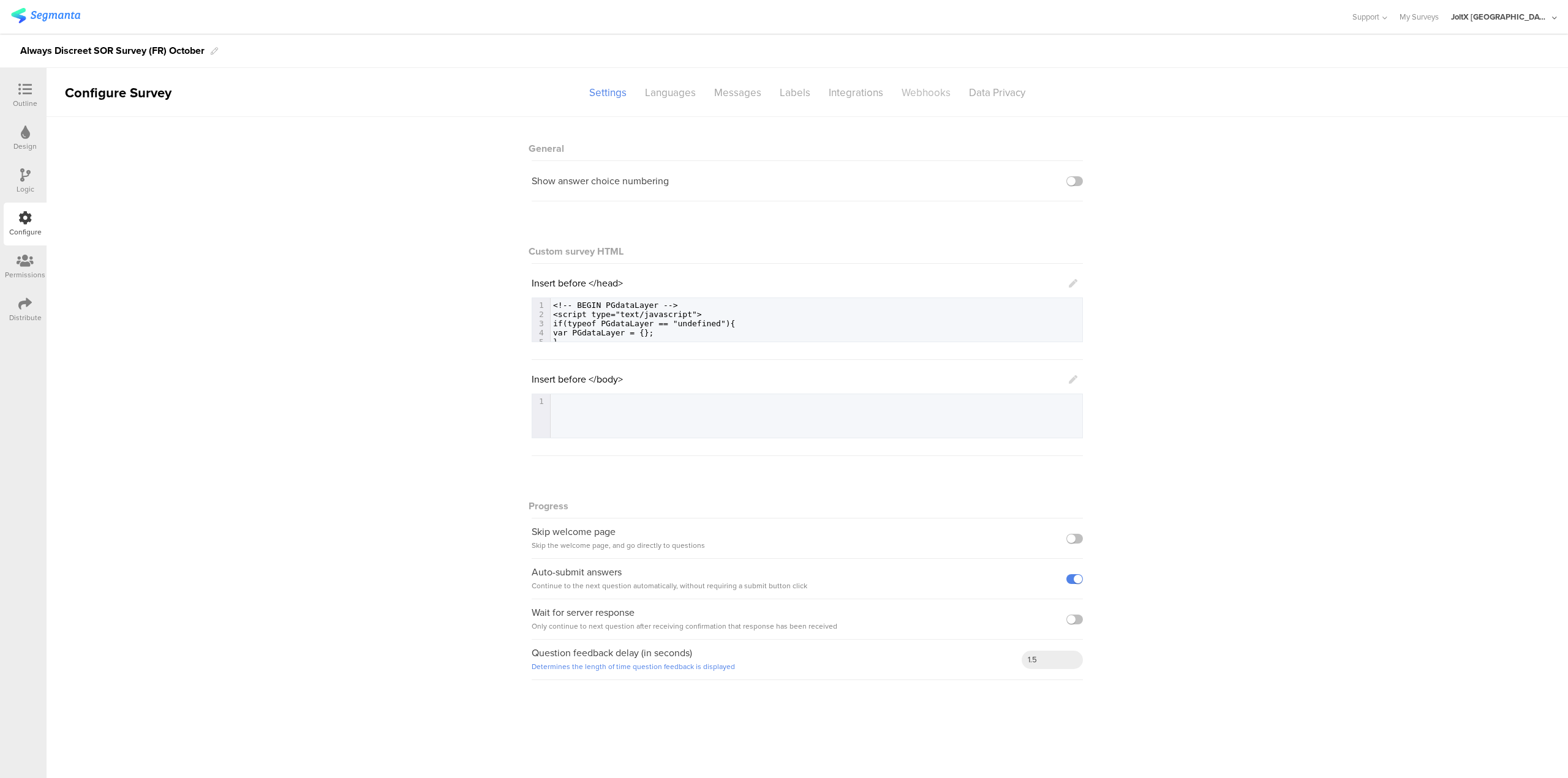
click at [911, 91] on div "Webhooks" at bounding box center [926, 93] width 67 height 22
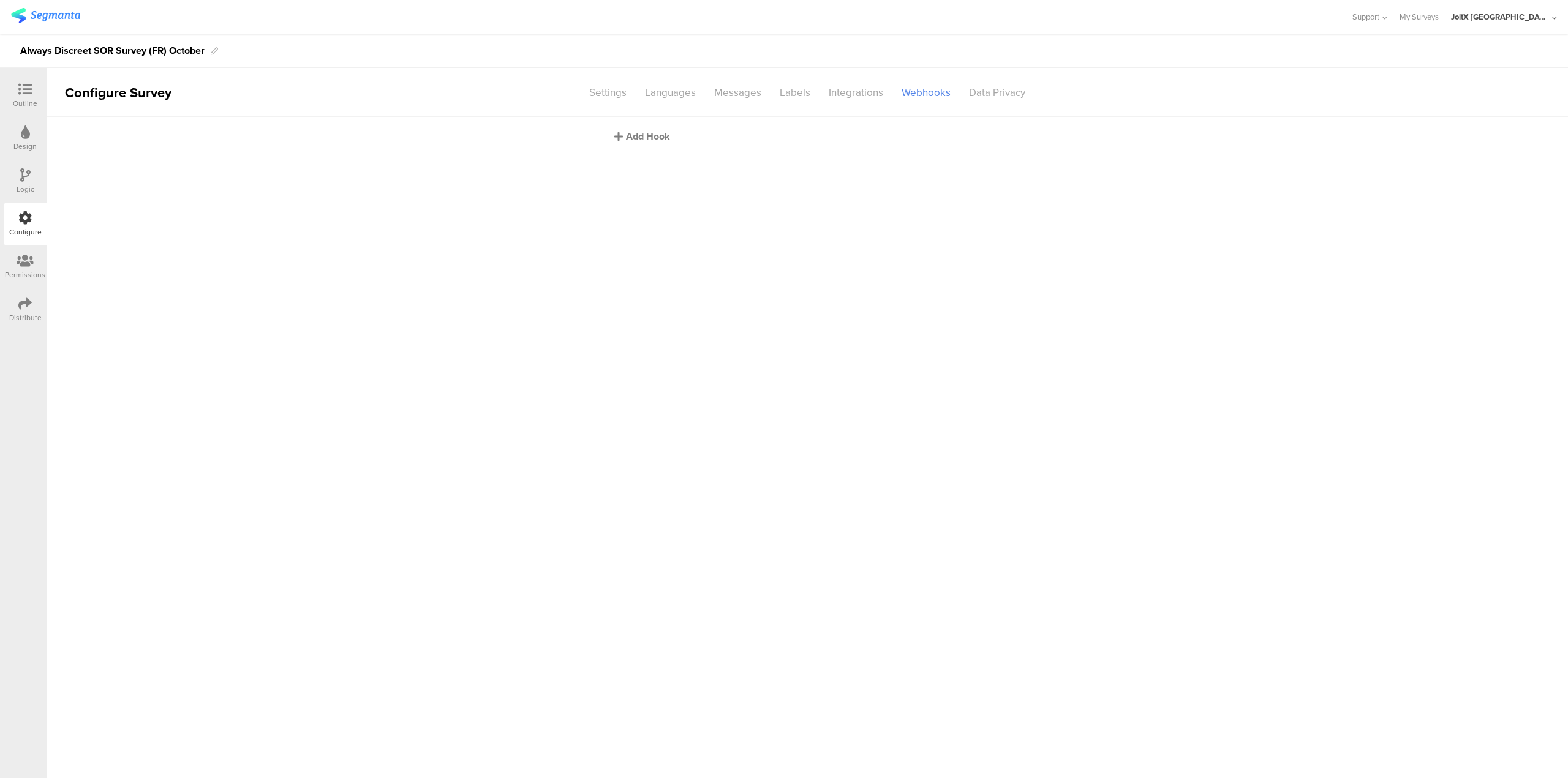
click at [633, 135] on div "Add Hook" at bounding box center [810, 136] width 392 height 14
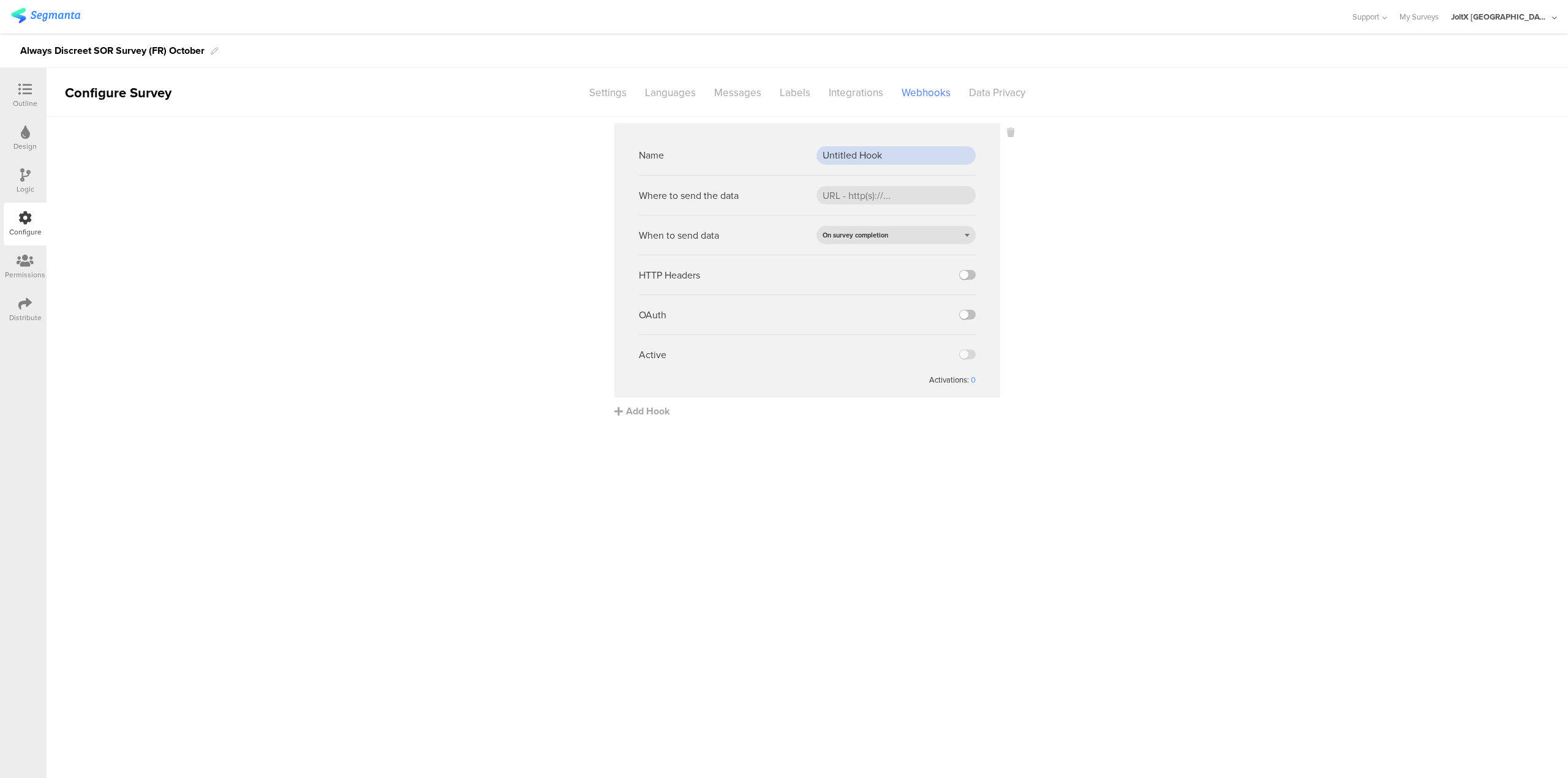
drag, startPoint x: 917, startPoint y: 155, endPoint x: 823, endPoint y: 156, distance: 94.0
click at [823, 156] on input "Untitled Hook" at bounding box center [896, 155] width 159 height 18
type input "C360"
click at [853, 196] on input "url" at bounding box center [896, 195] width 159 height 18
paste input "https://fn.segmentapis.com/?b=YWE5VXhFNVRubndyMUpkY0JiajhNeDo6R3V1QU00VnplY3Q0a…"
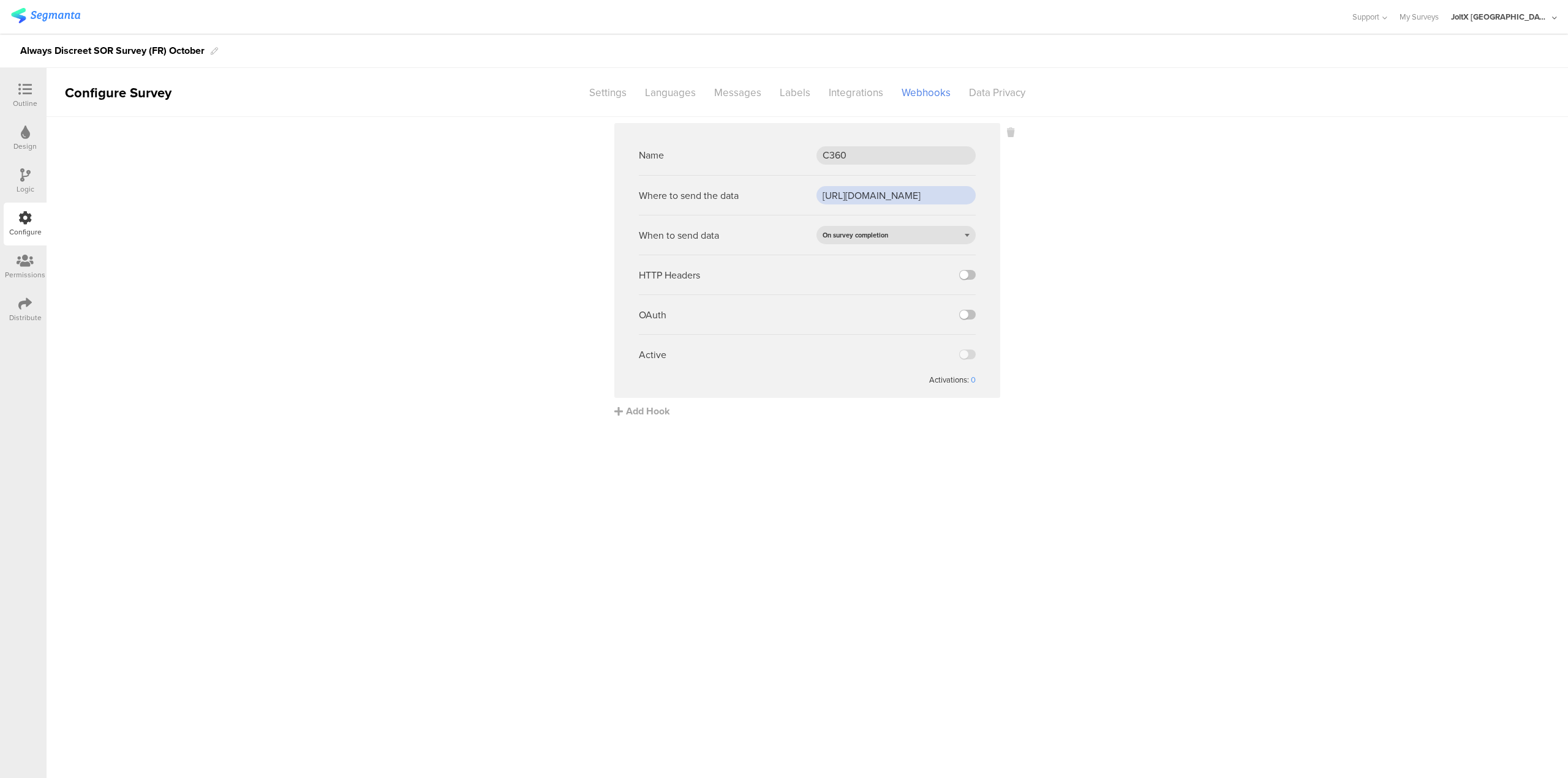
scroll to position [0, 424]
type input "https://fn.segmentapis.com/?b=YWE5VXhFNVRubndyMUpkY0JiajhNeDo6R3V1QU00VnplY3Q0a…"
click at [900, 236] on div "On survey completion" at bounding box center [896, 235] width 159 height 18
click at [883, 267] on div "On question completion" at bounding box center [896, 272] width 159 height 18
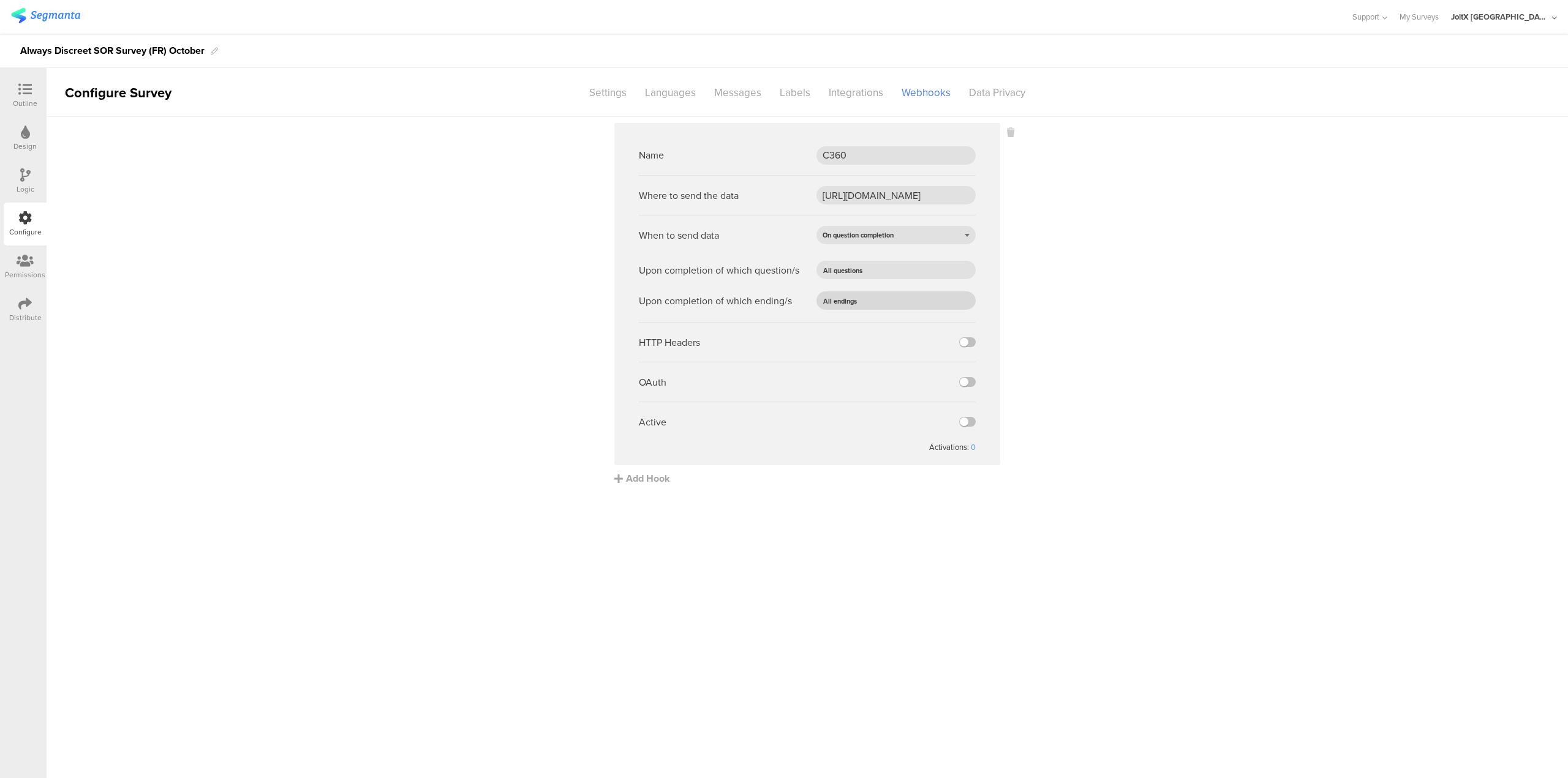
click at [869, 299] on input "text" at bounding box center [912, 300] width 102 height 17
click at [1048, 288] on sg-webhook-settings "Name C360 Where to send the data https://fn.segmentapis.com/?b=YWE5VXhFNVRubndy…" at bounding box center [807, 304] width 1522 height 362
click at [963, 422] on label at bounding box center [967, 422] width 16 height 10
click at [0, 0] on input "checkbox" at bounding box center [0, 0] width 0 height 0
click at [658, 91] on div "Languages" at bounding box center [671, 93] width 69 height 22
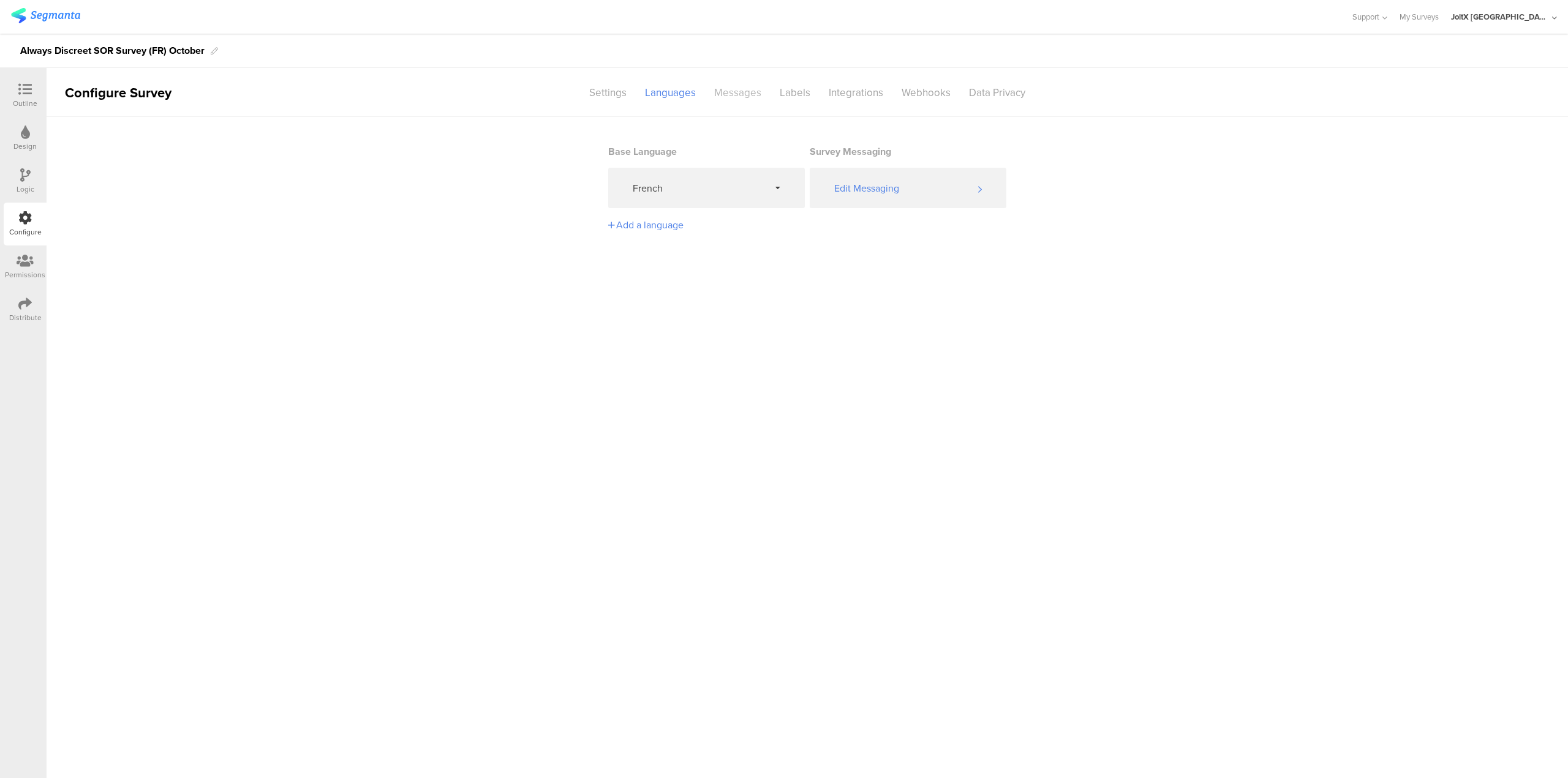
click at [737, 96] on div "Messages" at bounding box center [738, 93] width 65 height 22
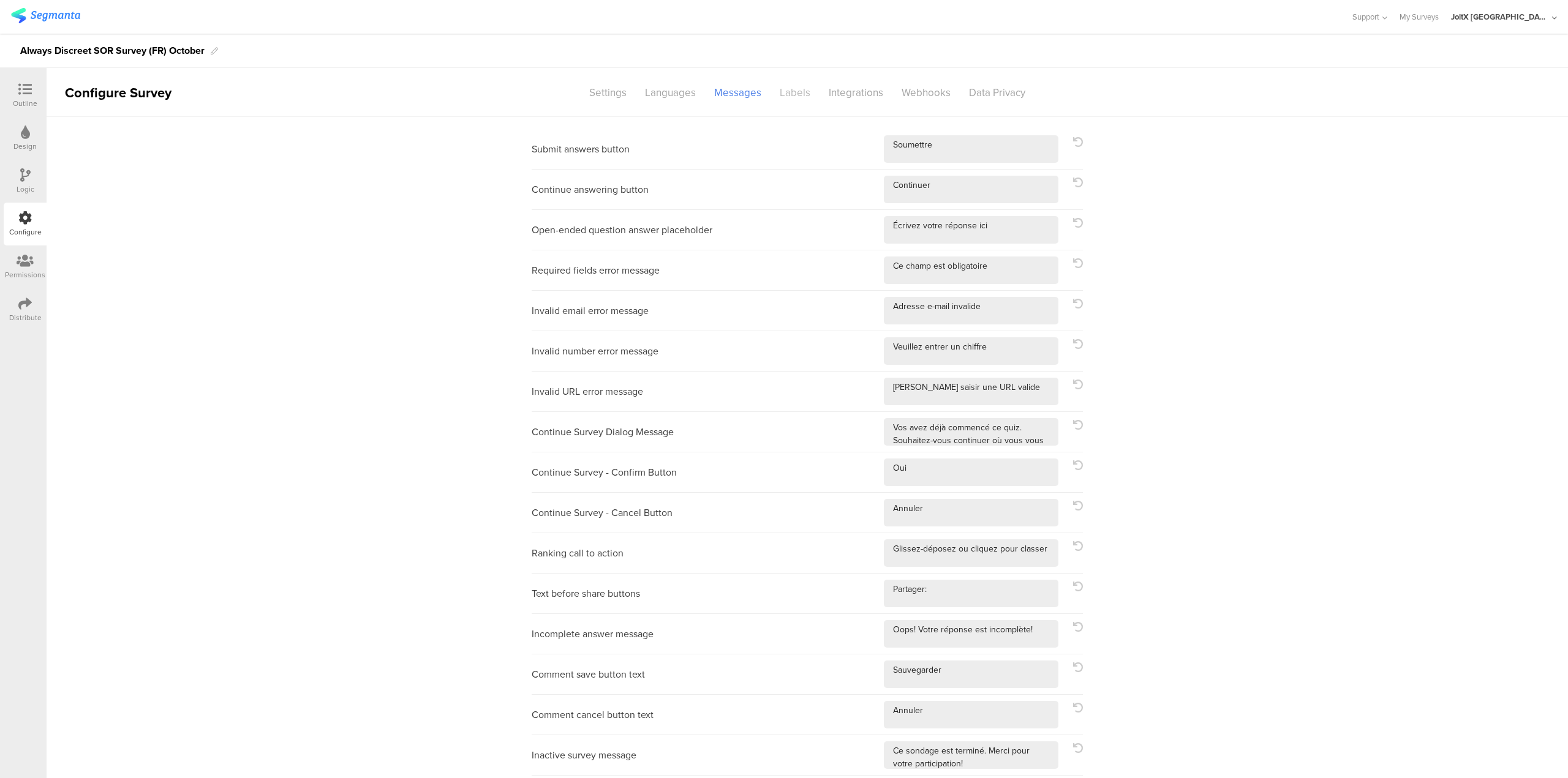
click at [786, 93] on div "Labels" at bounding box center [795, 93] width 49 height 22
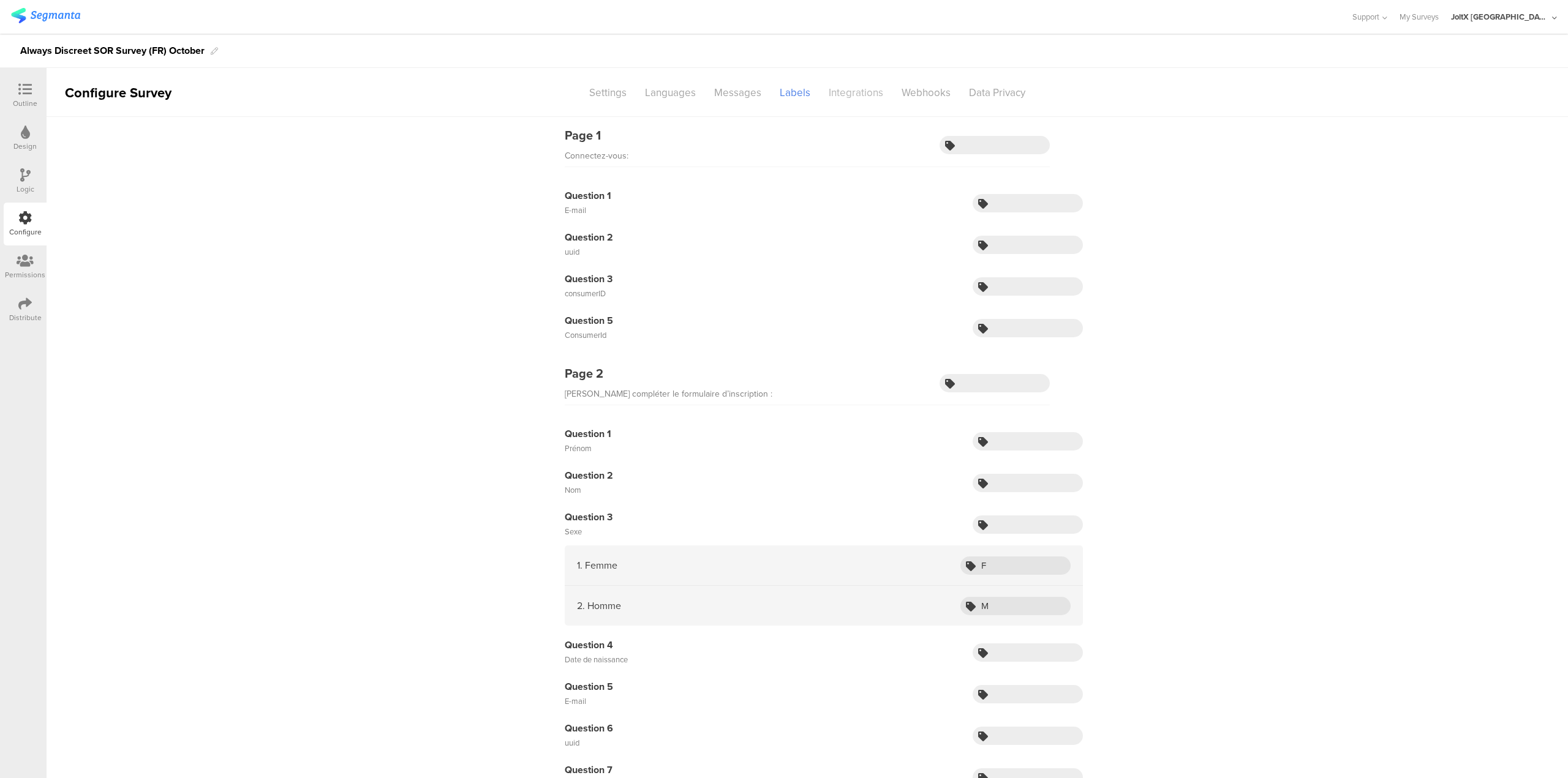
click at [839, 93] on div "Integrations" at bounding box center [856, 93] width 73 height 22
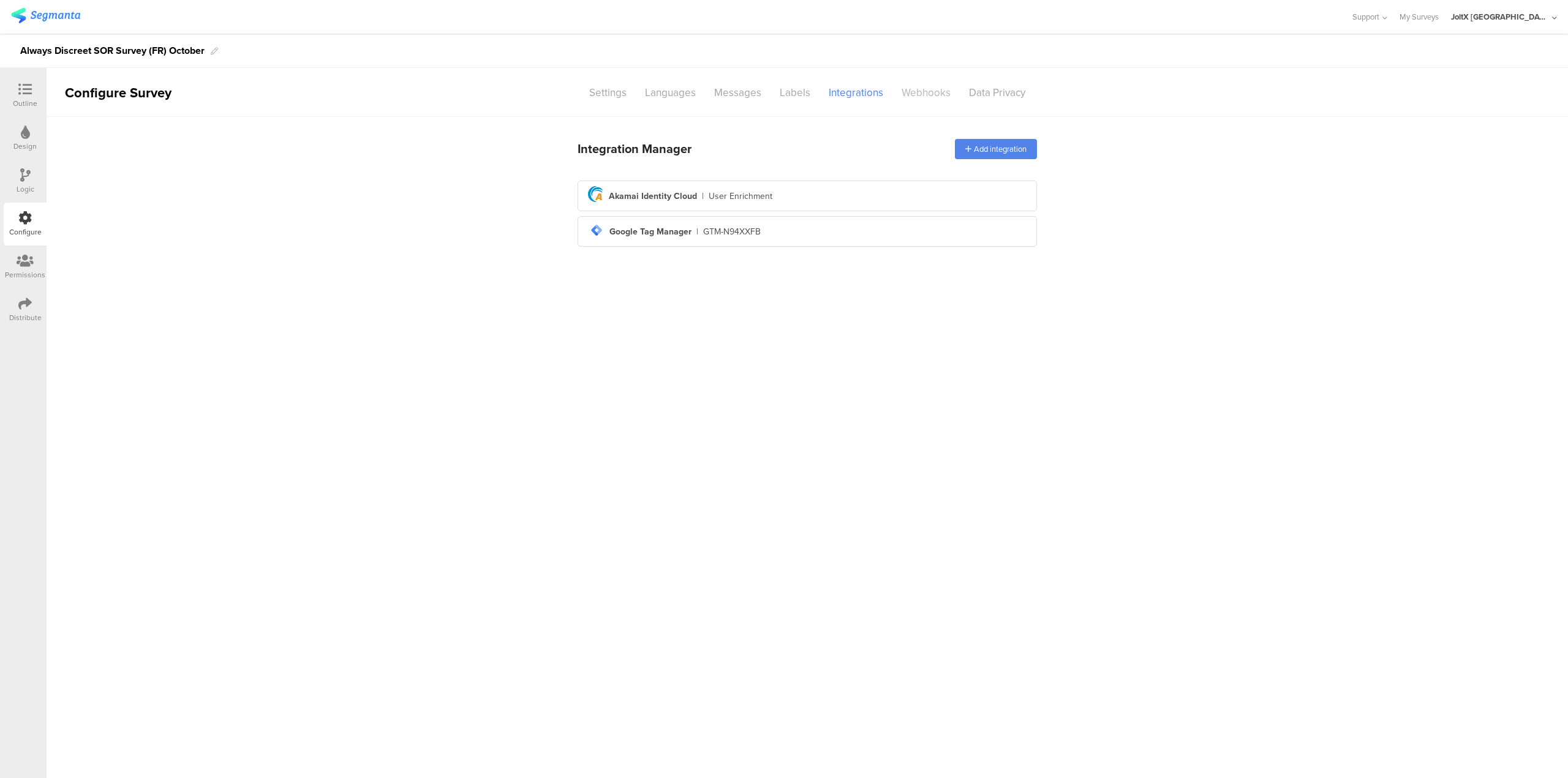
click at [929, 87] on div "Webhooks" at bounding box center [926, 93] width 67 height 22
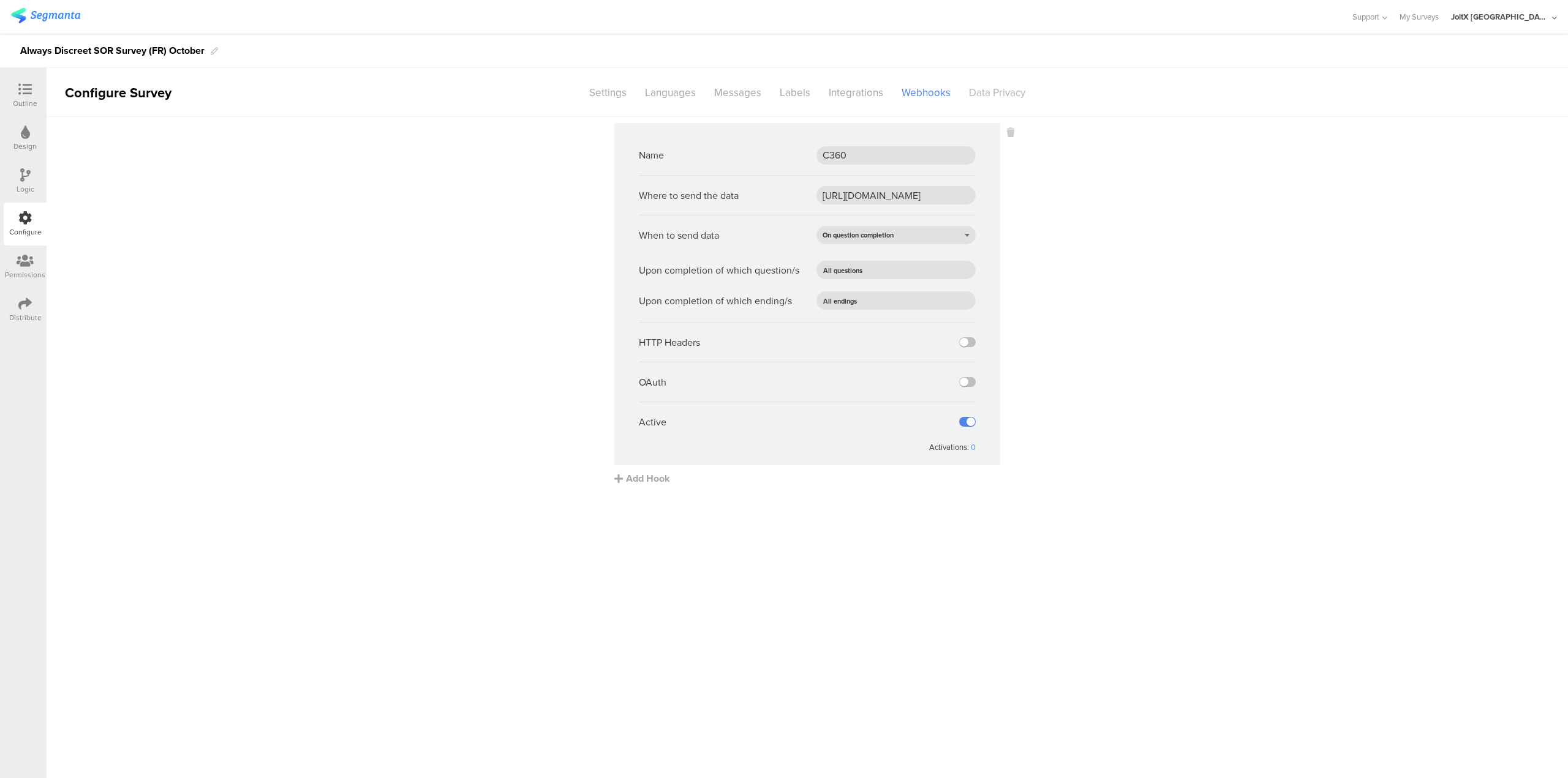
click at [1003, 92] on div "Data Privacy" at bounding box center [997, 93] width 74 height 22
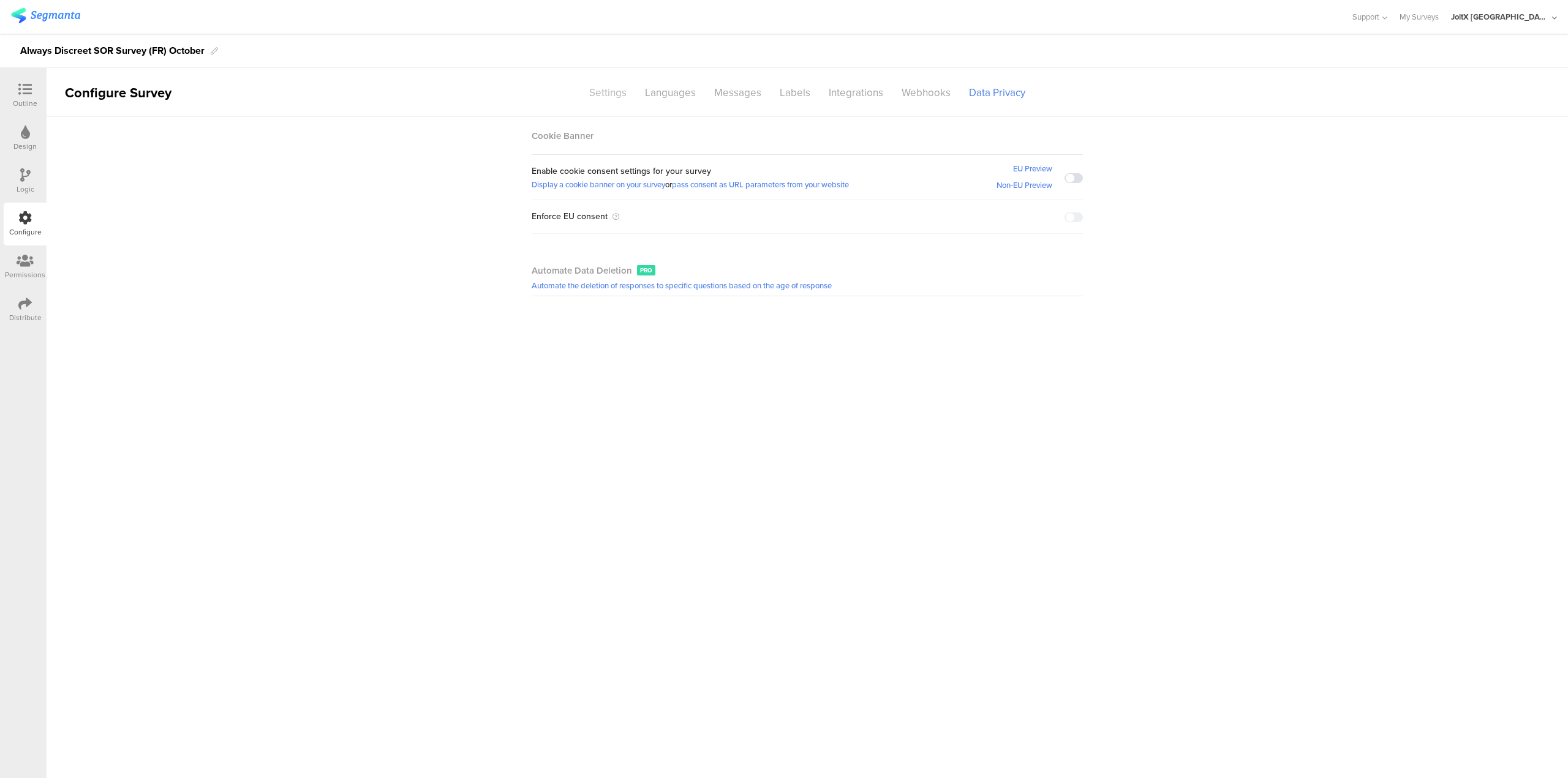
click at [609, 90] on div "Settings" at bounding box center [607, 93] width 56 height 22
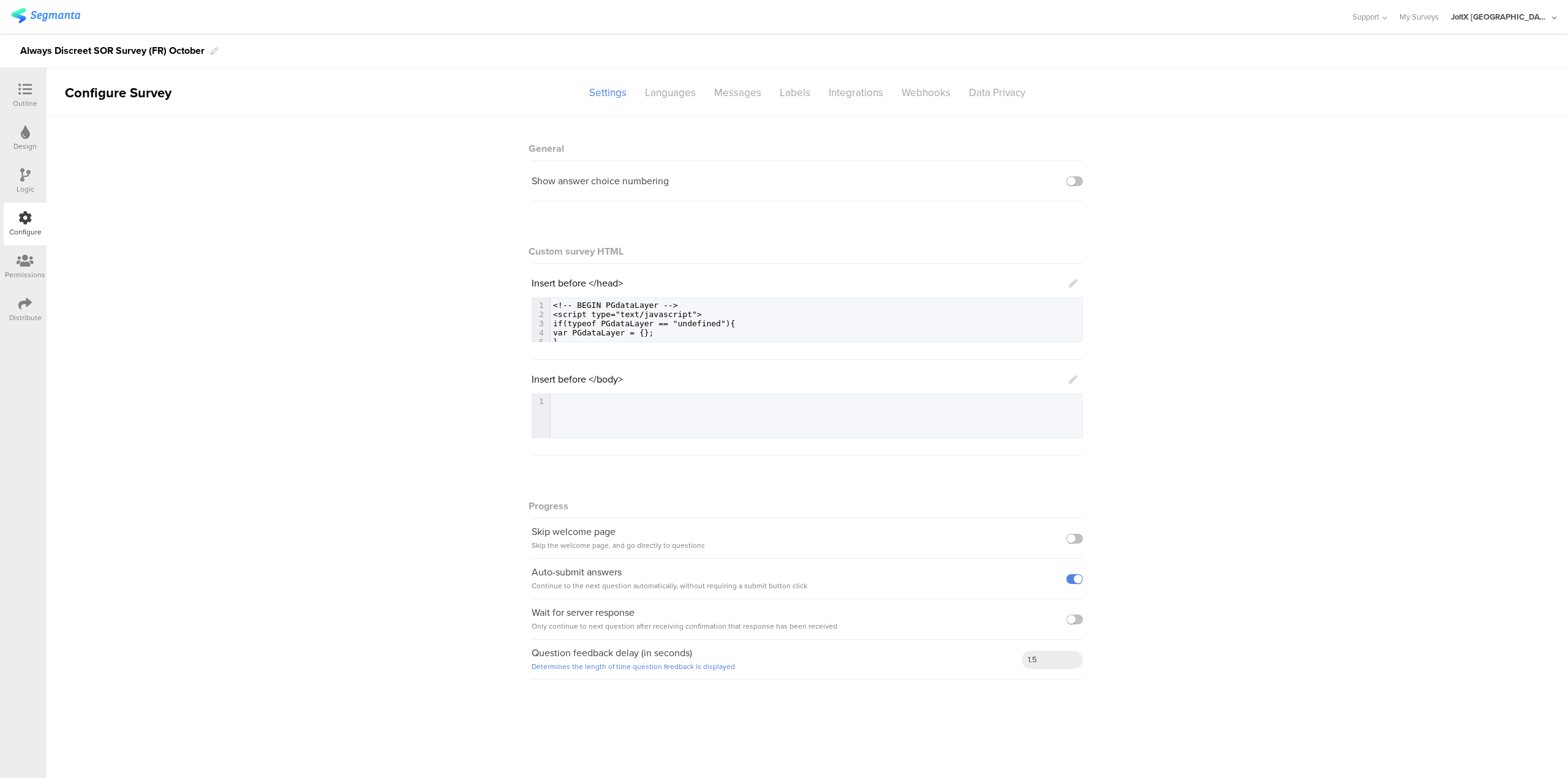
click at [14, 89] on div at bounding box center [25, 90] width 25 height 15
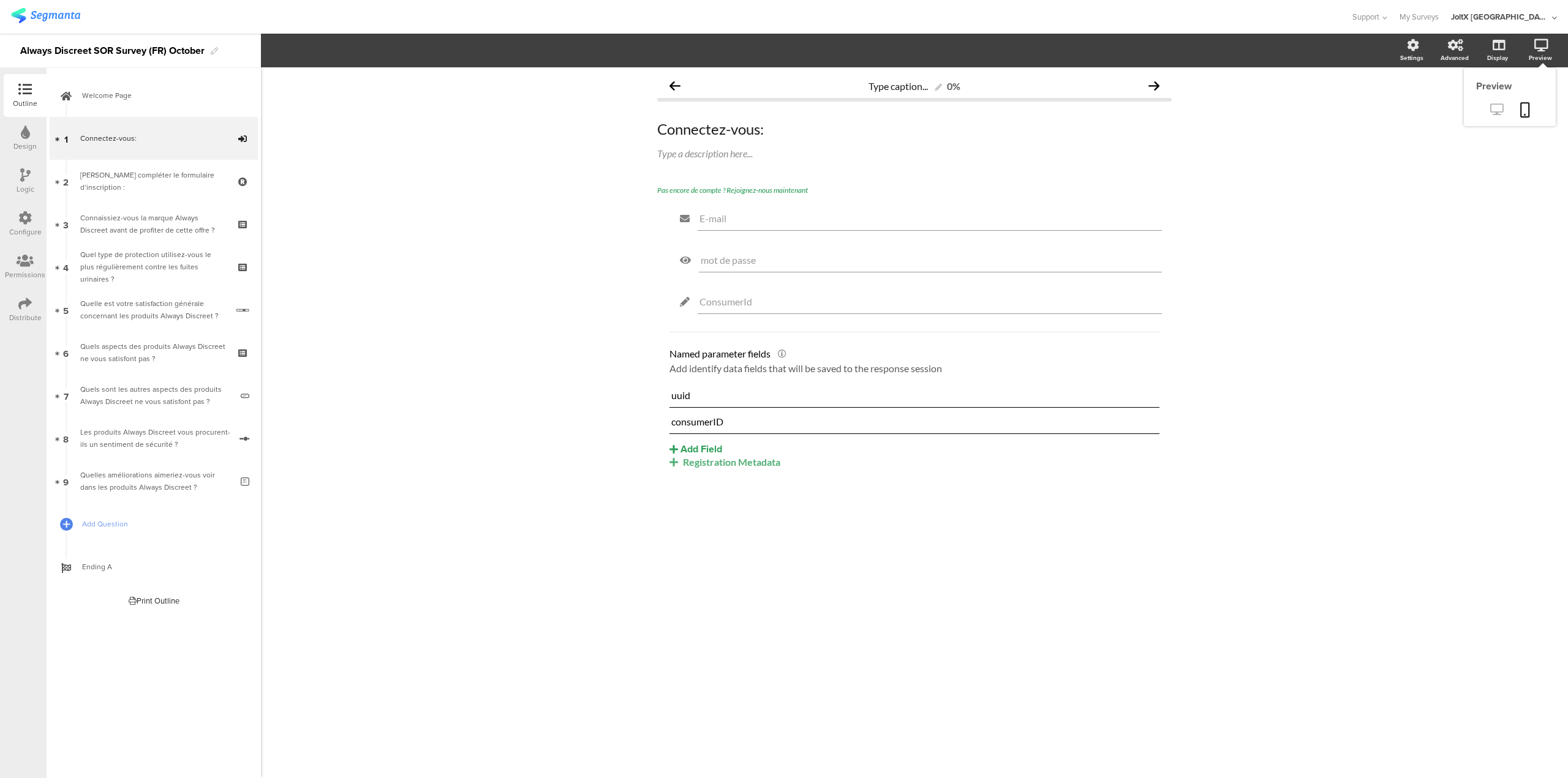
click at [1499, 107] on icon at bounding box center [1497, 110] width 13 height 12
click at [80, 563] on link "Ending A" at bounding box center [153, 567] width 208 height 43
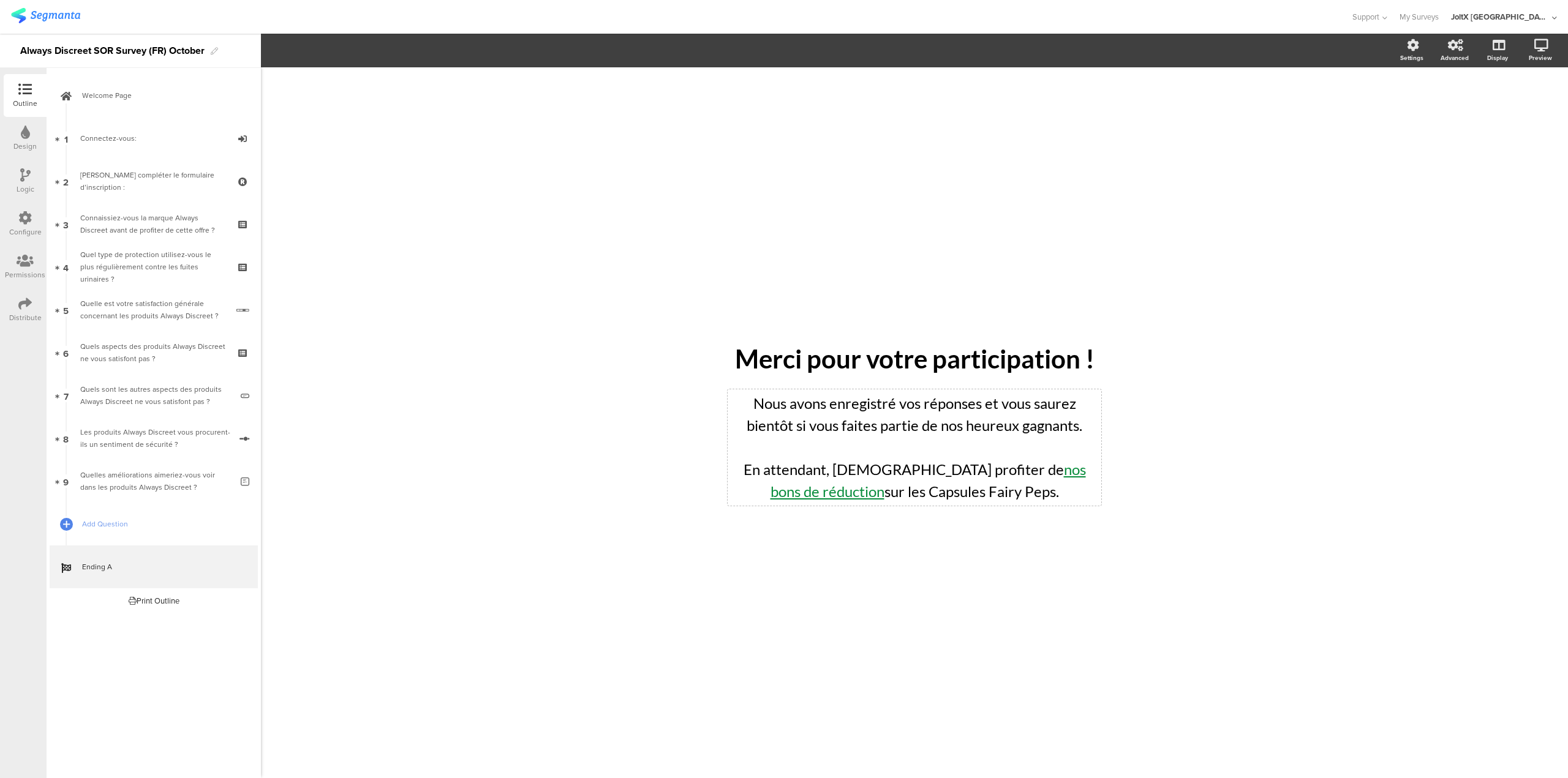
click at [1035, 474] on div "Nous avons enregistré vos réponses et vous saurez bientôt si vous faites partie…" at bounding box center [914, 448] width 374 height 116
click at [1029, 498] on p "En attendant, venez profiter de nos bons de réduction sur les Capsules Fairy Pe…" at bounding box center [914, 481] width 368 height 44
click at [924, 402] on p "Nous avons enregistré vos réponses et vous saurez bientôt si vous faites partie…" at bounding box center [914, 414] width 368 height 44
click at [1090, 420] on p "Nous avons enregistré vos réponses et vous saurez bientôt si vous faites partie…" at bounding box center [914, 414] width 368 height 44
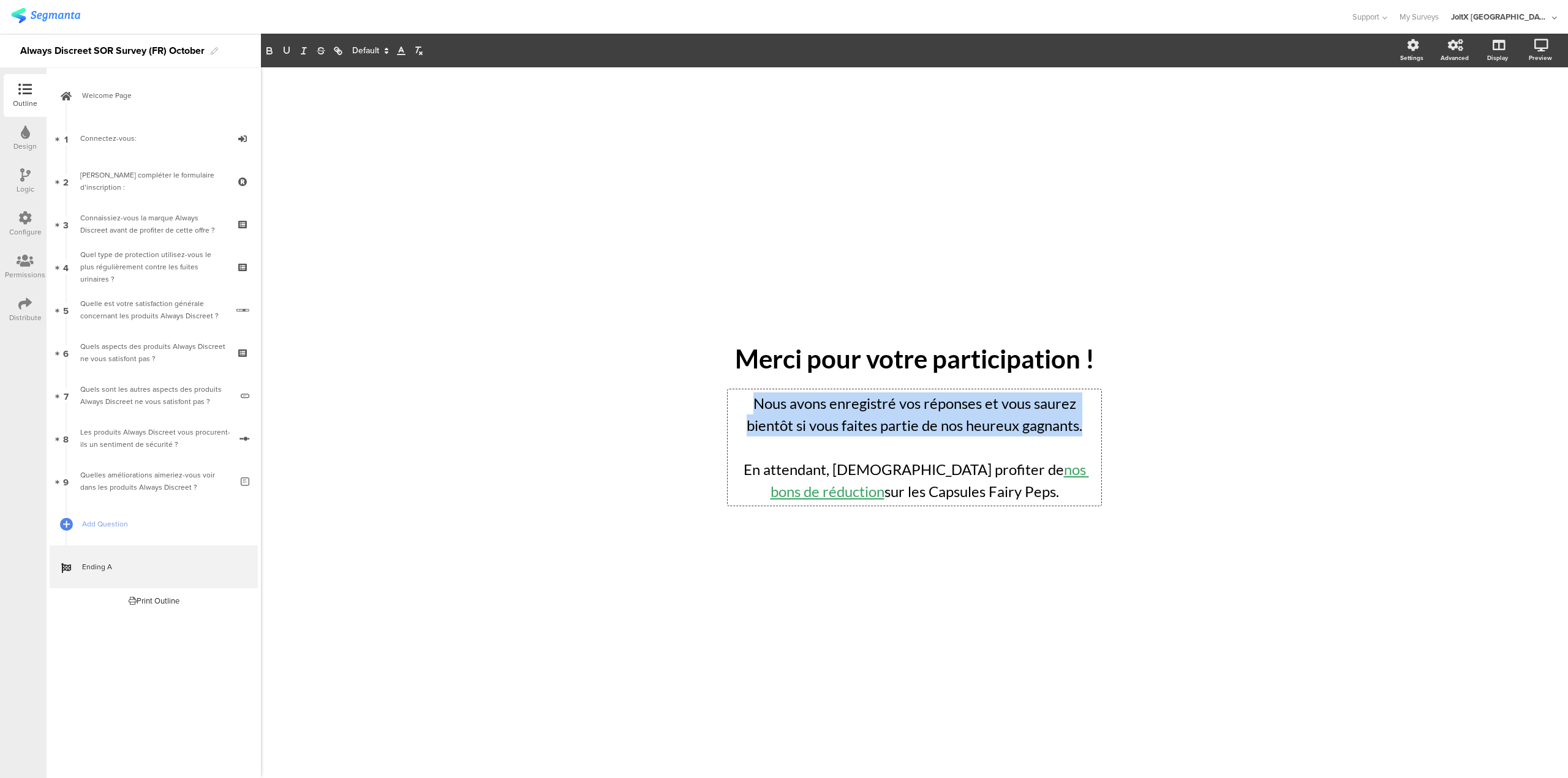
drag, startPoint x: 1090, startPoint y: 431, endPoint x: 745, endPoint y: 400, distance: 346.4
click at [745, 400] on p "Nous avons enregistré vos réponses et vous saurez bientôt si vous faites partie…" at bounding box center [914, 414] width 368 height 44
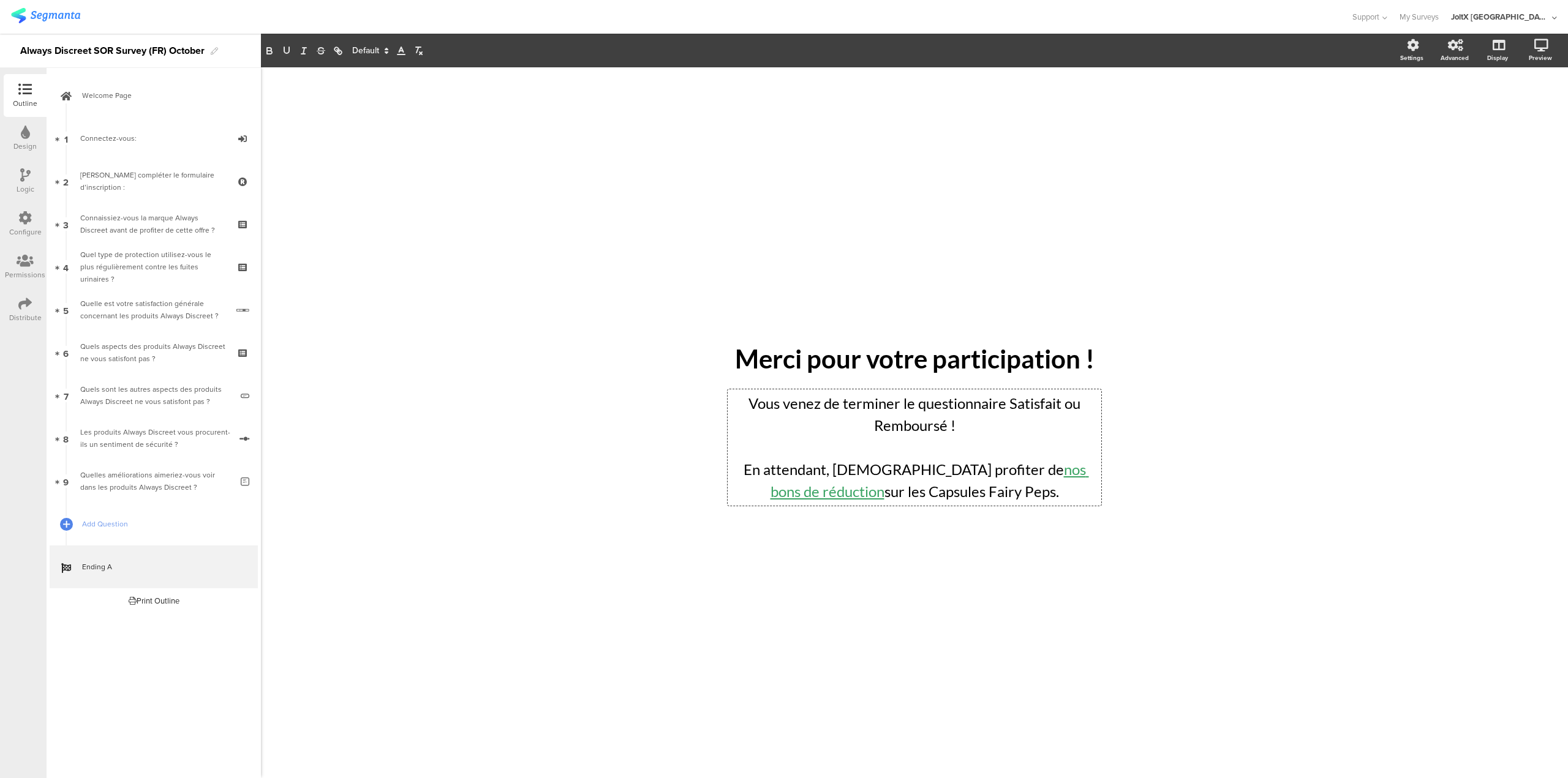
click at [822, 568] on div "/ Merci pour votre participation ! Merci pour votre participation ! Vous venez …" at bounding box center [915, 416] width 515 height 698
drag, startPoint x: 987, startPoint y: 497, endPoint x: 862, endPoint y: 490, distance: 125.2
click at [862, 490] on div "Vous venez de terminer le questionnaire Satisfait ou Remboursé ! En attendant, …" at bounding box center [914, 448] width 374 height 116
click at [1006, 470] on link "nos bons de réduction" at bounding box center [921, 480] width 335 height 40
click at [1094, 491] on link at bounding box center [1079, 495] width 29 height 10
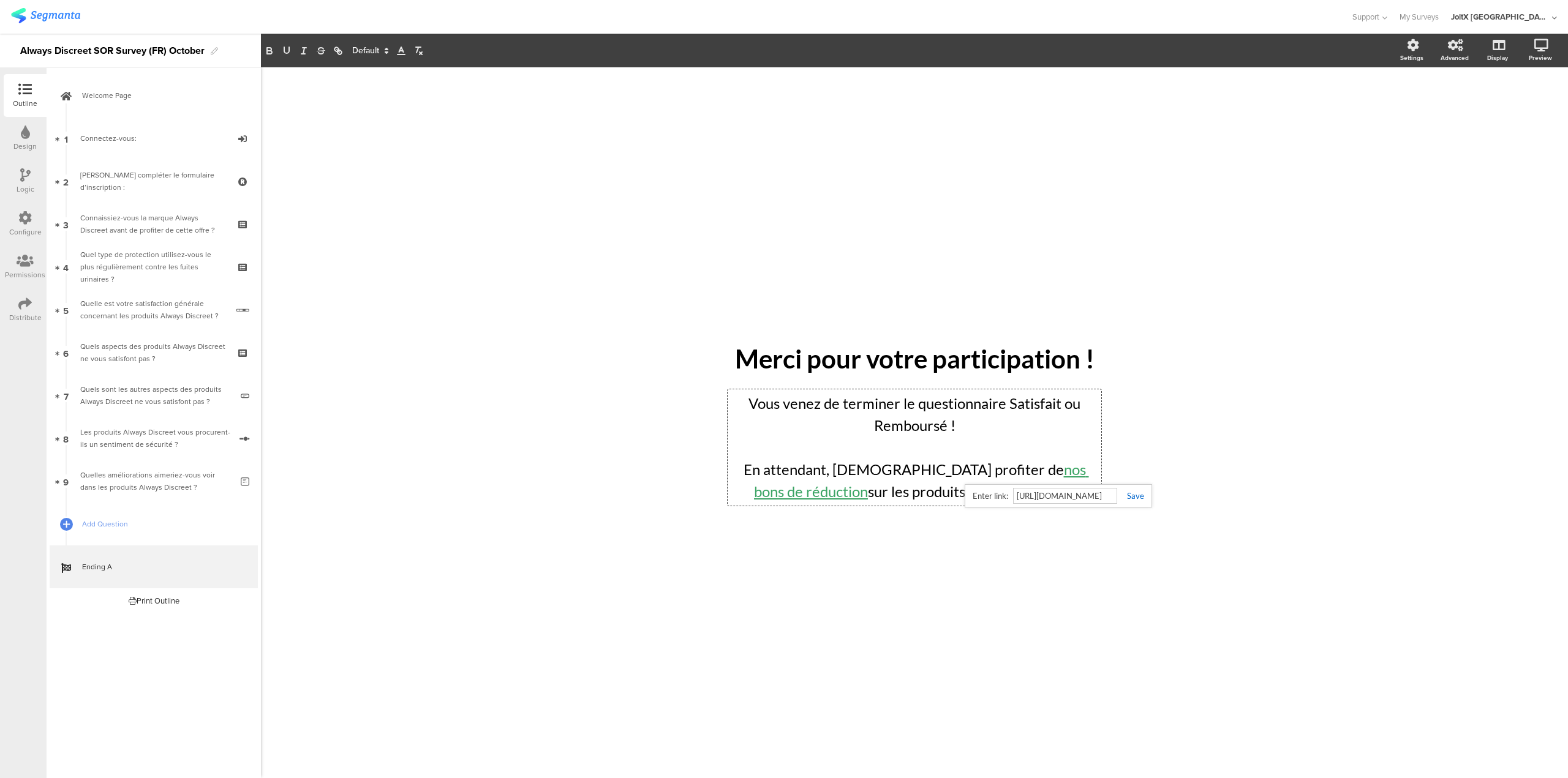
paste input "always-discreet"
type input "https://www.enviedeplus.com/marques/always-discreet"
click at [1138, 493] on link at bounding box center [1130, 495] width 27 height 10
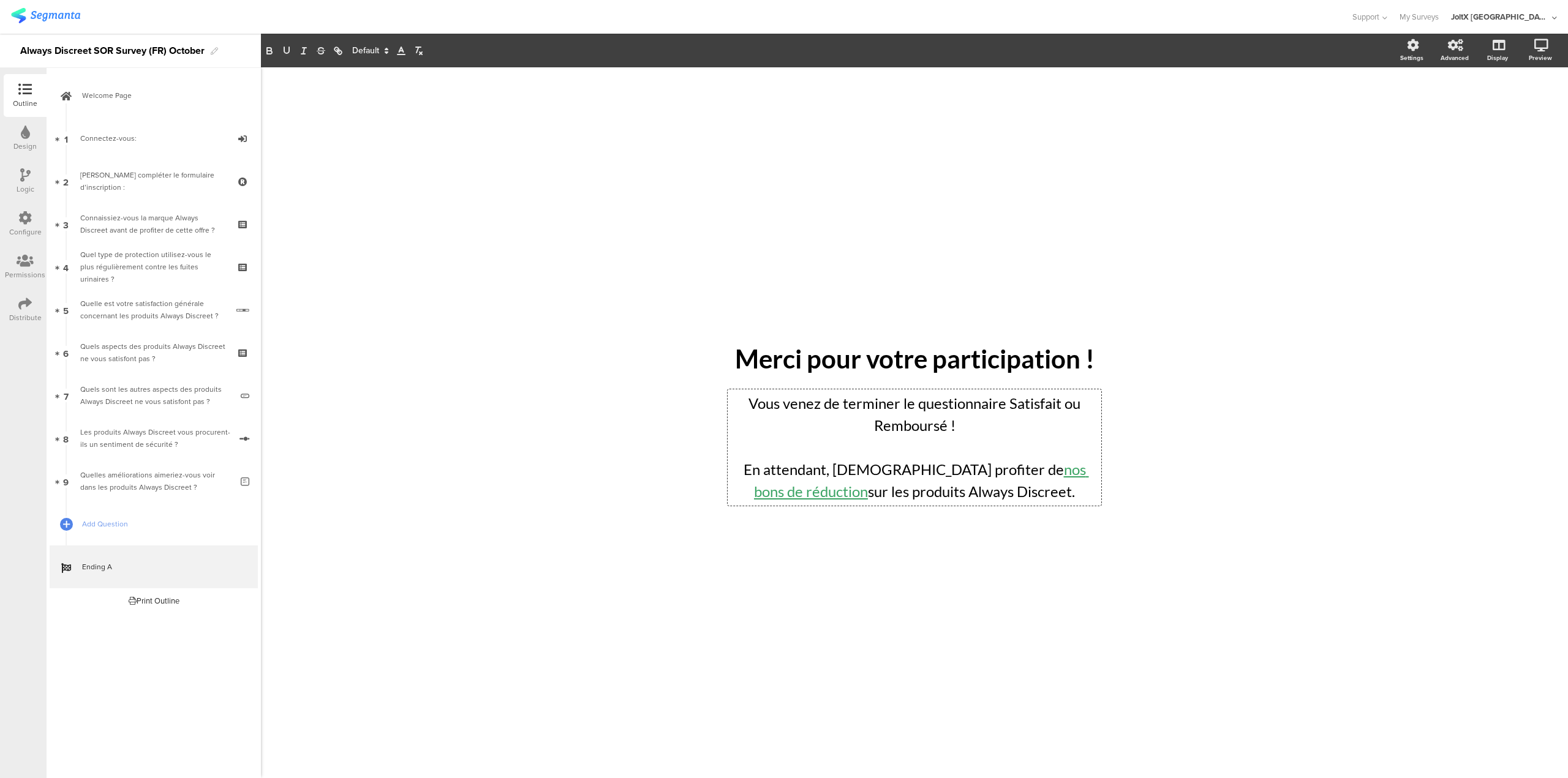
click at [658, 597] on div "/ Merci pour votre participation ! Merci pour votre participation ! Vous venez …" at bounding box center [915, 416] width 515 height 698
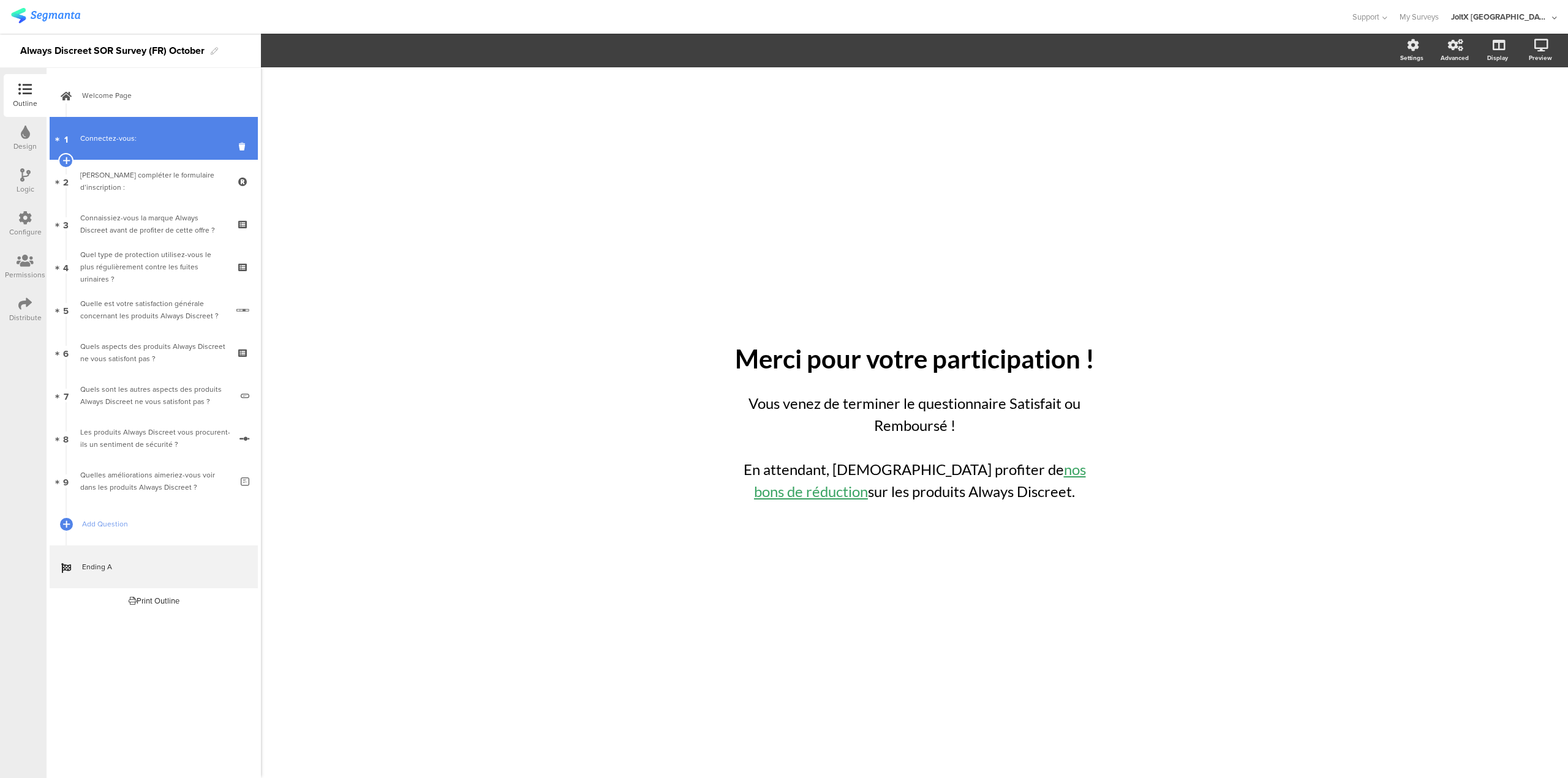
click at [121, 140] on div "Connectez-vous:" at bounding box center [153, 138] width 146 height 12
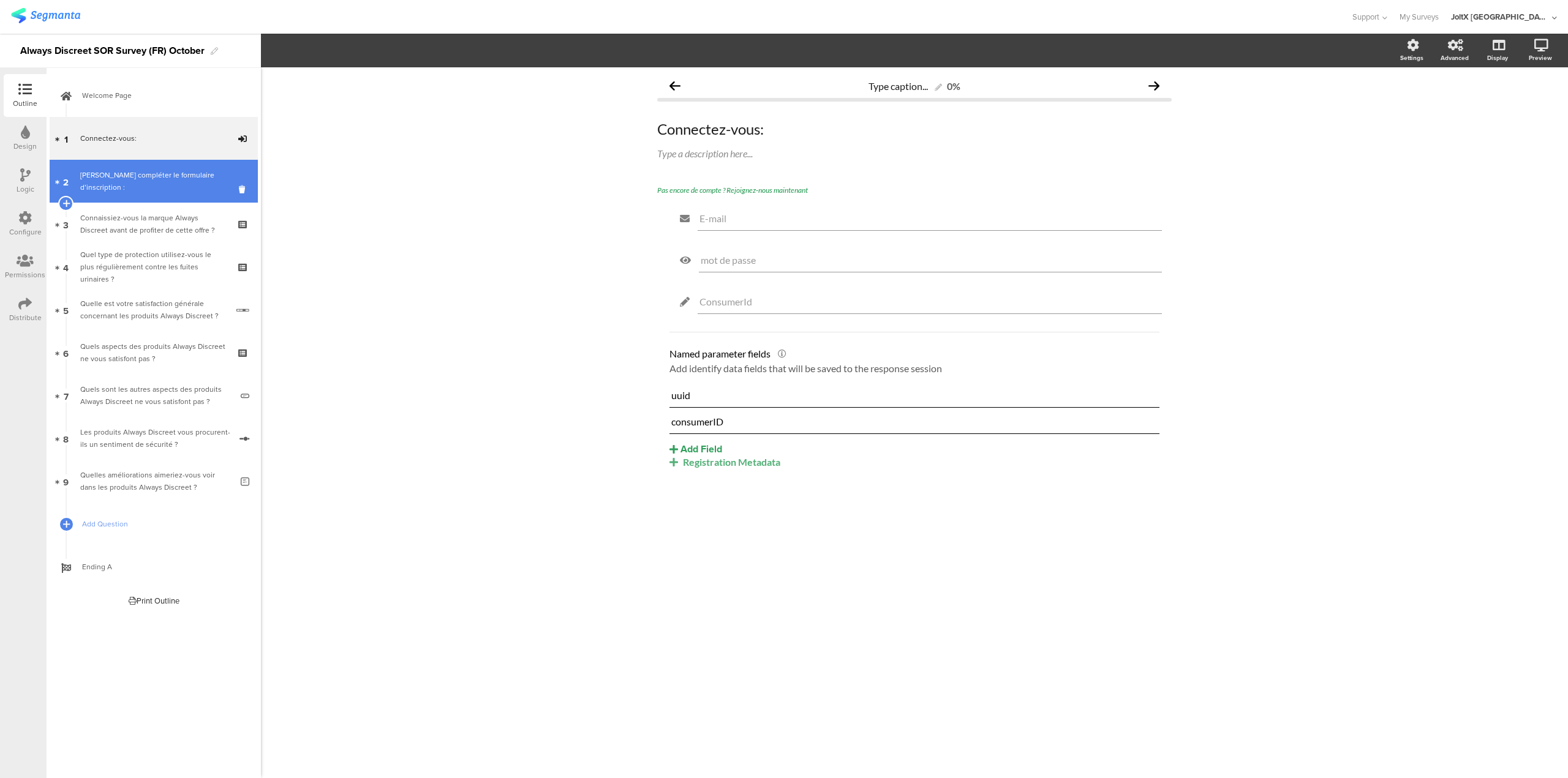
click at [170, 183] on div "[PERSON_NAME] compléter le formulaire d’inscription :" at bounding box center [153, 181] width 146 height 25
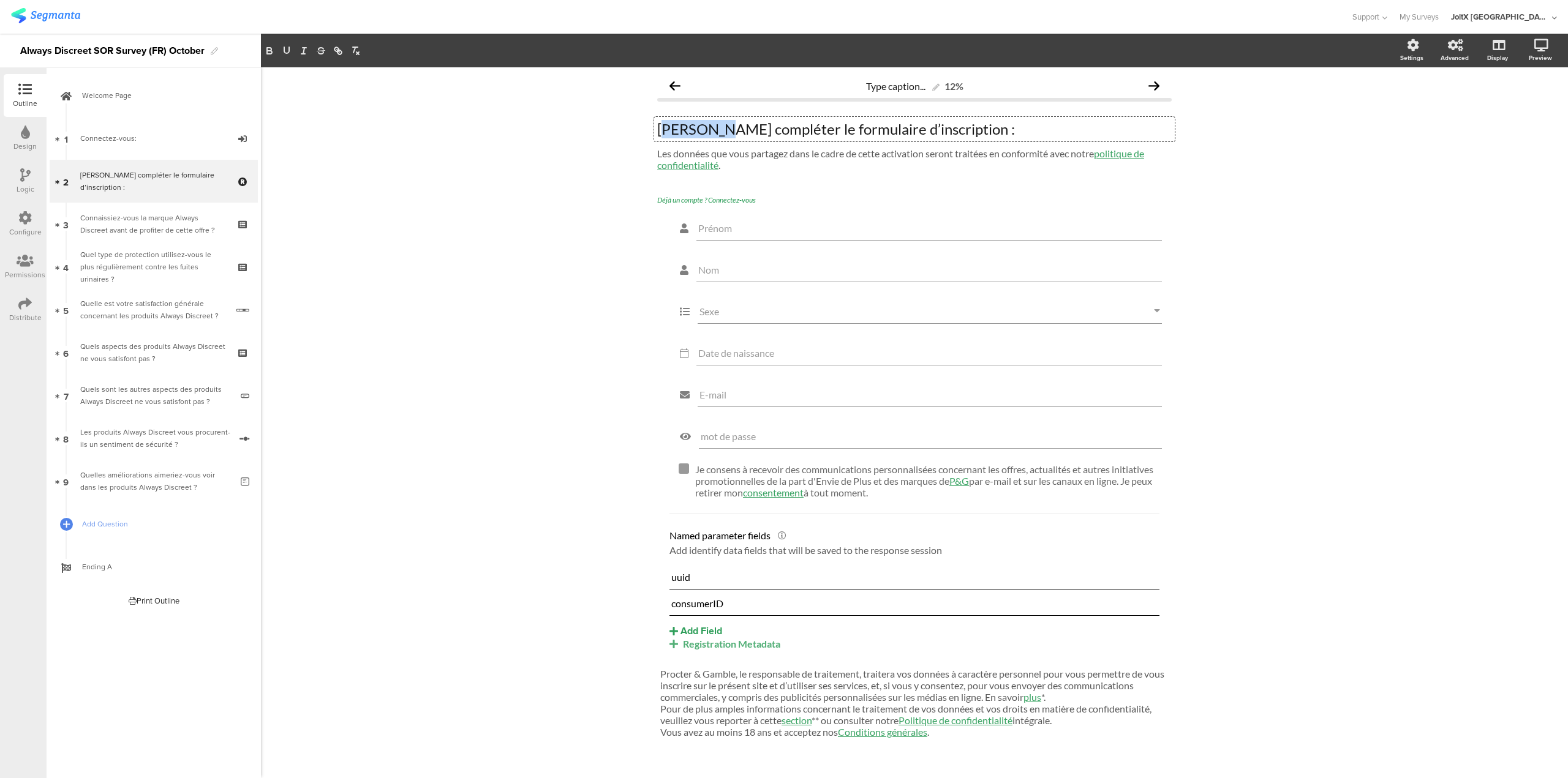
drag, startPoint x: 658, startPoint y: 129, endPoint x: 706, endPoint y: 125, distance: 48.2
click at [706, 125] on div "Veuillez compléter le formulaire d’inscription : Veuillez compléter le formulai…" at bounding box center [914, 129] width 520 height 25
drag, startPoint x: 985, startPoint y: 134, endPoint x: 624, endPoint y: 134, distance: 361.0
click at [624, 134] on div "Type caption... 12% Veuillez compléter le formulaire d’inscription : Veuillez c…" at bounding box center [915, 435] width 1307 height 735
copy p "[PERSON_NAME] compléter le formulaire d’inscription :"
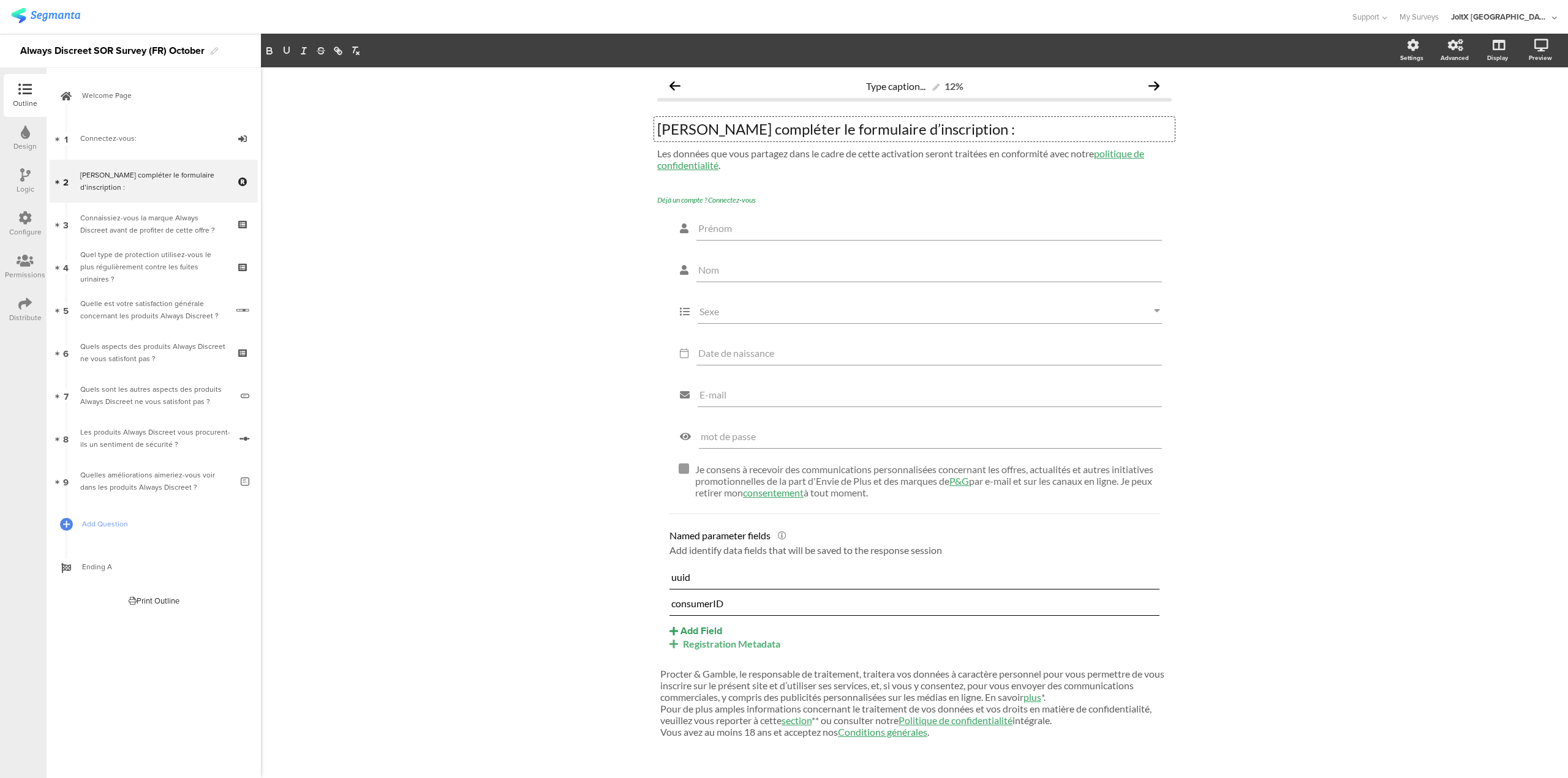
click at [372, 187] on div "Type caption... 12% Veuillez compléter le formulaire d’inscription : Veuillez c…" at bounding box center [915, 435] width 1307 height 735
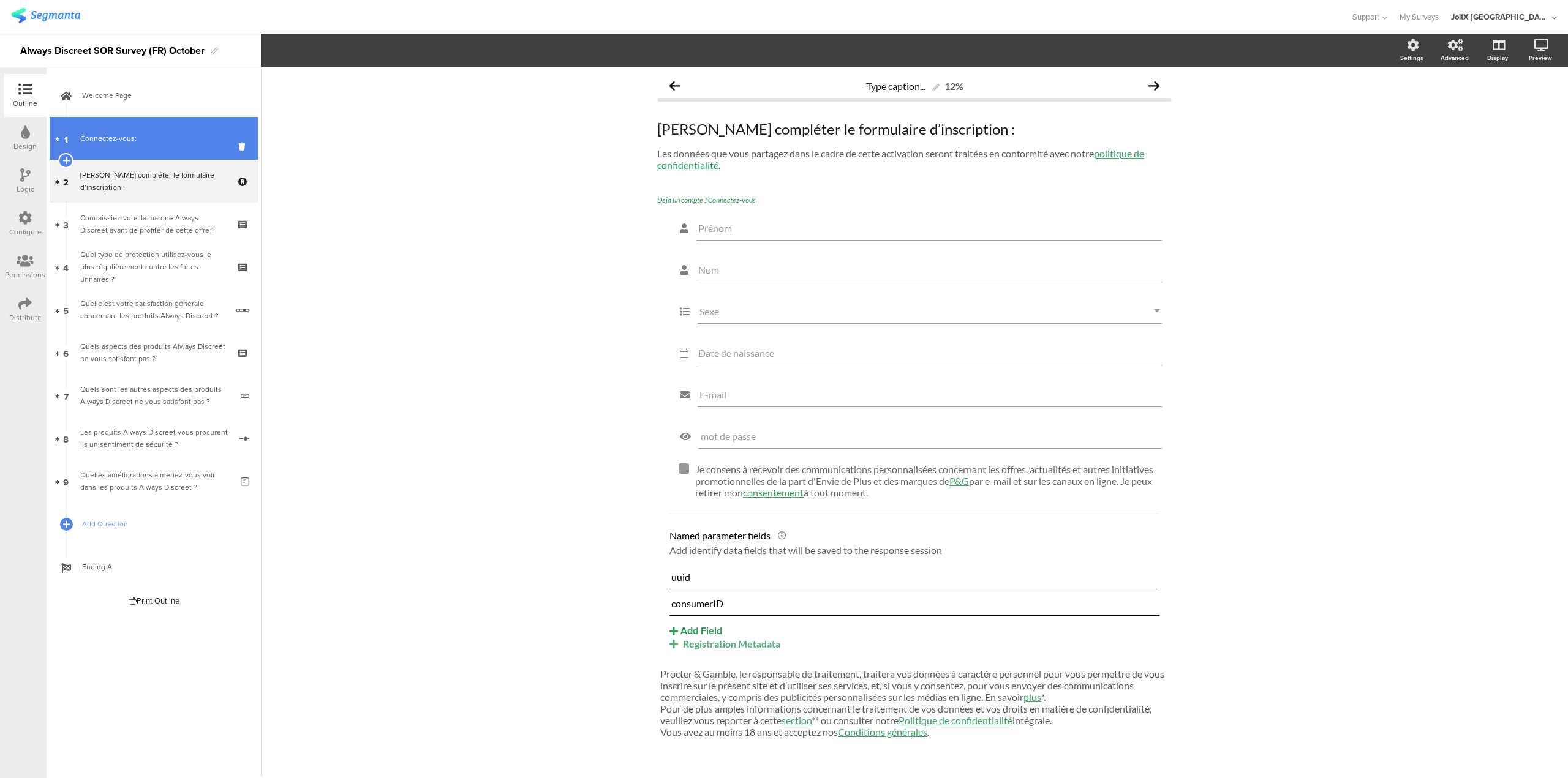
click at [147, 145] on link "1 Connectez-vous:" at bounding box center [153, 138] width 208 height 43
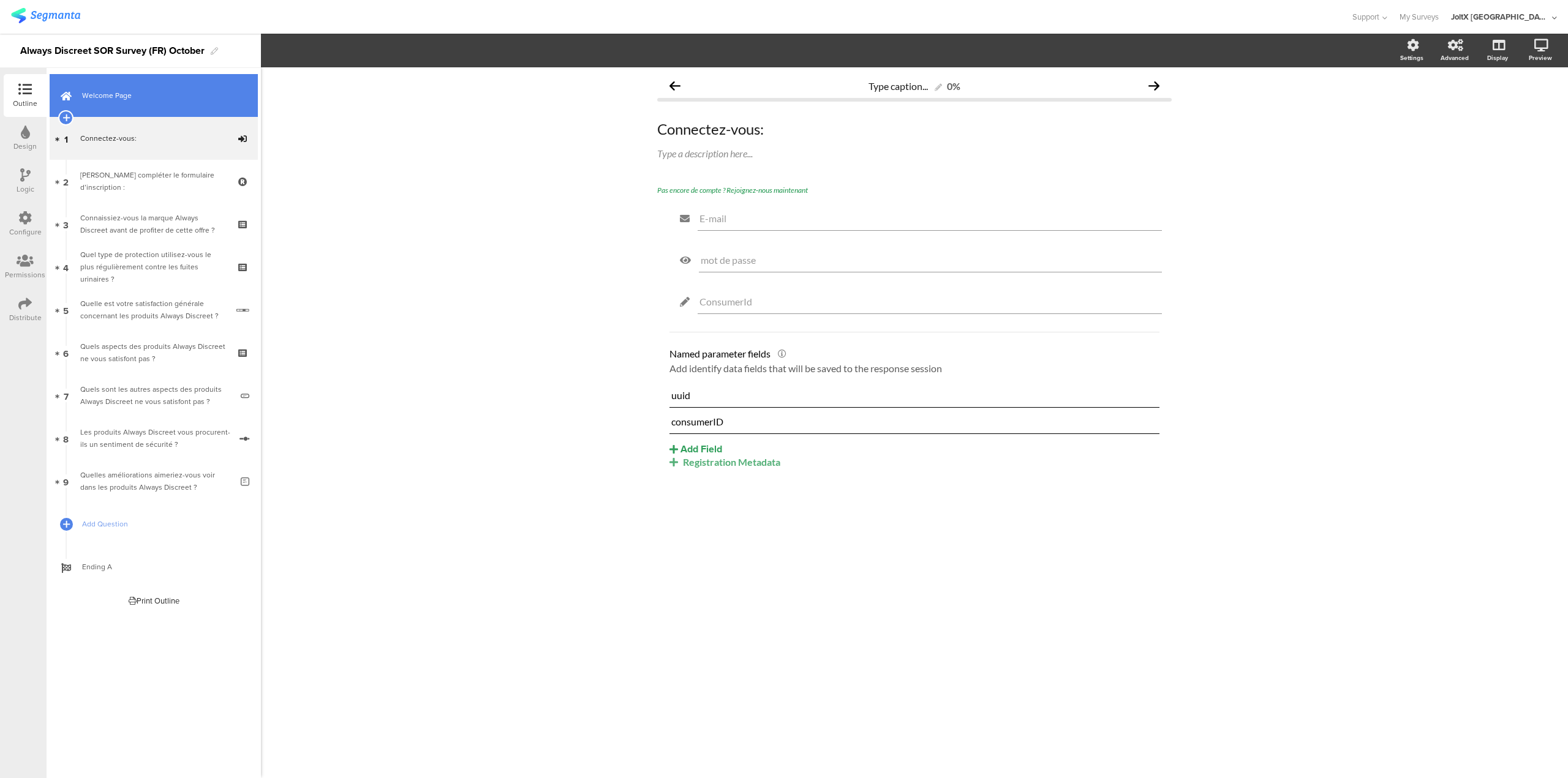
click at [135, 112] on link "Welcome Page" at bounding box center [153, 96] width 208 height 43
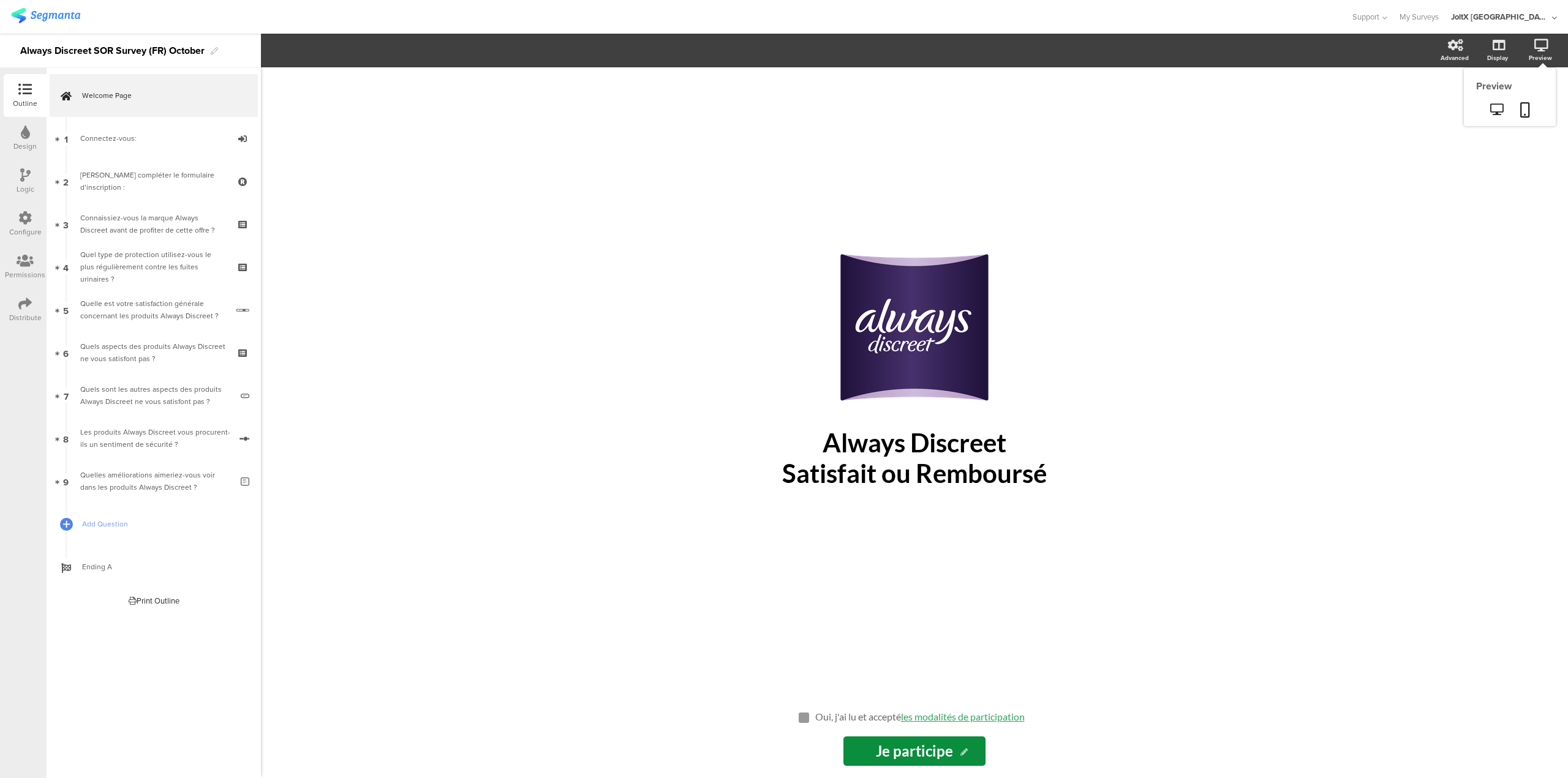
click at [1548, 38] on div "Preview" at bounding box center [1547, 50] width 43 height 31
click at [1495, 104] on icon at bounding box center [1497, 110] width 13 height 12
click at [120, 168] on link "2 Veuillez compléter le formulaire d’inscription :" at bounding box center [153, 181] width 208 height 43
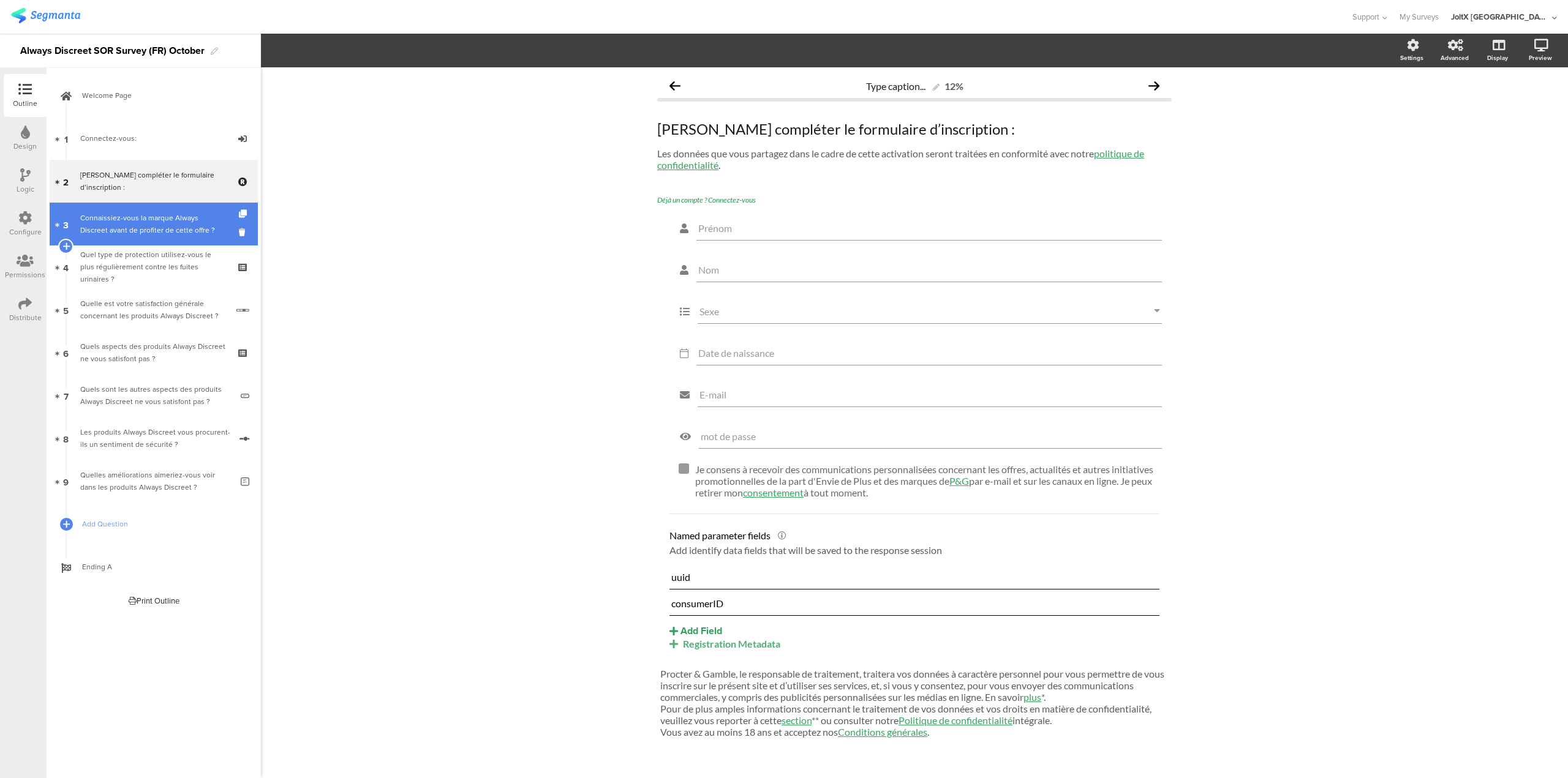
drag, startPoint x: 123, startPoint y: 225, endPoint x: 199, endPoint y: 218, distance: 76.3
click at [123, 225] on div "Connaissiez-vous la marque Always Discreet avant de profiter de cette offre ?" at bounding box center [153, 225] width 146 height 25
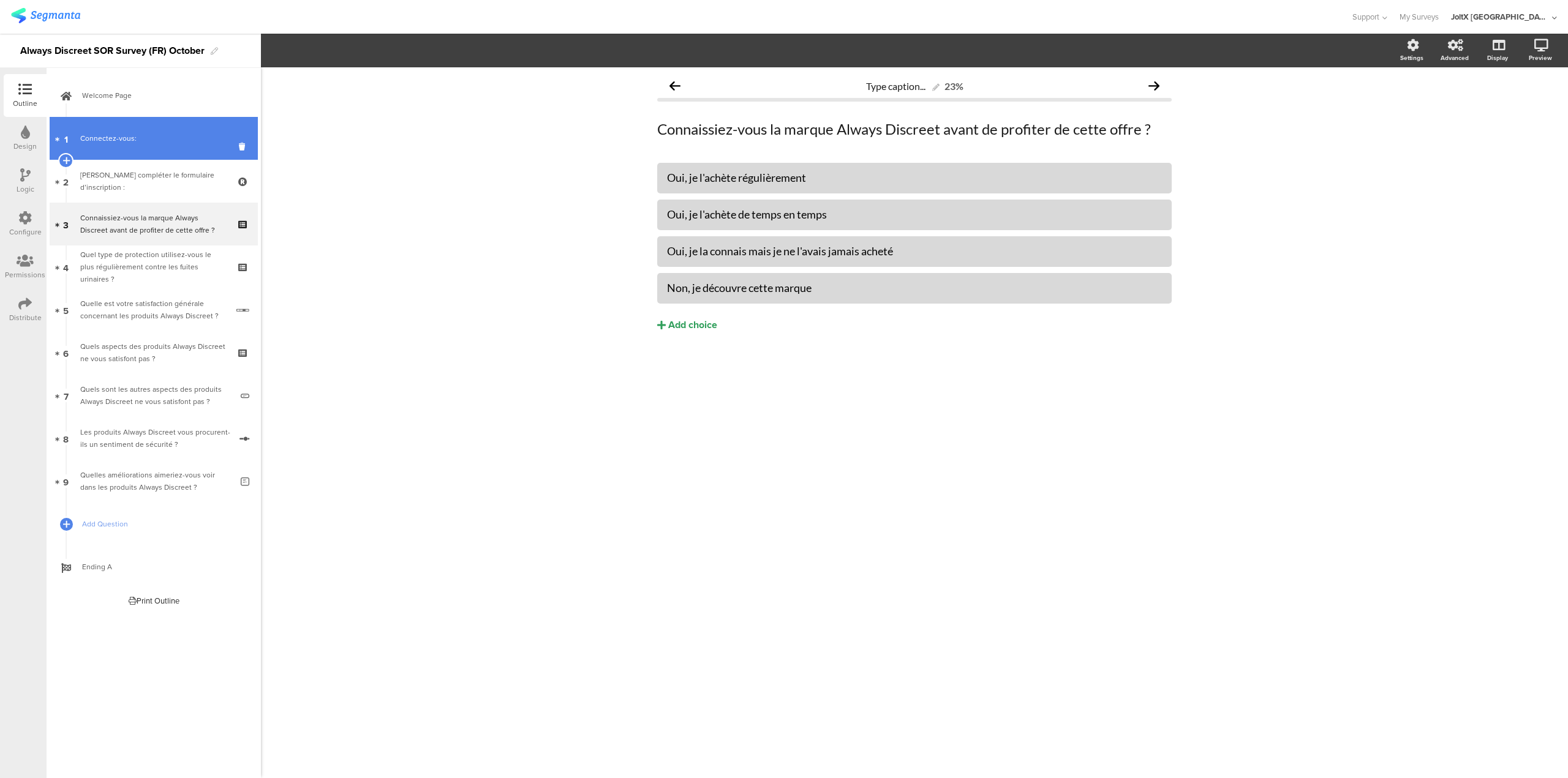
click at [158, 138] on div "Connectez-vous:" at bounding box center [153, 138] width 146 height 12
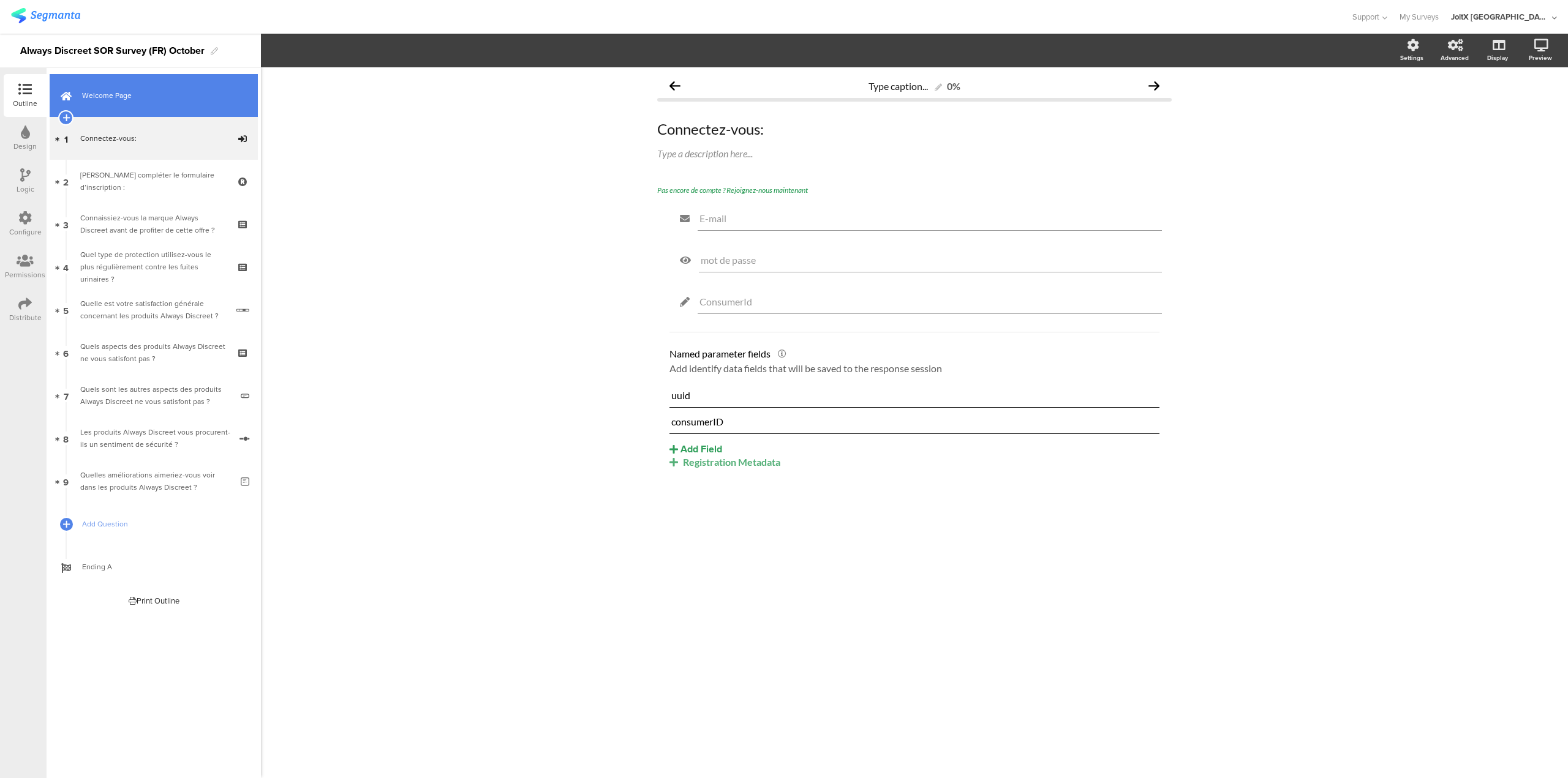
click at [121, 98] on span "Welcome Page" at bounding box center [161, 95] width 157 height 12
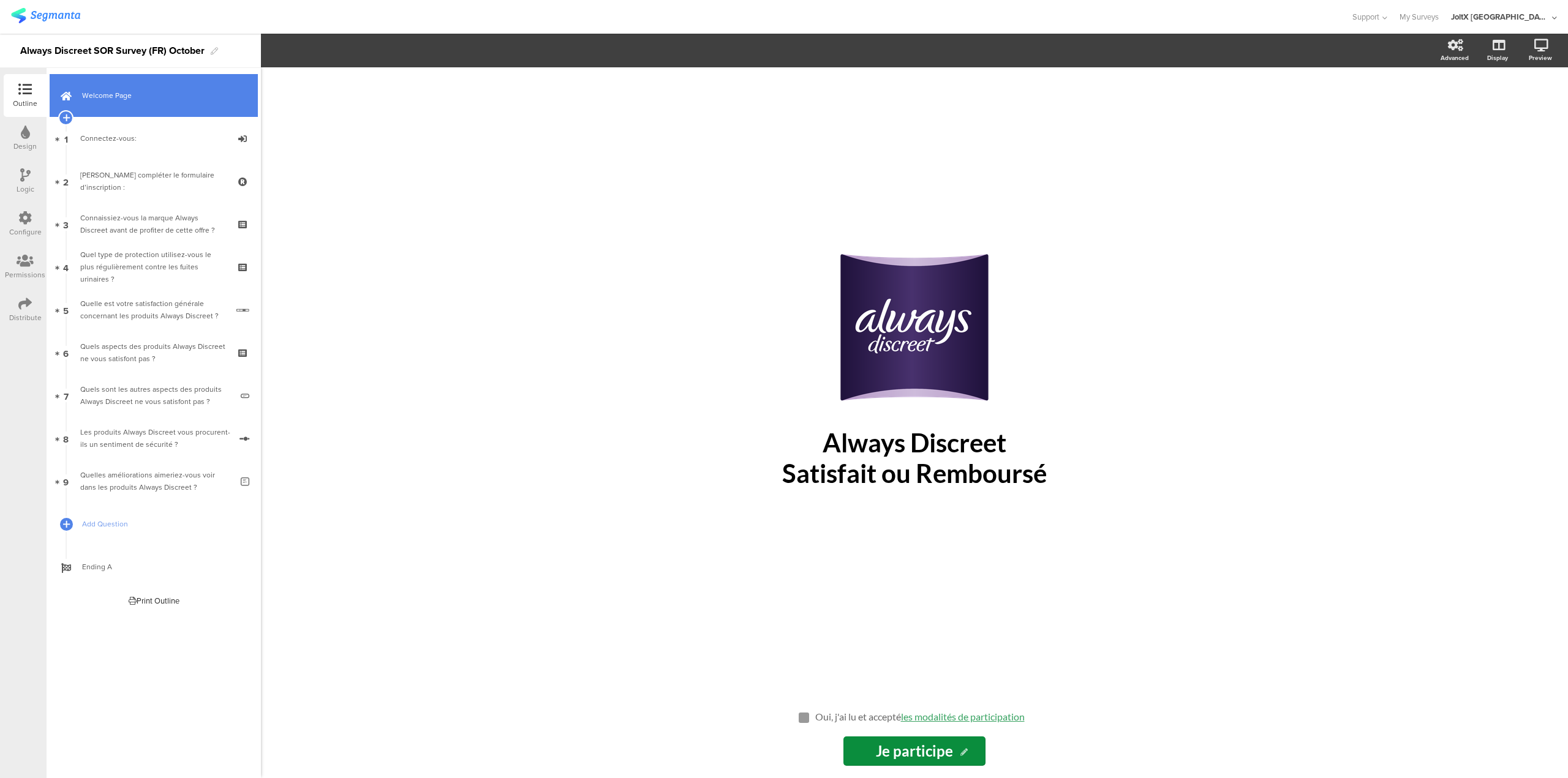
click at [152, 99] on span "Welcome Page" at bounding box center [161, 95] width 157 height 12
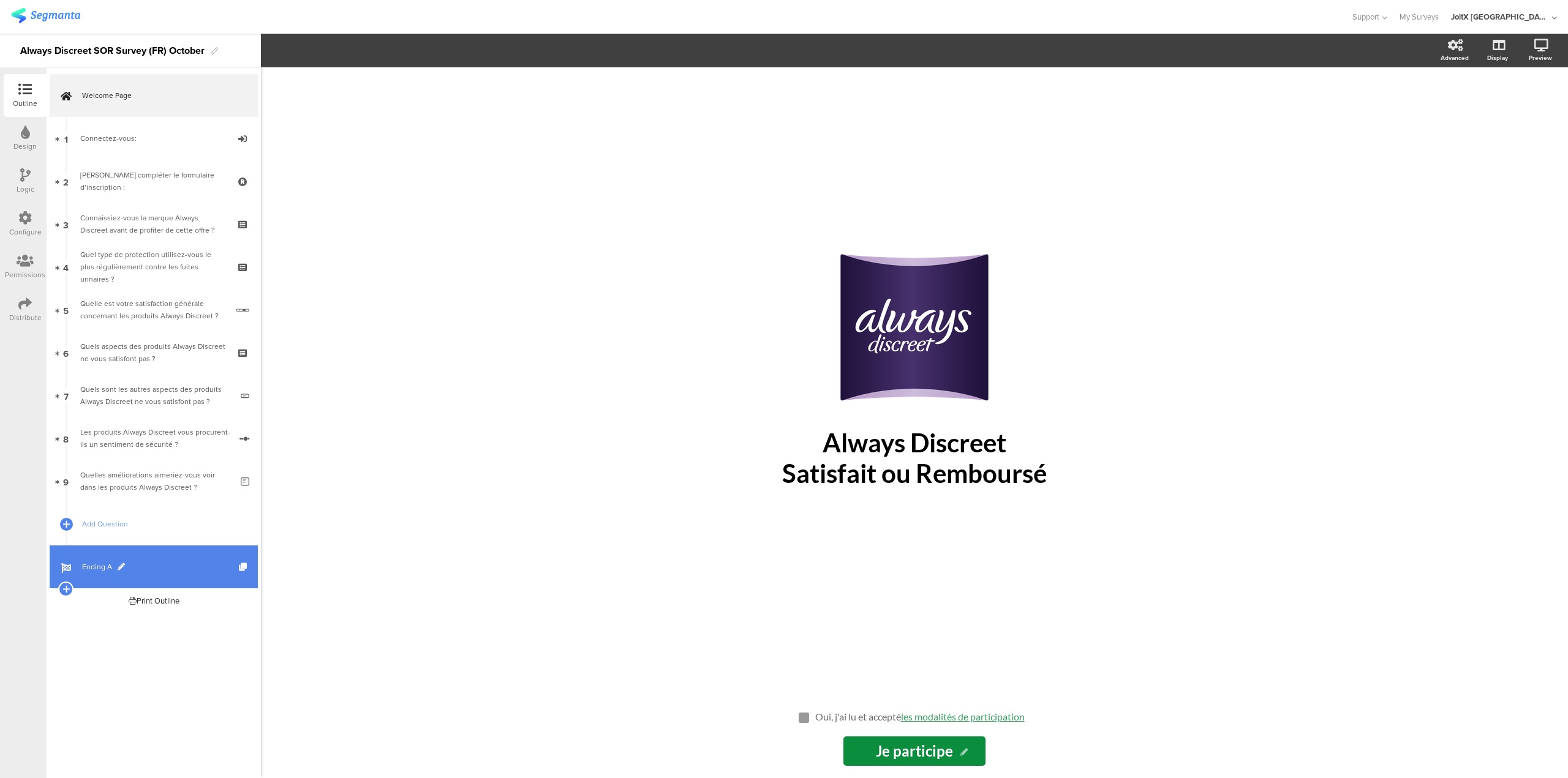
click at [114, 576] on link "Ending A" at bounding box center [153, 567] width 208 height 43
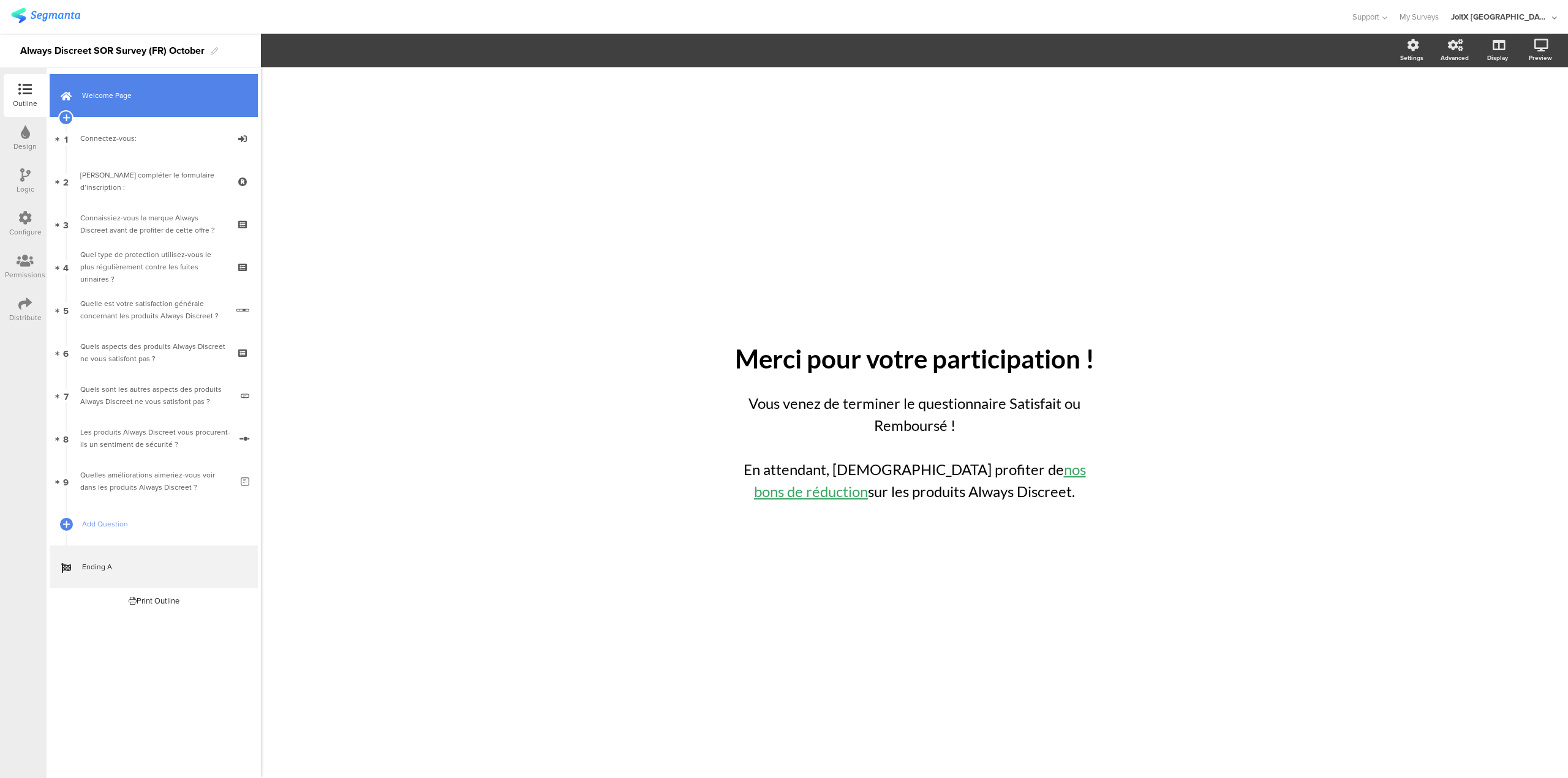
click at [131, 104] on link "Welcome Page" at bounding box center [153, 96] width 208 height 43
